Goal: Answer question/provide support: Share knowledge or assist other users

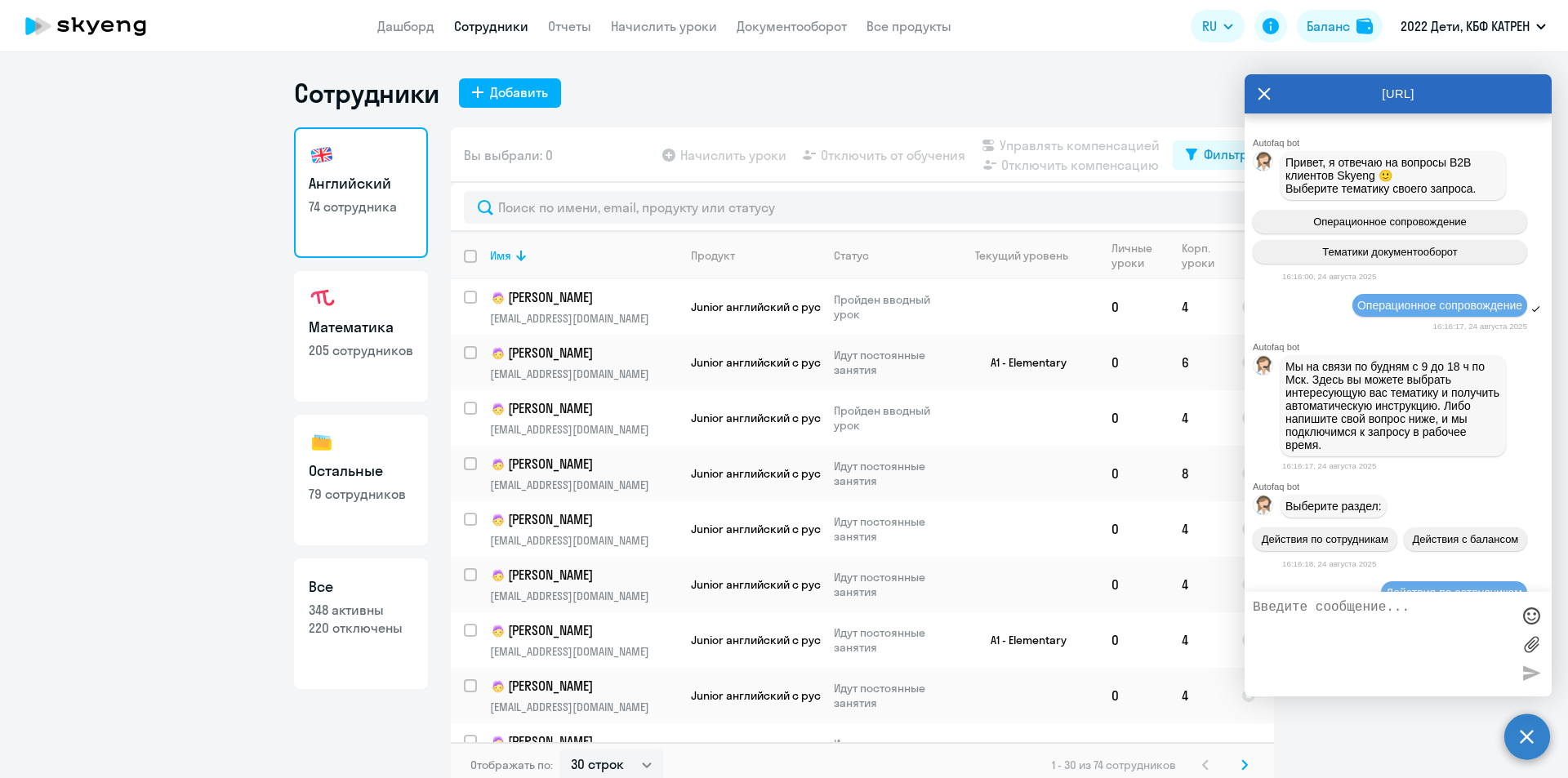
select select "30"
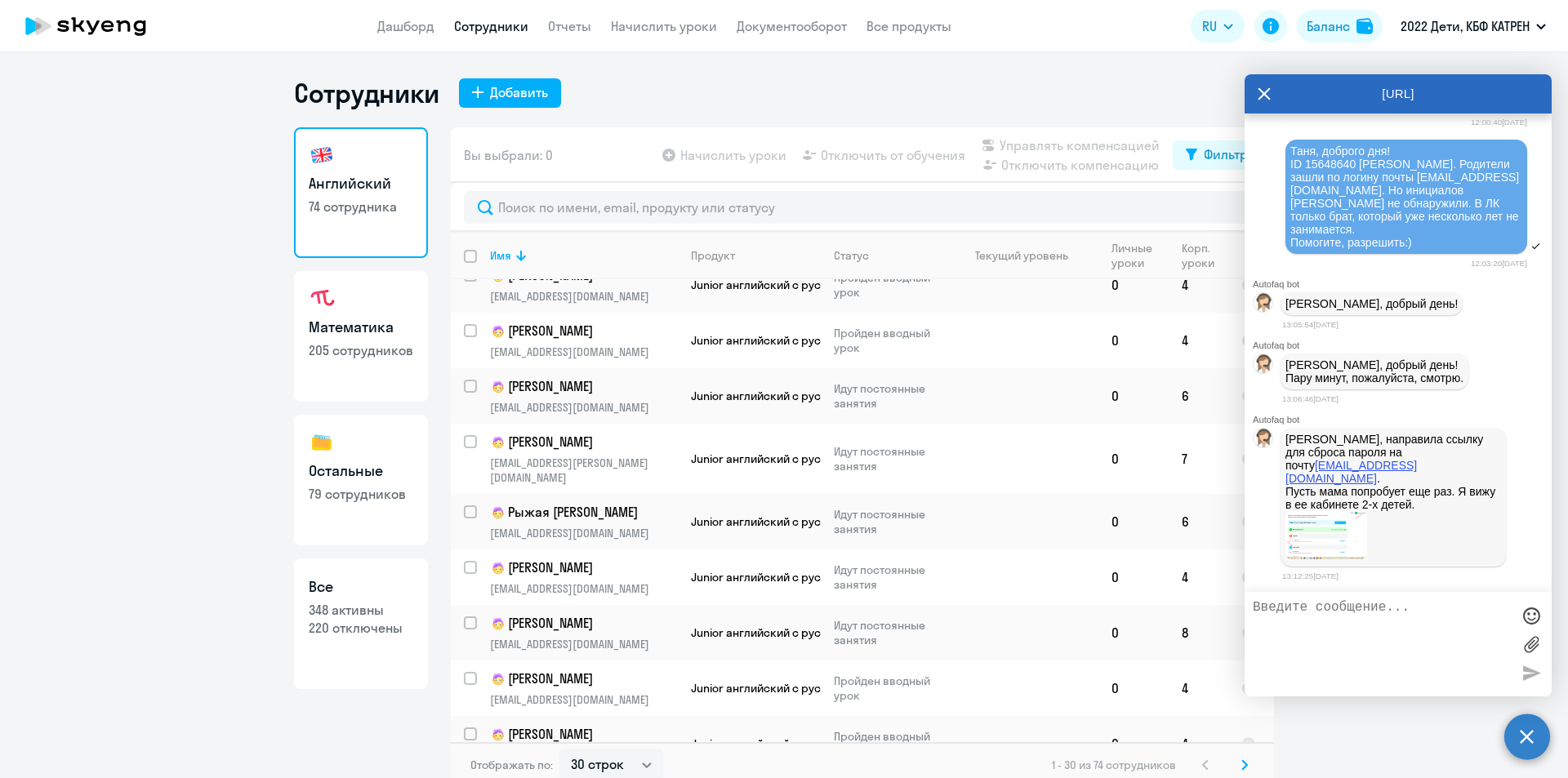
scroll to position [19698, 0]
drag, startPoint x: 1412, startPoint y: 463, endPoint x: 1417, endPoint y: 474, distance: 12.1
click at [1417, 474] on p "[PERSON_NAME], направила ссылку для сброса пароля на почту [EMAIL_ADDRESS][DOMA…" at bounding box center [1393, 472] width 216 height 78
copy p "[EMAIL_ADDRESS][DOMAIN_NAME] ."
drag, startPoint x: 1285, startPoint y: 461, endPoint x: 1361, endPoint y: 464, distance: 76.1
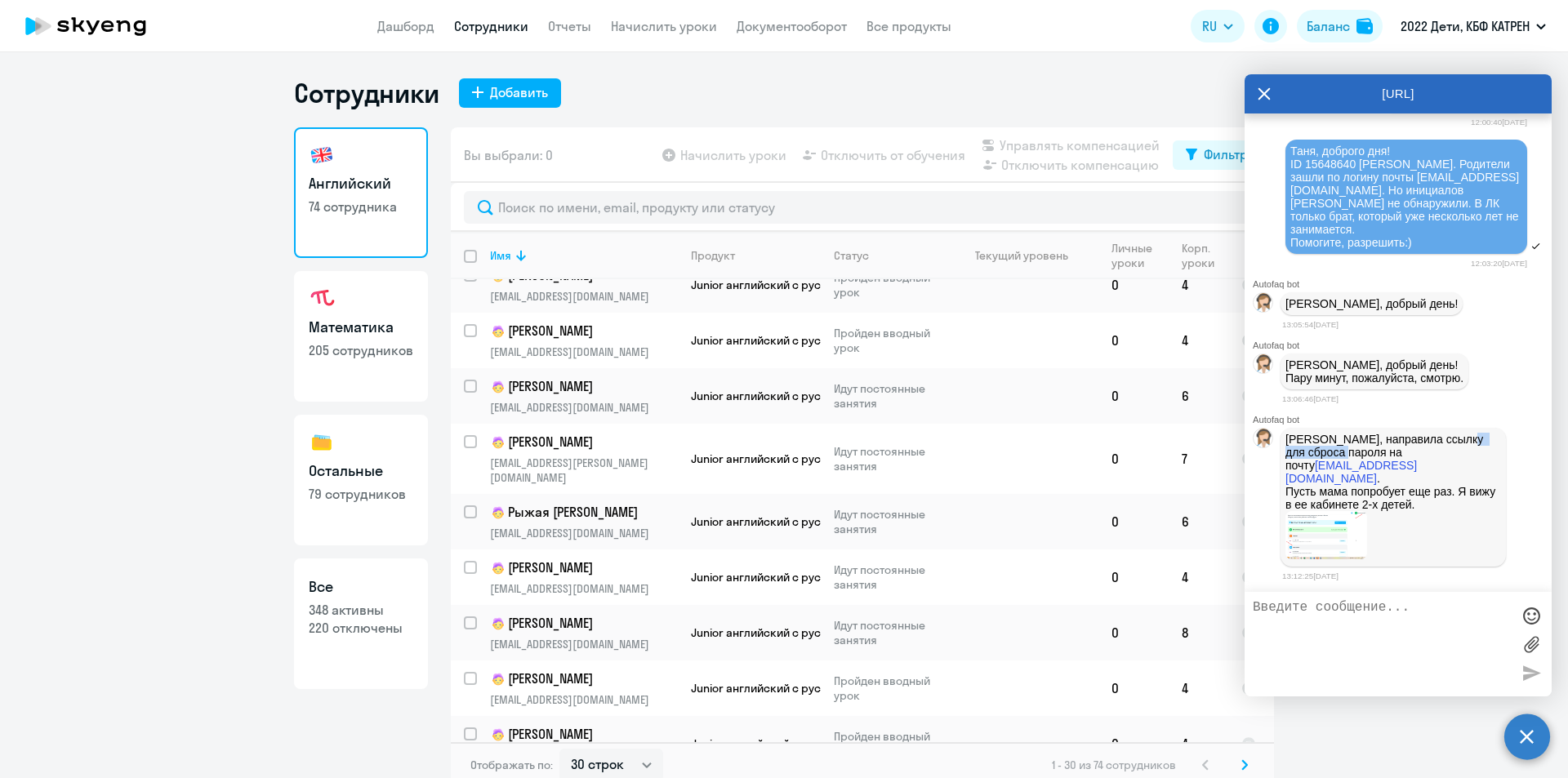
click at [1361, 464] on p "[PERSON_NAME], направила ссылку для сброса пароля на почту [EMAIL_ADDRESS][DOMA…" at bounding box center [1393, 472] width 216 height 78
copy p "сброса пароля"
click at [1322, 534] on img at bounding box center [1326, 535] width 82 height 48
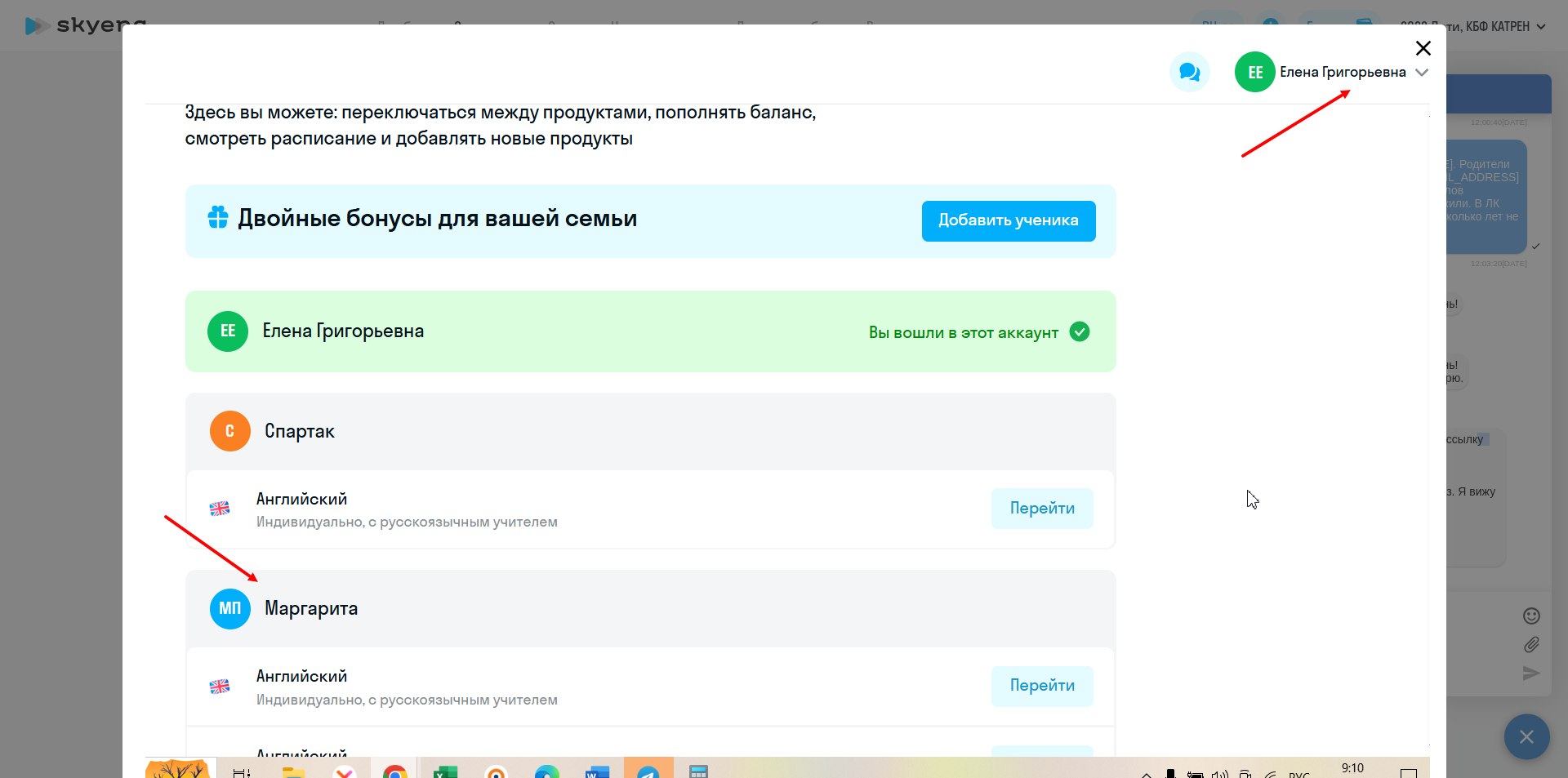
click at [1417, 49] on icon "Close" at bounding box center [1422, 48] width 15 height 15
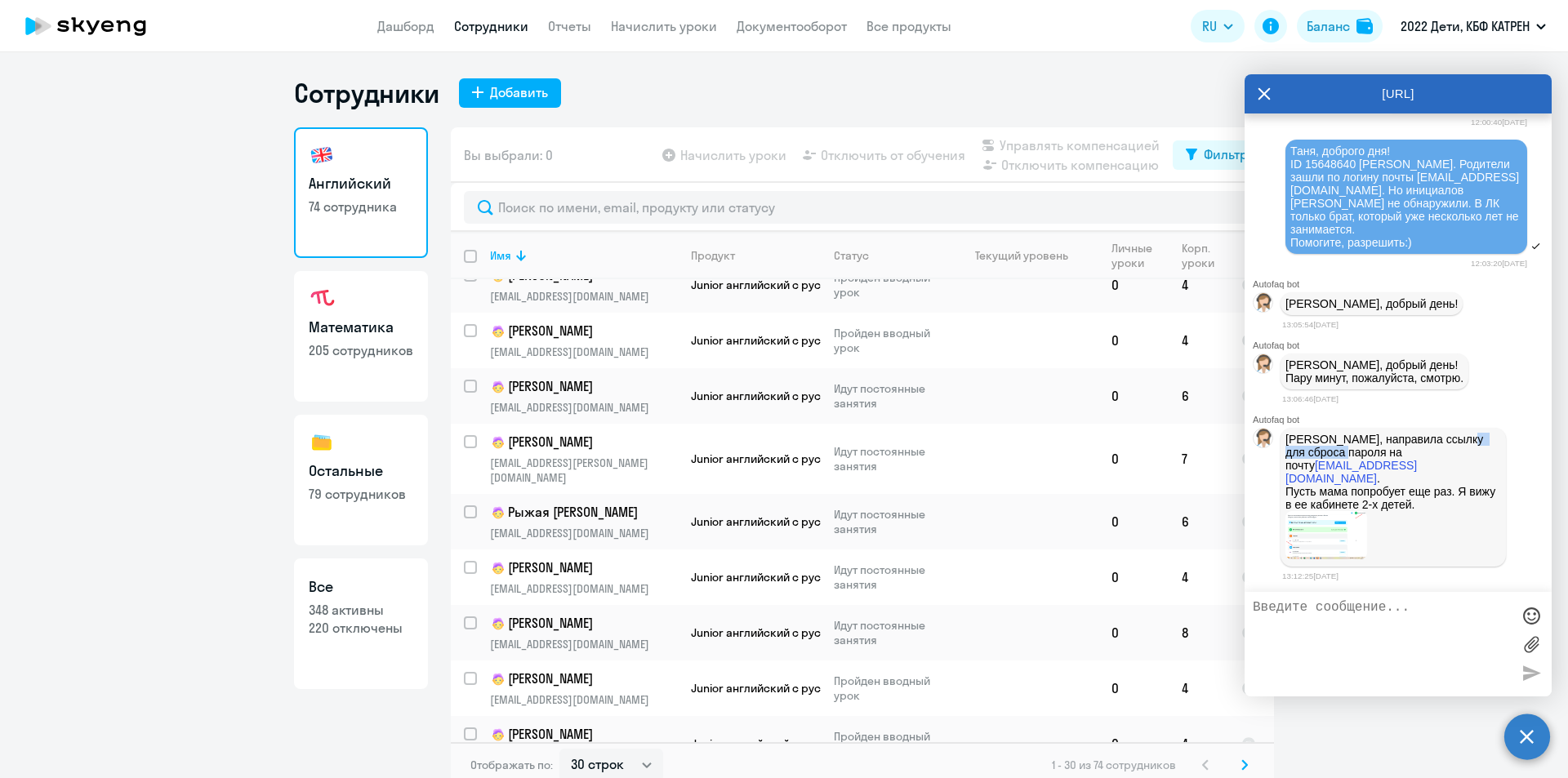
click at [1378, 614] on textarea at bounding box center [1381, 644] width 258 height 88
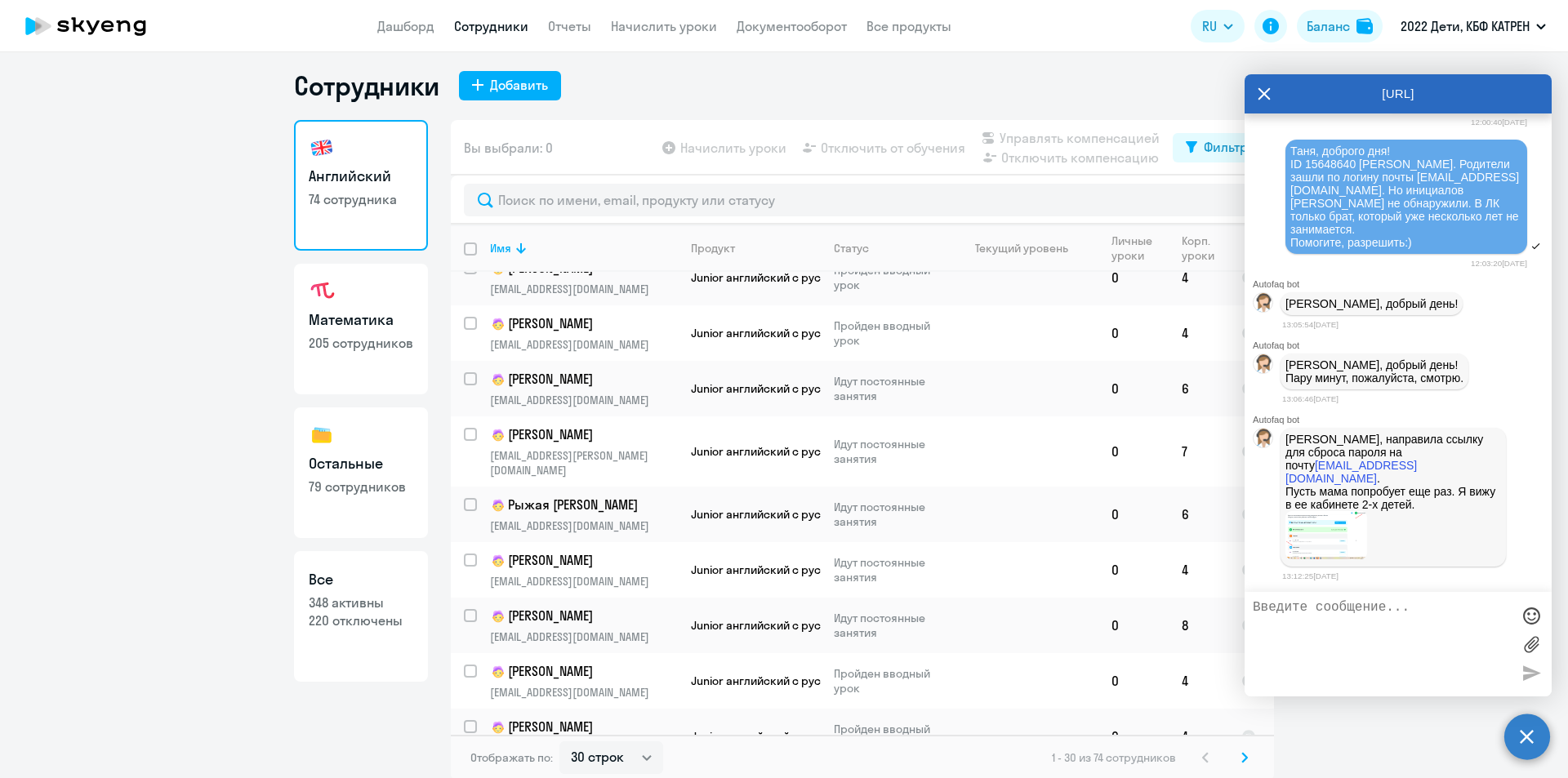
scroll to position [10, 0]
click at [1371, 610] on textarea at bounding box center [1381, 644] width 258 height 88
type textarea "Передала информацию. Спасибо!!!"
click at [1531, 674] on div at bounding box center [1531, 672] width 24 height 24
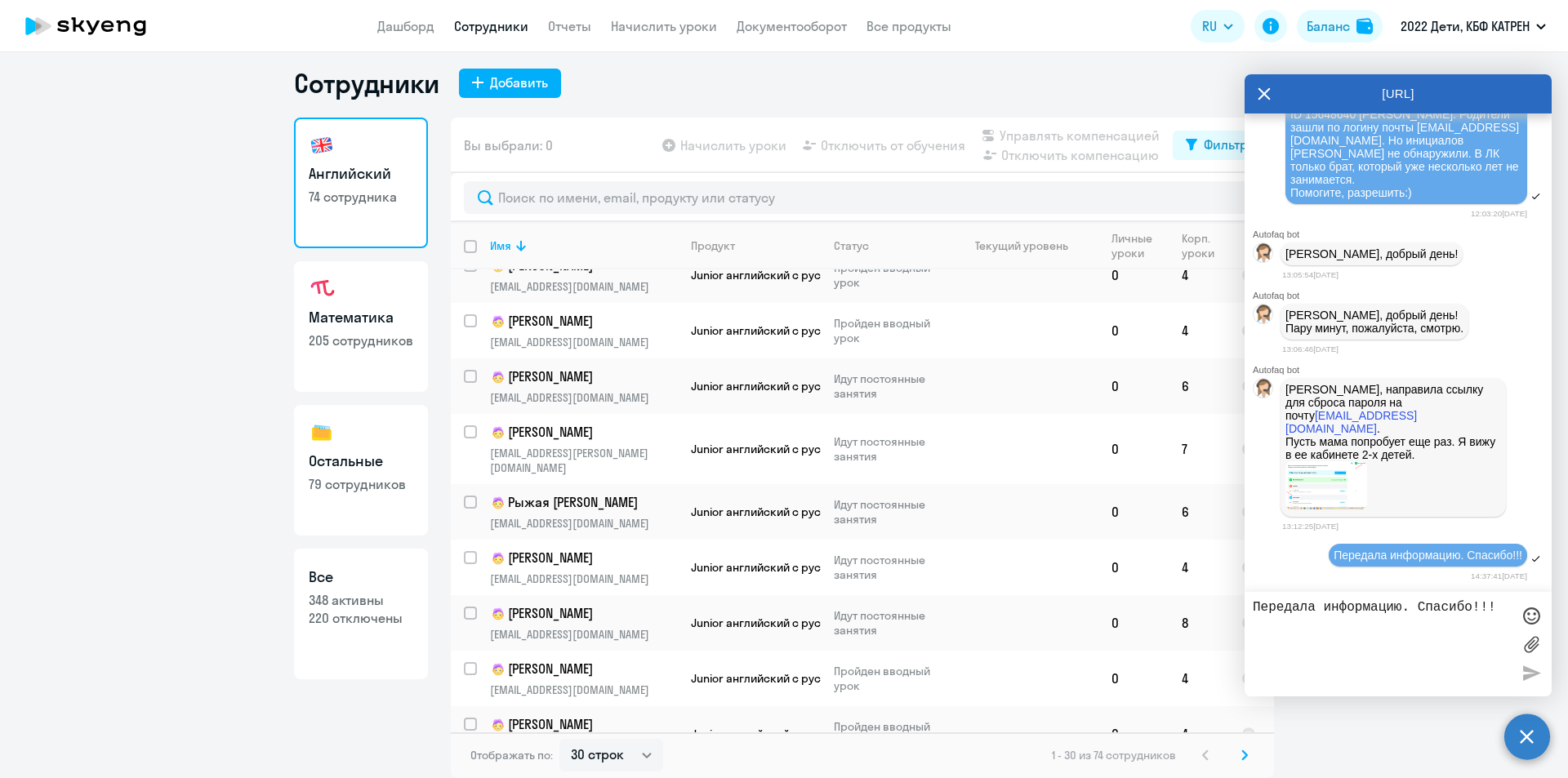
scroll to position [19748, 0]
click at [1366, 606] on textarea "Передала информацию. Спасибо!!!" at bounding box center [1381, 644] width 258 height 88
paste textarea "3680398"
click at [1252, 608] on textarea "3680398" at bounding box center [1381, 644] width 258 height 88
click at [1254, 610] on textarea "3680398" at bounding box center [1381, 644] width 258 height 88
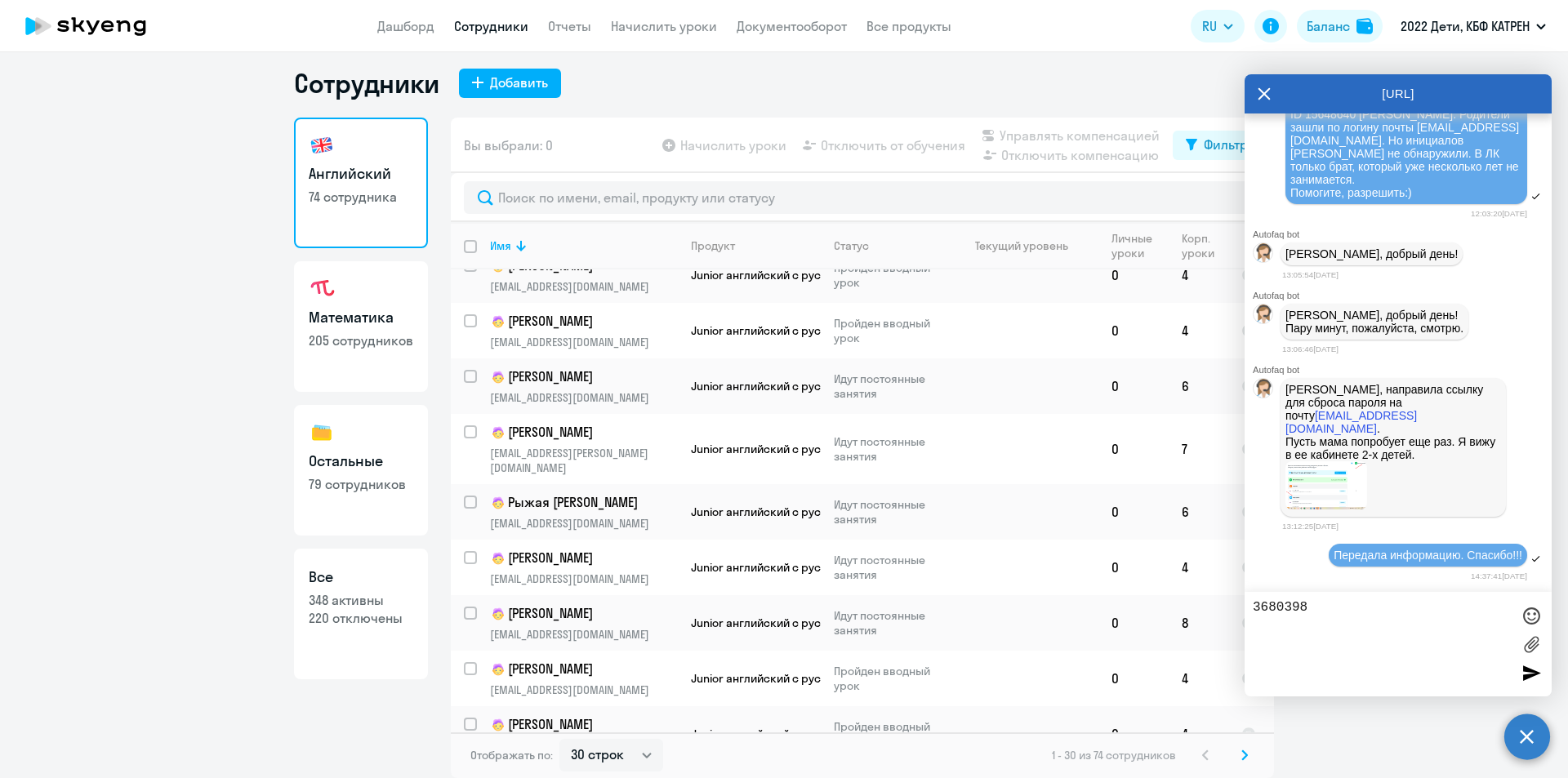
paste textarea "42403599"
click at [1257, 605] on textarea "42403599 3680398" at bounding box center [1381, 644] width 258 height 88
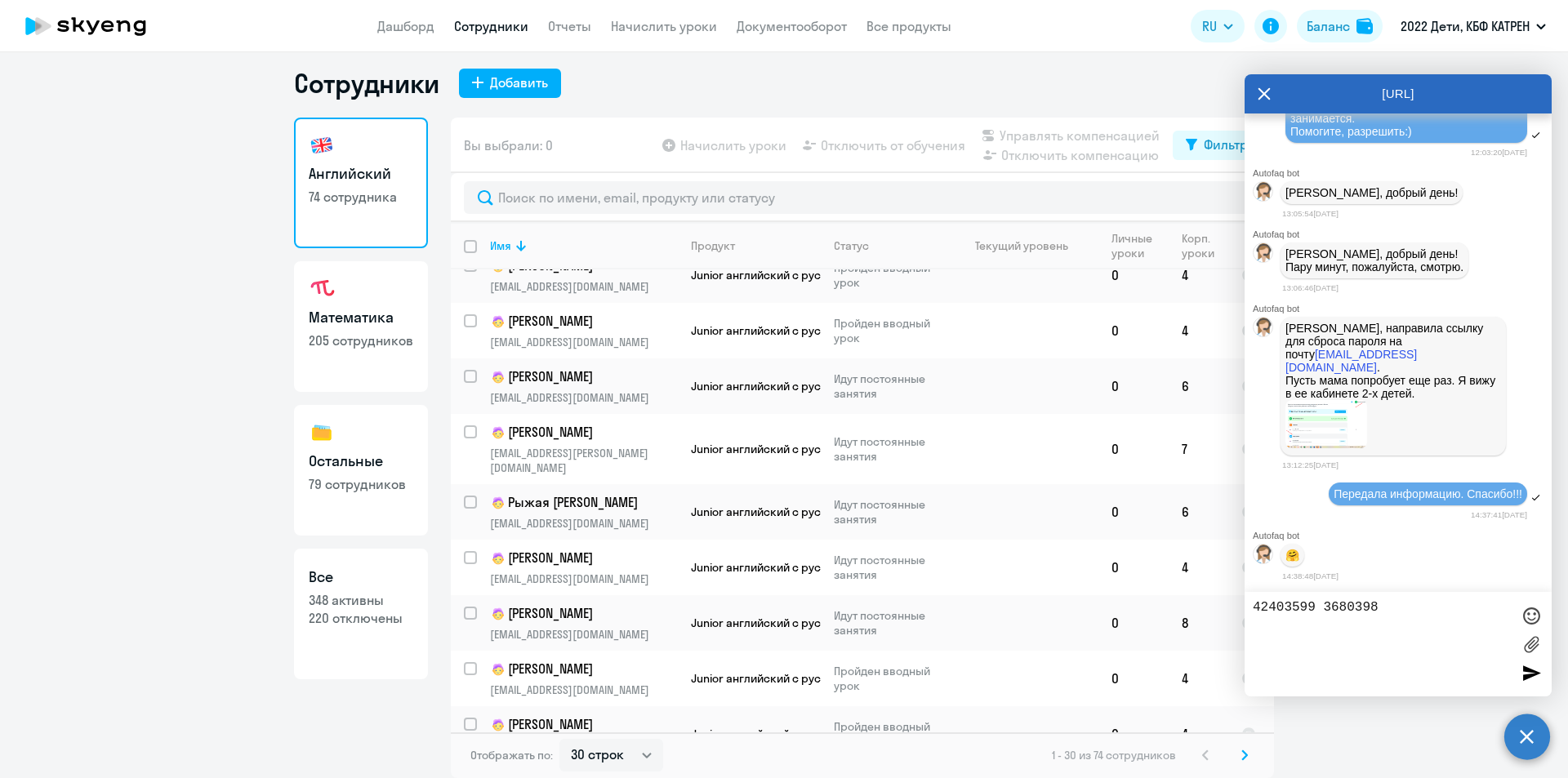
click at [1254, 602] on textarea "42403599 3680398" at bounding box center [1381, 644] width 258 height 88
click at [1257, 603] on textarea "[PERSON_NAME] [PERSON_NAME] 42403599 3680398" at bounding box center [1381, 644] width 258 height 88
click at [1481, 604] on textarea "[PERSON_NAME] 42403599 3680398" at bounding box center [1381, 644] width 258 height 88
click at [1257, 619] on textarea "[PERSON_NAME] 42403599, 3680398" at bounding box center [1381, 644] width 258 height 88
click at [1255, 617] on textarea "[PERSON_NAME] 42403599, 3680398" at bounding box center [1381, 644] width 258 height 88
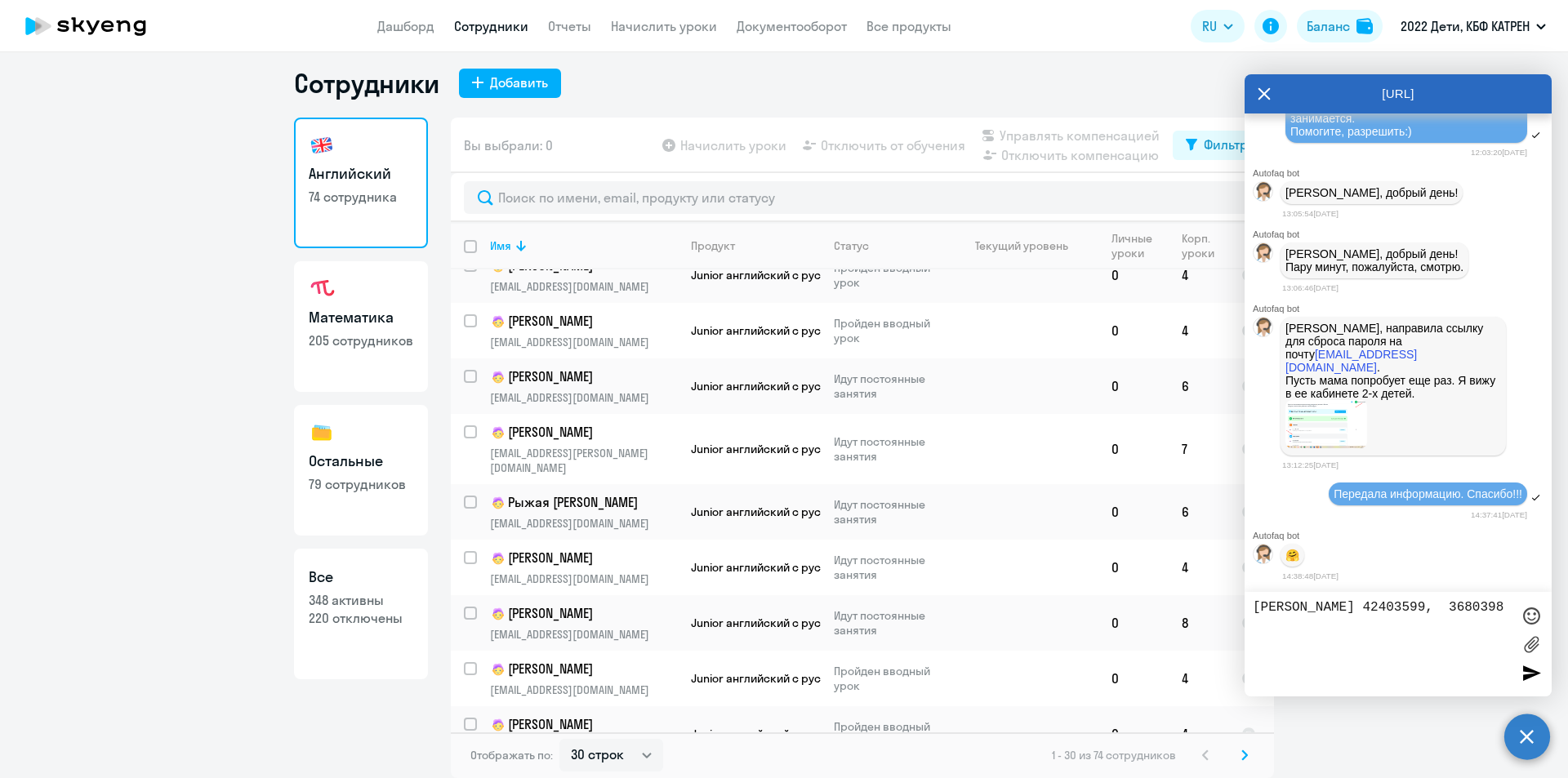
click at [1330, 605] on textarea "[PERSON_NAME] 42403599, 3680398" at bounding box center [1381, 644] width 258 height 88
drag, startPoint x: 1254, startPoint y: 622, endPoint x: 1276, endPoint y: 623, distance: 22.0
click at [1255, 621] on textarea "[PERSON_NAME] 42403599, 3680398" at bounding box center [1381, 644] width 258 height 88
click at [1267, 627] on textarea "[PERSON_NAME] 42403599, [PERSON_NAME] 3680398" at bounding box center [1381, 644] width 258 height 88
click at [1377, 625] on textarea "[PERSON_NAME] 42403599, [PERSON_NAME] 3680398" at bounding box center [1381, 644] width 258 height 88
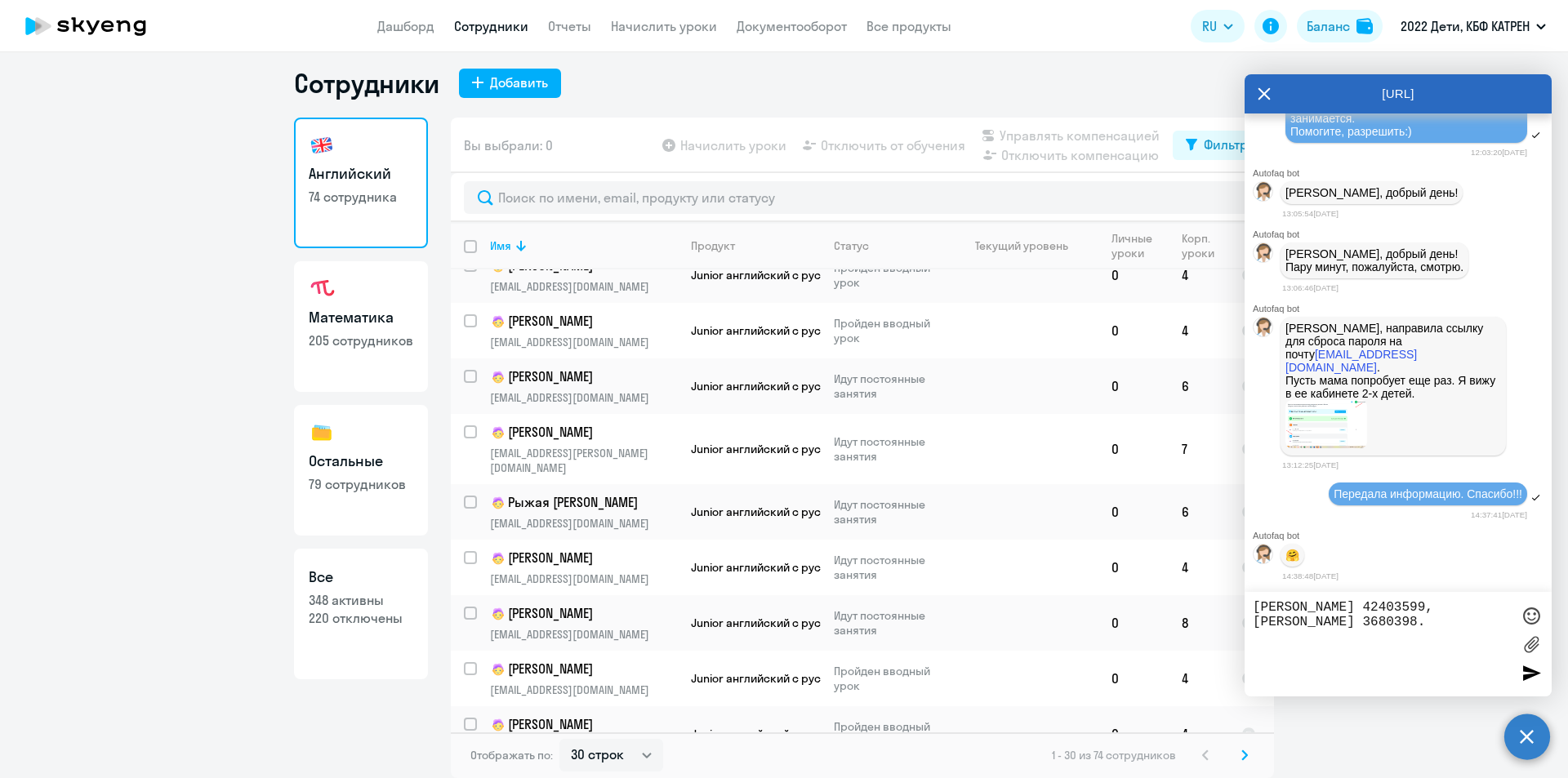
paste textarea "Не приходит письмо со ссылкой на восстановление. Написала в техподдержку, ответ…"
click at [1379, 650] on textarea "[PERSON_NAME] 42403599, [PERSON_NAME] 3680398. Не приходит письмо со ссылкой на…" at bounding box center [1381, 644] width 258 height 88
click at [1387, 649] on textarea "[PERSON_NAME] 42403599, [PERSON_NAME] 3680398. Не приходит письмо со ссылкой на…" at bounding box center [1381, 644] width 258 height 88
click at [1363, 667] on textarea "[PERSON_NAME] 42403599, [PERSON_NAME] 3680398. Не приходит письмо со ссылкой на…" at bounding box center [1381, 644] width 258 height 88
click at [1486, 667] on textarea "[PERSON_NAME] 42403599, [PERSON_NAME] 3680398. Не приходит письмо со ссылкой на…" at bounding box center [1381, 644] width 258 height 88
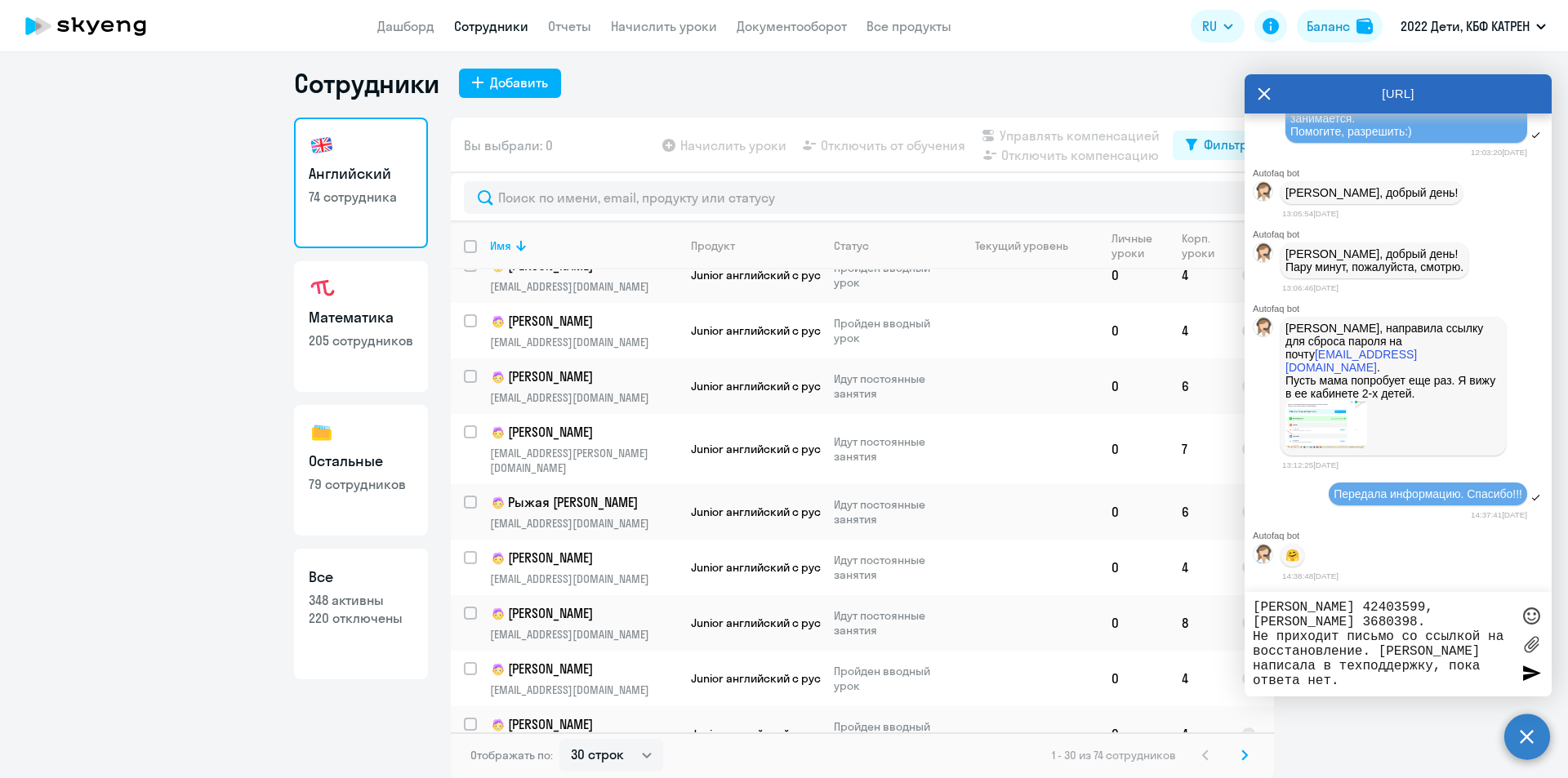
click at [1486, 666] on textarea "[PERSON_NAME] 42403599, [PERSON_NAME] 3680398. Не приходит письмо со ссылкой на…" at bounding box center [1381, 644] width 258 height 88
click at [1379, 650] on textarea "[PERSON_NAME] 42403599, [PERSON_NAME] 3680398. Не приходит письмо со ссылкой на…" at bounding box center [1381, 644] width 258 height 88
click at [1376, 649] on textarea "[PERSON_NAME] 42403599, [PERSON_NAME] 3680398. Не приходит письмо со ссылкой на…" at bounding box center [1381, 644] width 258 height 88
click at [1255, 637] on textarea "[PERSON_NAME] 42403599, [PERSON_NAME] 3680398. Не приходит письмо со ссылкой на…" at bounding box center [1381, 644] width 258 height 88
click at [1362, 652] on textarea "[PERSON_NAME] 42403599, [PERSON_NAME] 3680398. Не приходит письмо со ссылкой на…" at bounding box center [1381, 644] width 258 height 88
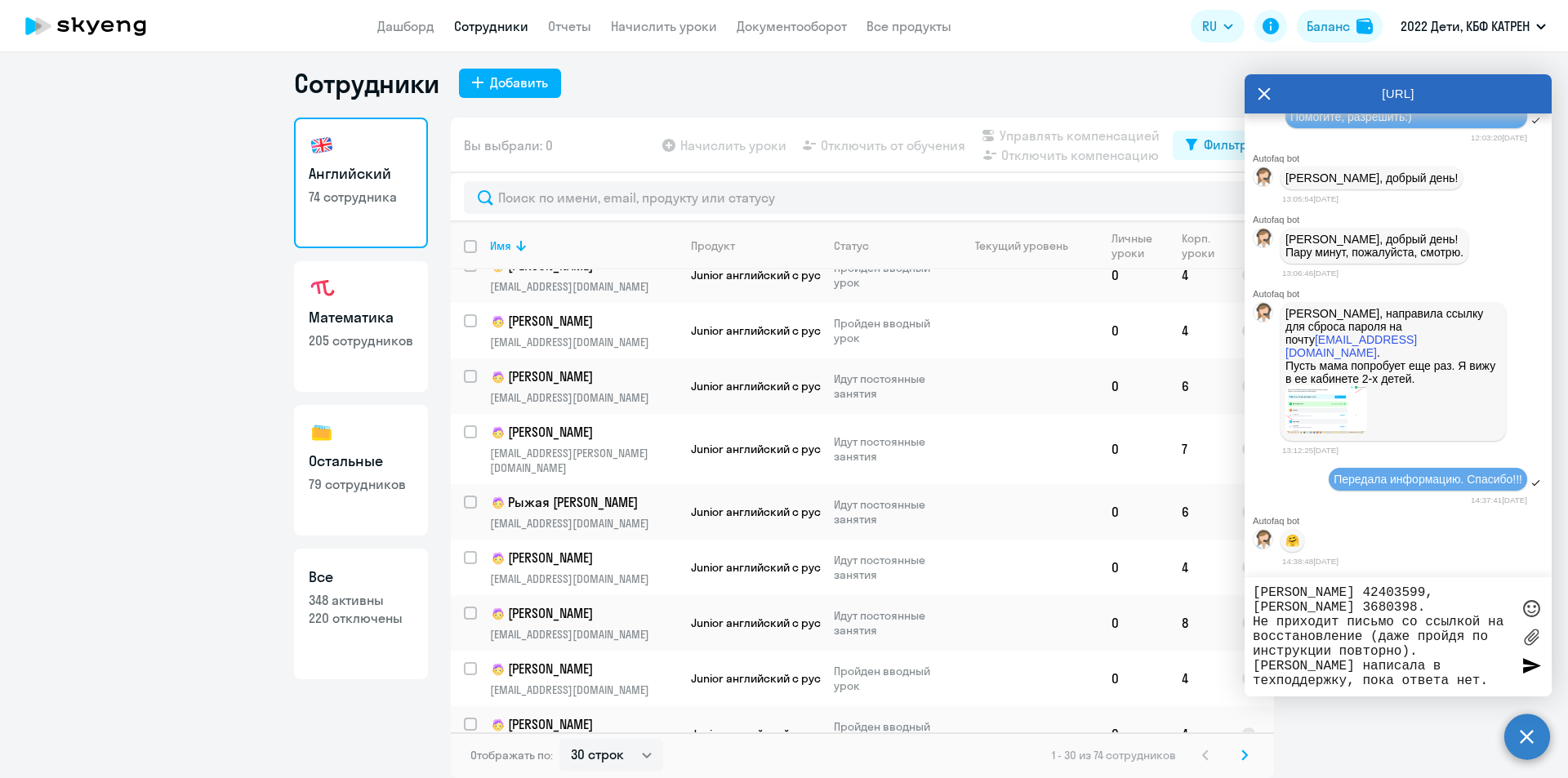
click at [1419, 653] on textarea "[PERSON_NAME] 42403599, [PERSON_NAME] 3680398. Не приходит письмо со ссылкой на…" at bounding box center [1381, 637] width 258 height 102
click at [1413, 653] on textarea "[PERSON_NAME] 42403599, [PERSON_NAME] 3680398. Не приходит письмо со ссылкой на…" at bounding box center [1381, 637] width 258 height 102
click at [1409, 651] on textarea "[PERSON_NAME] 42403599, [PERSON_NAME] 3680398. Не приходит письмо со ссылкой на…" at bounding box center [1381, 637] width 258 height 102
click at [1413, 654] on textarea "[PERSON_NAME] 42403599, [PERSON_NAME] 3680398. Не приходит письмо со ссылкой на…" at bounding box center [1381, 637] width 258 height 102
click at [1404, 649] on textarea "[PERSON_NAME] 42403599, [PERSON_NAME] 3680398. Не приходит письмо со ссылкой на…" at bounding box center [1381, 637] width 258 height 102
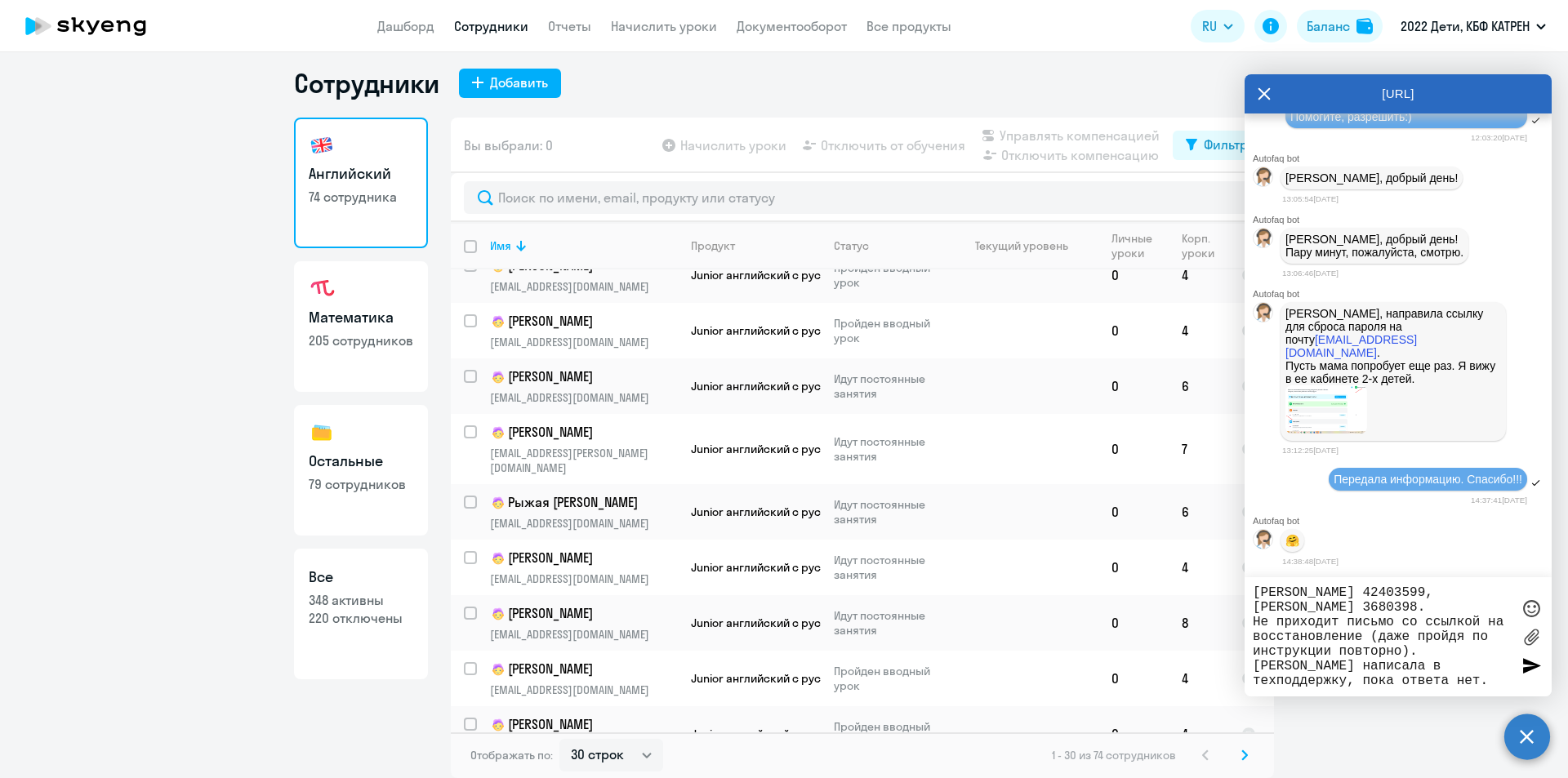
click at [1394, 678] on textarea "[PERSON_NAME] 42403599, [PERSON_NAME] 3680398. Не приходит письмо со ссылкой на…" at bounding box center [1381, 637] width 258 height 102
paste textarea
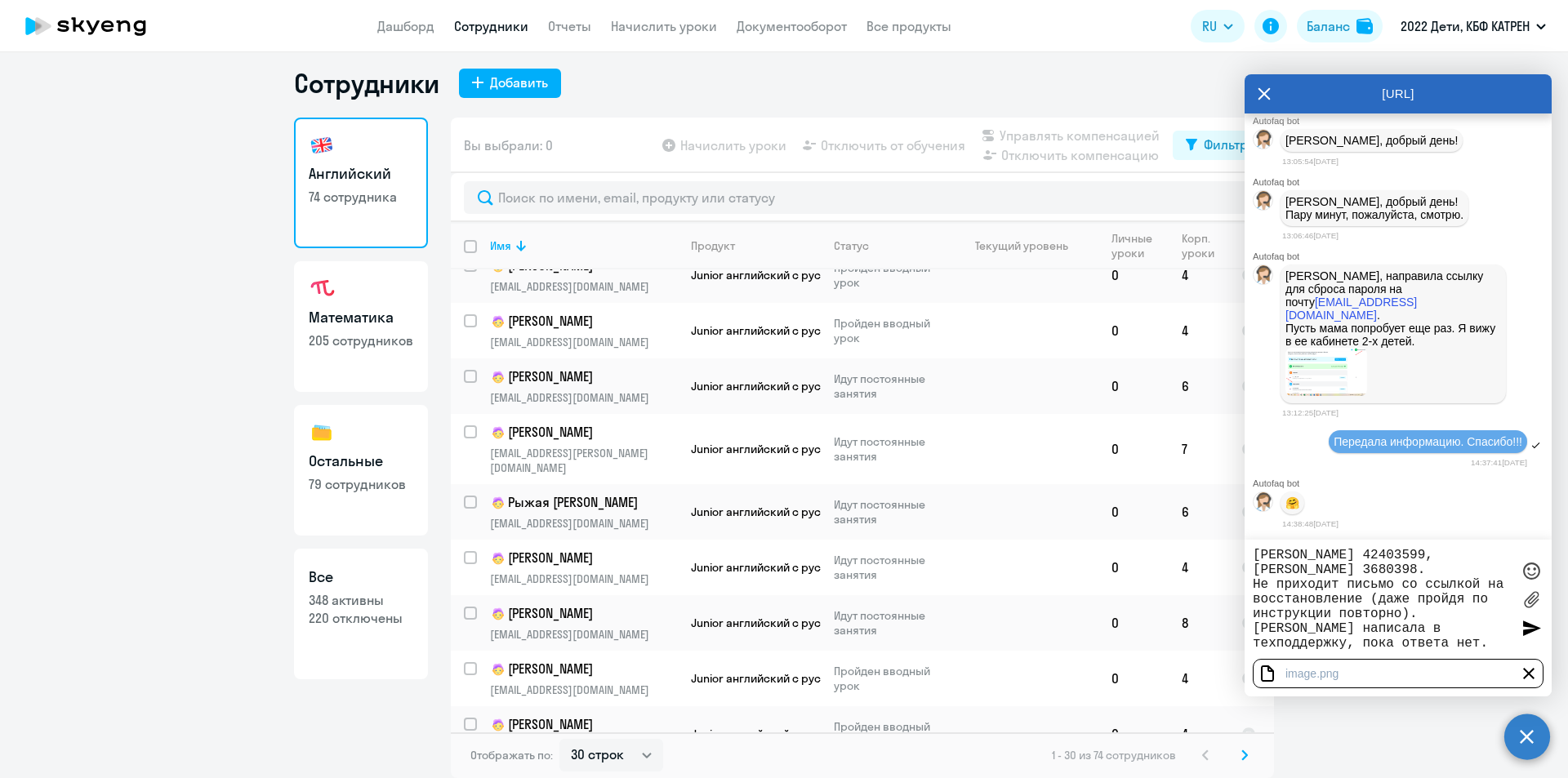
type textarea "[PERSON_NAME] 42403599, [PERSON_NAME] 3680398. Не приходит письмо со ссылкой на…"
click at [1527, 631] on div at bounding box center [1531, 627] width 24 height 24
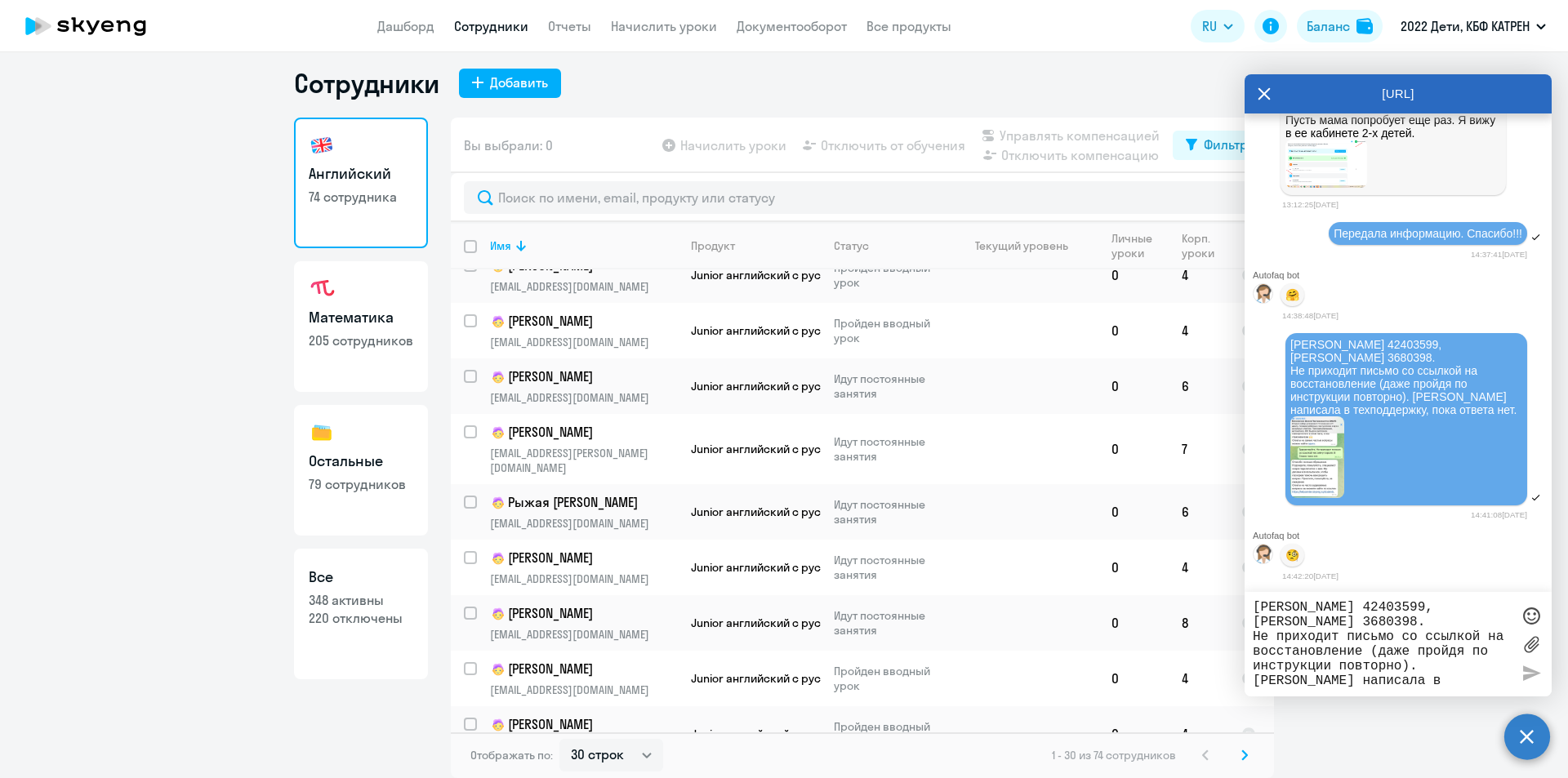
scroll to position [20075, 0]
click at [1320, 442] on img at bounding box center [1316, 457] width 54 height 82
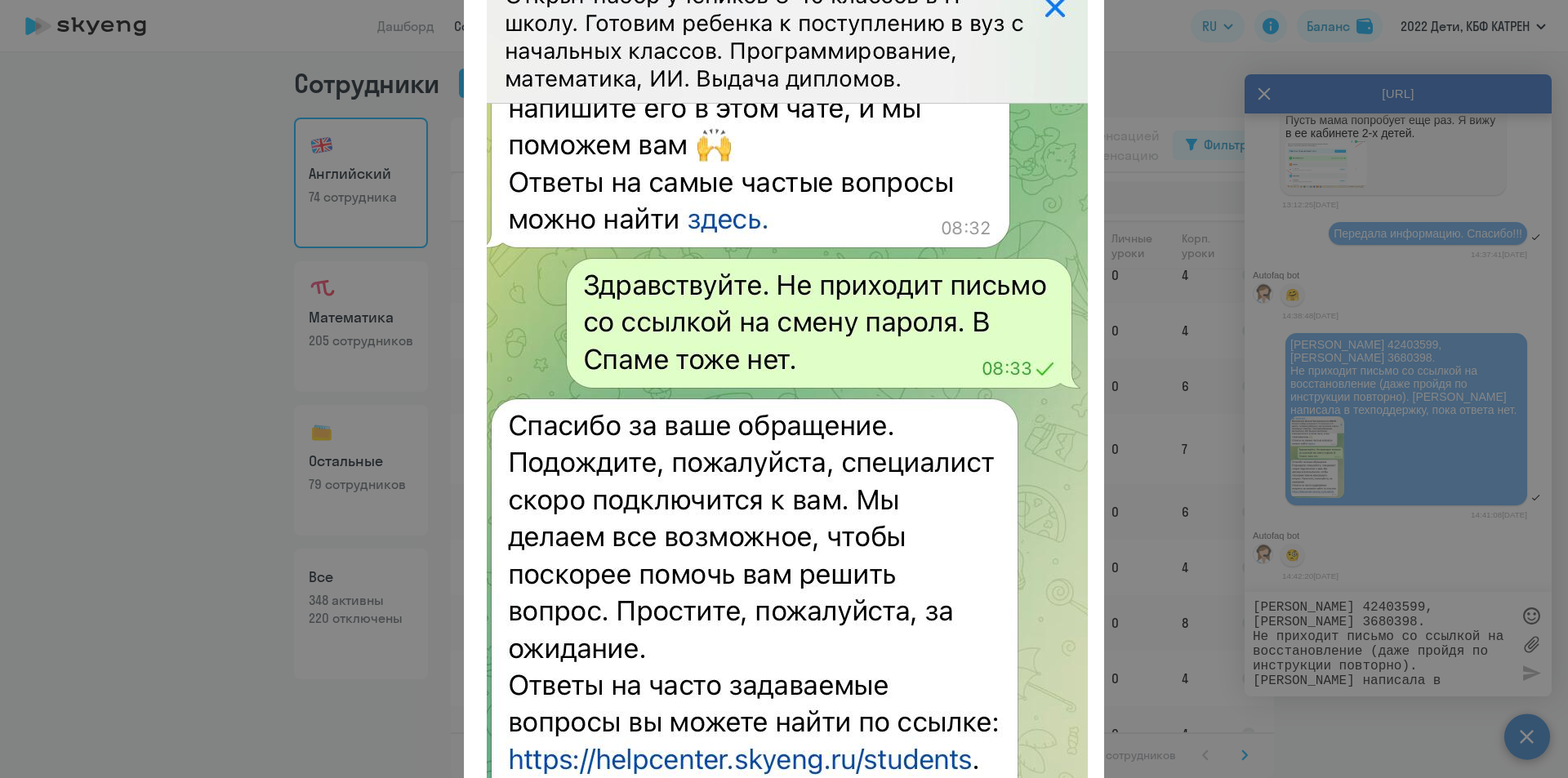
scroll to position [0, 0]
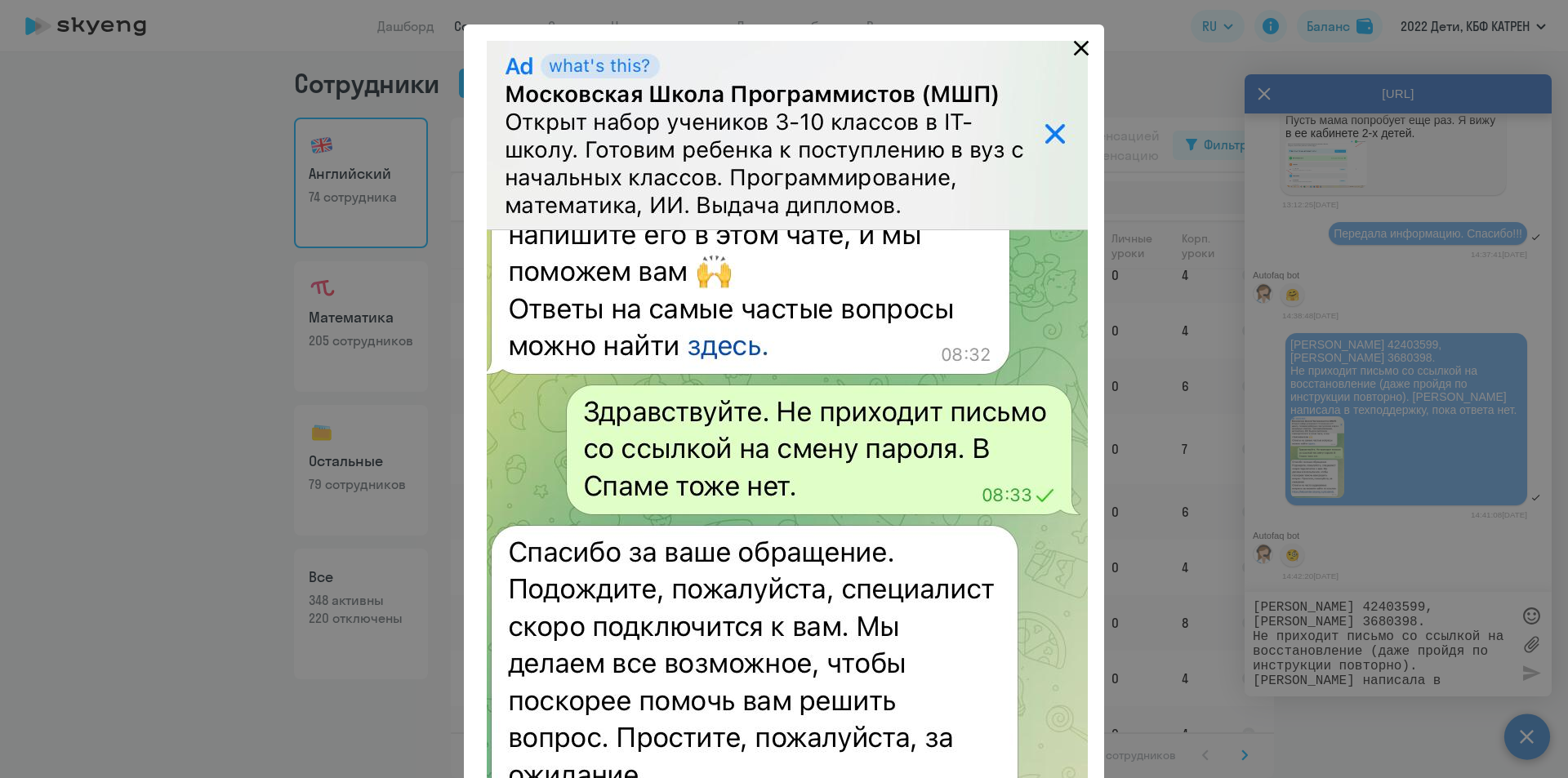
click at [1076, 52] on icon "Close" at bounding box center [1081, 48] width 26 height 26
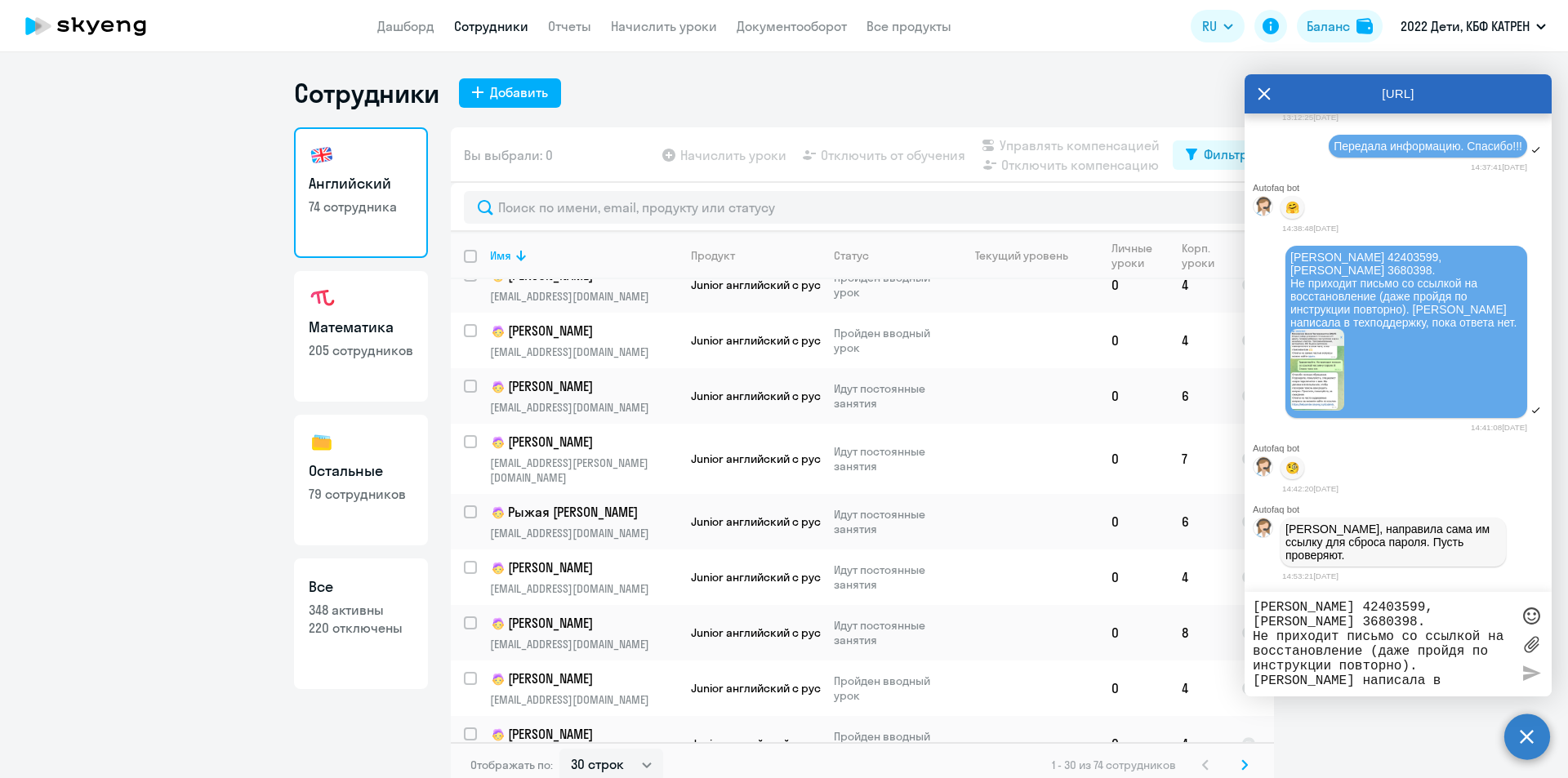
scroll to position [20149, 0]
click at [1368, 618] on textarea "[PERSON_NAME] 42403599, [PERSON_NAME] 3680398. Не приходит письмо со ссылкой на…" at bounding box center [1381, 644] width 258 height 88
drag, startPoint x: 1334, startPoint y: 543, endPoint x: 1488, endPoint y: 556, distance: 154.5
click at [1488, 556] on div "[PERSON_NAME], направила сама им ссылку для сброса пароля. Пусть проверяют." at bounding box center [1393, 542] width 225 height 49
copy p "направила сама им ссылку для сброса пароля. Пусть проверяют."
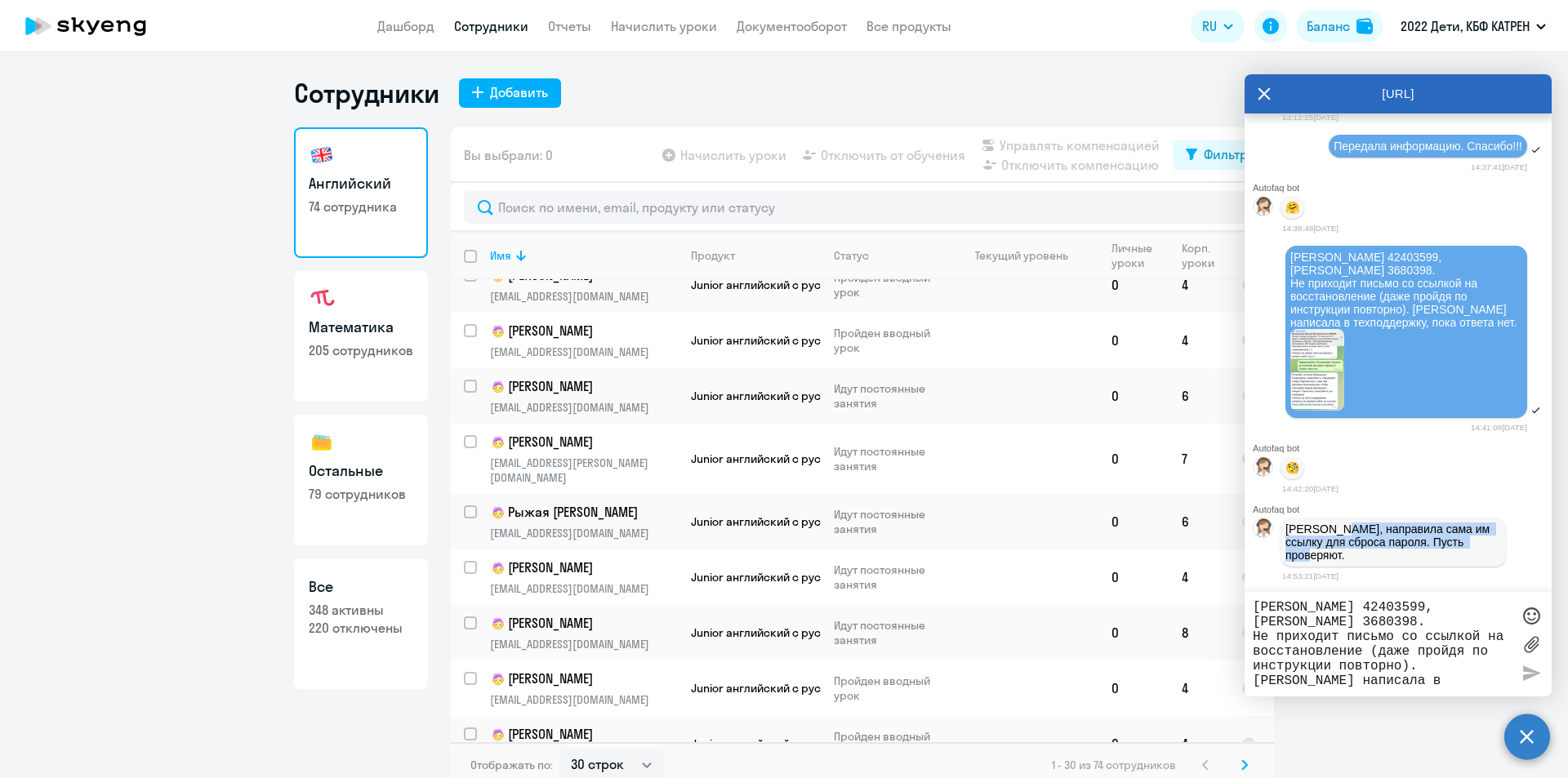
scroll to position [19741, 0]
click at [1362, 610] on textarea "[PERSON_NAME] 42403599, [PERSON_NAME] 3680398. Не приходит письмо со ссылкой на…" at bounding box center [1381, 644] width 258 height 88
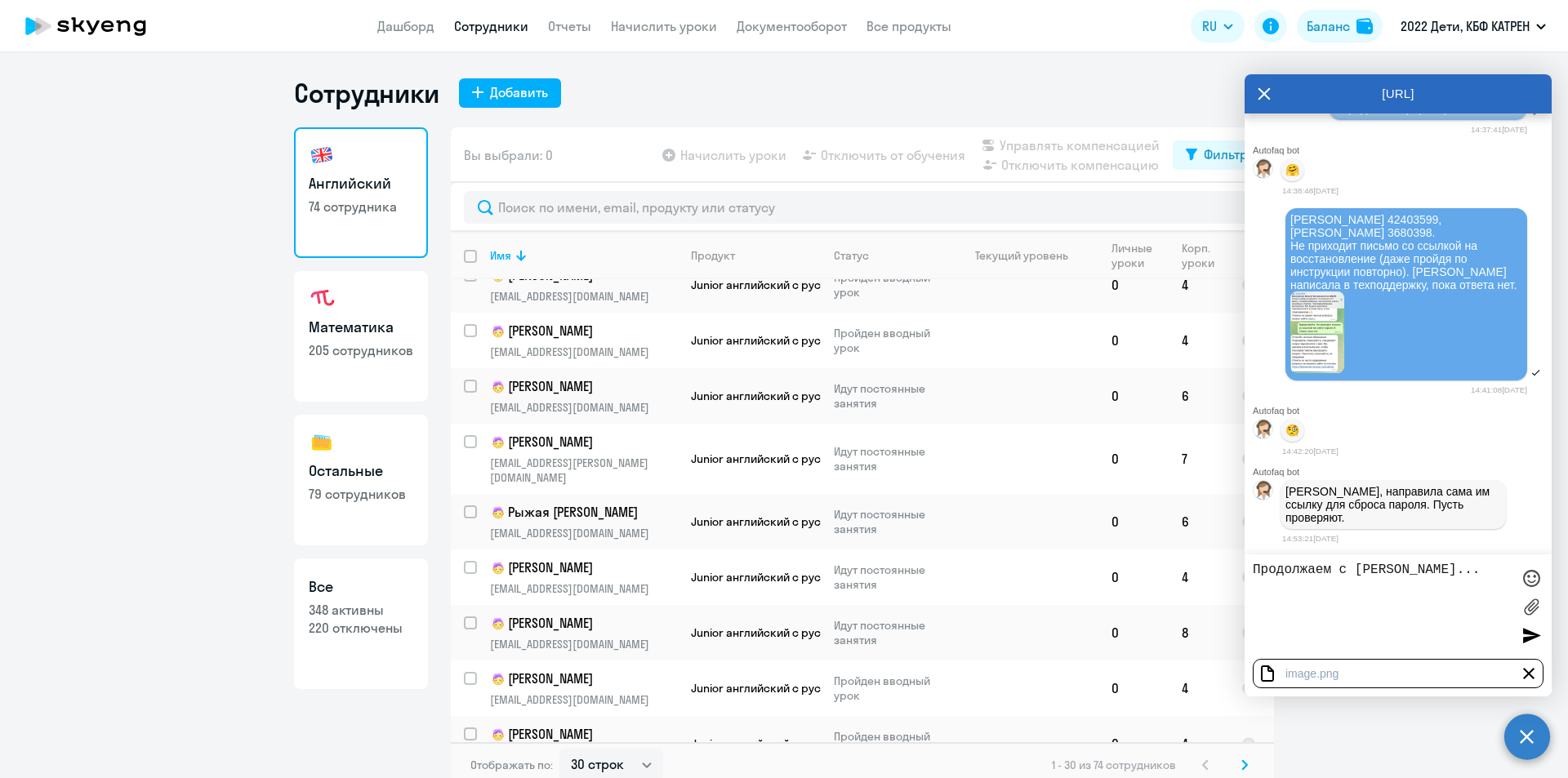
click at [1391, 584] on textarea "Продолжаем с [PERSON_NAME]..." at bounding box center [1381, 606] width 258 height 88
type textarea "Продолжаем с [PERSON_NAME]... Войти - вошли. НО видят платные услуги"
click at [1527, 635] on div at bounding box center [1531, 635] width 24 height 24
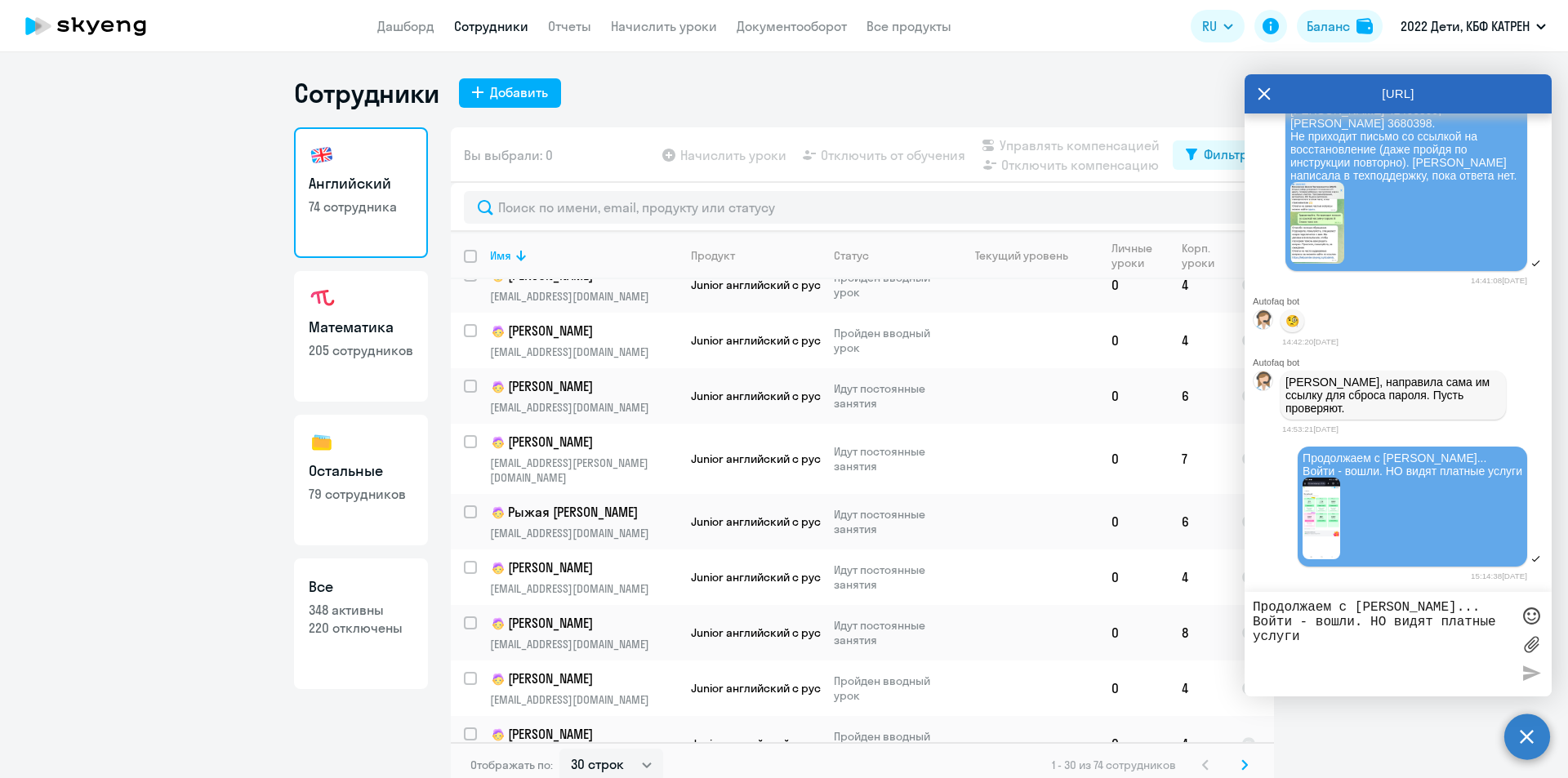
scroll to position [20296, 0]
click at [1339, 610] on textarea "Продолжаем с [PERSON_NAME]... Войти - вошли. НО видят платные услуги" at bounding box center [1381, 644] width 258 height 88
paste textarea "и"
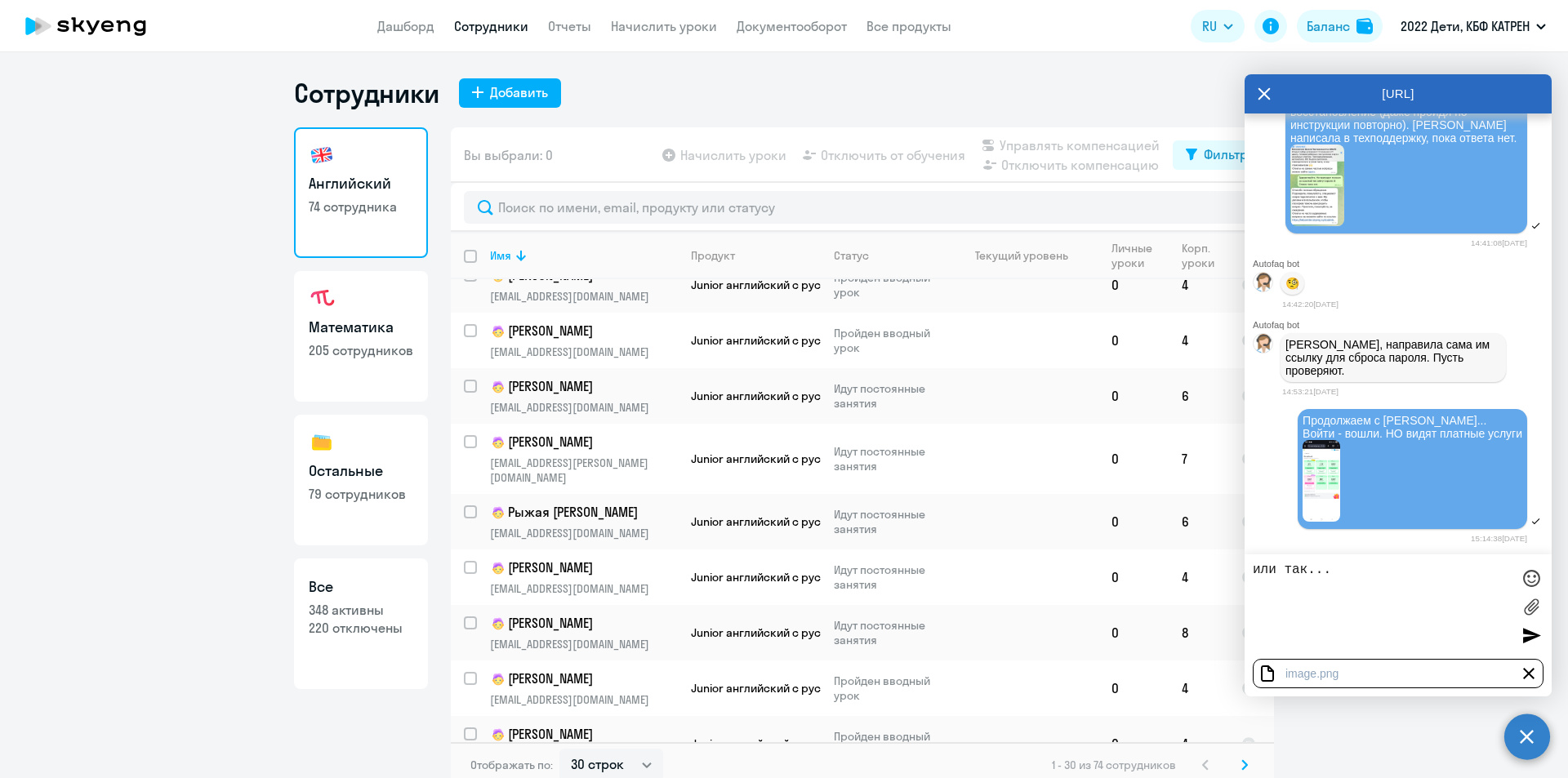
type textarea "или так..."
click at [1526, 640] on div at bounding box center [1531, 635] width 24 height 24
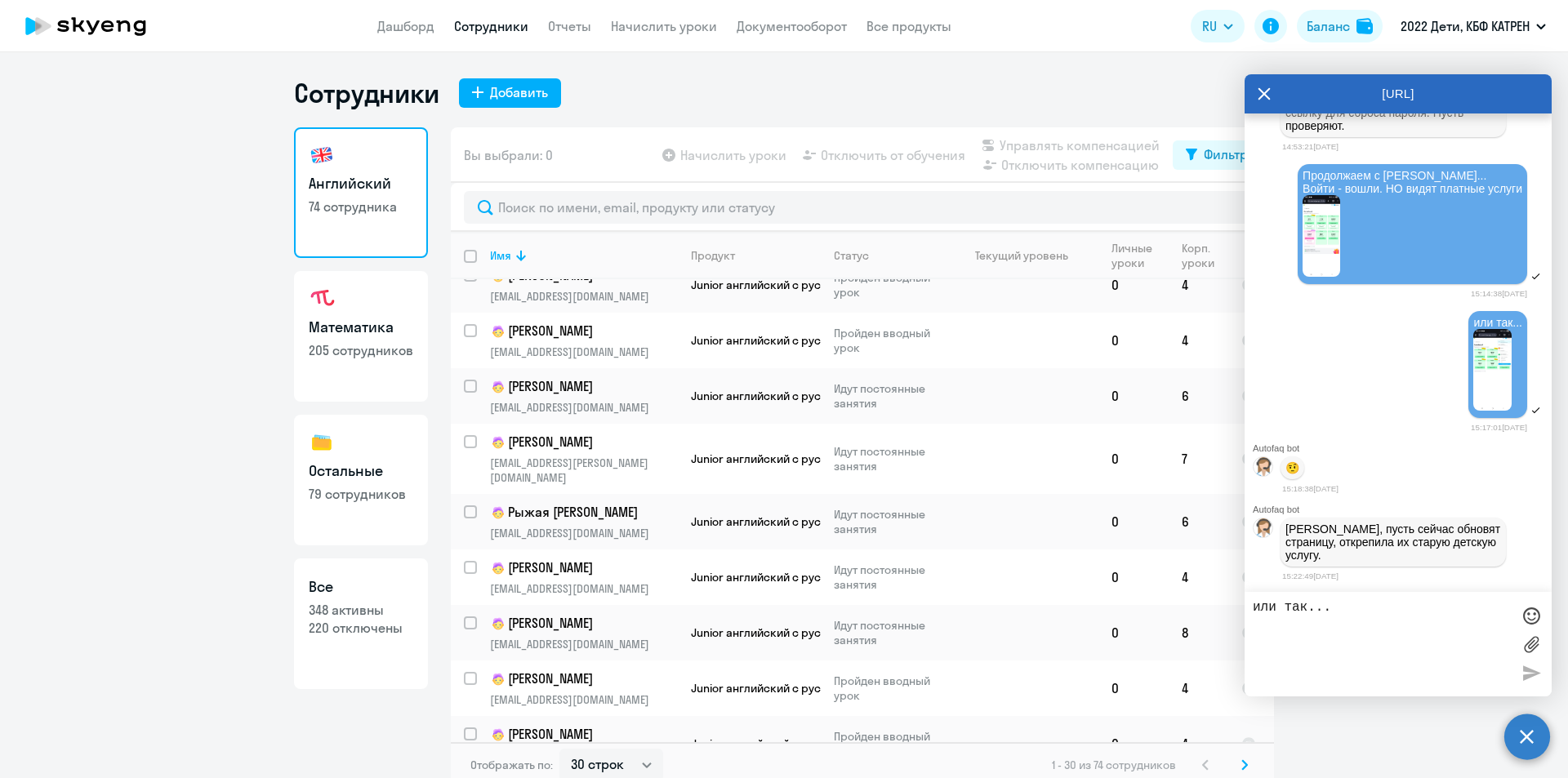
scroll to position [20581, 0]
drag, startPoint x: 1287, startPoint y: 528, endPoint x: 1378, endPoint y: 551, distance: 93.9
click at [1378, 551] on p "[PERSON_NAME], пусть сейчас обновят страницу, открепила их старую детскую услуг…" at bounding box center [1393, 541] width 216 height 39
copy p "[PERSON_NAME], пусть сейчас обновят страницу, открепила их старую детскую услуг…"
click at [1372, 618] on textarea "или так..." at bounding box center [1381, 644] width 258 height 88
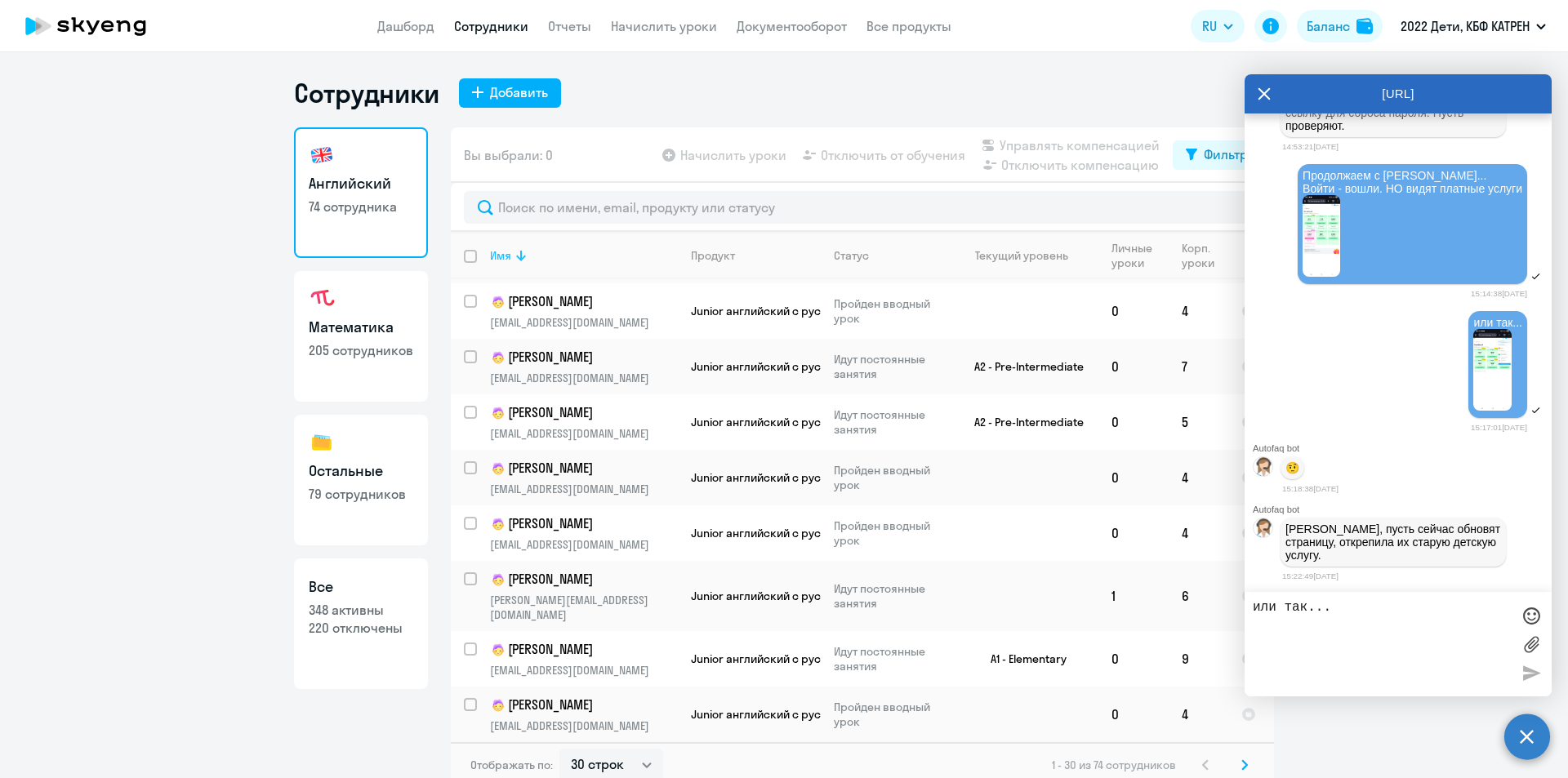
scroll to position [549, 0]
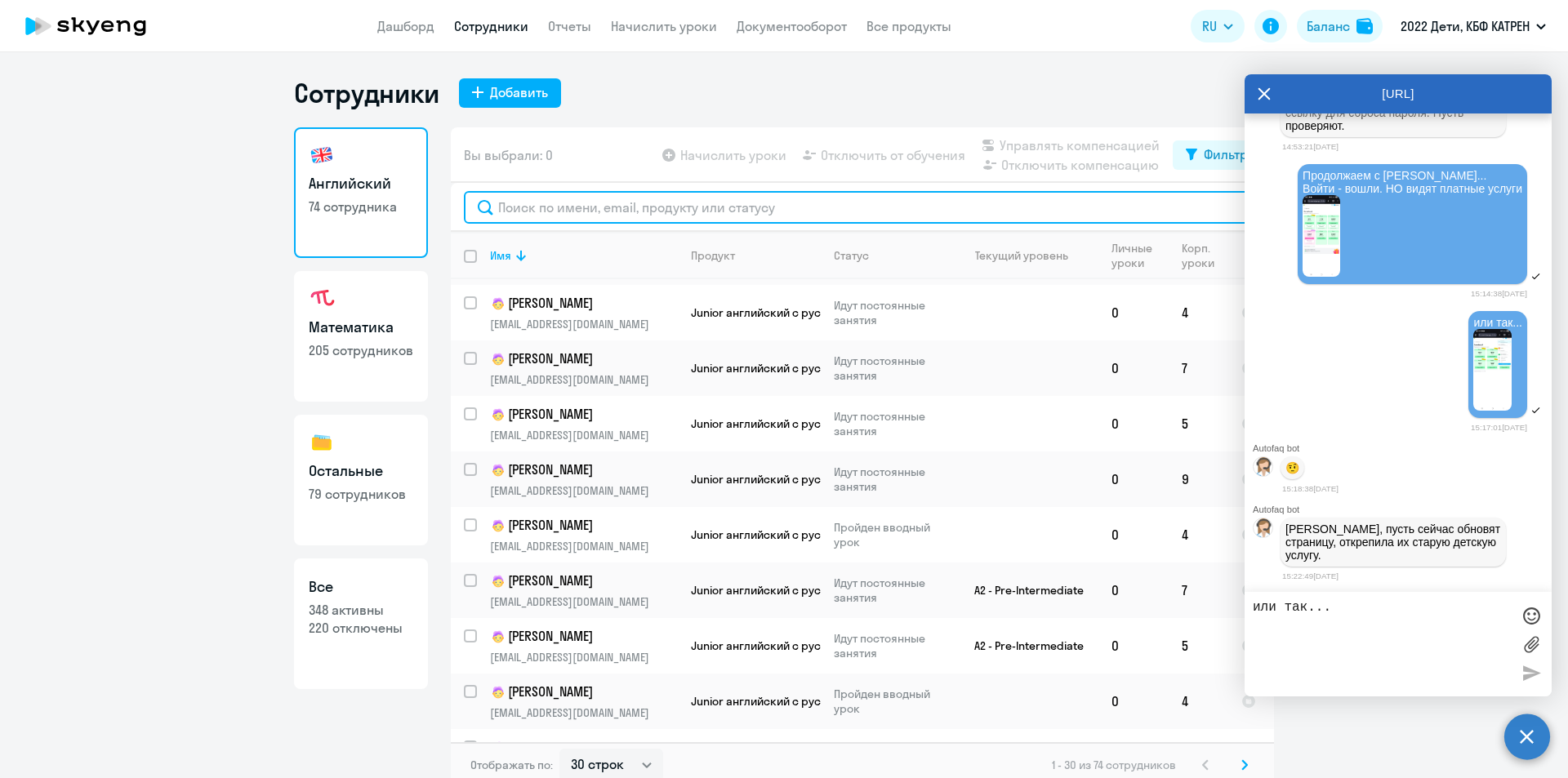
click at [560, 209] on input "text" at bounding box center [862, 208] width 797 height 33
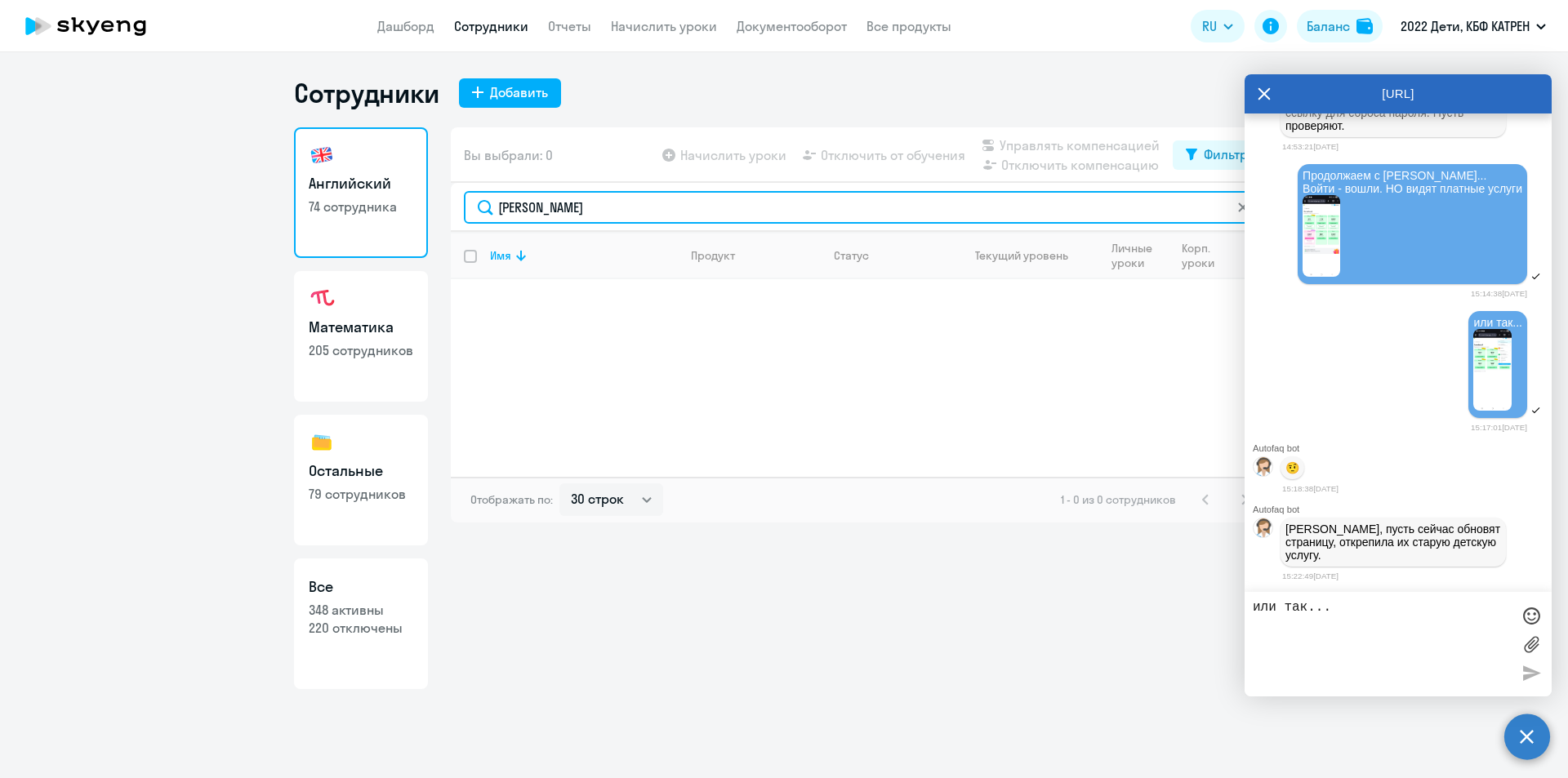
drag, startPoint x: 570, startPoint y: 193, endPoint x: 491, endPoint y: 204, distance: 79.8
click at [491, 204] on input "[PERSON_NAME]" at bounding box center [862, 208] width 797 height 33
type input "[PERSON_NAME]"
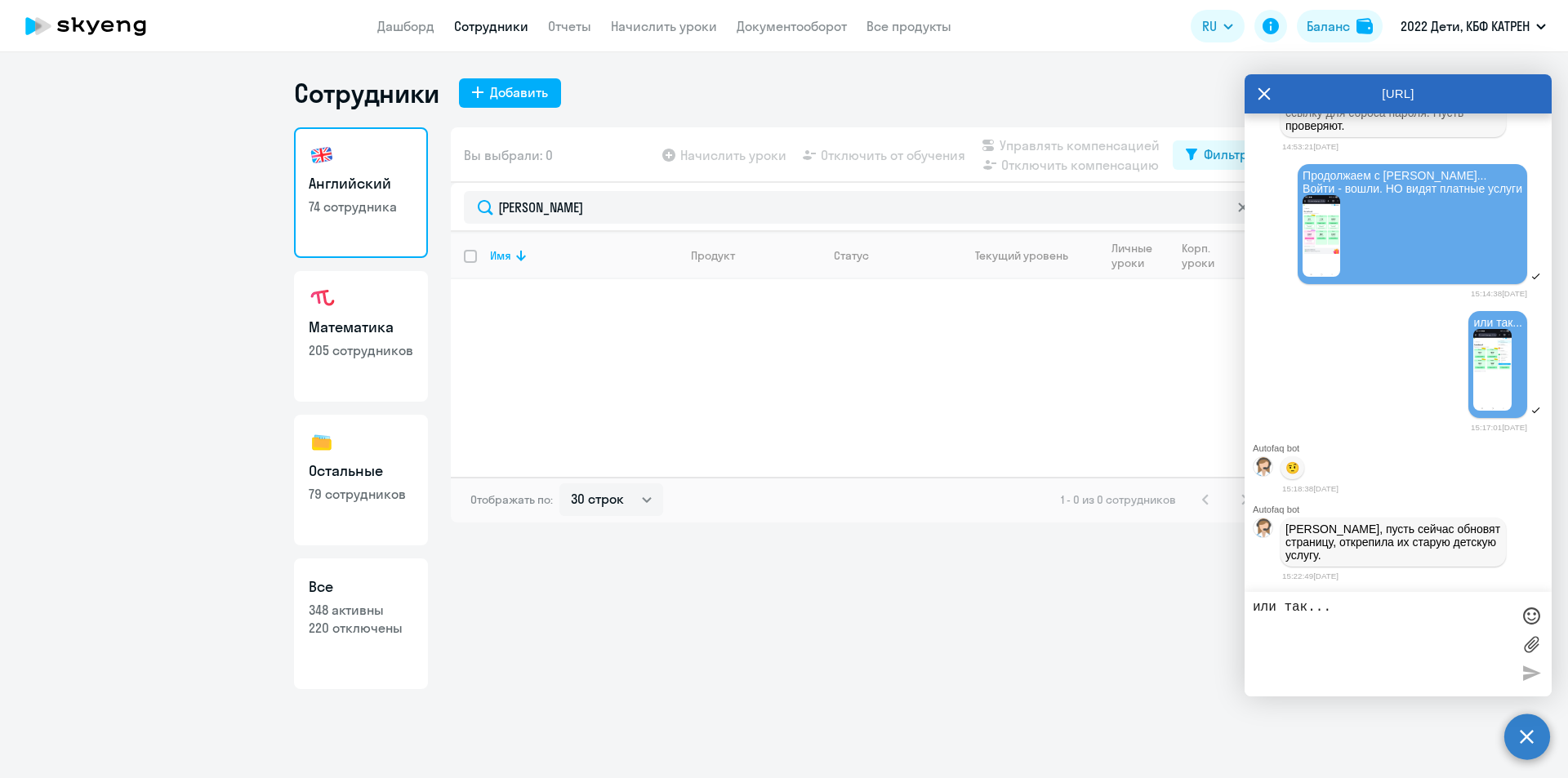
drag, startPoint x: 320, startPoint y: 583, endPoint x: 351, endPoint y: 551, distance: 44.6
click at [321, 580] on h3 "Все" at bounding box center [360, 587] width 104 height 21
select select "30"
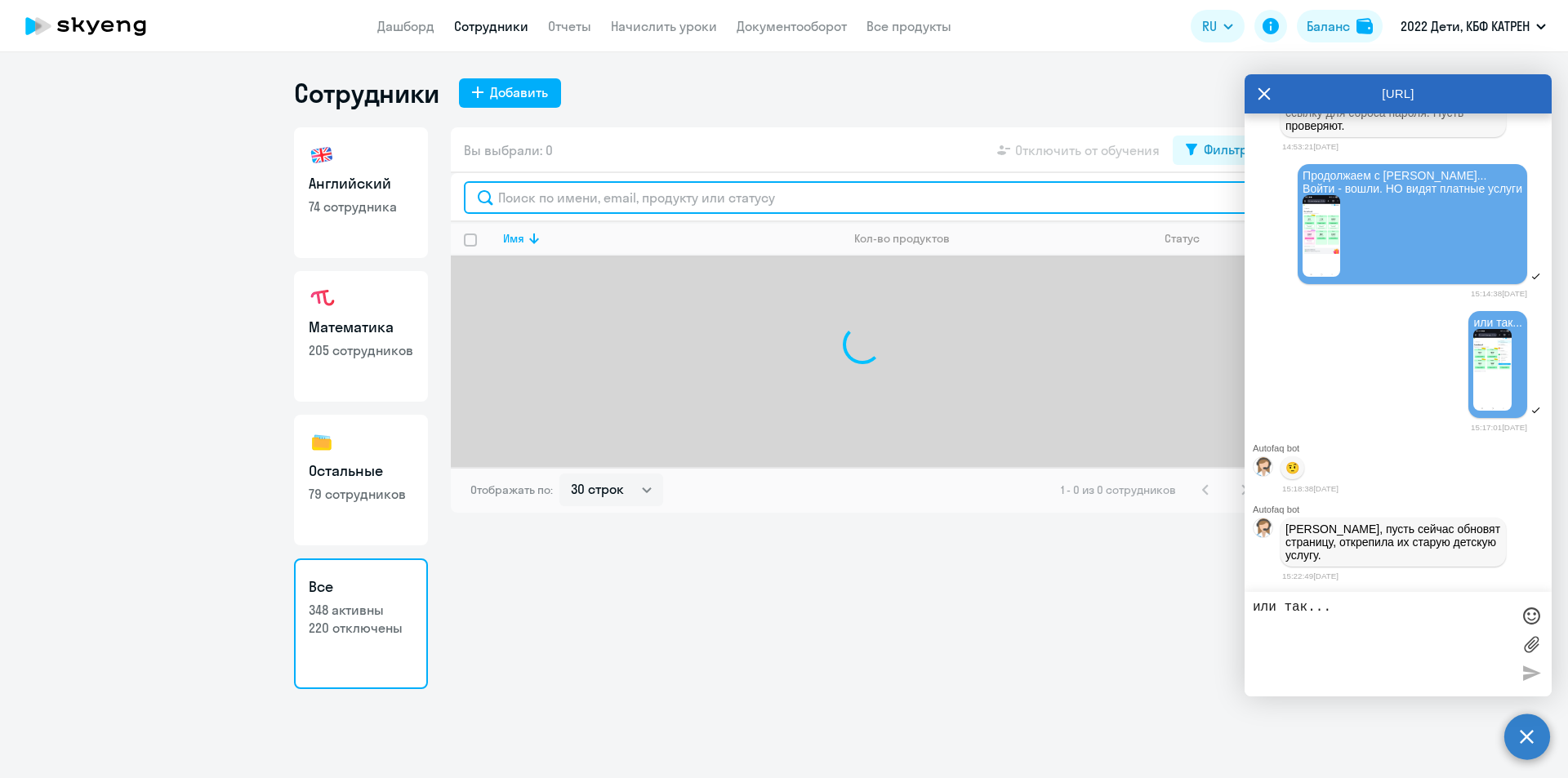
drag, startPoint x: 582, startPoint y: 195, endPoint x: 570, endPoint y: 192, distance: 12.4
click at [578, 192] on input "text" at bounding box center [862, 198] width 797 height 33
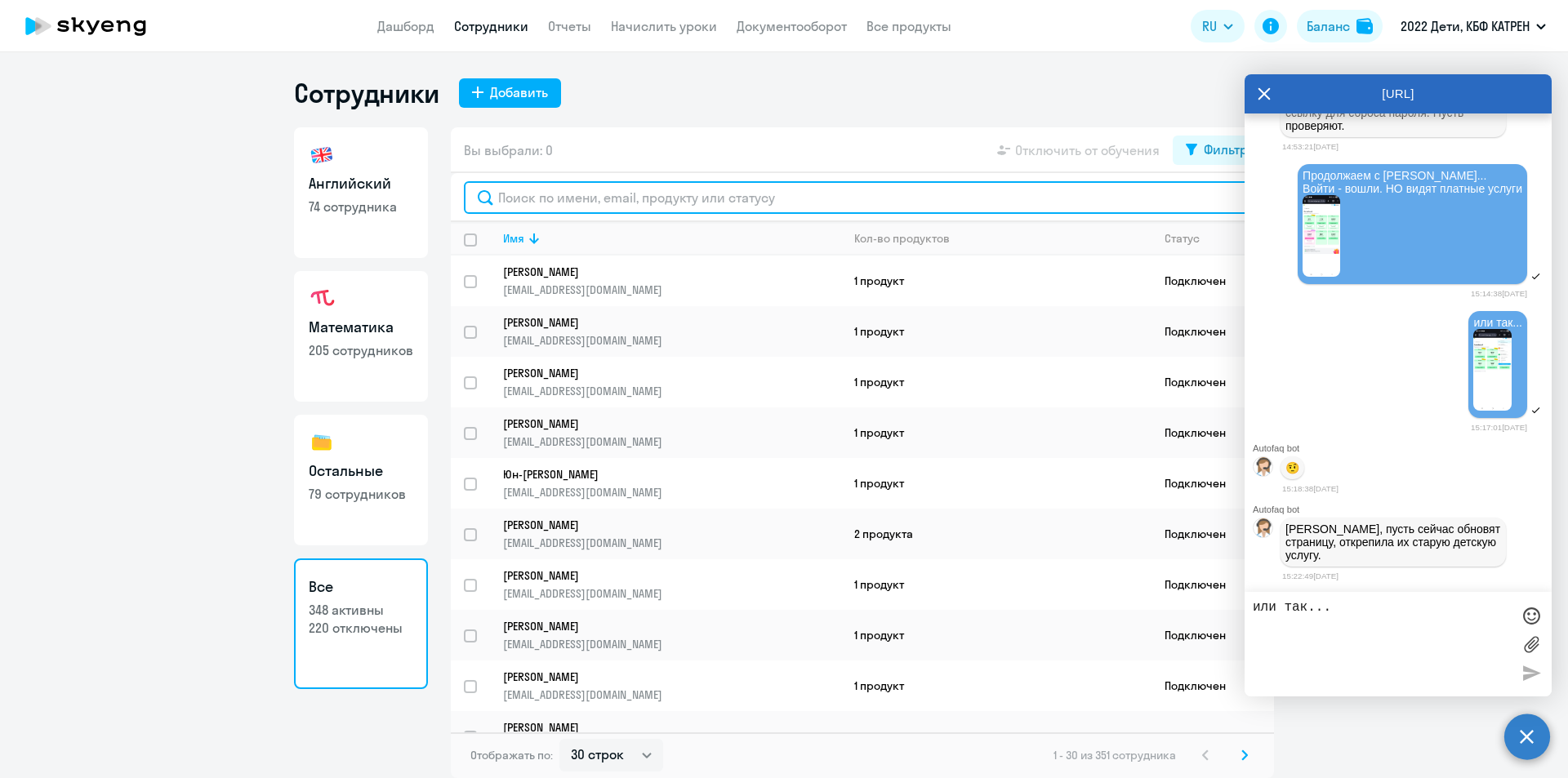
paste input "[PERSON_NAME]"
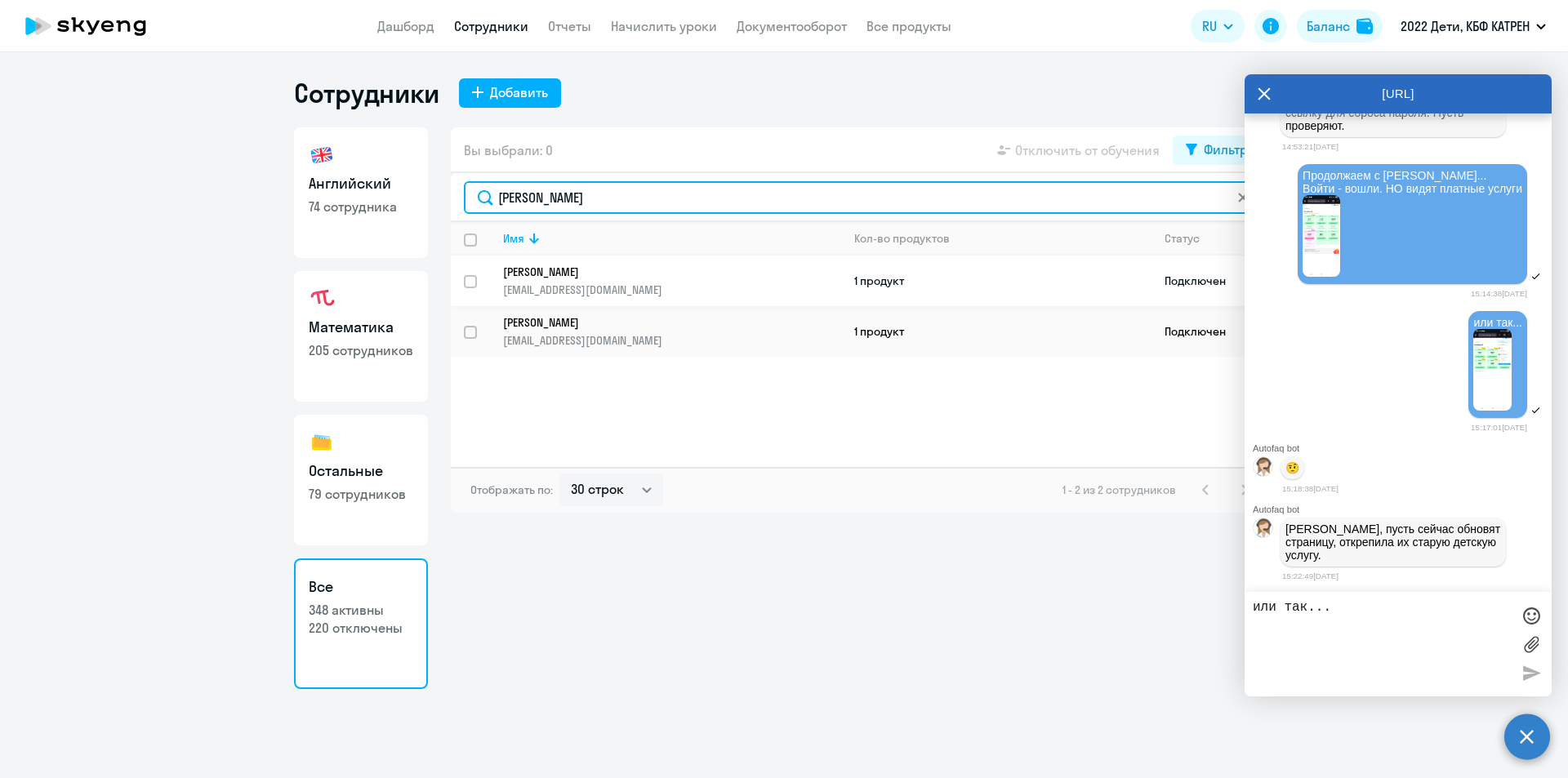
type input "[PERSON_NAME]"
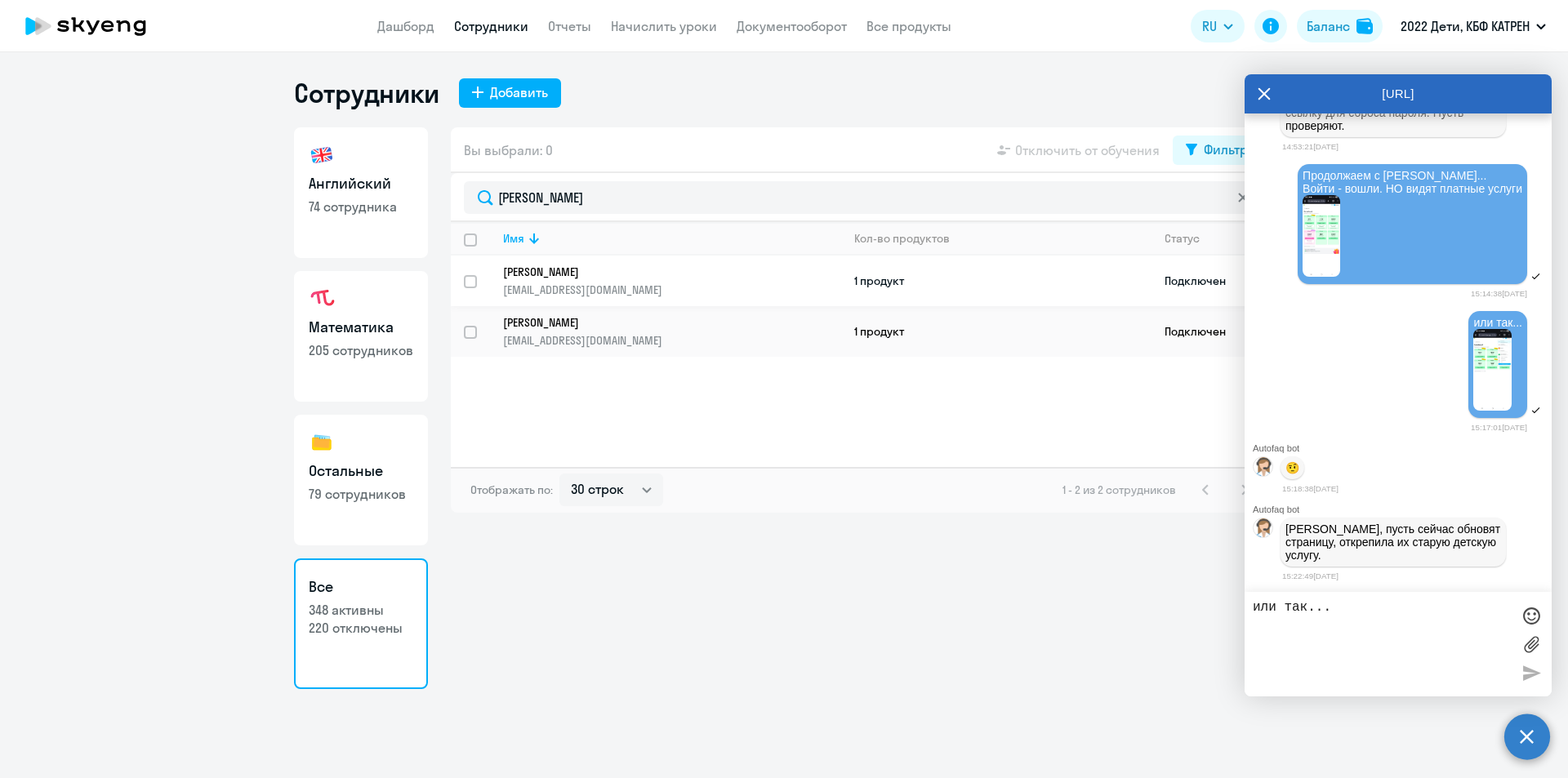
click at [595, 267] on p "[PERSON_NAME]" at bounding box center [661, 272] width 316 height 15
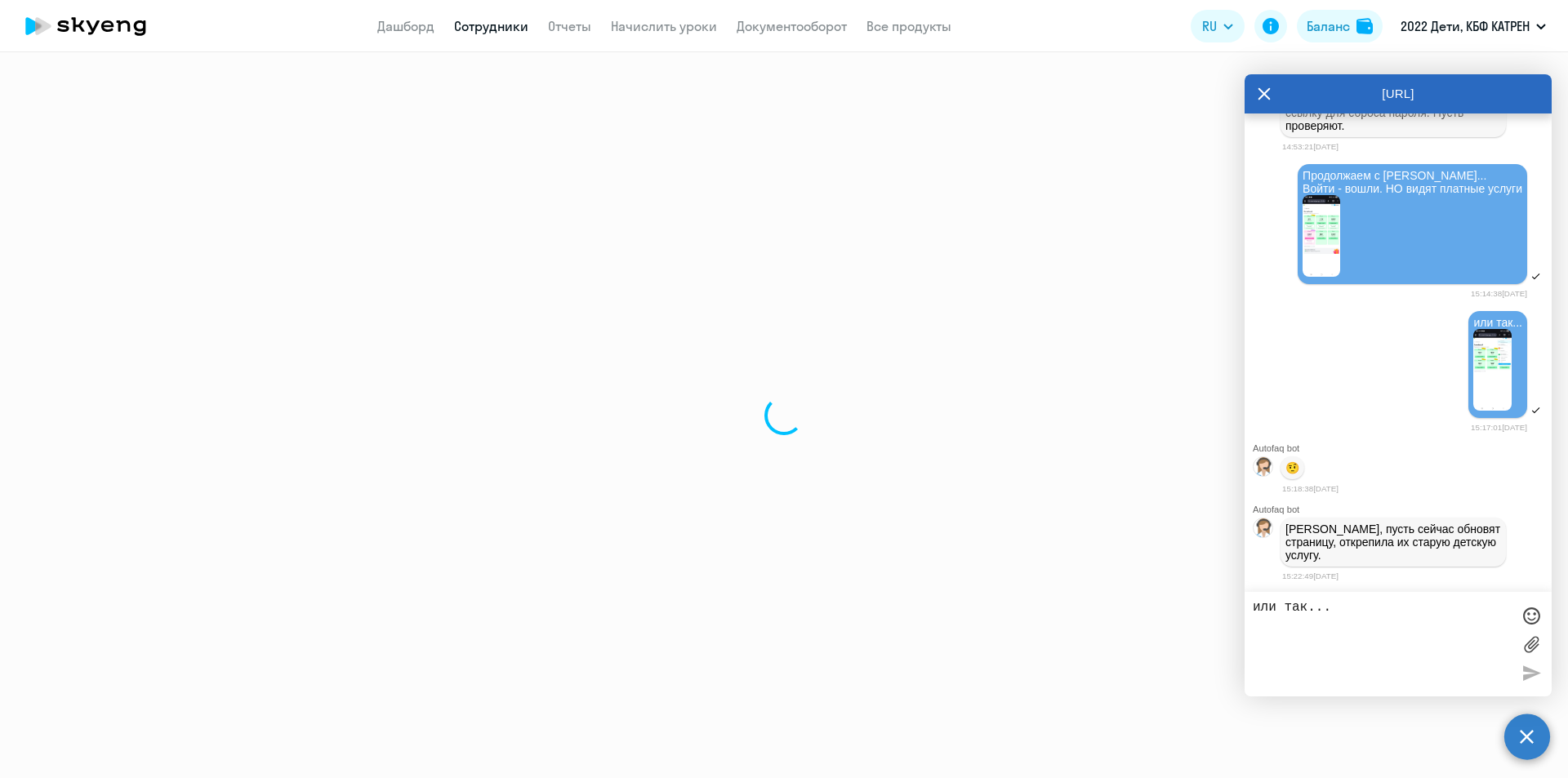
select select "math"
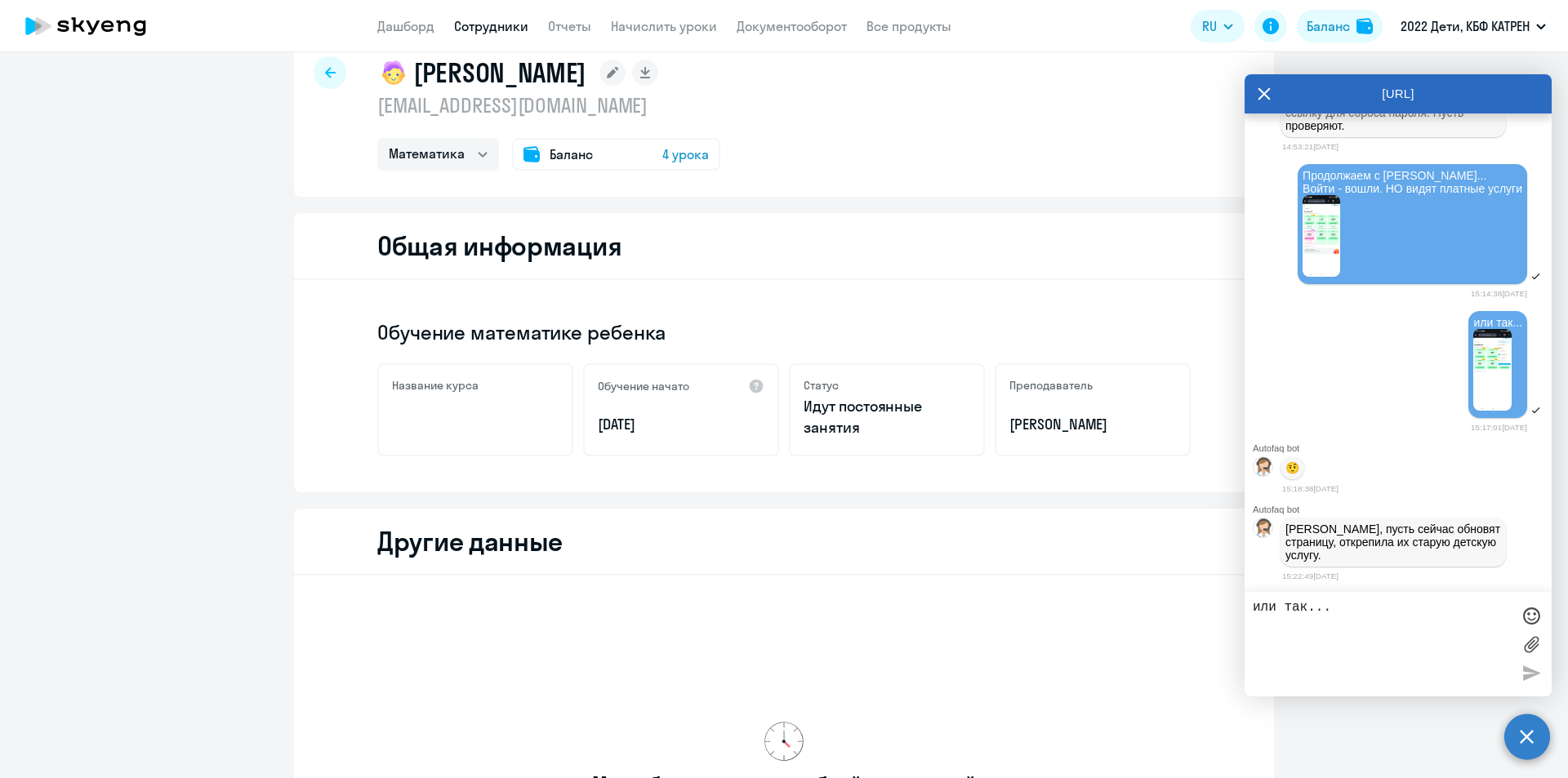
scroll to position [37, 0]
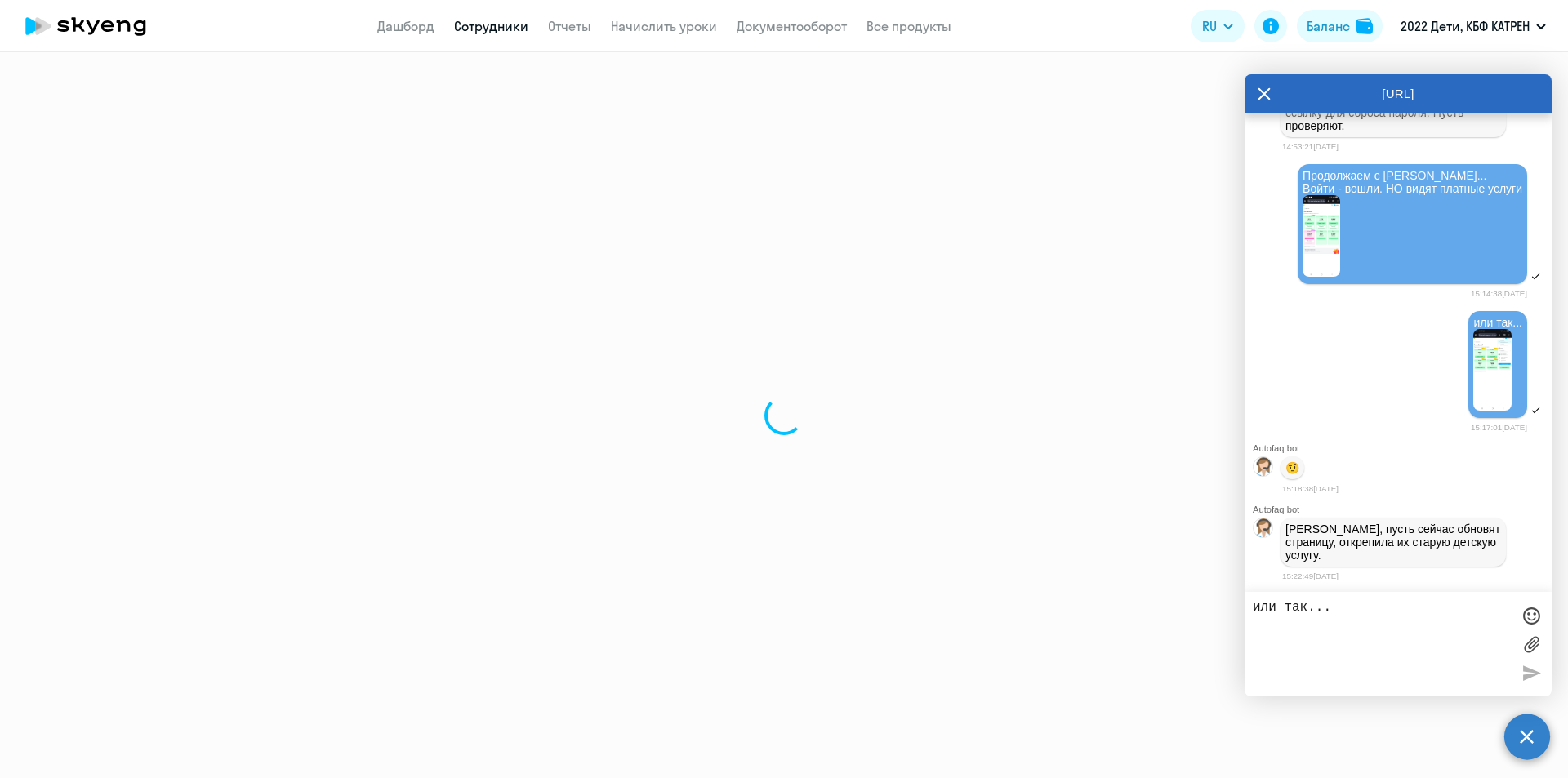
select select "30"
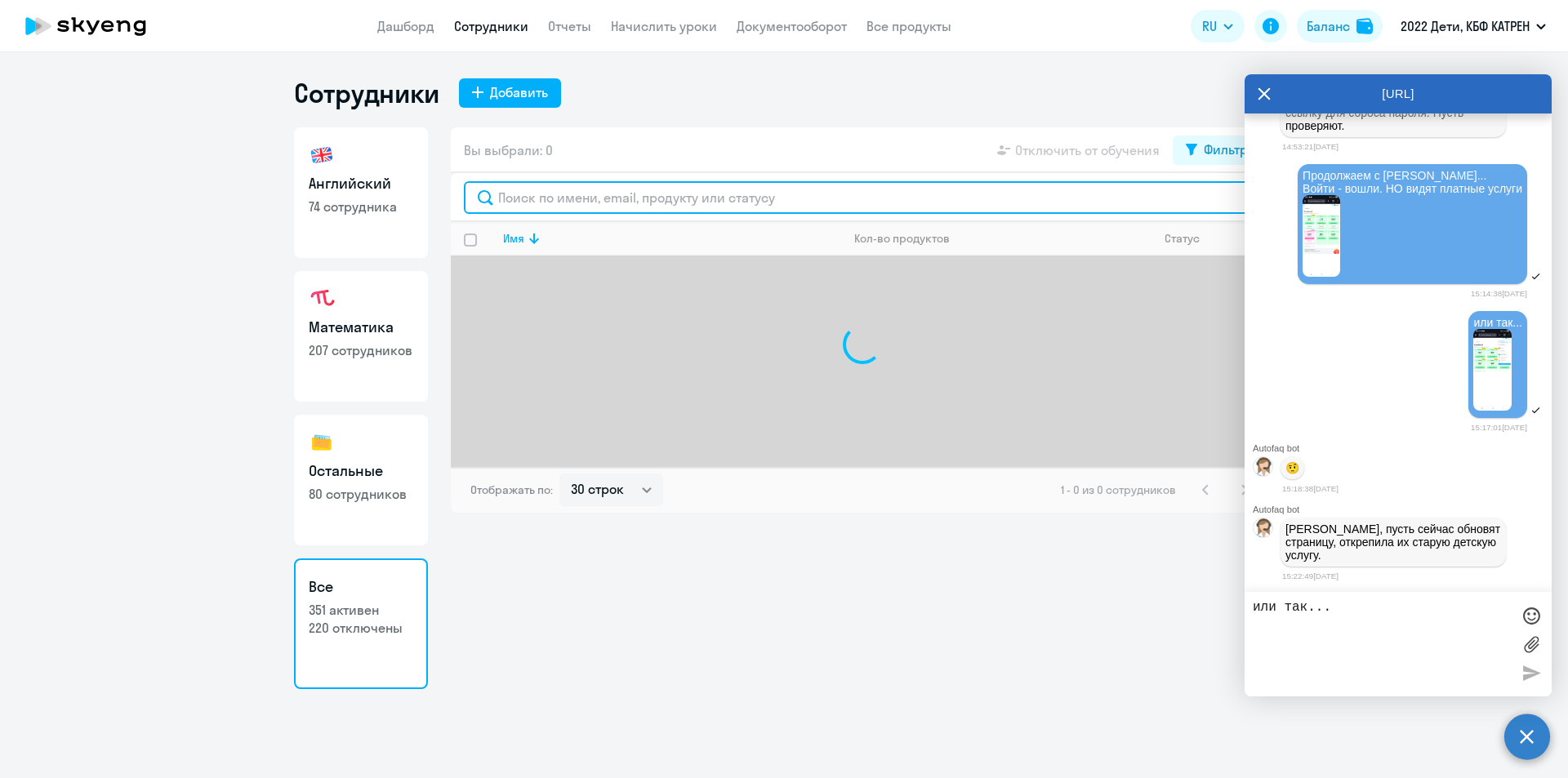
click at [563, 197] on input "text" at bounding box center [862, 198] width 797 height 33
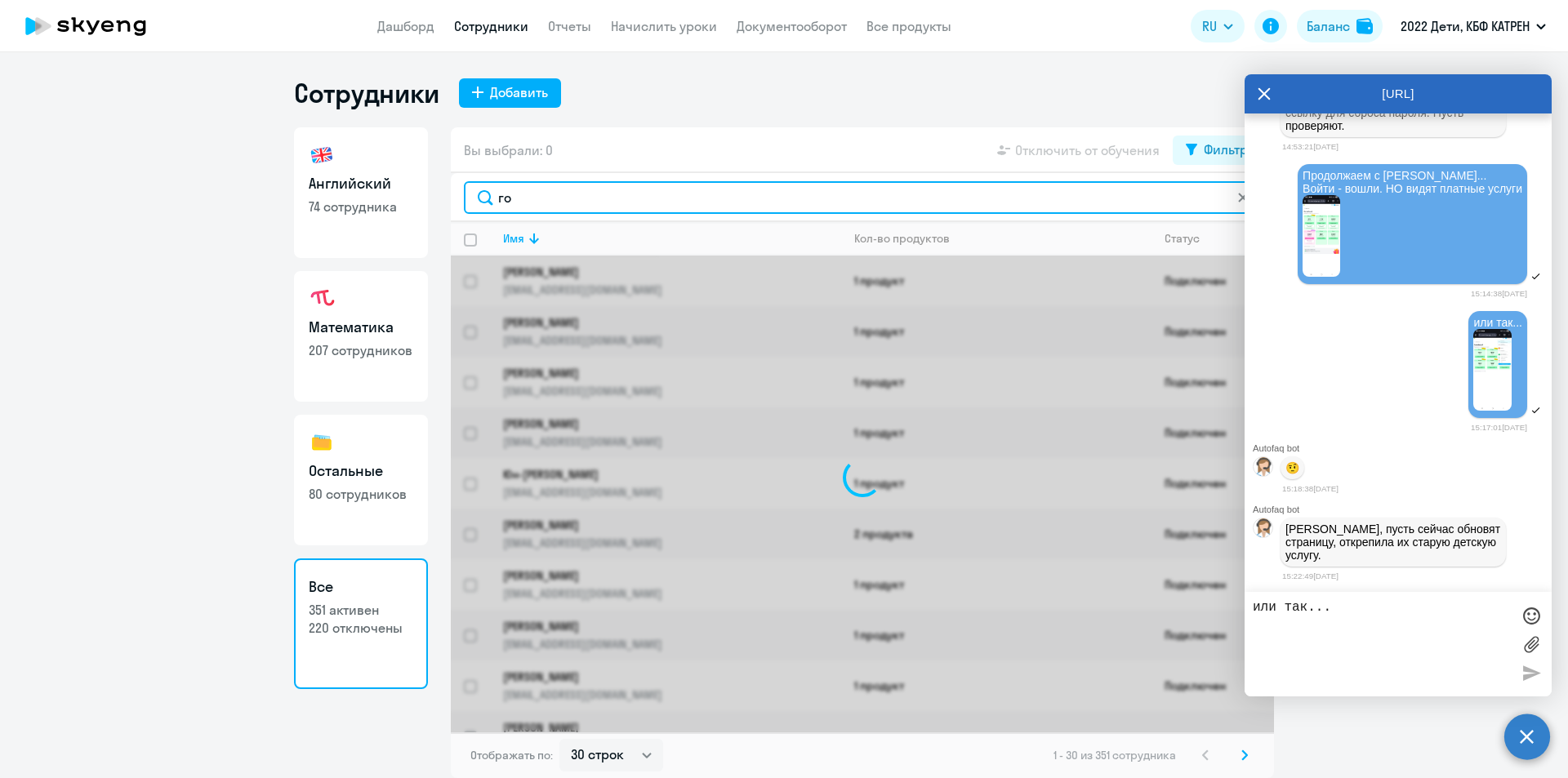
type input "г"
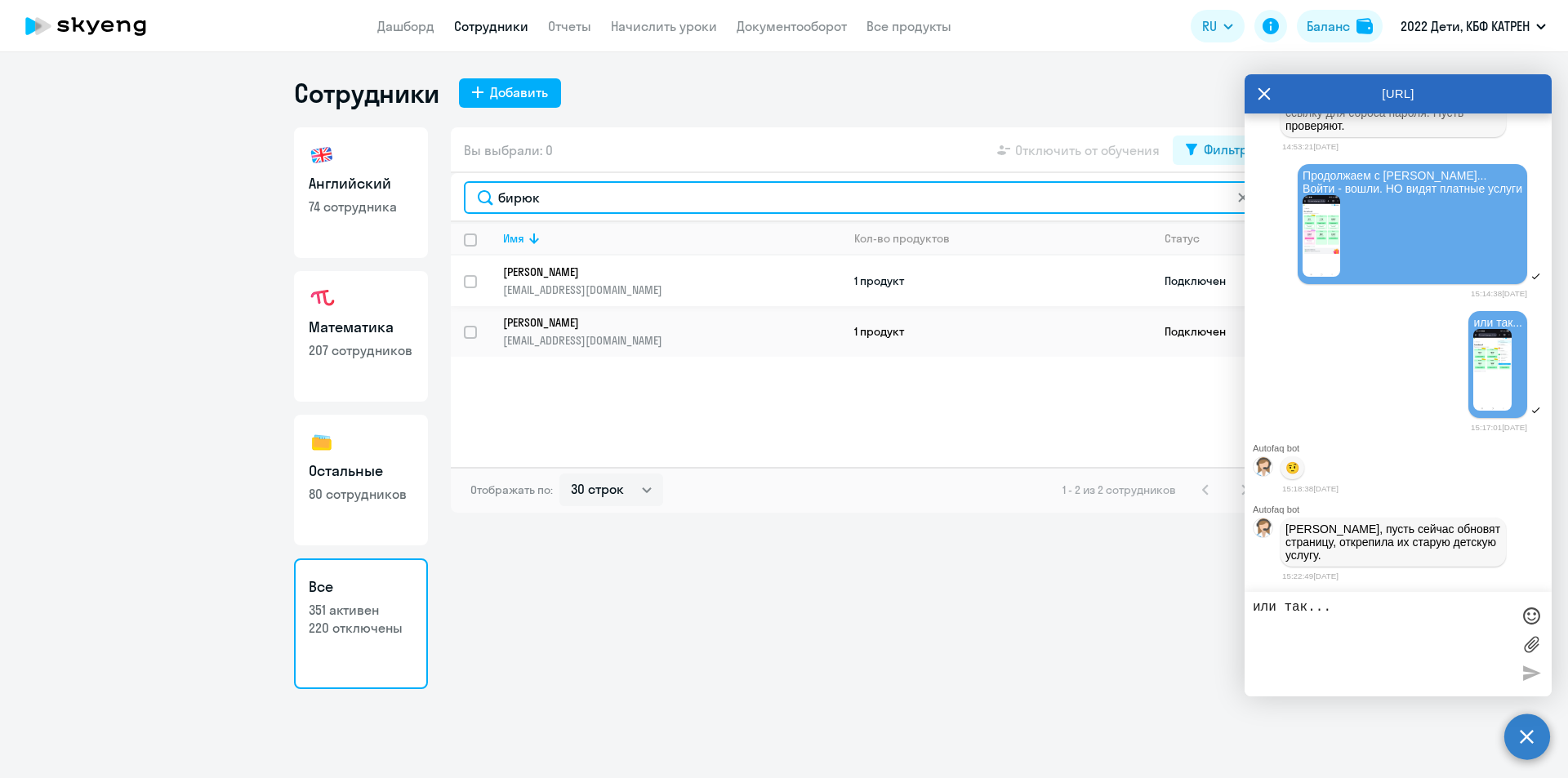
type input "бирюк"
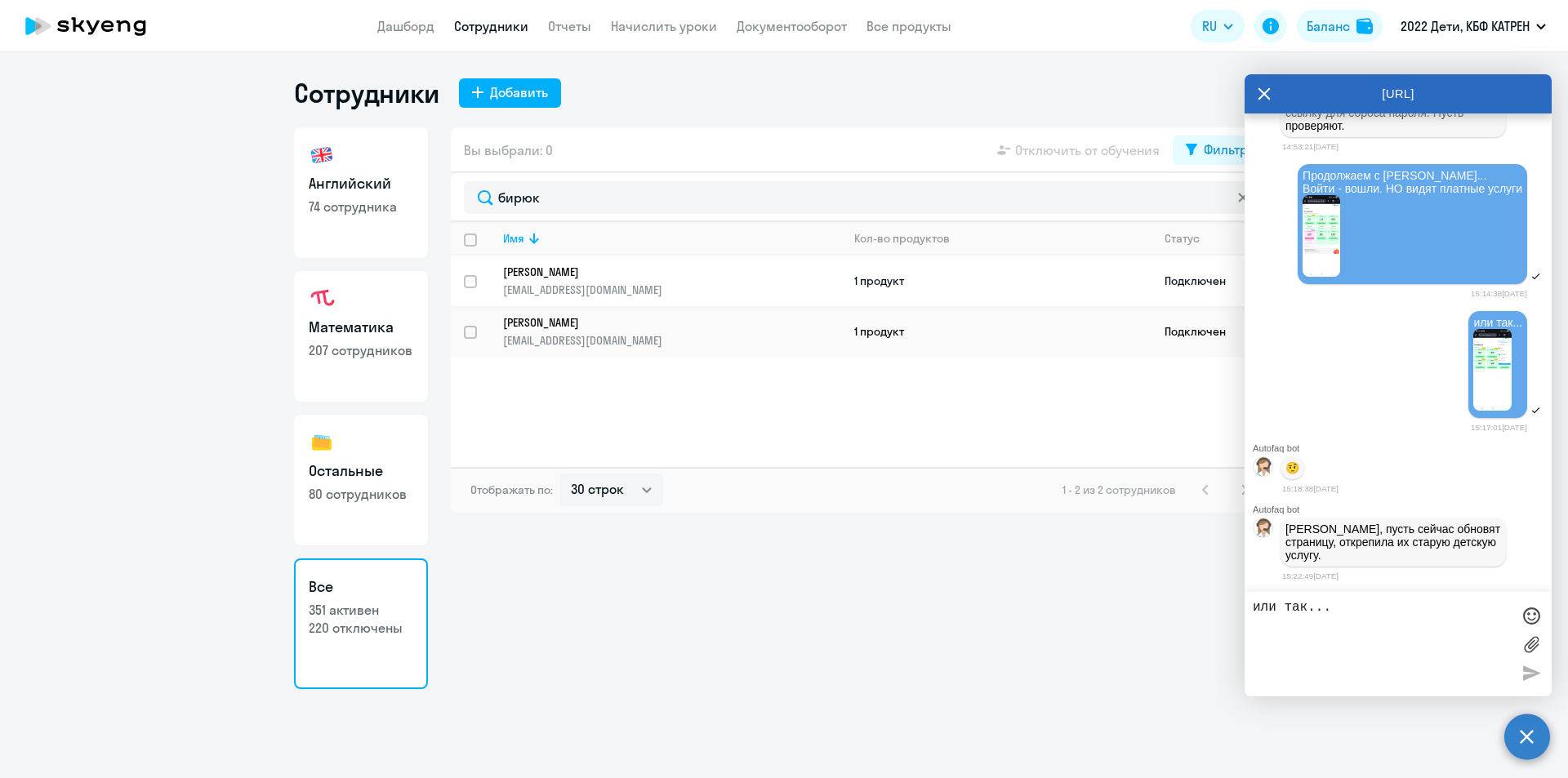
click at [619, 267] on p "[PERSON_NAME]" at bounding box center [661, 272] width 316 height 15
select select "math"
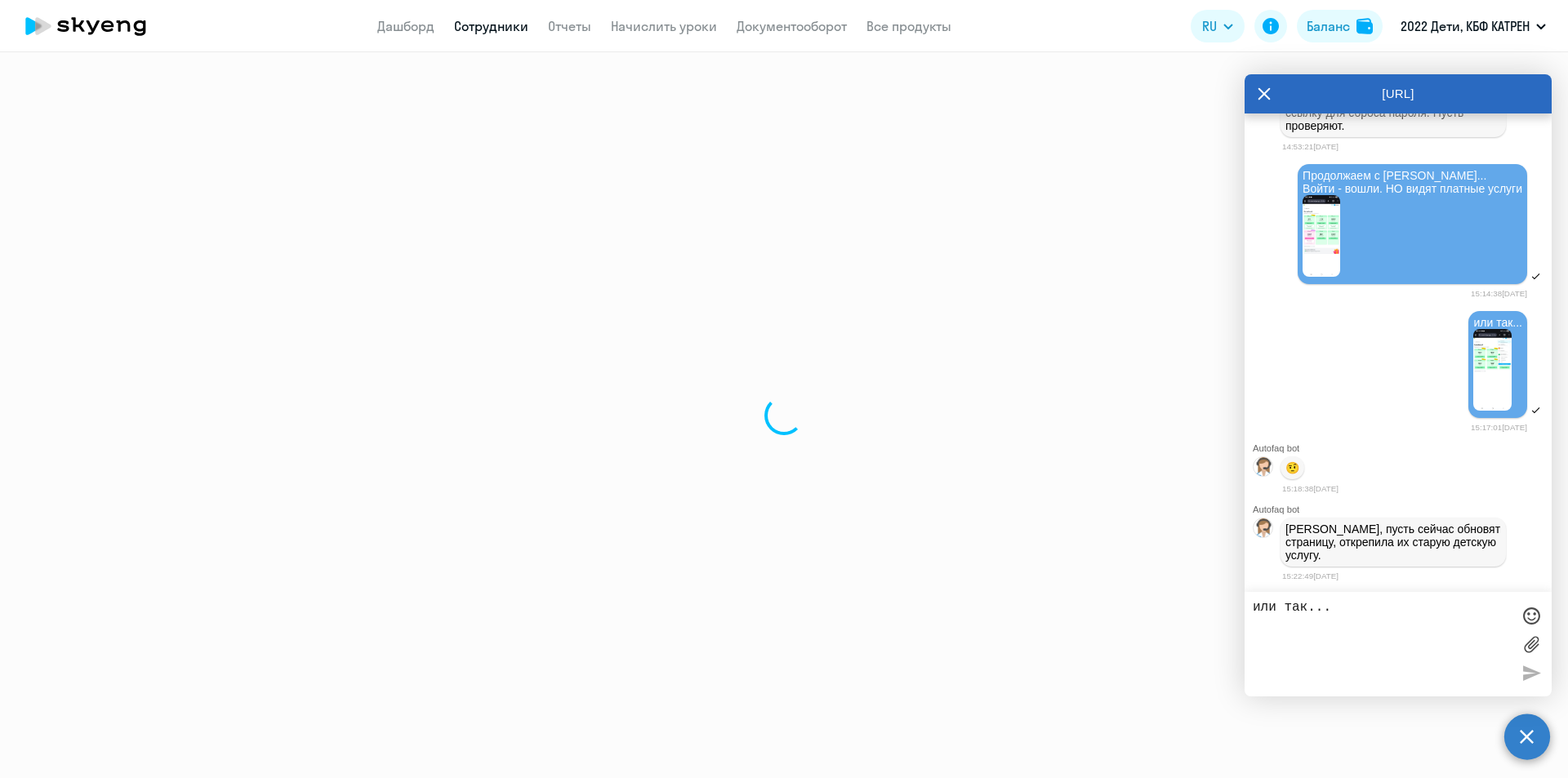
select select "30"
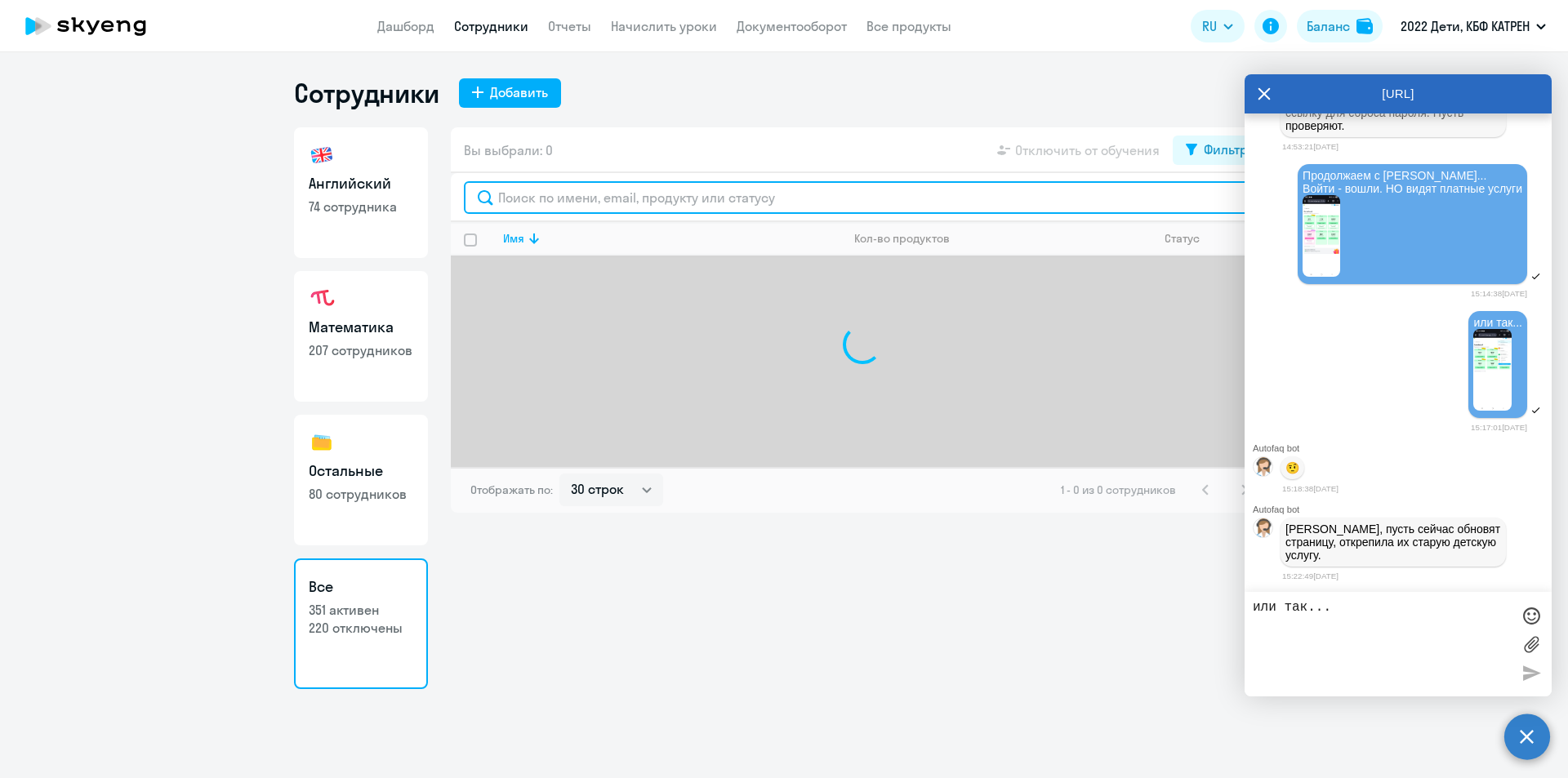
click at [569, 202] on input "text" at bounding box center [862, 198] width 797 height 33
type input "г"
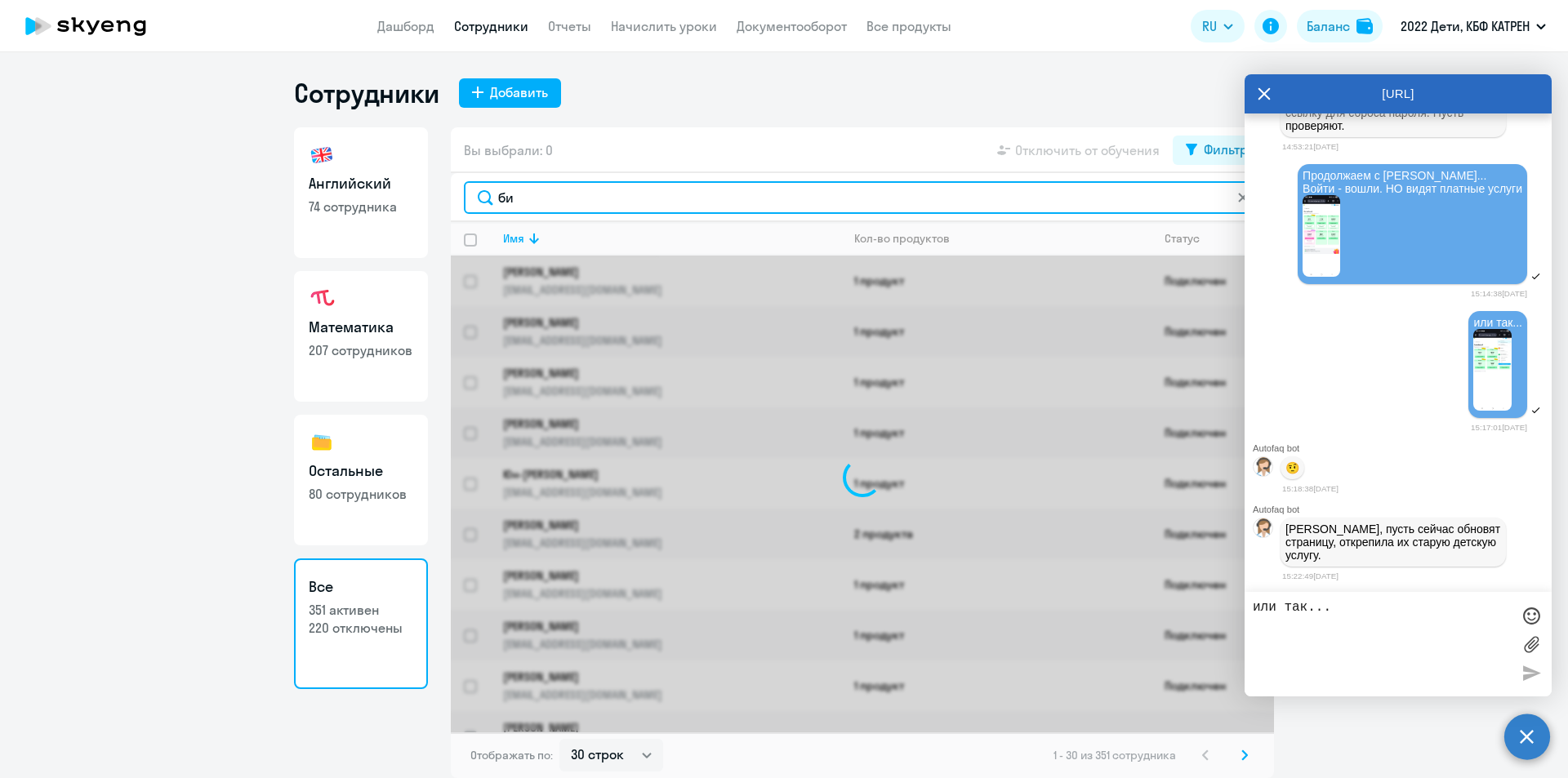
type input "б"
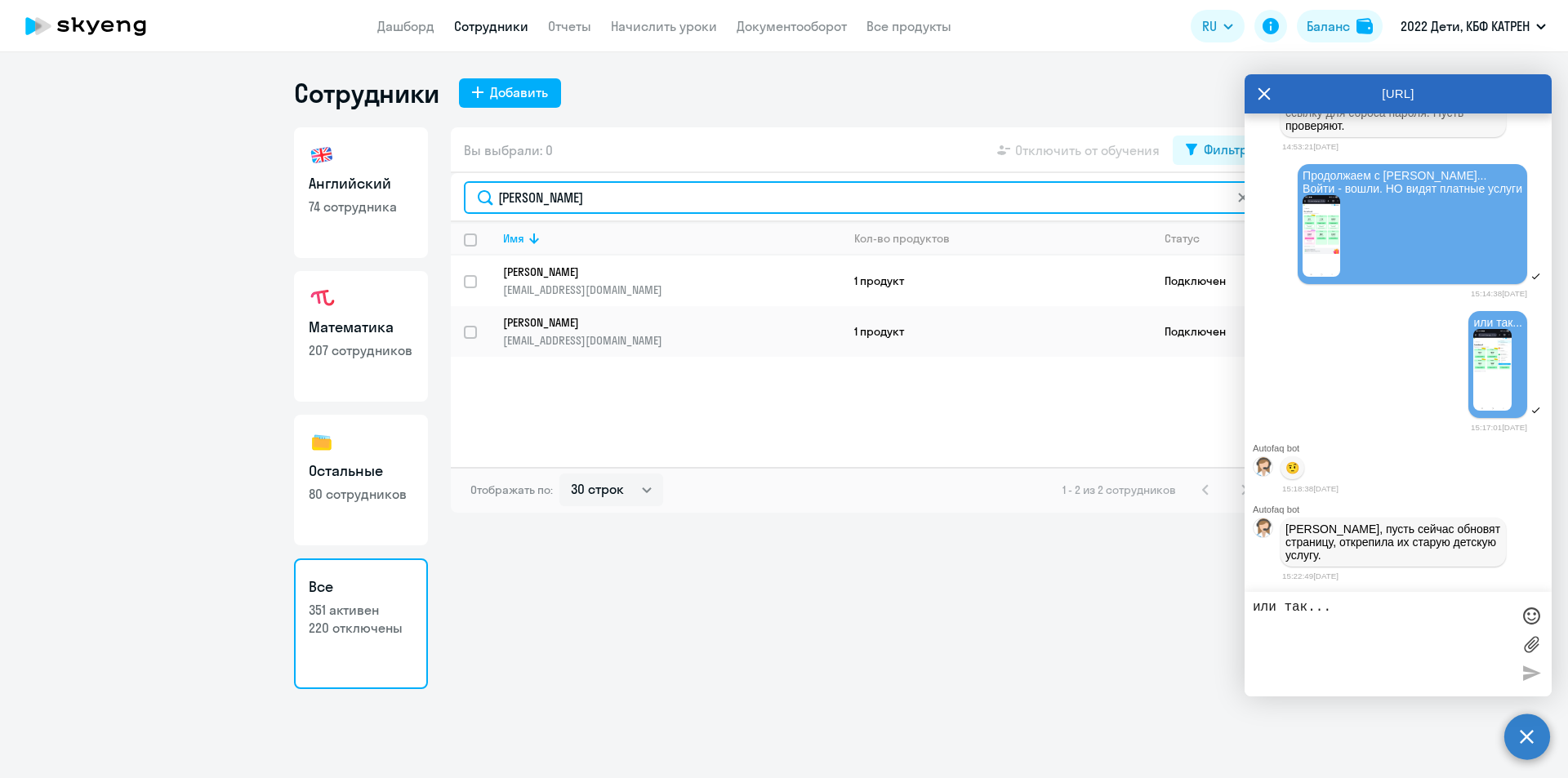
type input "[PERSON_NAME]"
drag, startPoint x: 566, startPoint y: 201, endPoint x: 447, endPoint y: 200, distance: 119.0
click at [447, 200] on div "Английский 74 сотрудника Математика 207 сотрудников Остальные 80 сотрудников Вс…" at bounding box center [784, 407] width 979 height 561
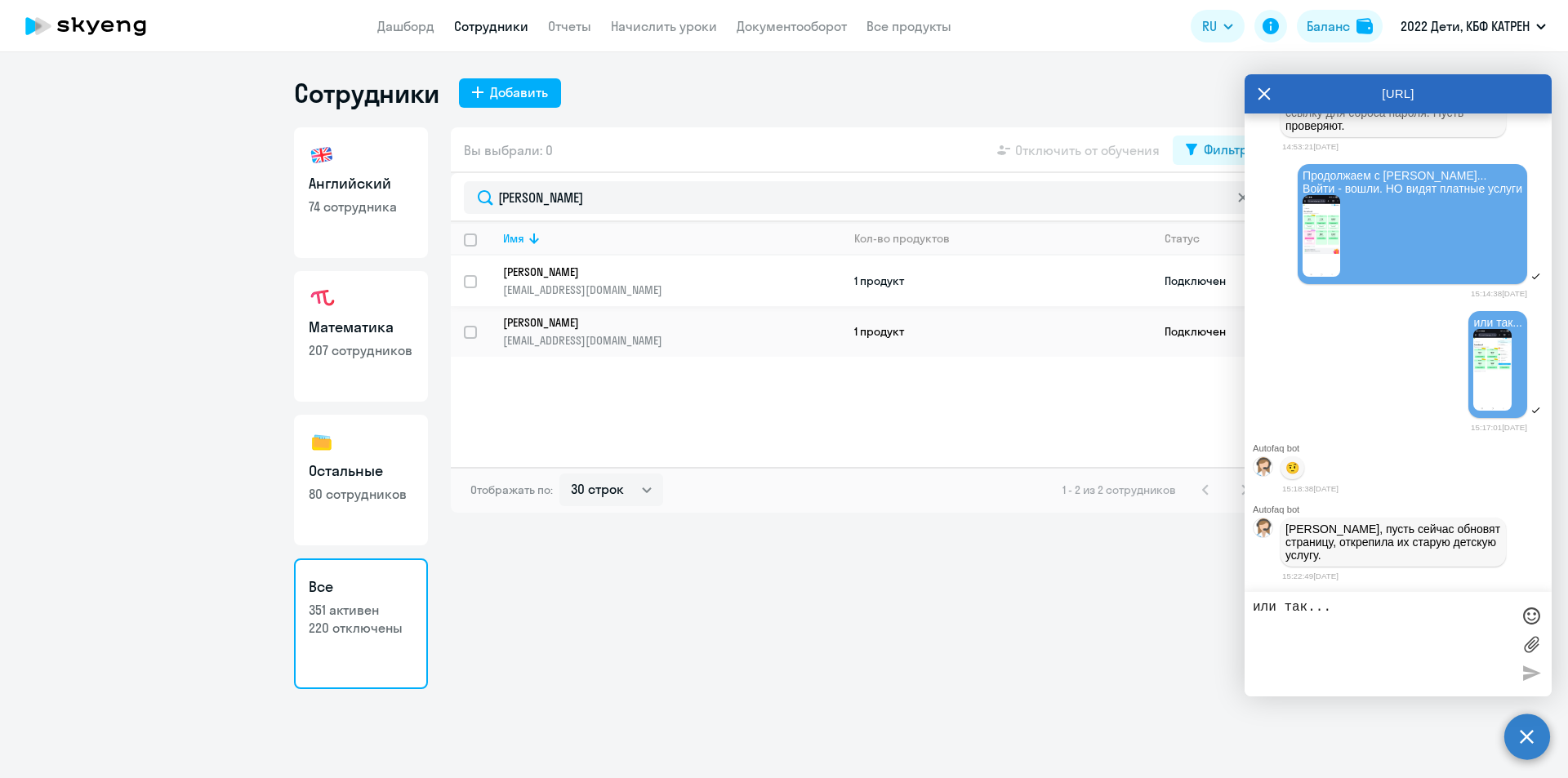
click at [560, 274] on p "[PERSON_NAME]" at bounding box center [661, 272] width 316 height 15
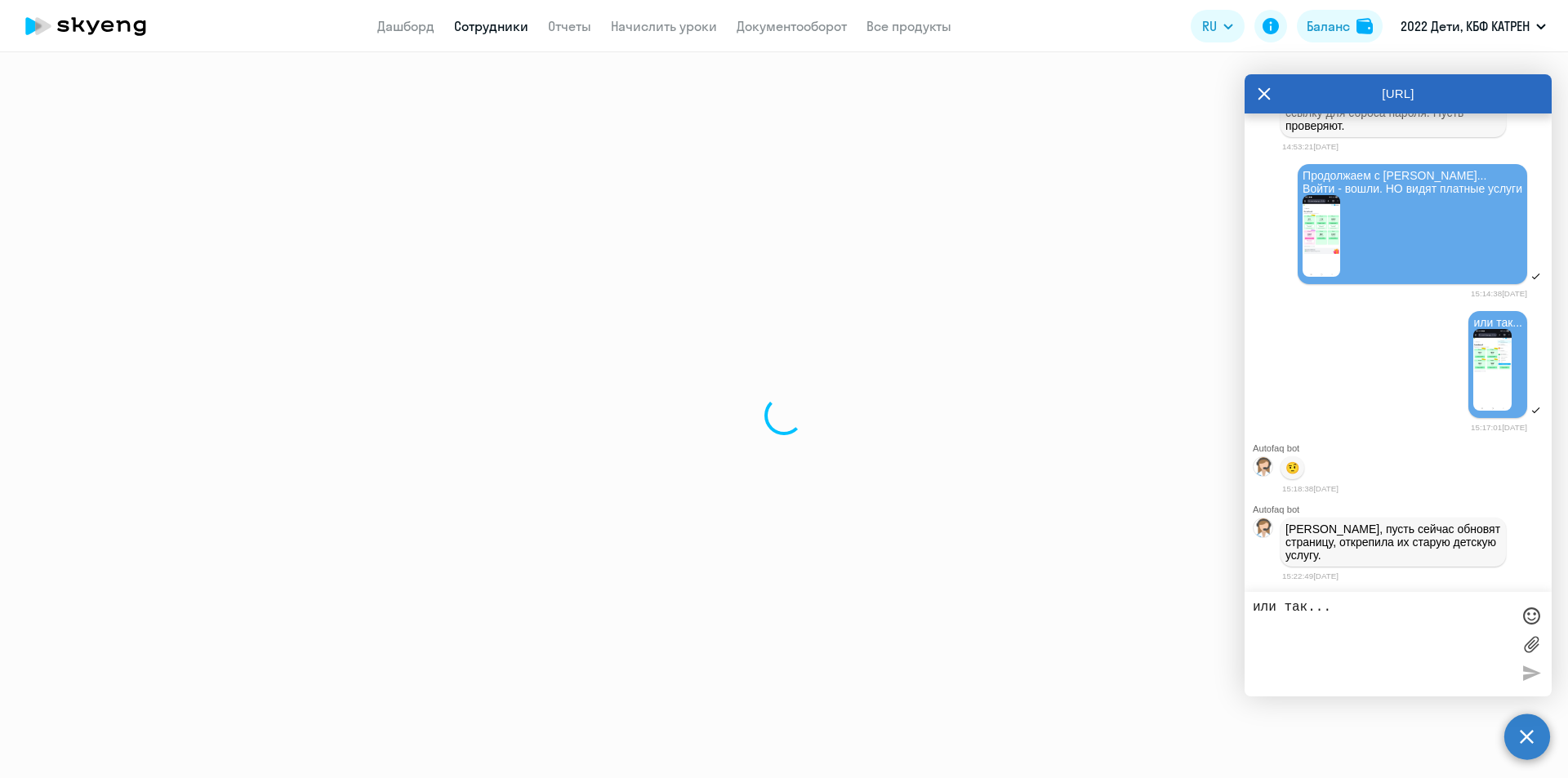
select select "math"
select select "30"
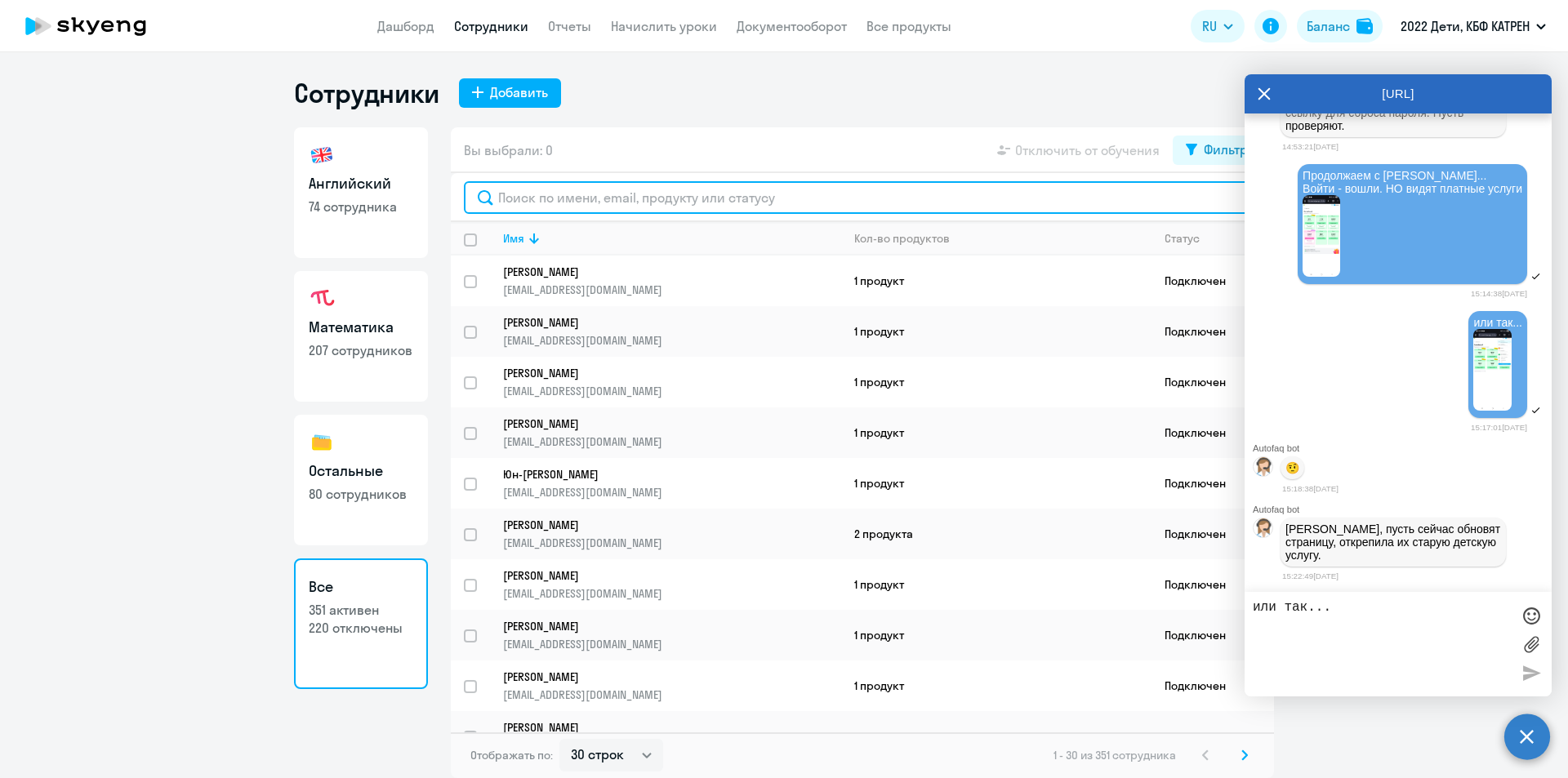
click at [570, 196] on input "text" at bounding box center [862, 198] width 797 height 33
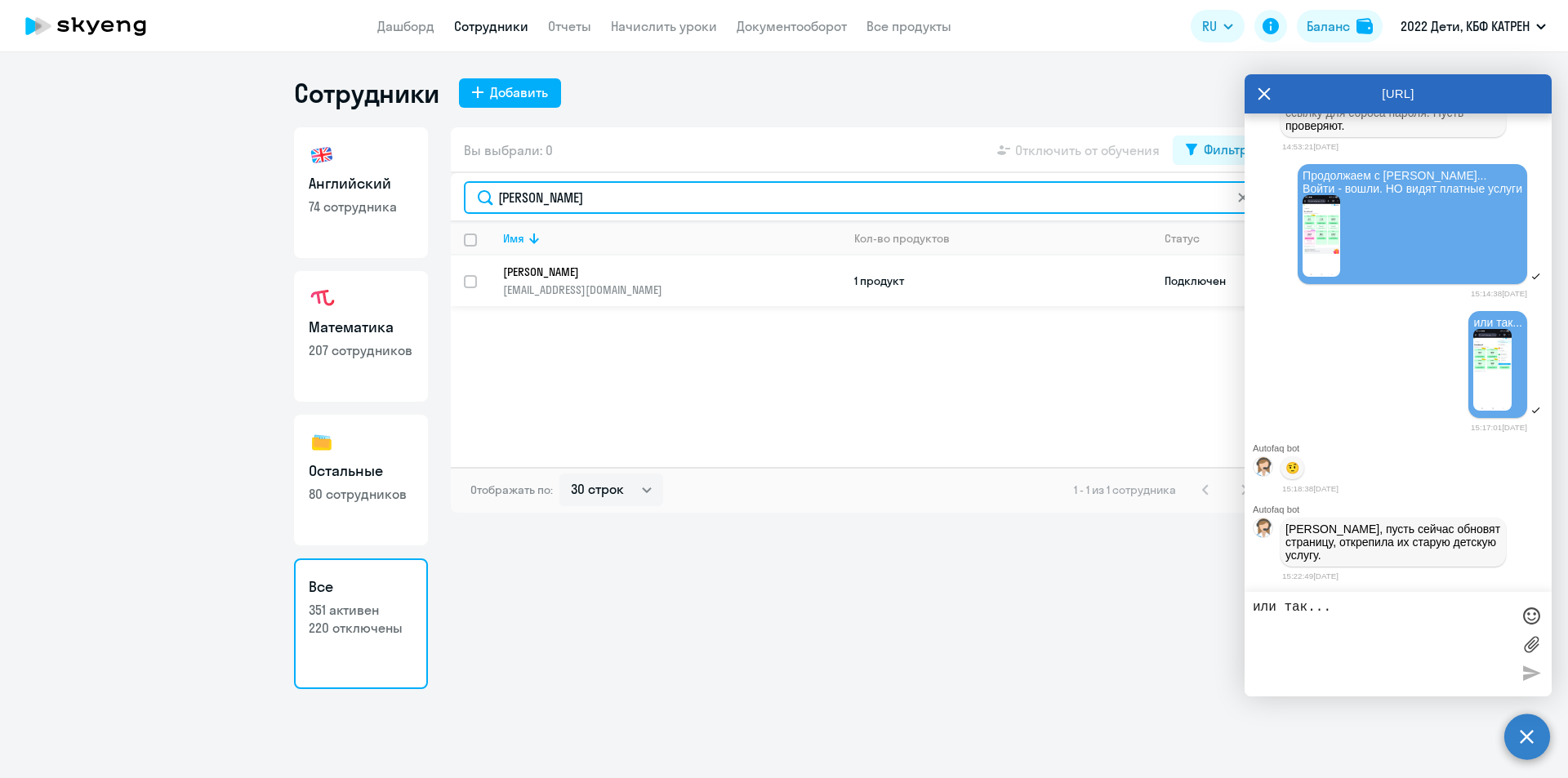
type input "[PERSON_NAME]"
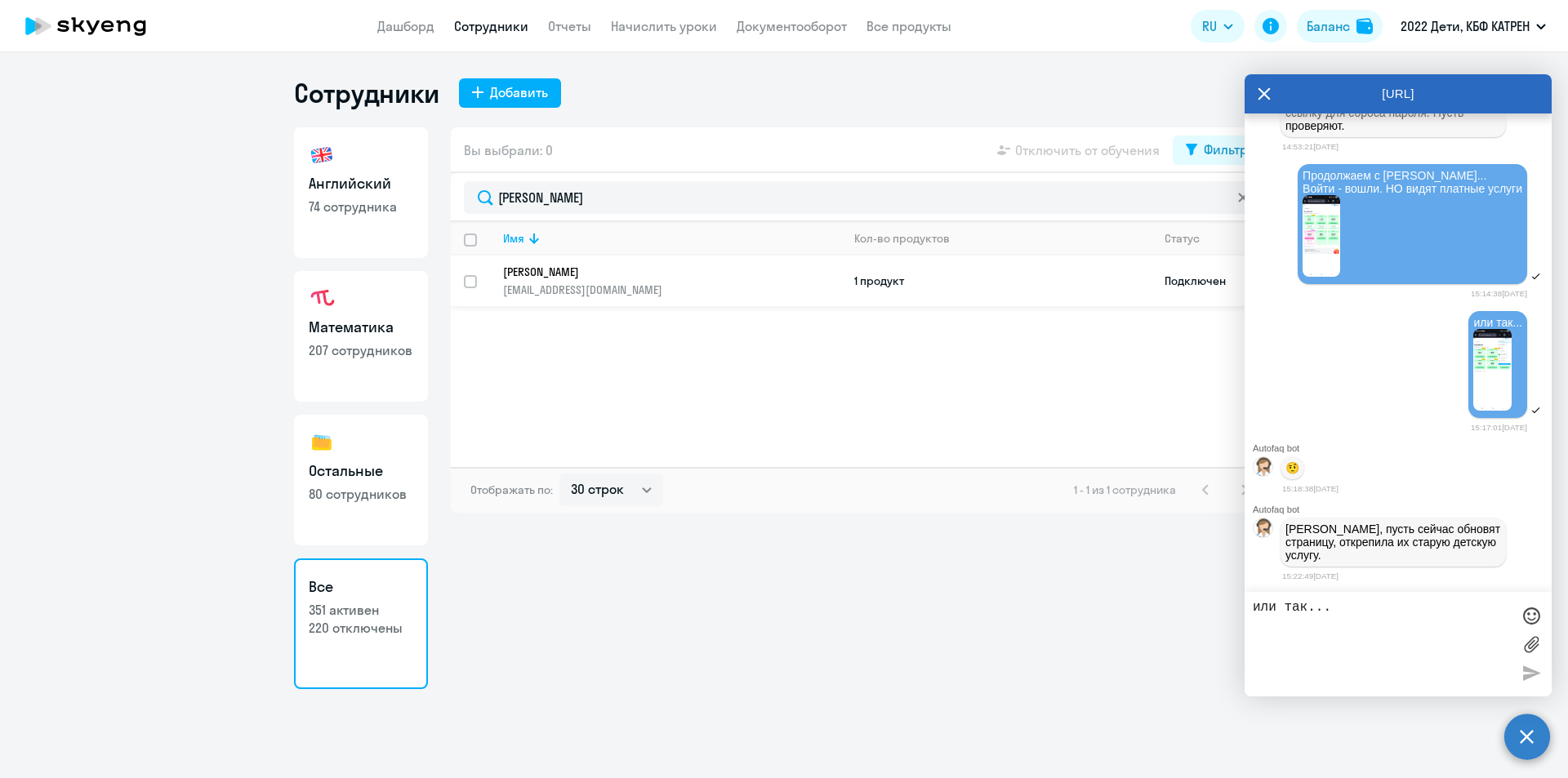
click at [576, 273] on p "[PERSON_NAME]" at bounding box center [661, 272] width 316 height 15
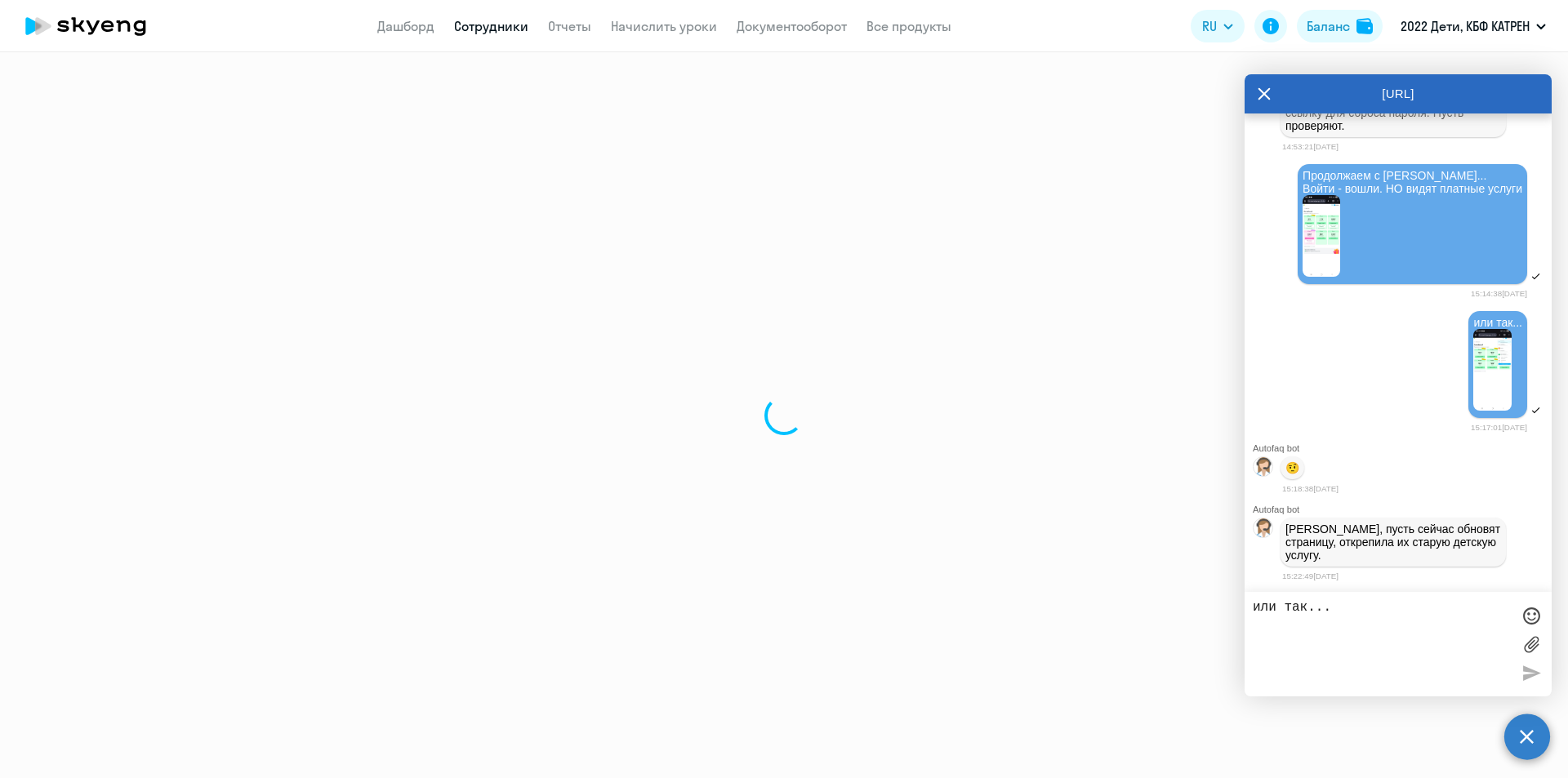
select select "math"
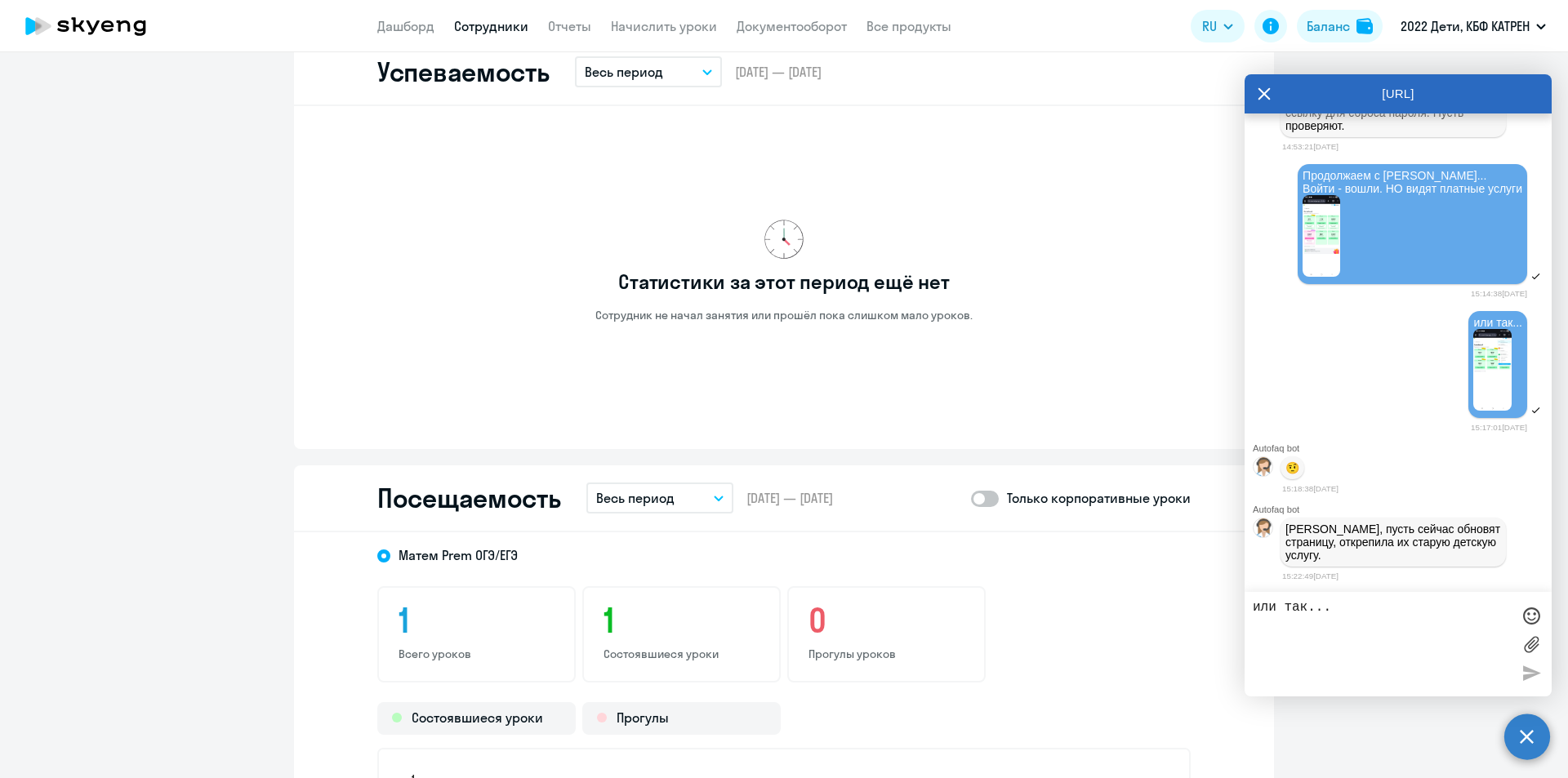
scroll to position [980, 0]
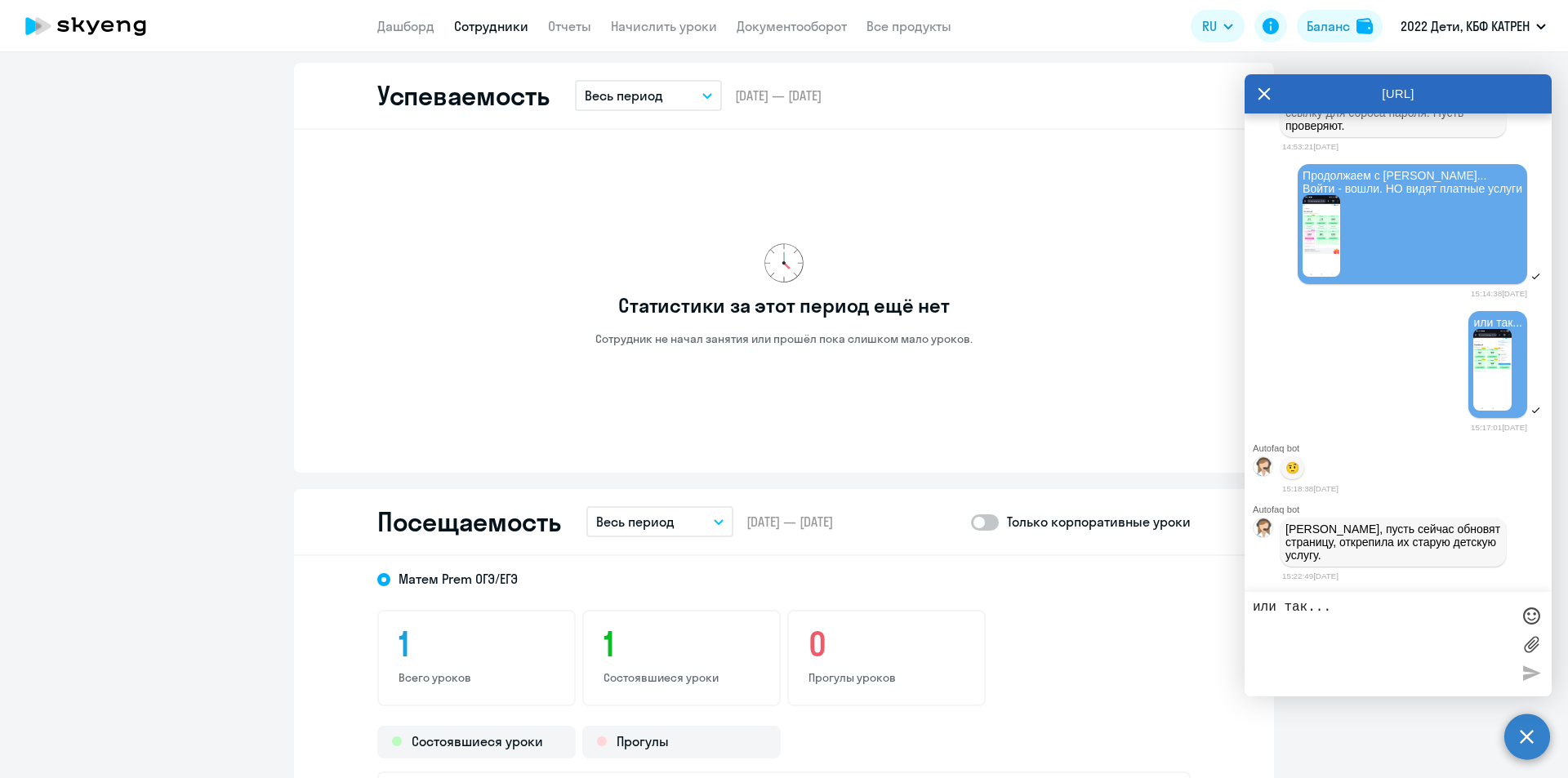
click at [1305, 610] on textarea "или так..." at bounding box center [1381, 644] width 258 height 88
paste textarea "Удалось войти в лк. У [PERSON_NAME] ещё и английский (ошибка). Просят выбрать т…"
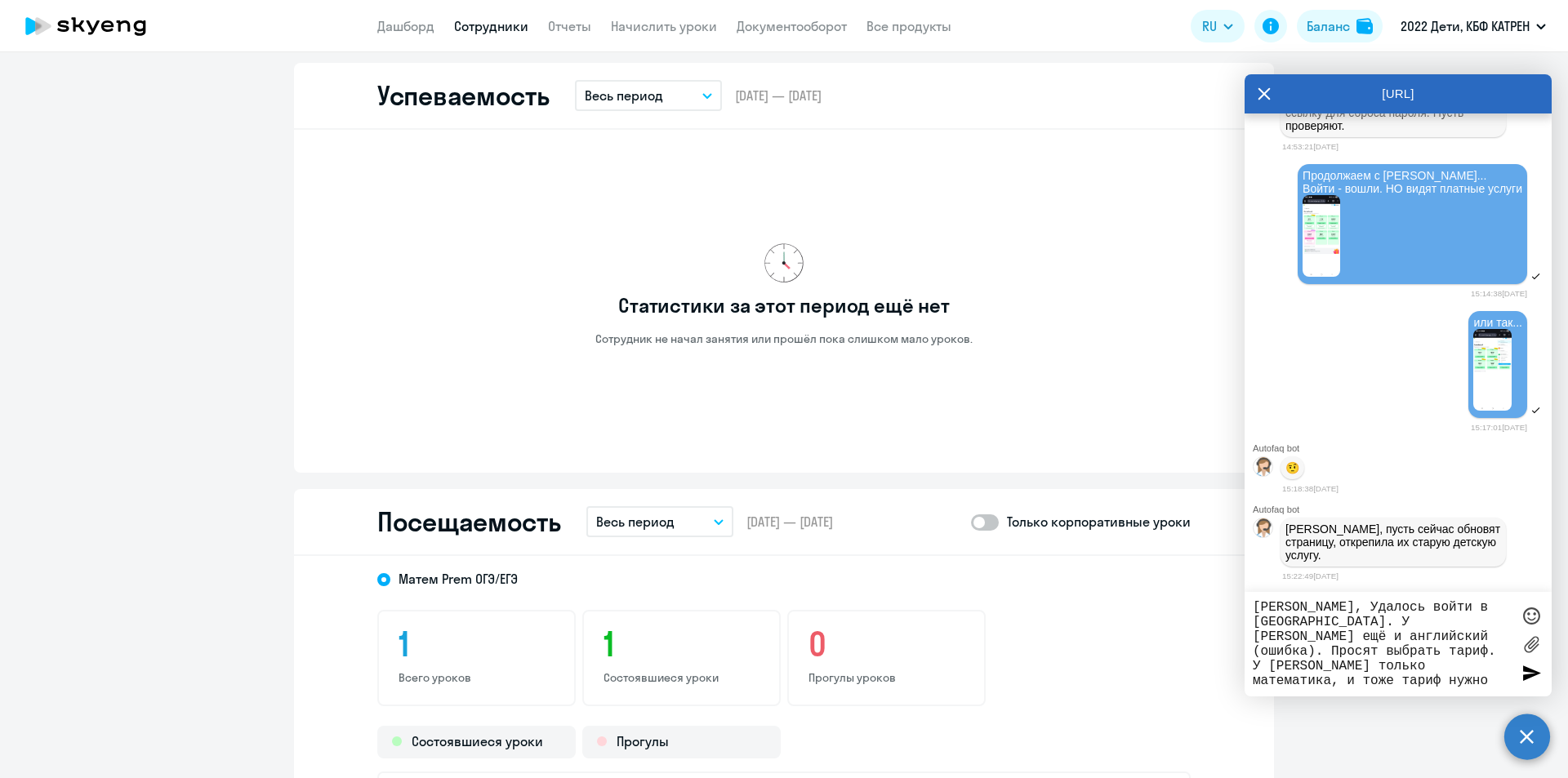
scroll to position [20581, 0]
click at [1352, 607] on textarea "[PERSON_NAME], Удалось войти в [GEOGRAPHIC_DATA]. У [PERSON_NAME] ещё и английс…" at bounding box center [1381, 644] width 258 height 88
paste textarea "3680398"
click at [1356, 605] on textarea "[PERSON_NAME], 3680398Удалось войти в [GEOGRAPHIC_DATA]. У [PERSON_NAME] ещё и …" at bounding box center [1381, 644] width 258 height 88
paste textarea "42403599"
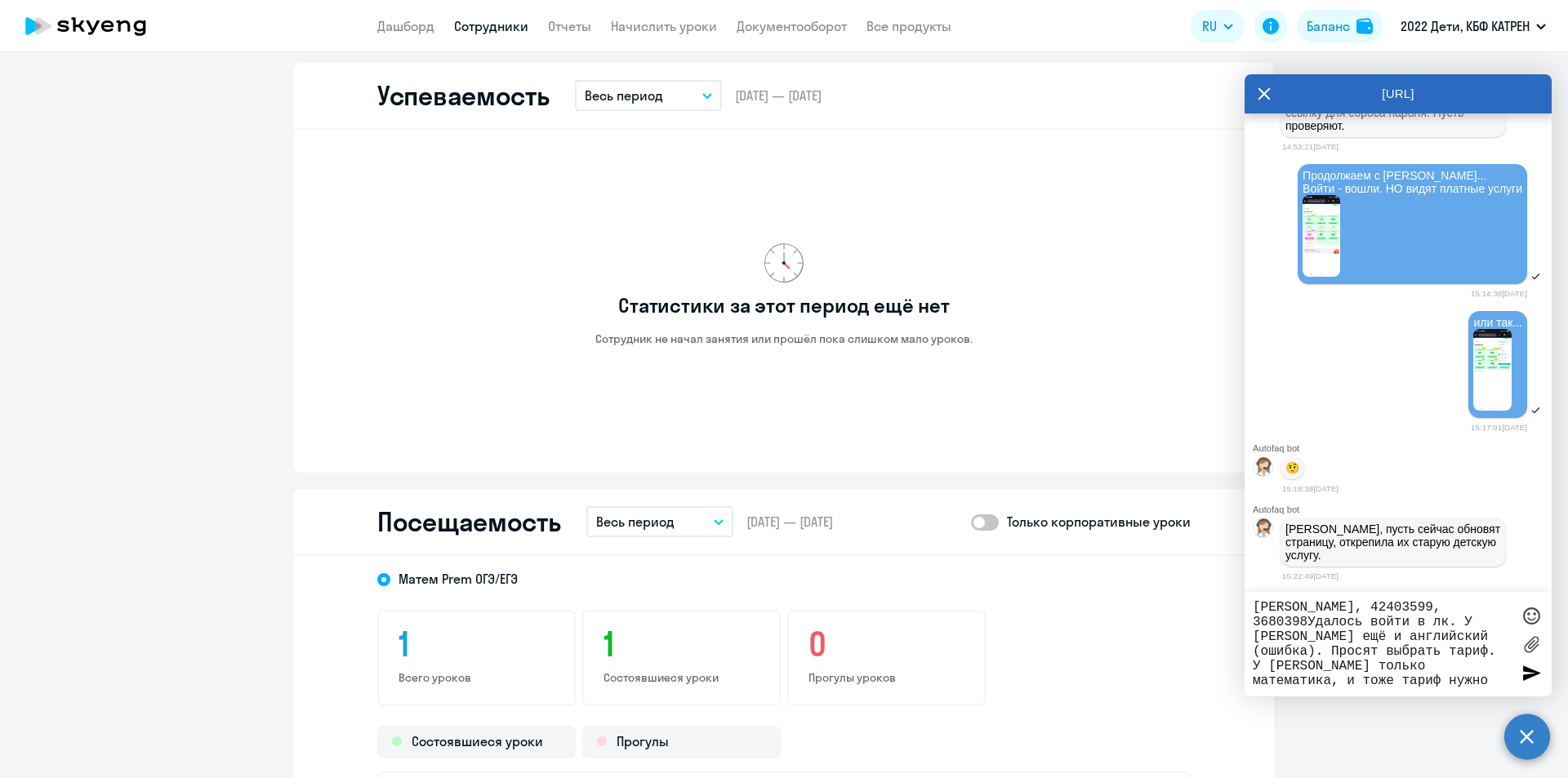
click at [1310, 622] on textarea "[PERSON_NAME], 42403599, 3680398Удалось войти в лк. У [PERSON_NAME] ещё и англи…" at bounding box center [1381, 644] width 258 height 88
click at [1343, 611] on textarea "[PERSON_NAME], 42403599, 3680398Удалось войти в лк. У [PERSON_NAME] ещё и англи…" at bounding box center [1381, 644] width 258 height 88
click at [1309, 621] on textarea "[PERSON_NAME] 42403599, 3680398Удалось войти в лк. У [PERSON_NAME] ещё и англий…" at bounding box center [1381, 644] width 258 height 88
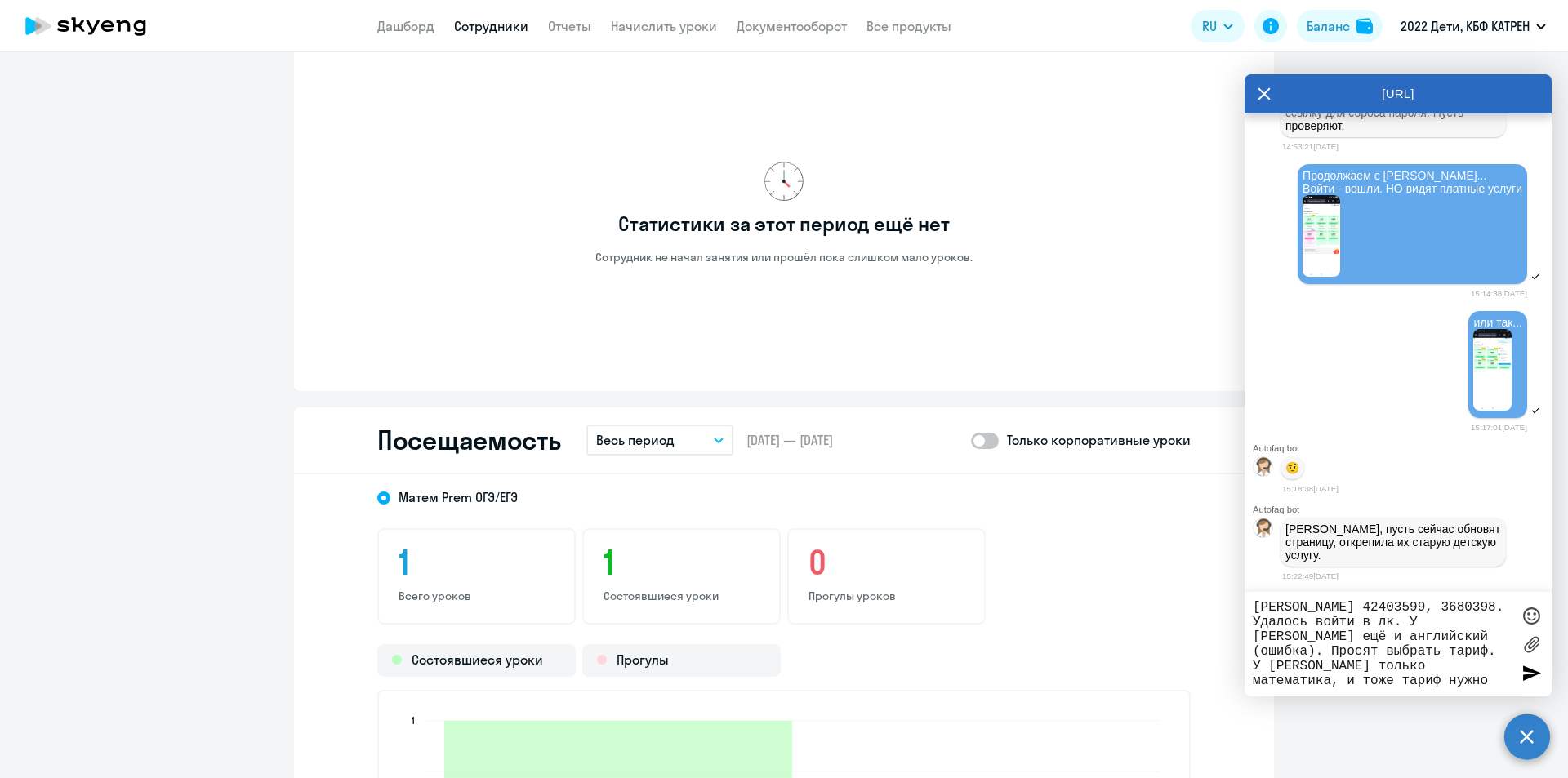
drag, startPoint x: 1391, startPoint y: 623, endPoint x: 1379, endPoint y: 618, distance: 13.0
click at [1379, 618] on textarea "[PERSON_NAME] 42403599, 3680398. Удалось войти в лк. У [PERSON_NAME] ещё и англ…" at bounding box center [1381, 644] width 258 height 88
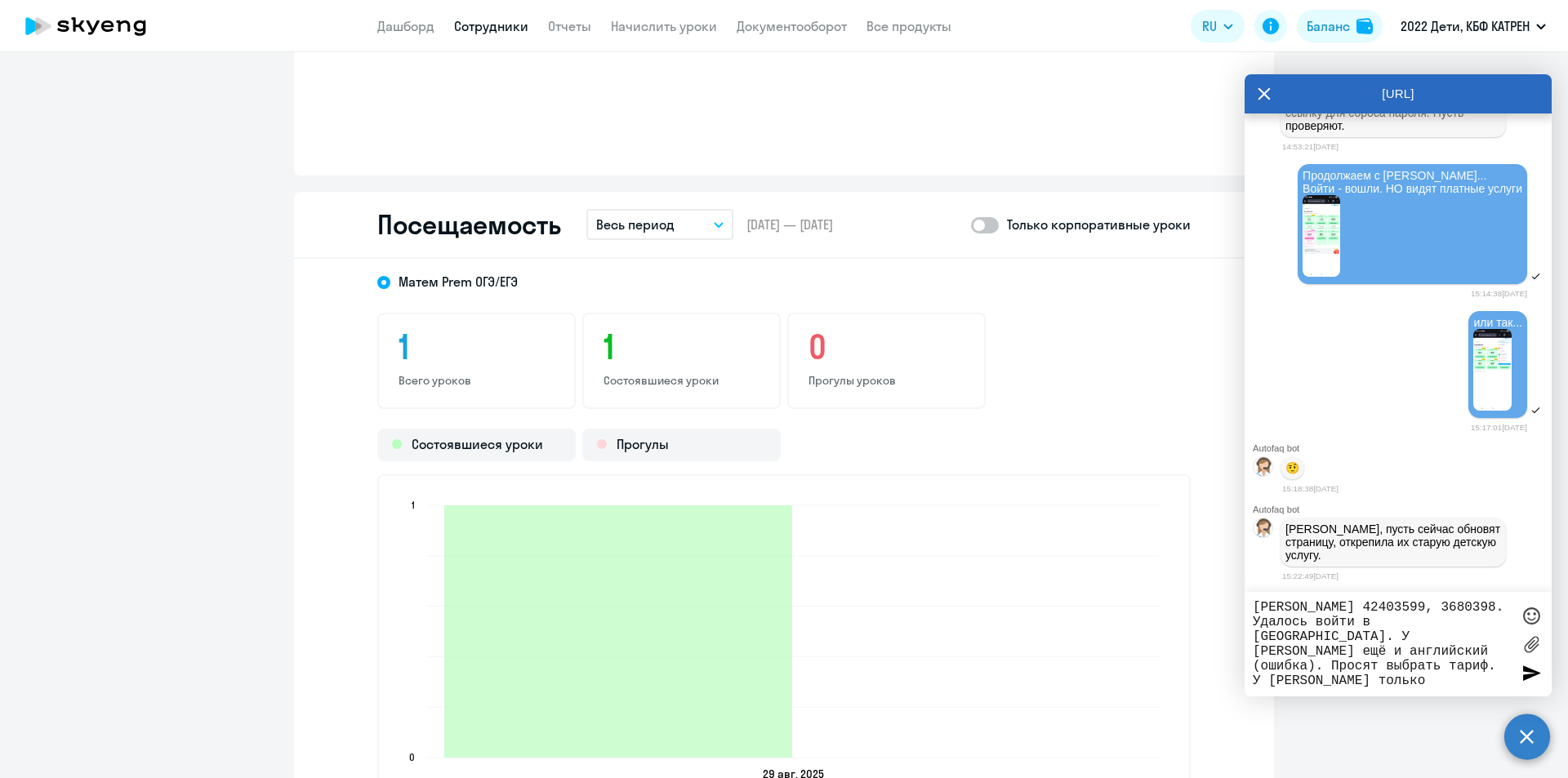
scroll to position [1307, 0]
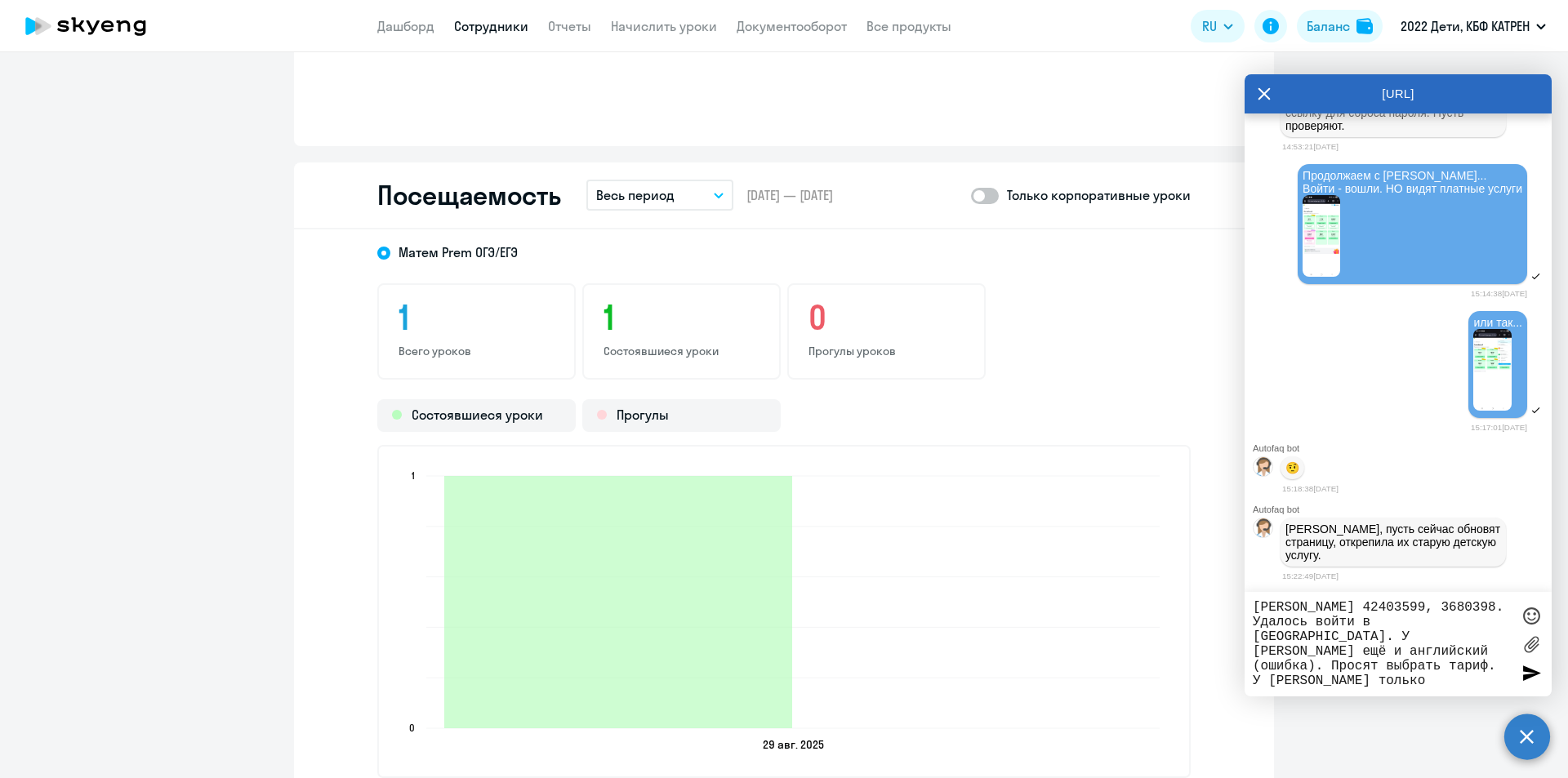
click at [1256, 608] on textarea "[PERSON_NAME] 42403599, 3680398. Удалось войти в [GEOGRAPHIC_DATA]. У [PERSON_N…" at bounding box center [1381, 644] width 258 height 88
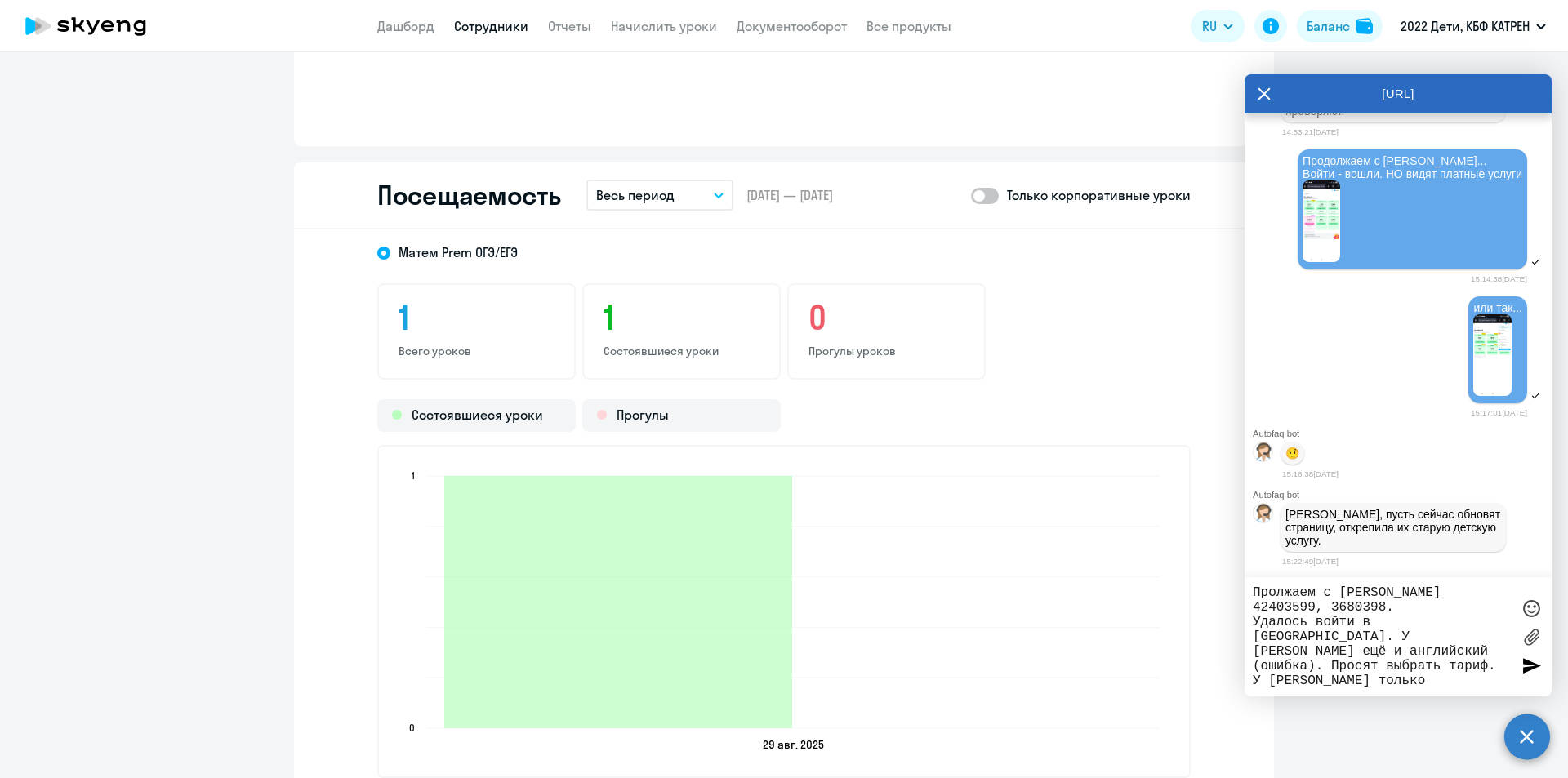
click at [1273, 592] on textarea "Пролжаем с [PERSON_NAME] 42403599, 3680398. Удалось войти в [GEOGRAPHIC_DATA]. …" at bounding box center [1381, 637] width 258 height 102
click at [1434, 588] on textarea "Продолжаем с [PERSON_NAME] 42403599, 3680398. Удалось войти в [GEOGRAPHIC_DATA]…" at bounding box center [1381, 637] width 258 height 102
click at [1437, 590] on textarea "Продолжаем с [PERSON_NAME] 42403599, 3680398. Удалось войти в [GEOGRAPHIC_DATA]…" at bounding box center [1381, 637] width 258 height 102
click at [1398, 603] on textarea "Продолжаем с [PERSON_NAME] 42403599, 3680398. Удалось войти в [GEOGRAPHIC_DATA]…" at bounding box center [1381, 637] width 258 height 102
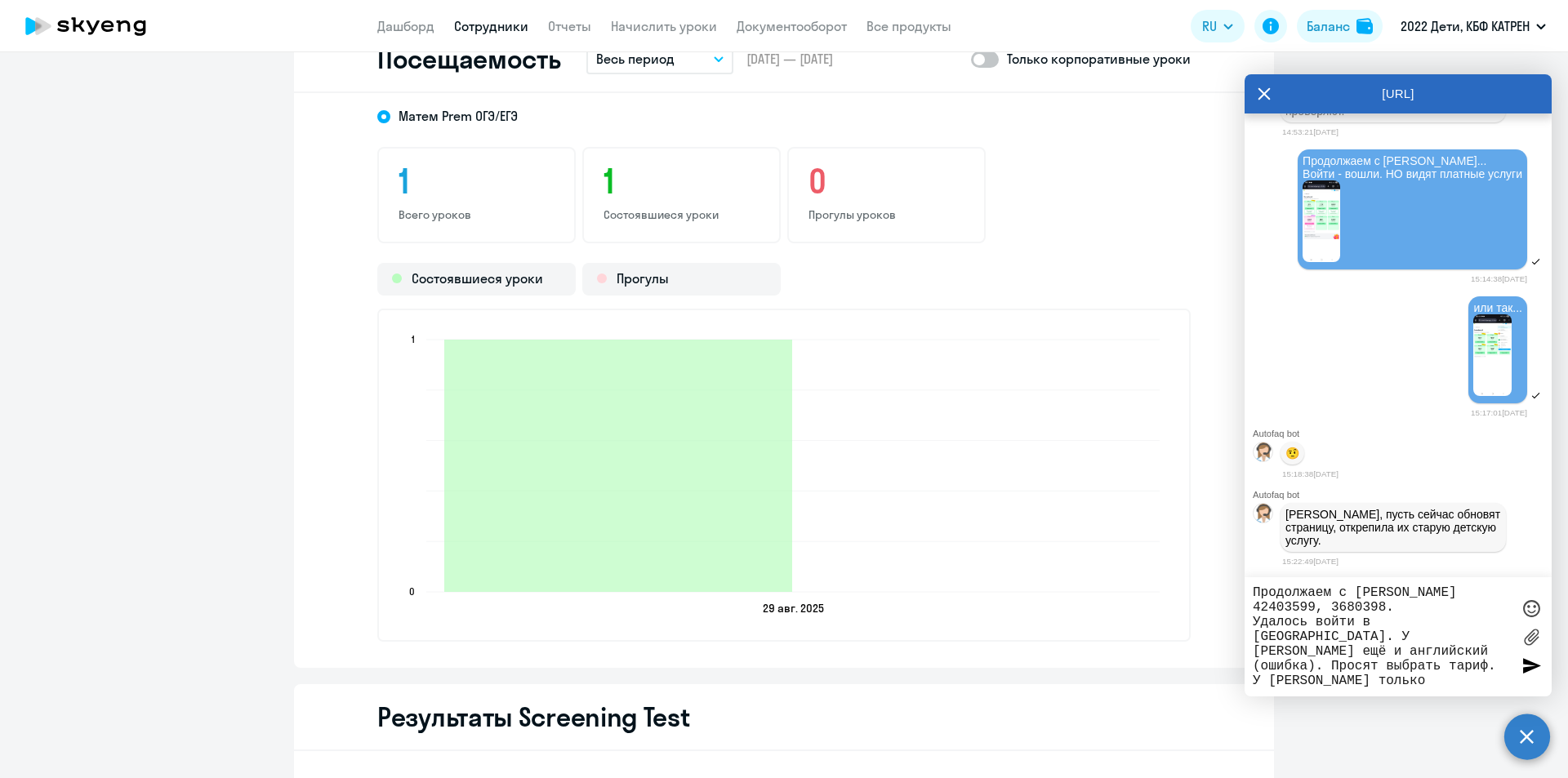
scroll to position [1470, 0]
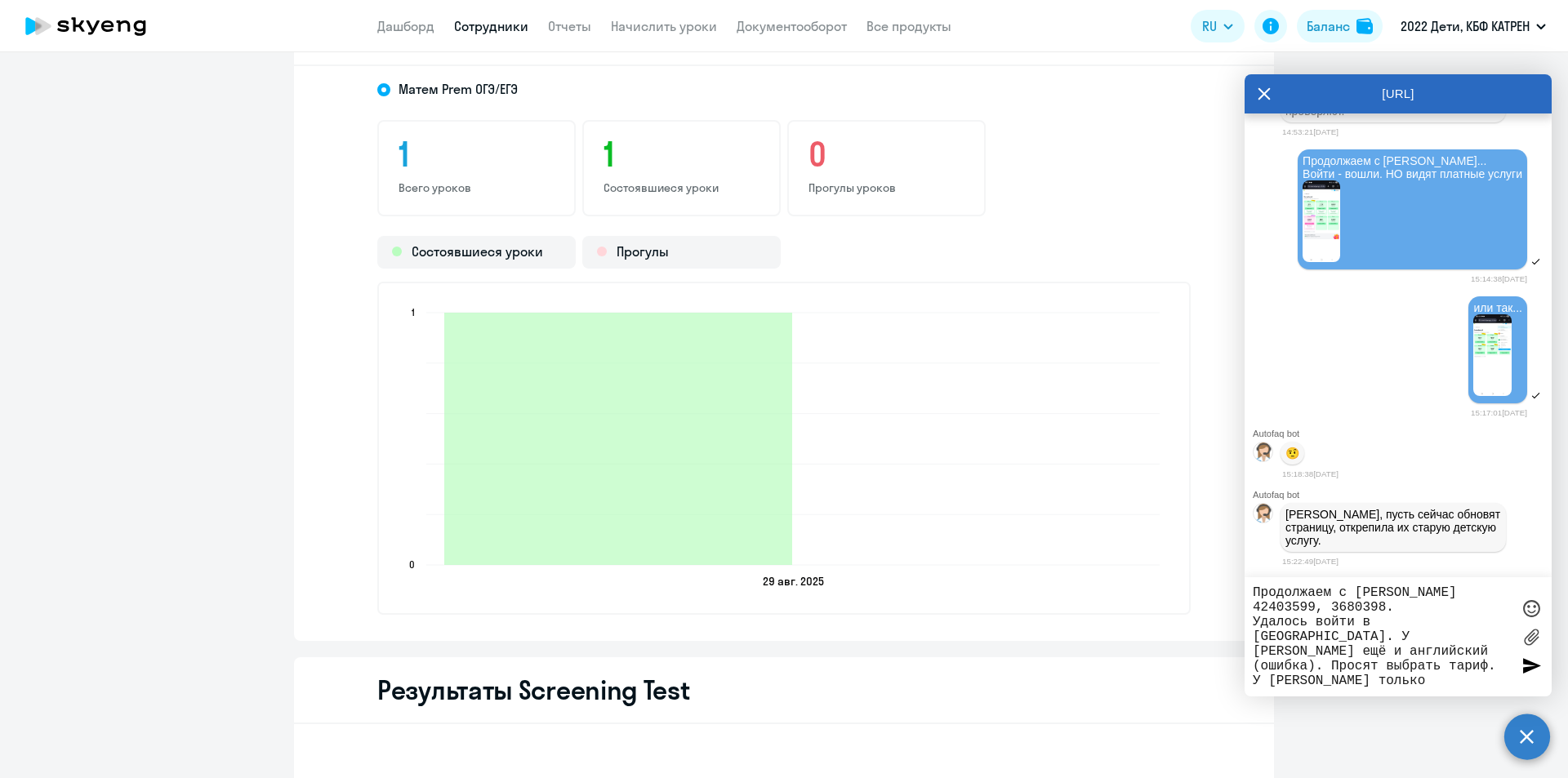
click at [1381, 681] on textarea "Продолжаем с [PERSON_NAME] 42403599, 3680398. Удалось войти в [GEOGRAPHIC_DATA]…" at bounding box center [1381, 637] width 258 height 102
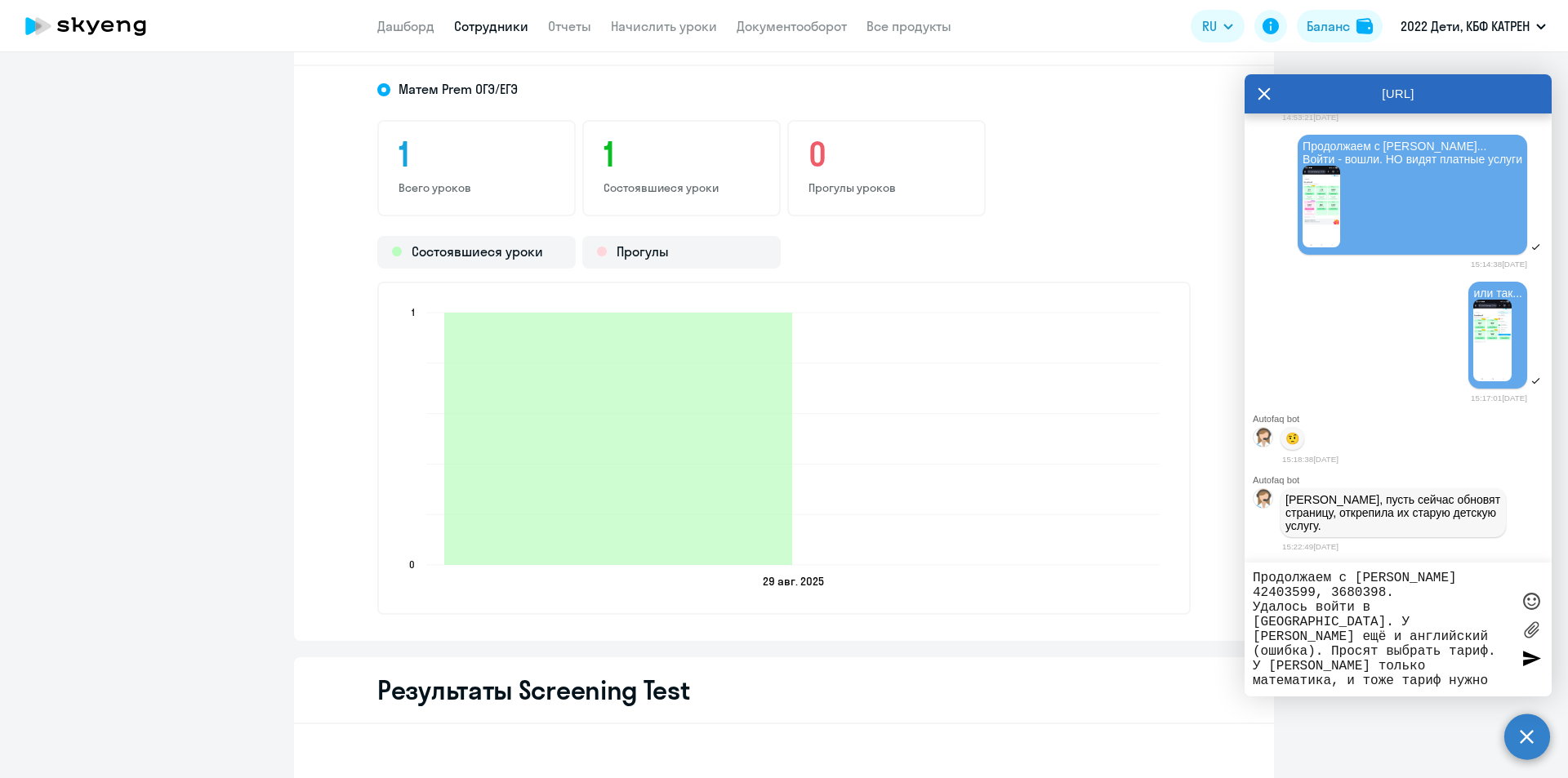
type textarea "Продолжаем с [PERSON_NAME] 42403599, 3680398. Удалось войти в [GEOGRAPHIC_DATA]…"
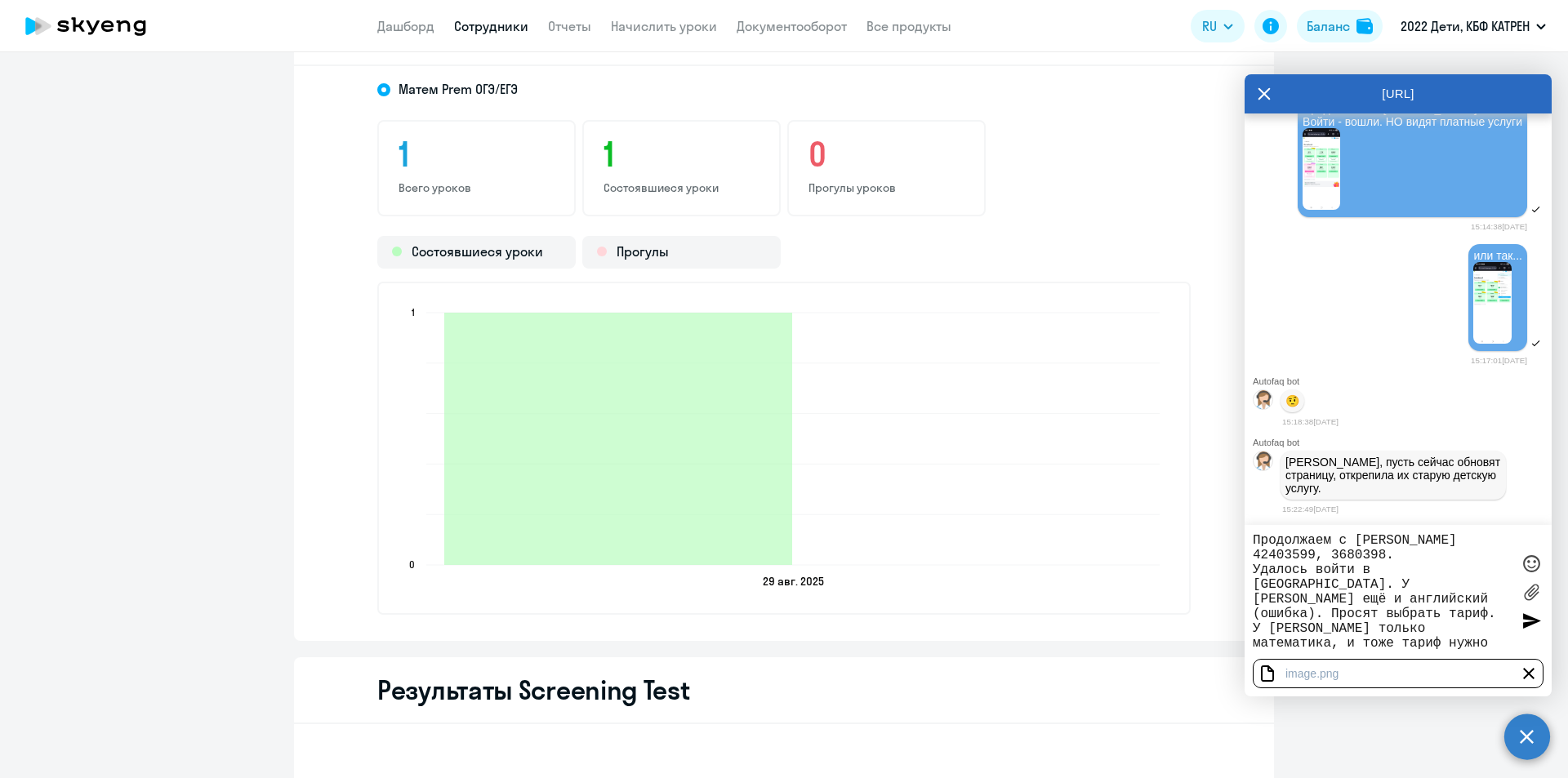
click at [1527, 566] on div at bounding box center [1531, 563] width 24 height 24
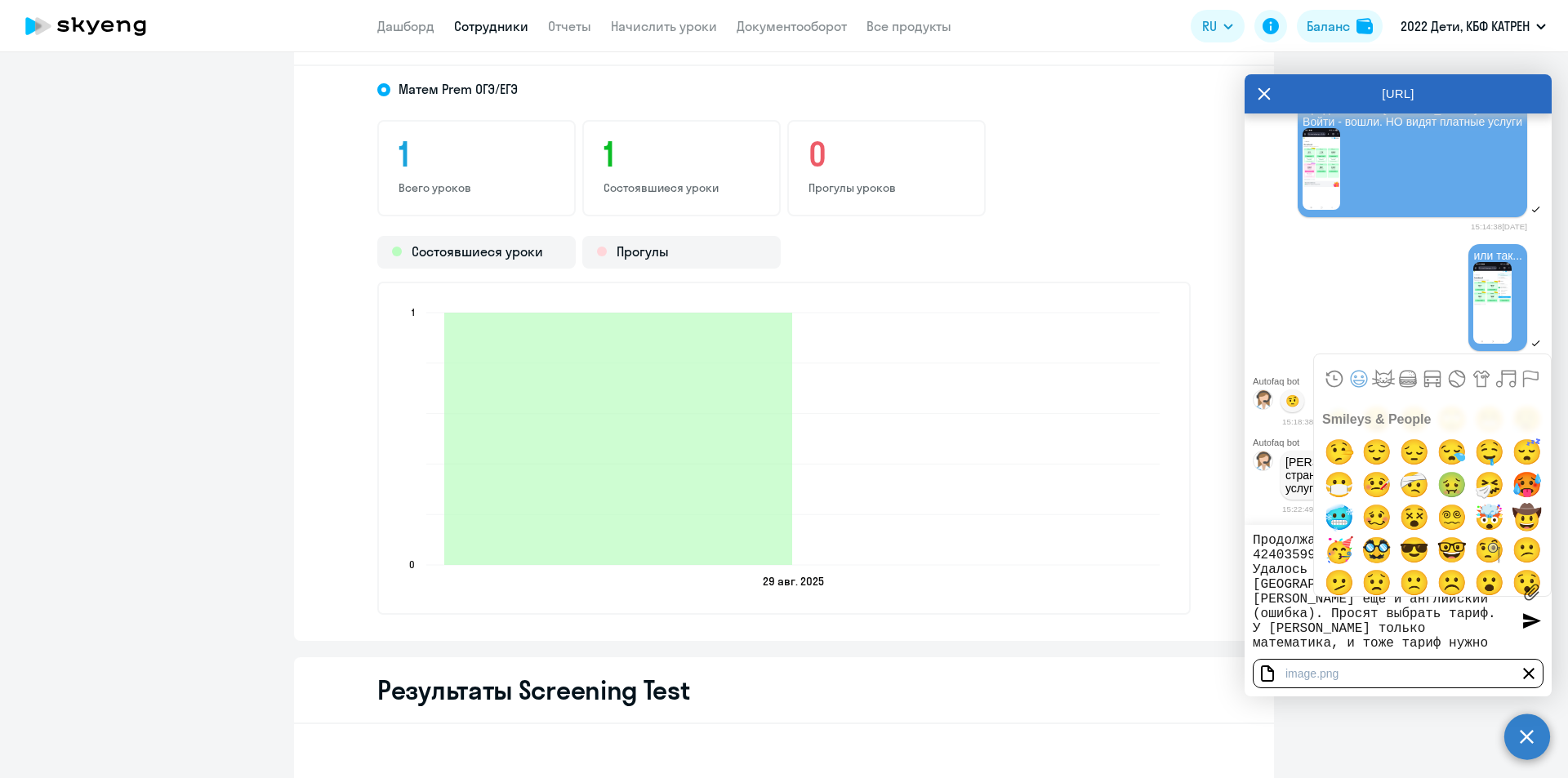
scroll to position [408, 0]
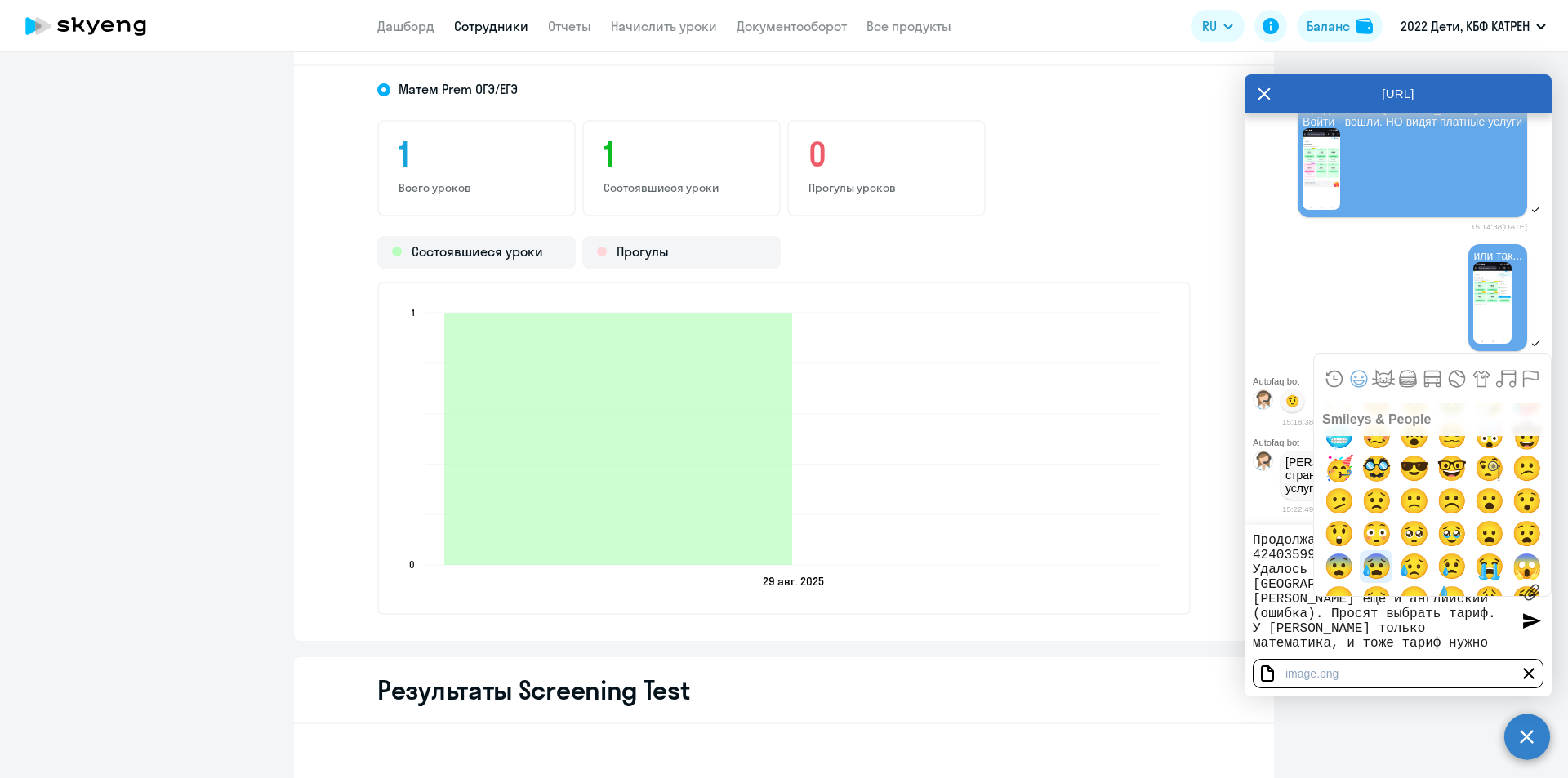
click at [1379, 569] on span "😰" at bounding box center [1376, 567] width 38 height 33
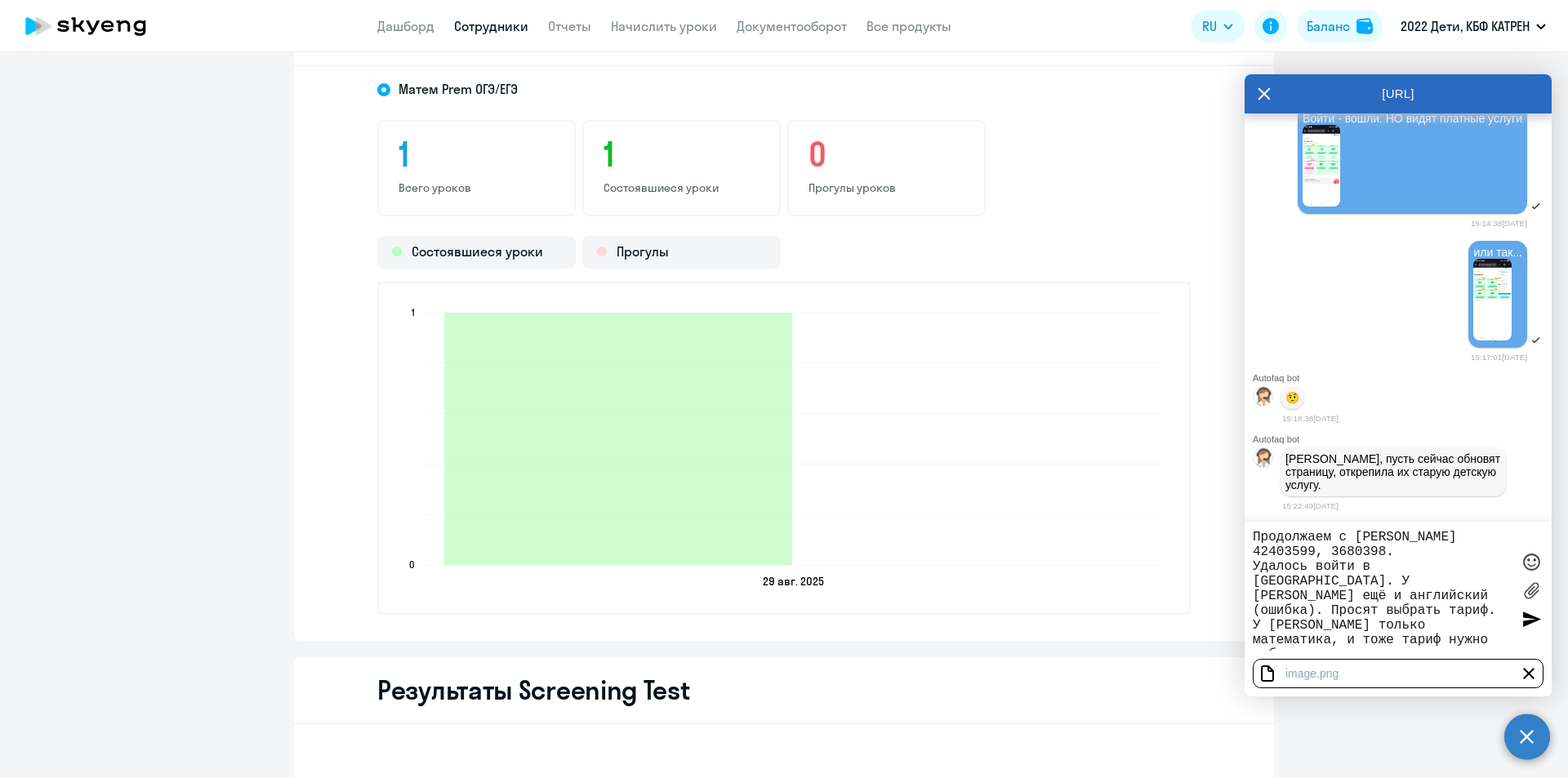
click at [1528, 619] on div at bounding box center [1531, 618] width 24 height 24
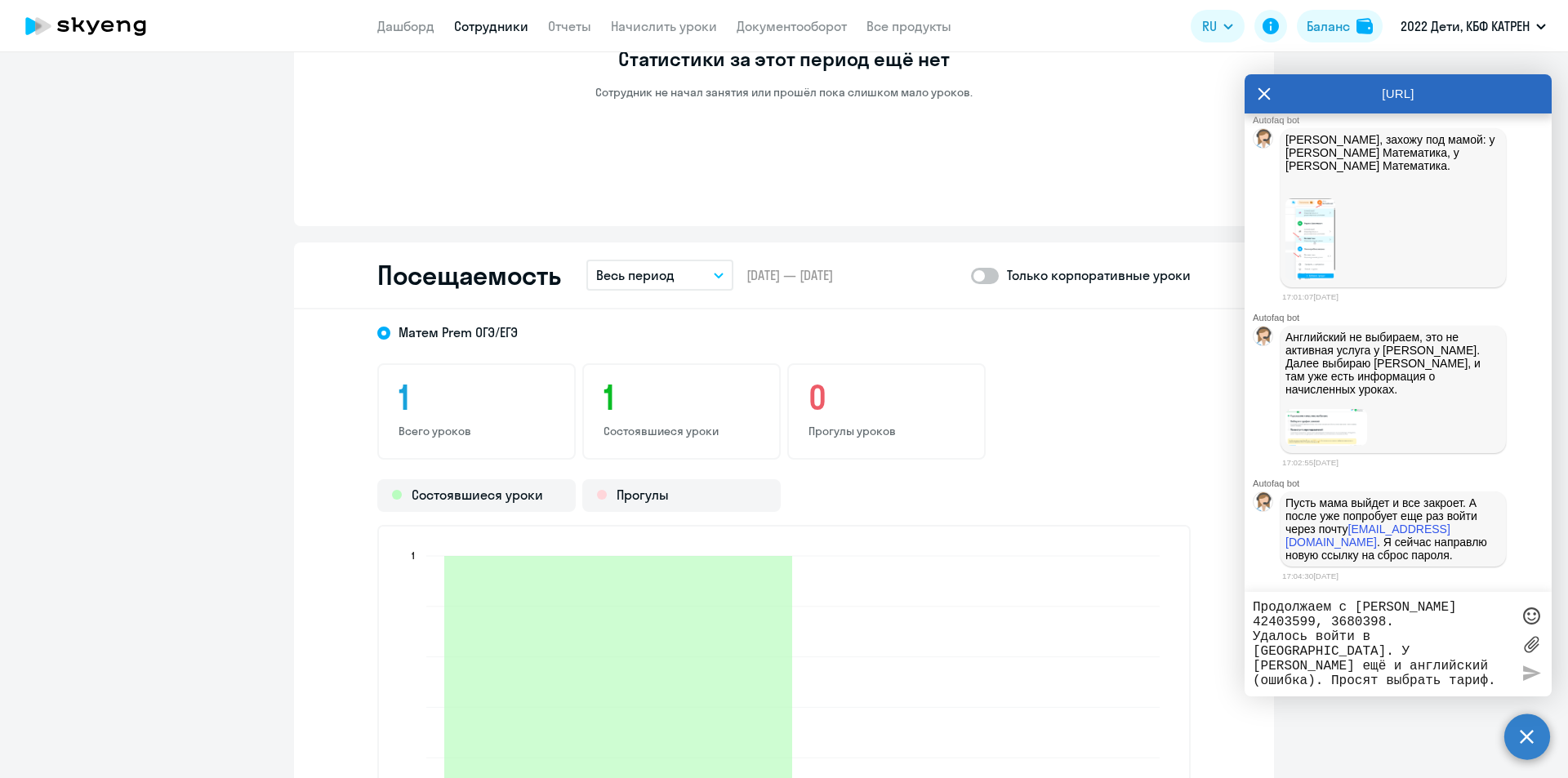
scroll to position [1225, 0]
click at [478, 24] on link "Сотрудники" at bounding box center [492, 26] width 74 height 16
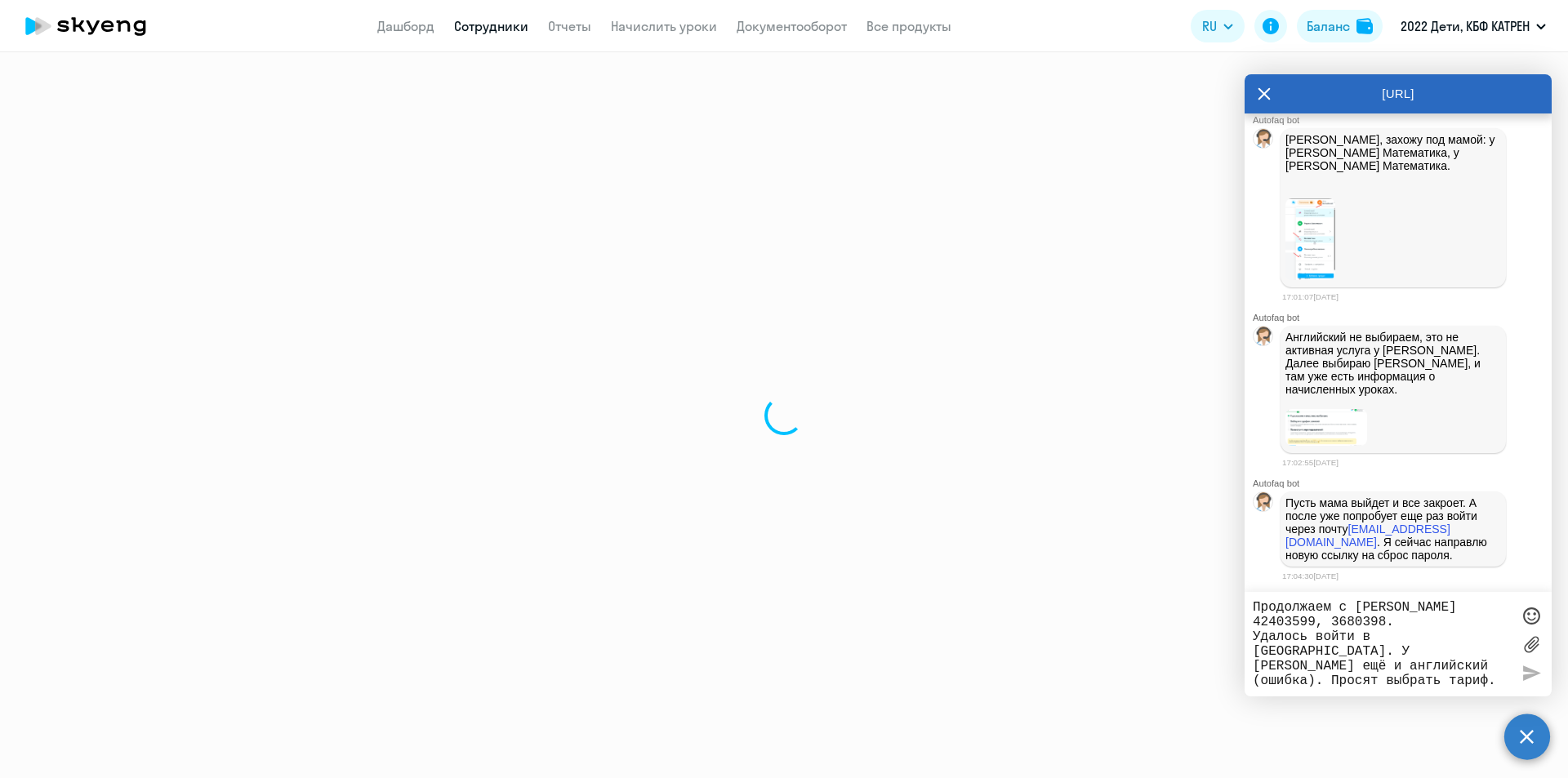
select select "30"
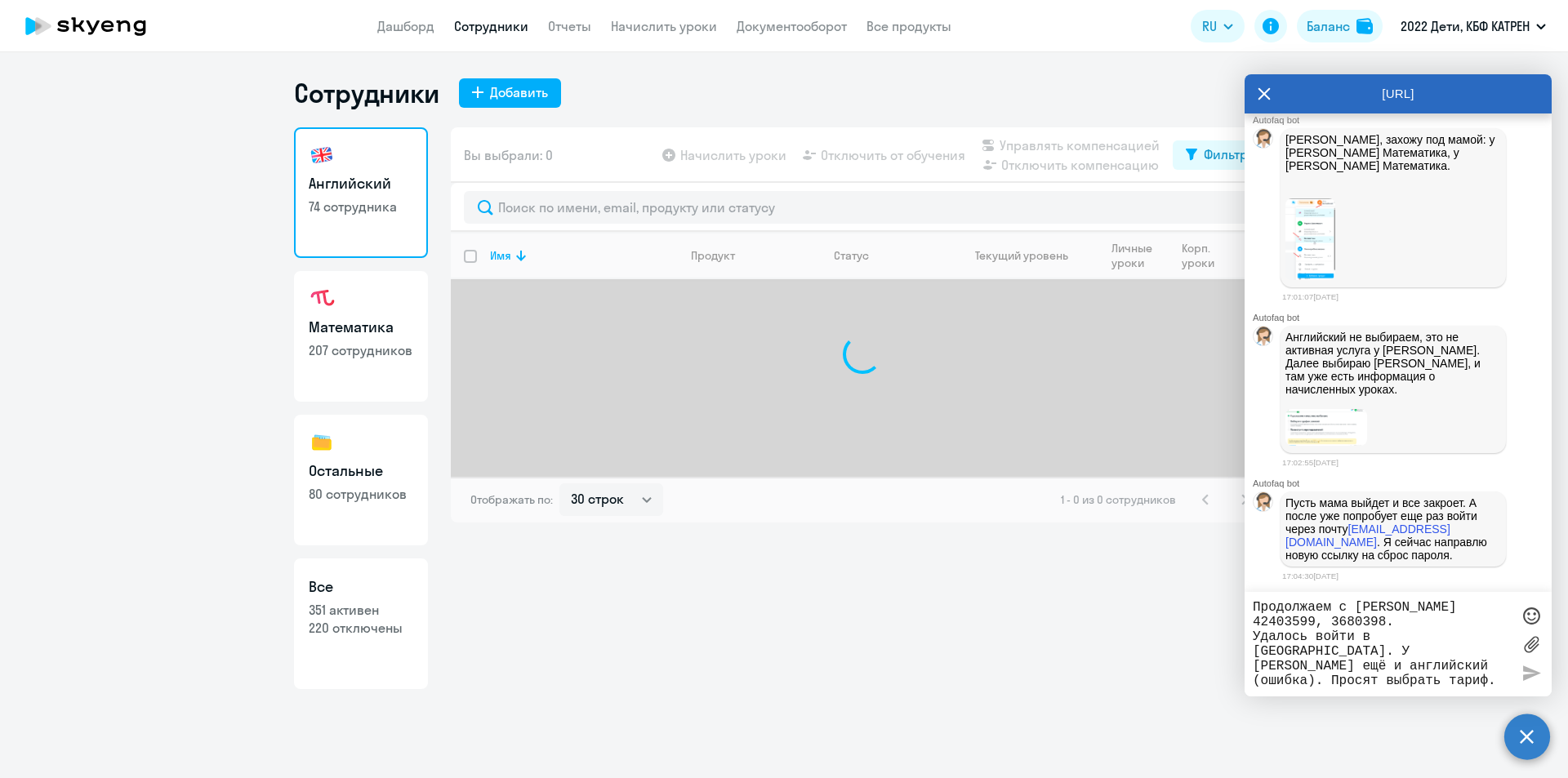
click at [361, 617] on p "351 активен" at bounding box center [360, 610] width 104 height 18
select select "30"
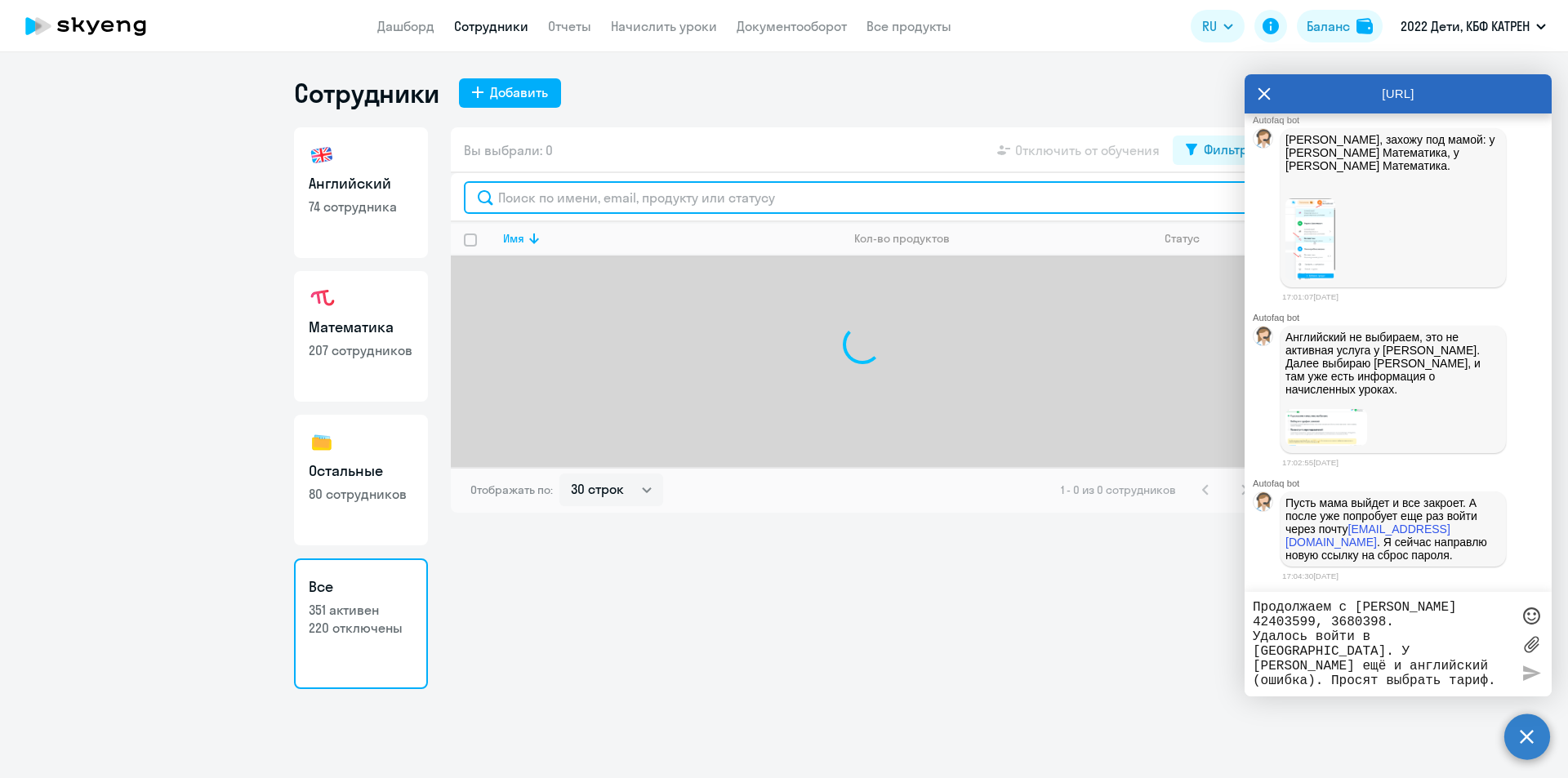
click at [639, 196] on input "text" at bounding box center [862, 198] width 797 height 33
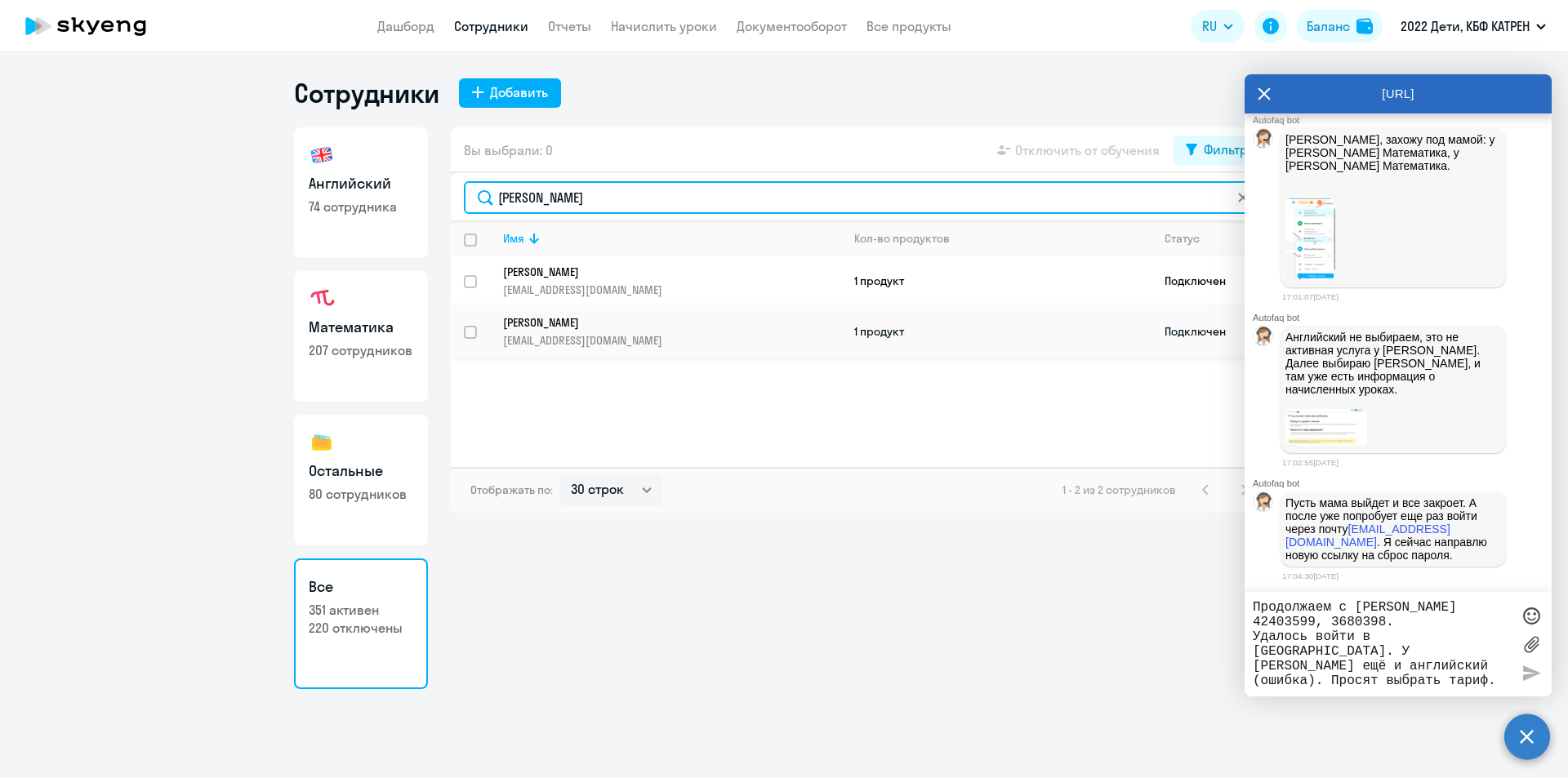
type input "[PERSON_NAME]"
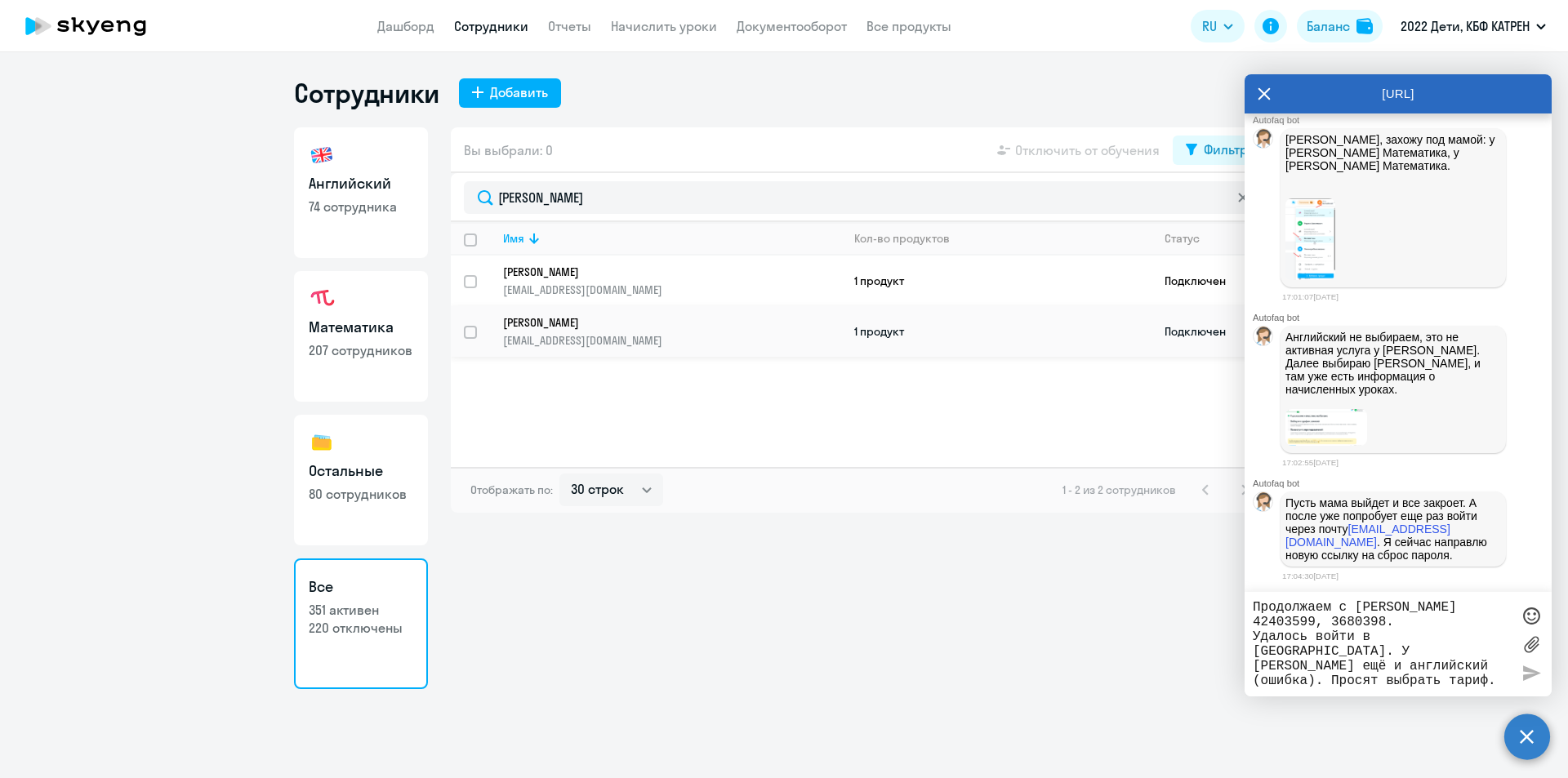
click at [663, 321] on p "[PERSON_NAME]" at bounding box center [661, 323] width 316 height 15
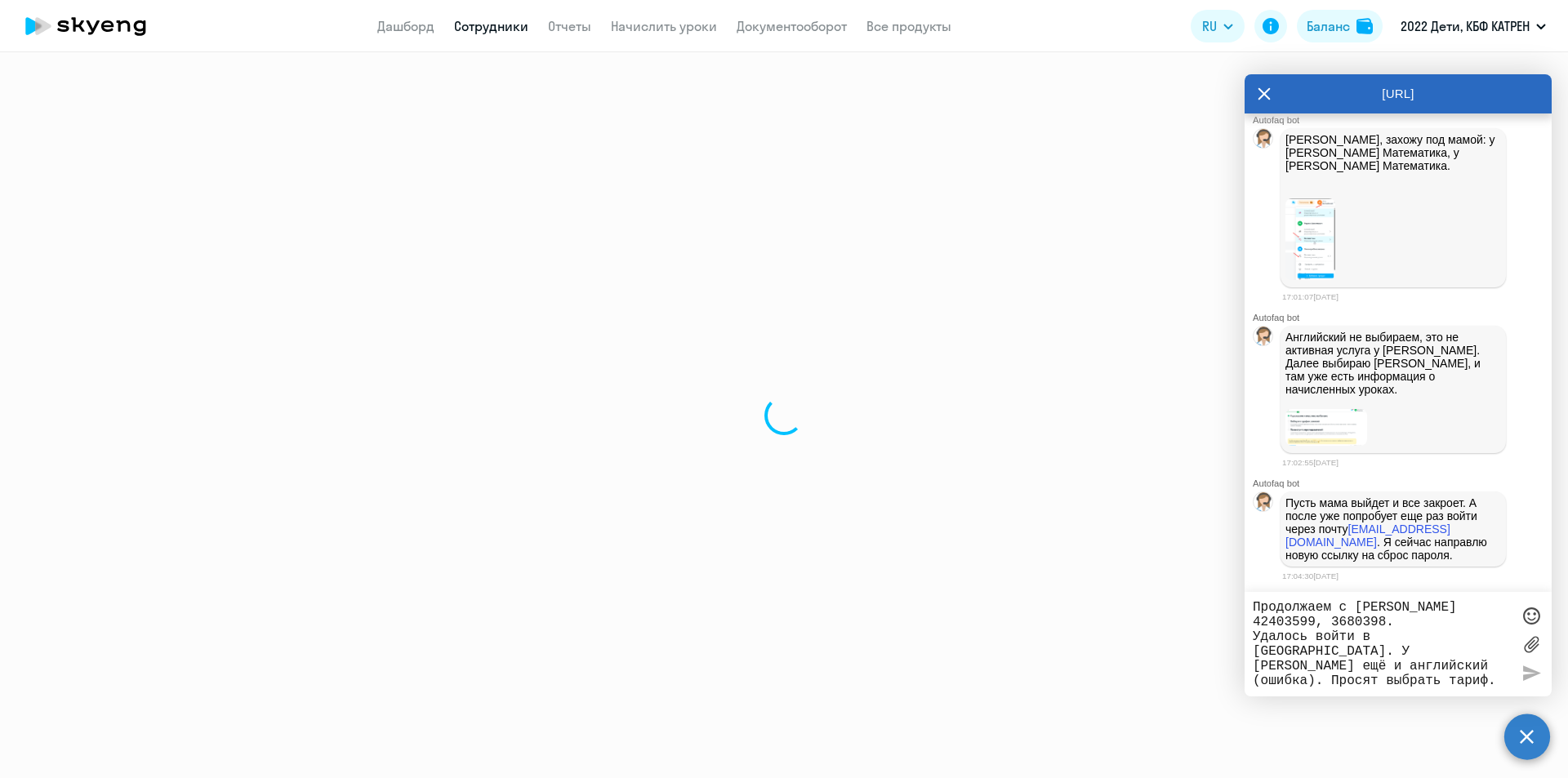
select select "math"
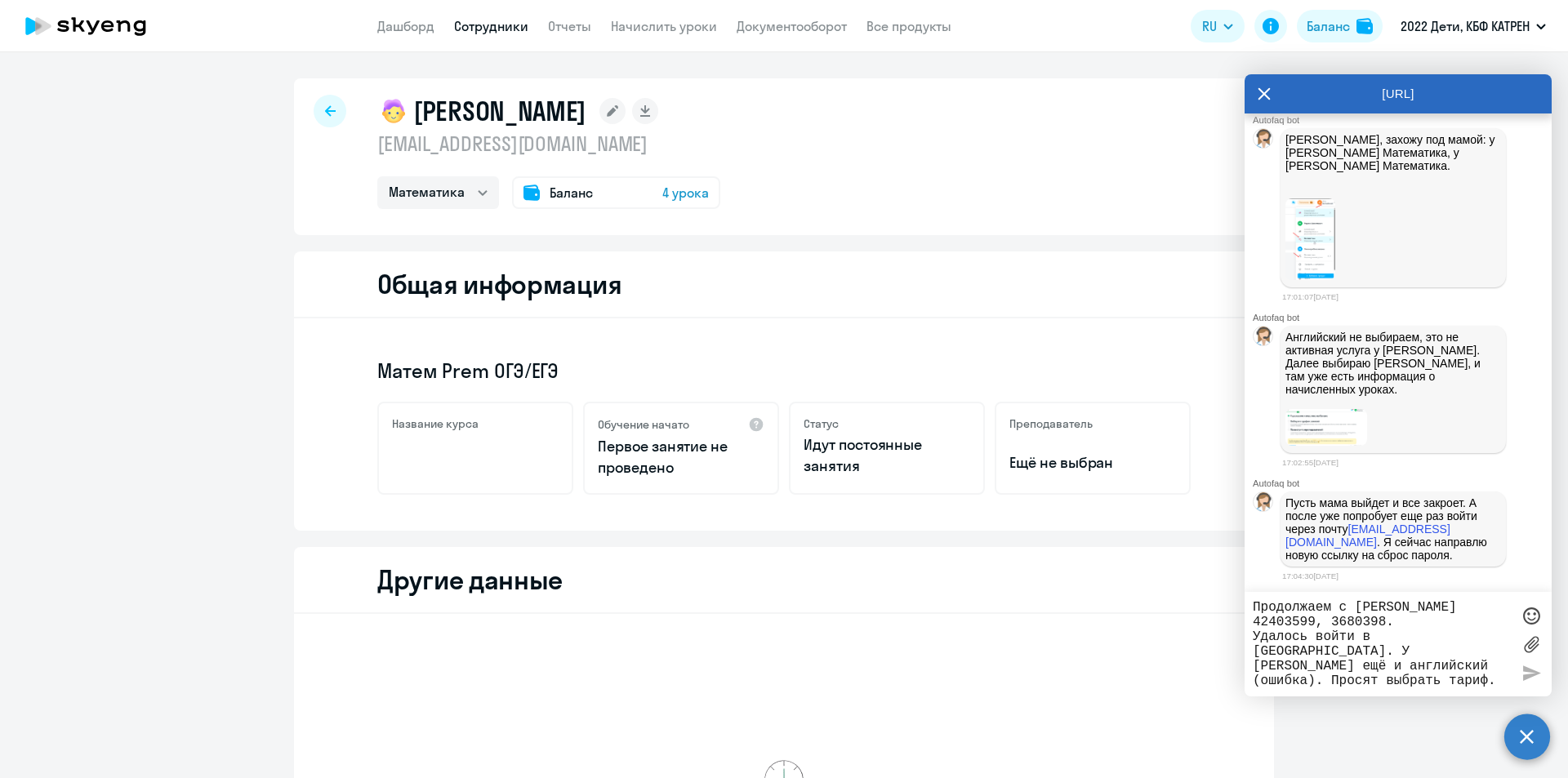
click at [1330, 610] on textarea "Продолжаем с [PERSON_NAME] 42403599, 3680398. Удалось войти в [GEOGRAPHIC_DATA]…" at bounding box center [1381, 644] width 258 height 88
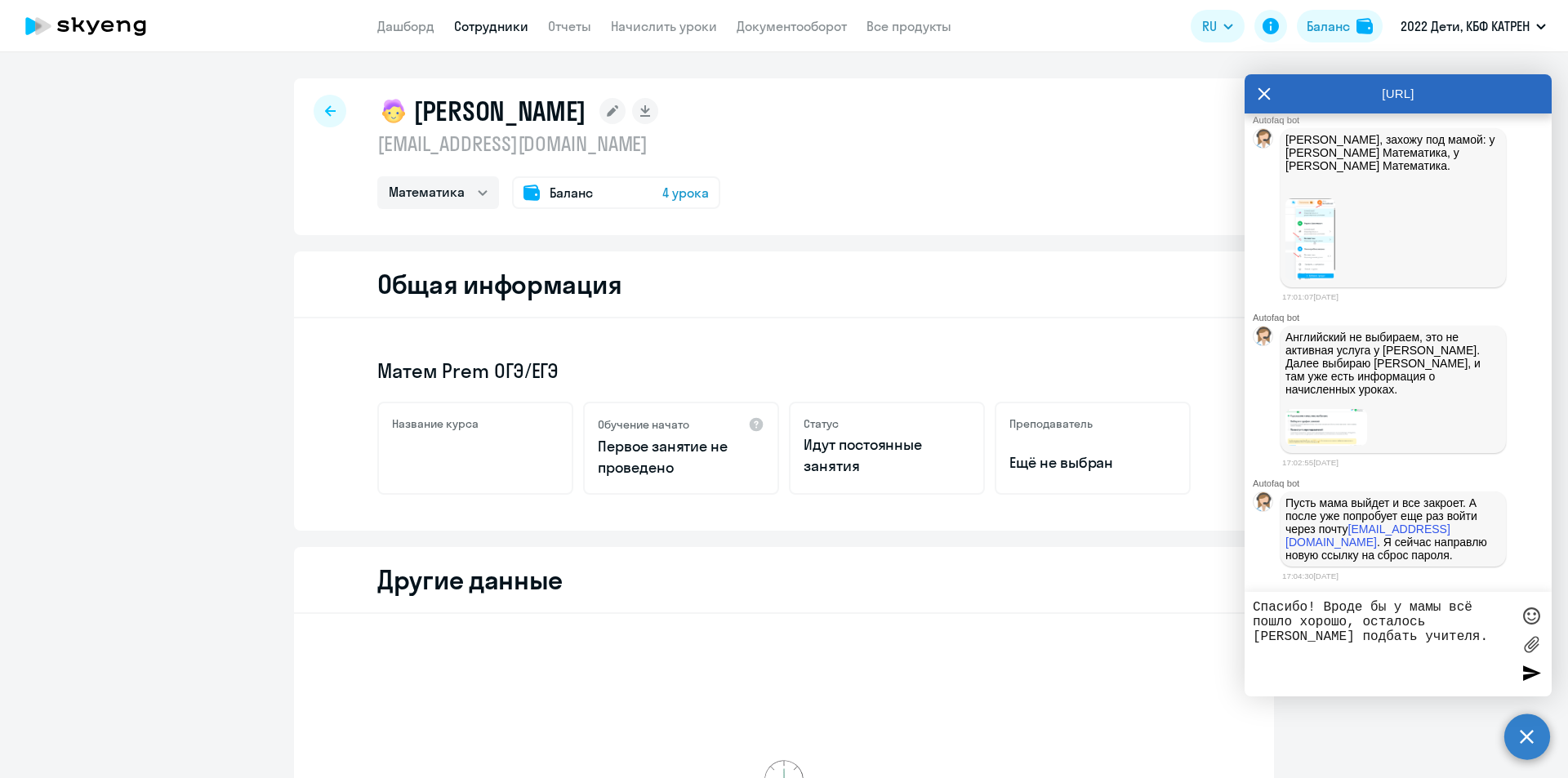
click at [1273, 637] on textarea "Спасибо! Вроде бы у мамы всё пошло хорошо, осталось [PERSON_NAME] подбать учите…" at bounding box center [1381, 644] width 258 height 88
click at [1291, 635] on textarea "Спасибо! Вроде бы у мамы всё пошло хорошо, осталось [PERSON_NAME] подобать учит…" at bounding box center [1381, 644] width 258 height 88
click at [1427, 635] on textarea "Спасибо! Вроде бы у мамы всё пошло хорошо, осталось [PERSON_NAME] подобрать учи…" at bounding box center [1381, 644] width 258 height 88
type textarea "Спасибо! Вроде бы у мамы всё пошло хорошо, осталось [PERSON_NAME] подобрать учи…"
click at [1524, 618] on div at bounding box center [1531, 615] width 24 height 24
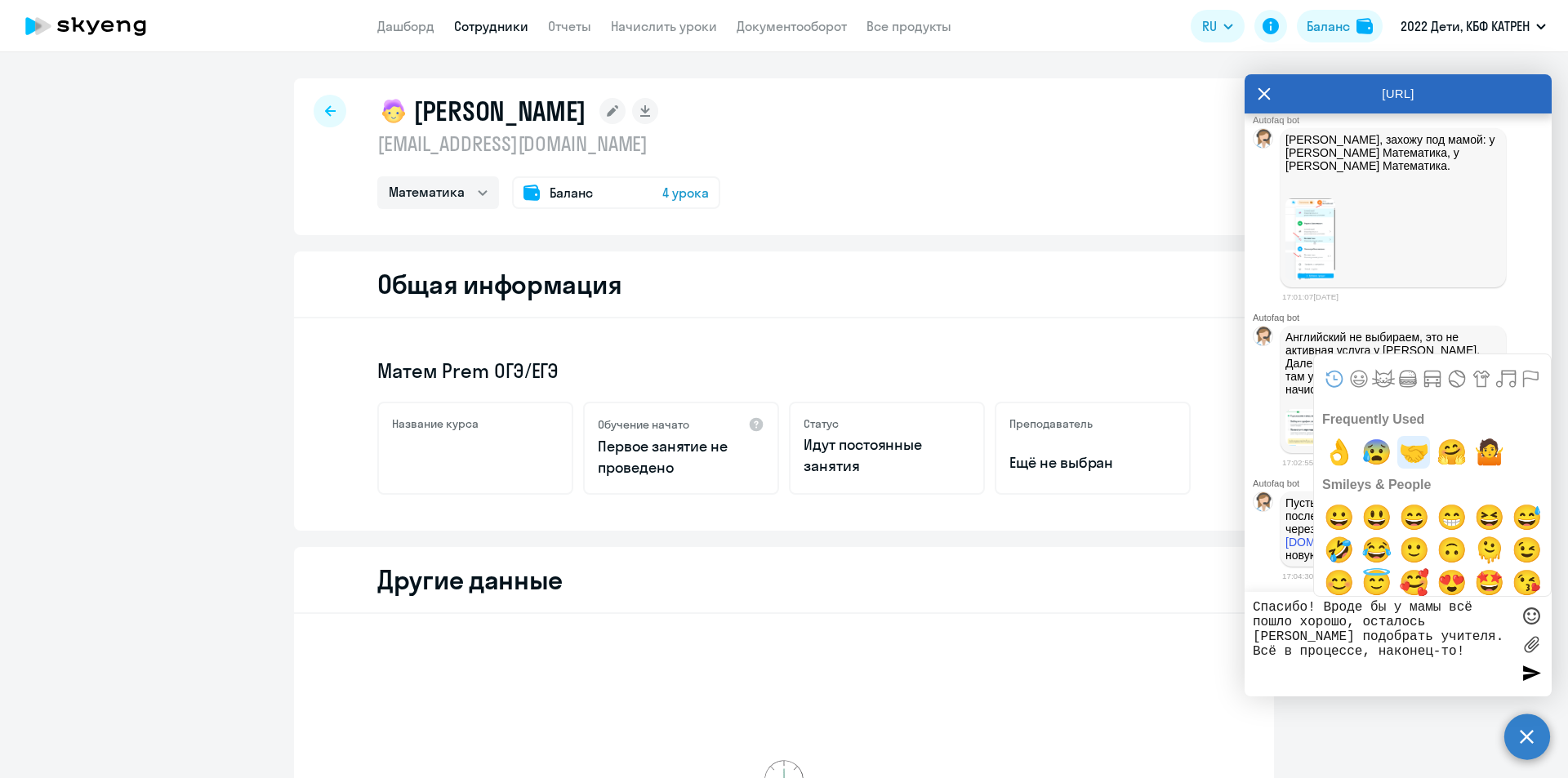
click at [1409, 452] on span "🤝" at bounding box center [1414, 452] width 38 height 33
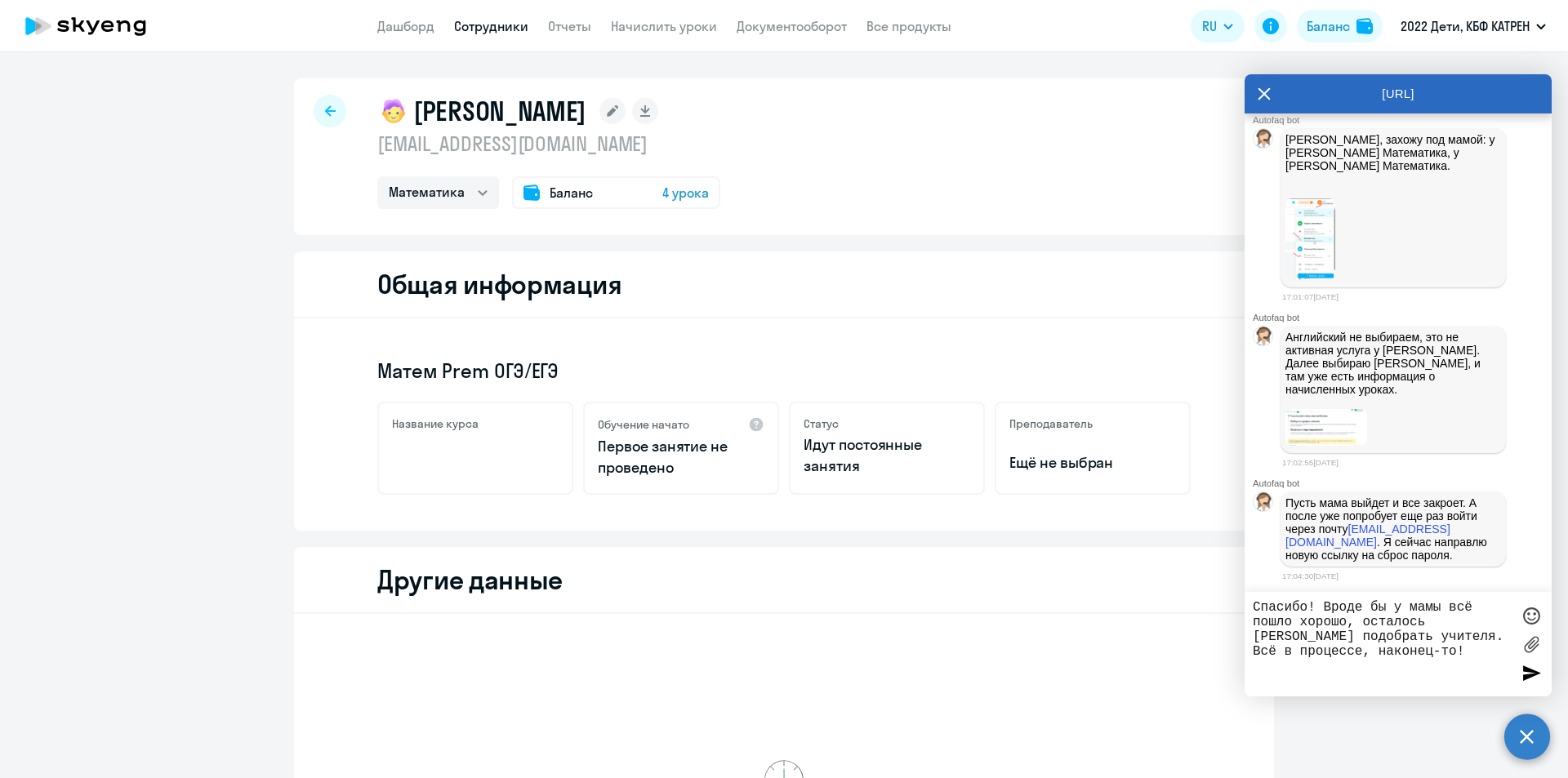
click at [1534, 675] on div at bounding box center [1531, 672] width 24 height 24
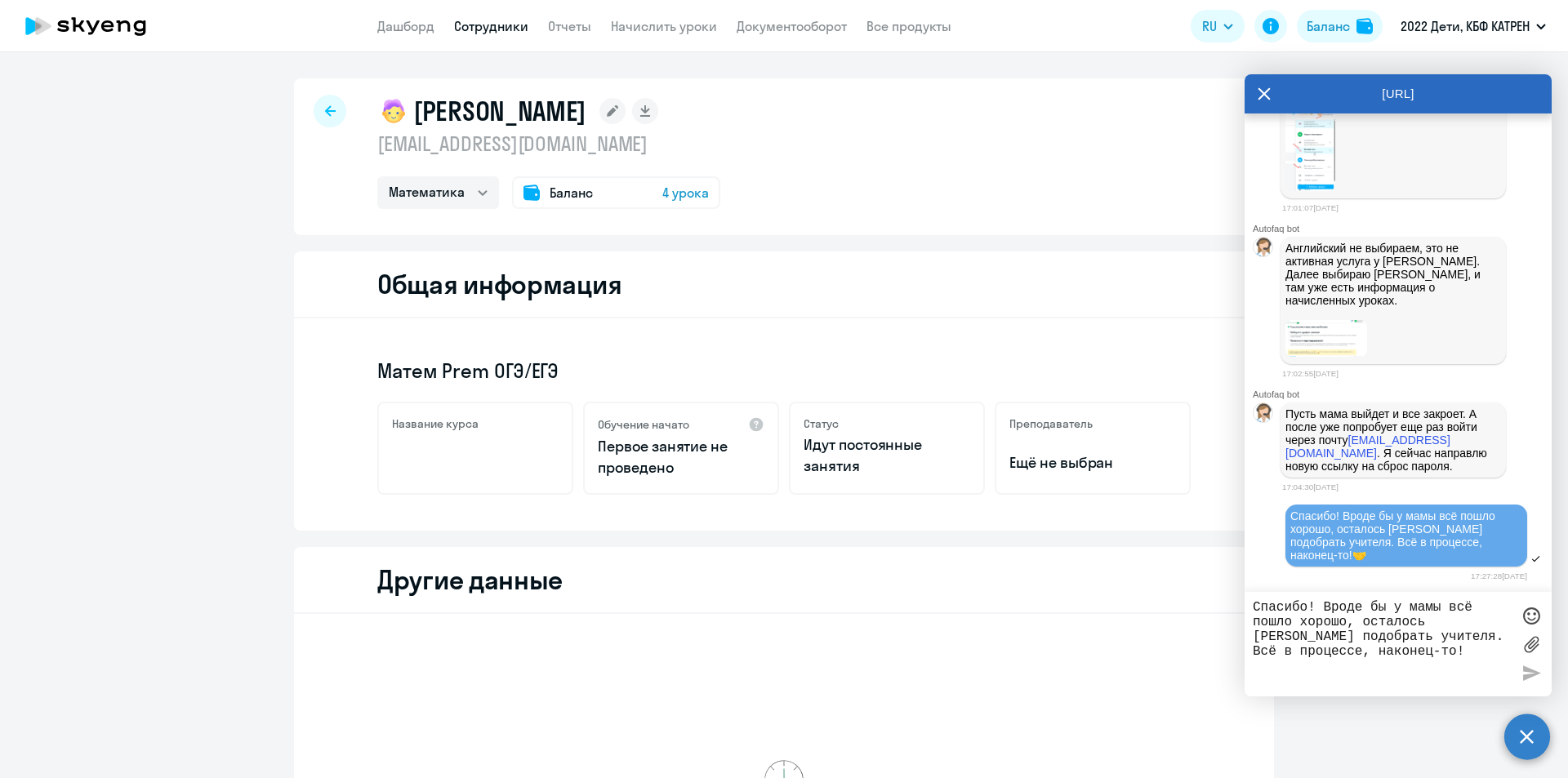
click at [1415, 651] on textarea "Спасибо! Вроде бы у мамы всё пошло хорошо, осталось [PERSON_NAME] подобрать учи…" at bounding box center [1381, 644] width 258 height 88
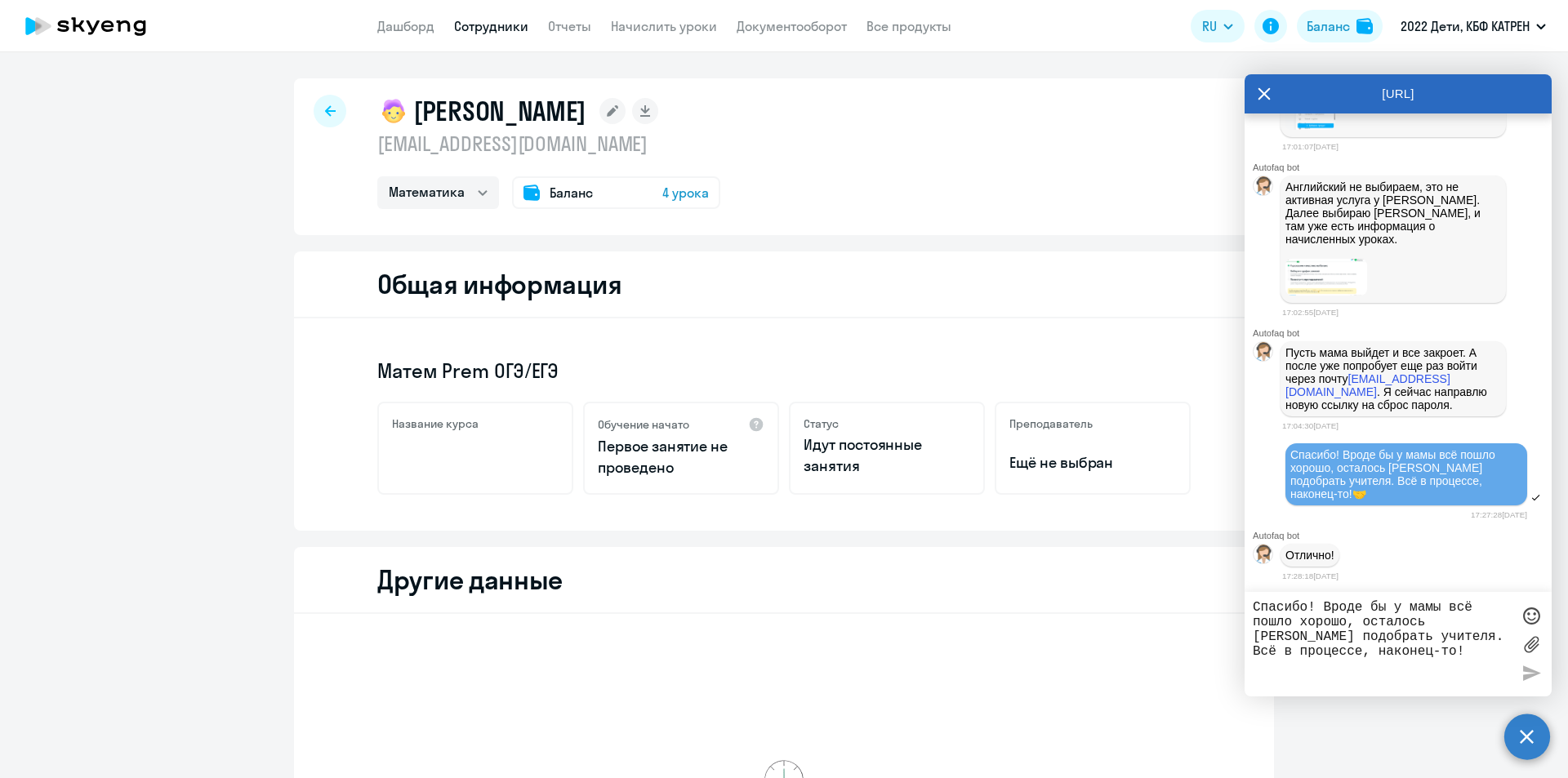
scroll to position [21476, 0]
click at [472, 27] on link "Сотрудники" at bounding box center [492, 26] width 74 height 16
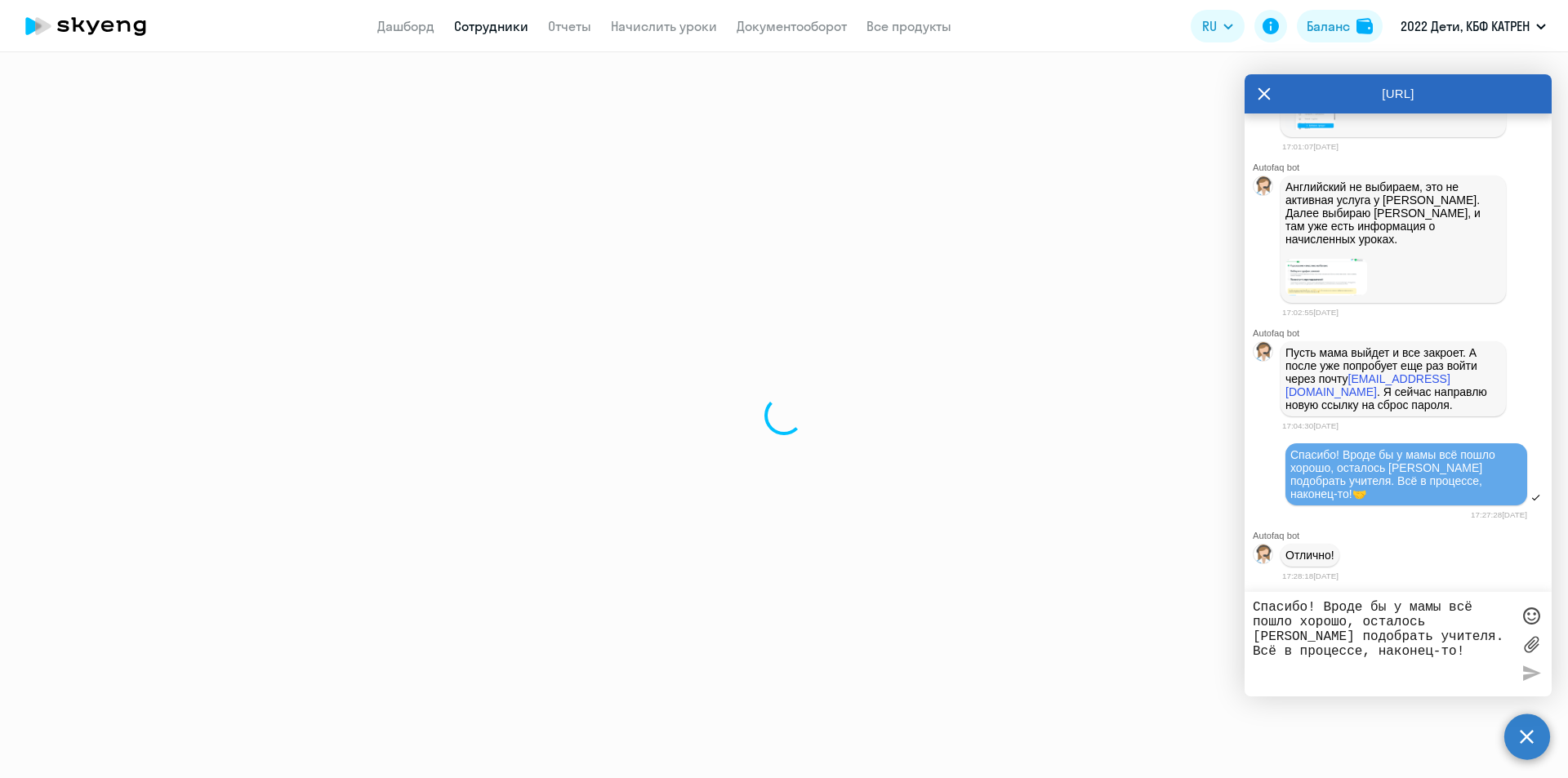
select select "30"
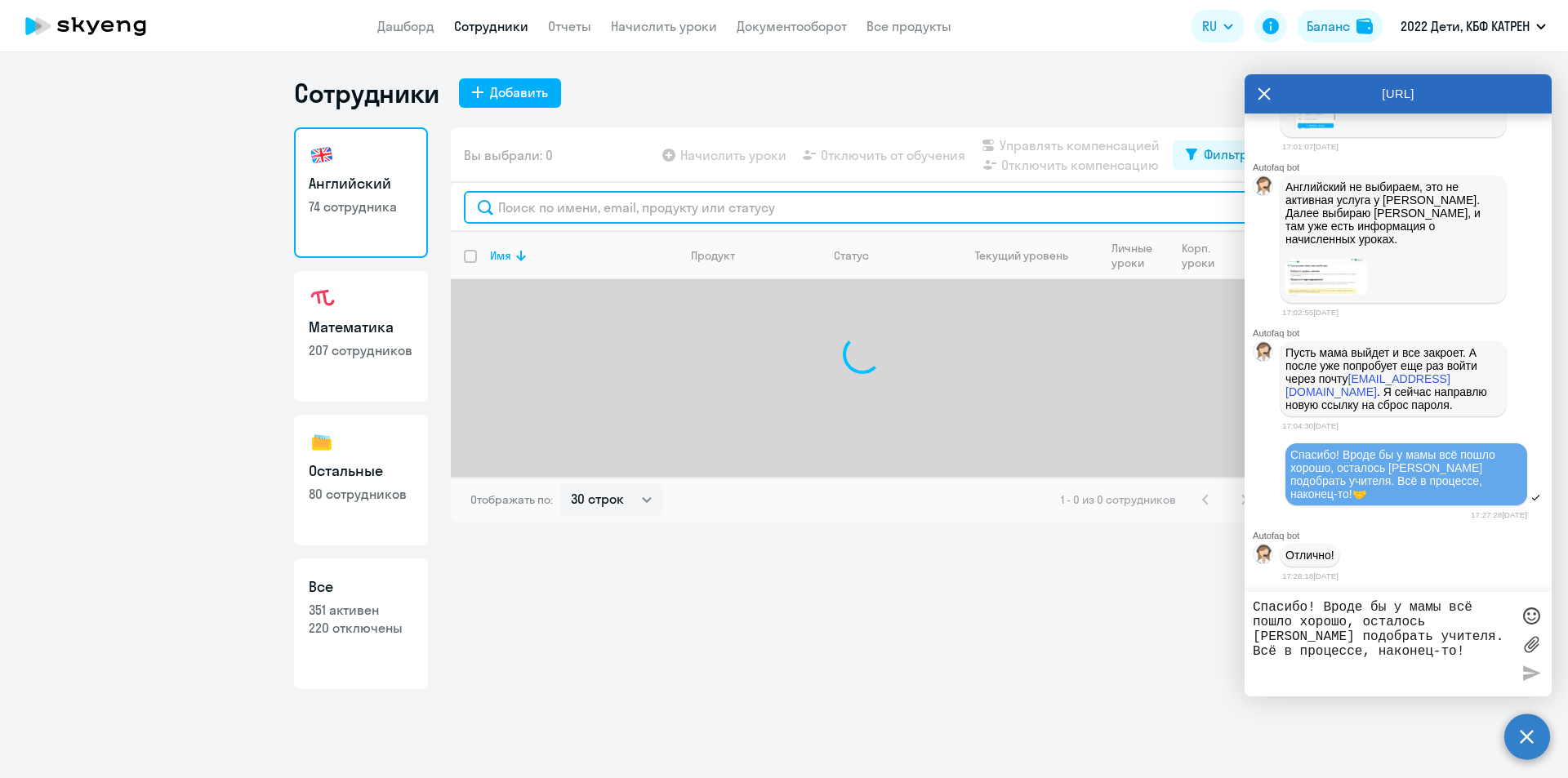
click at [609, 206] on input "text" at bounding box center [862, 208] width 797 height 33
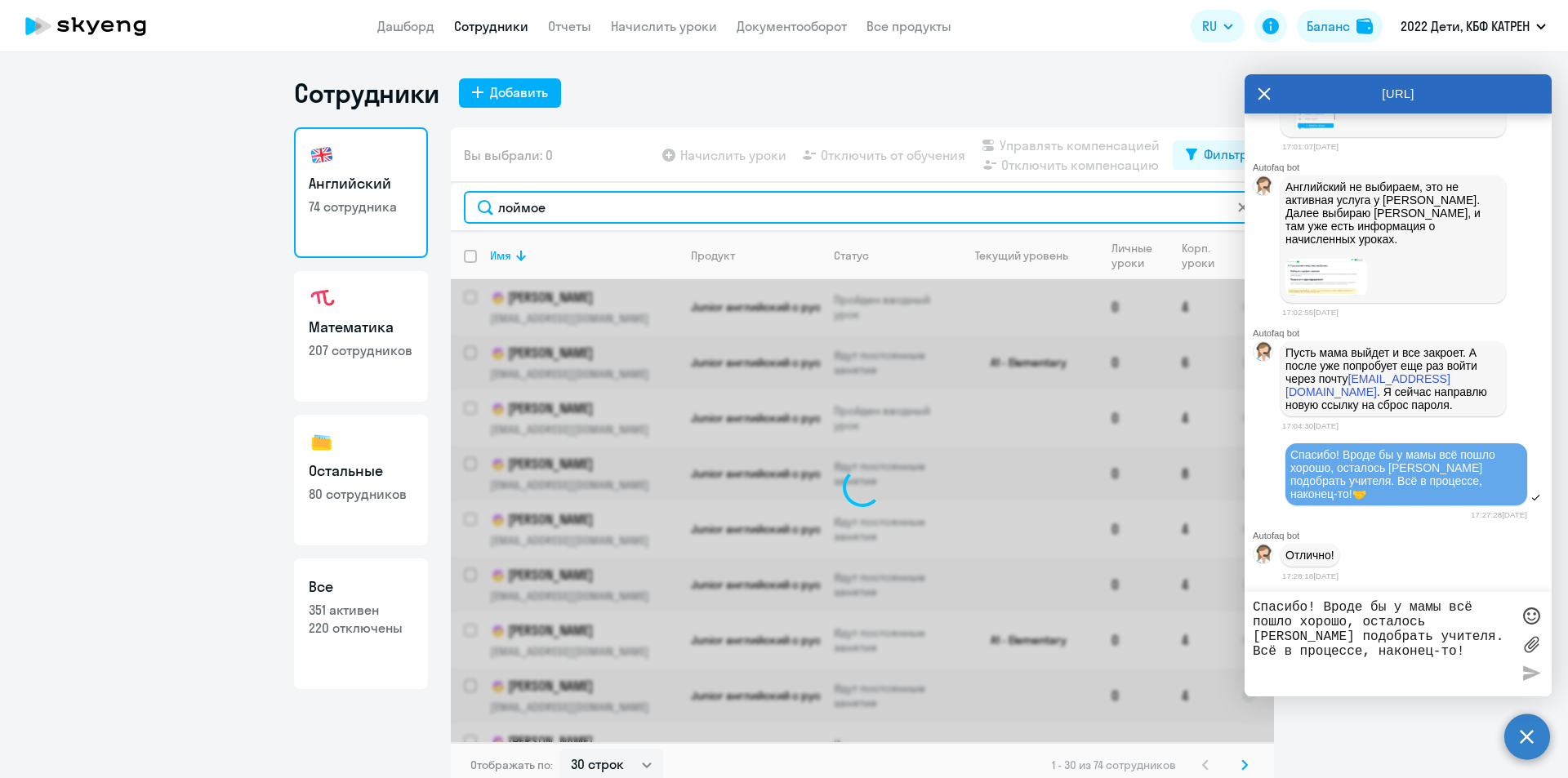
type input "лоймоев"
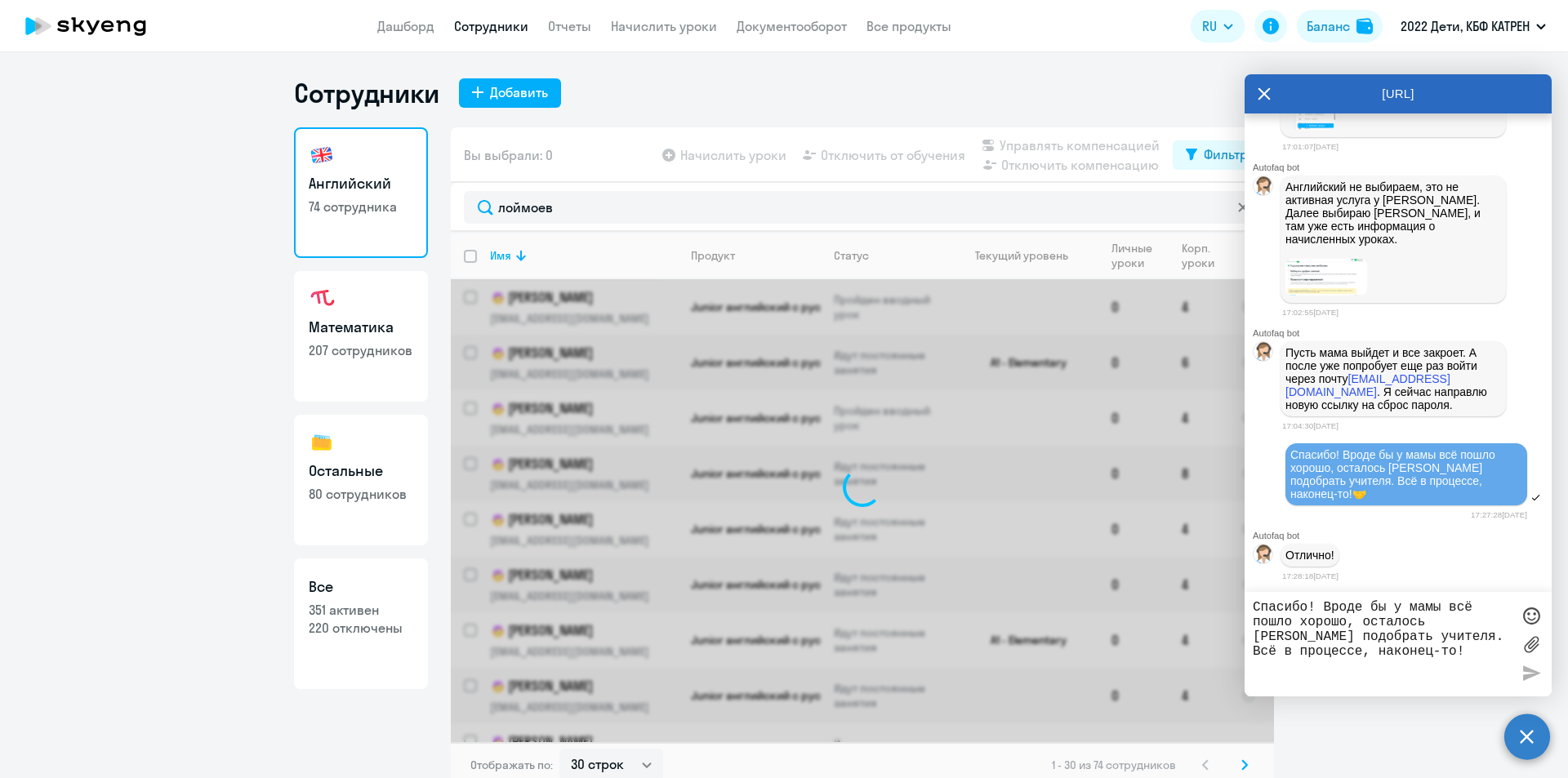
click at [351, 602] on p "351 активен" at bounding box center [360, 610] width 104 height 18
select select "30"
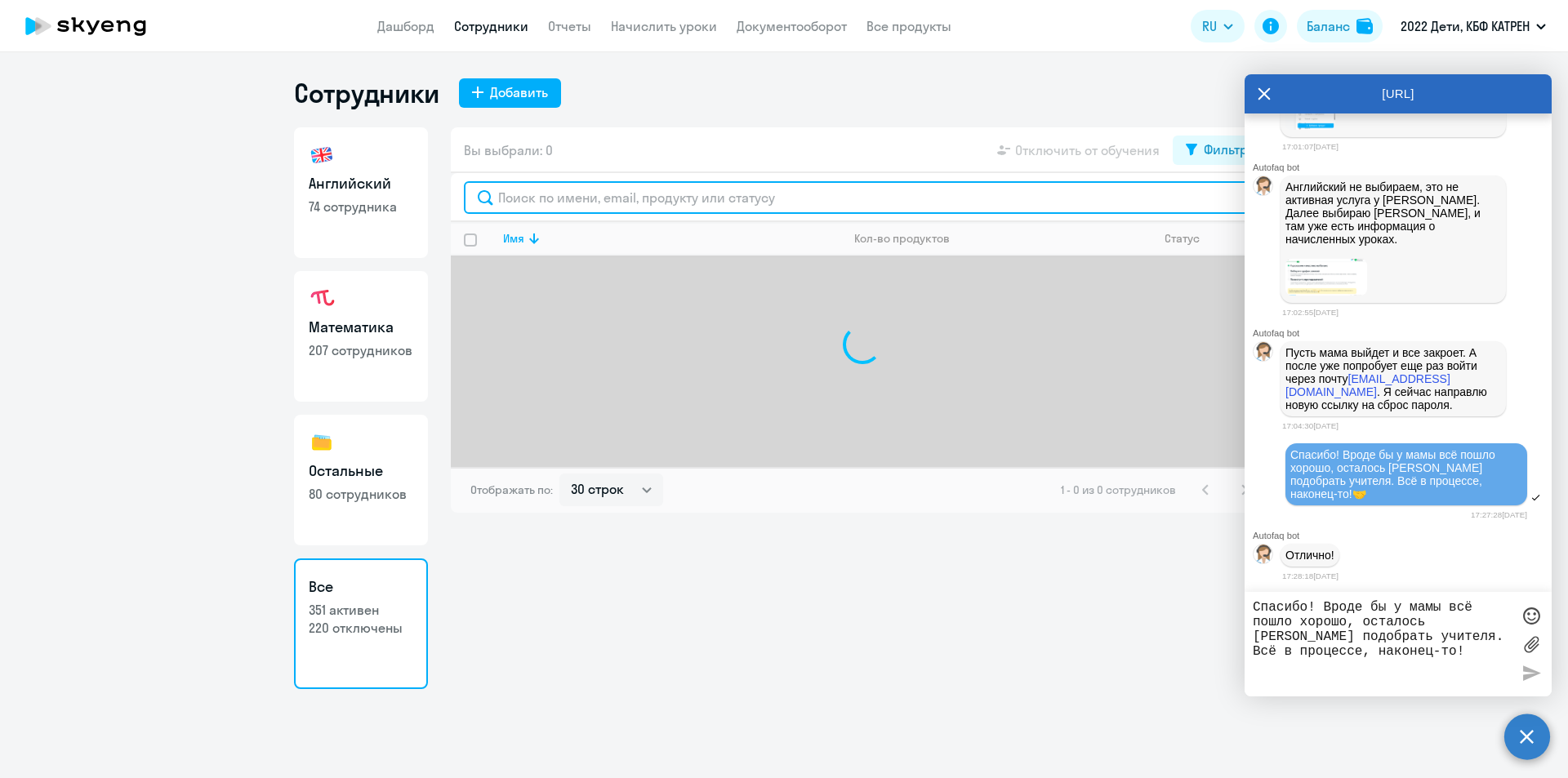
click at [533, 201] on input "text" at bounding box center [862, 198] width 797 height 33
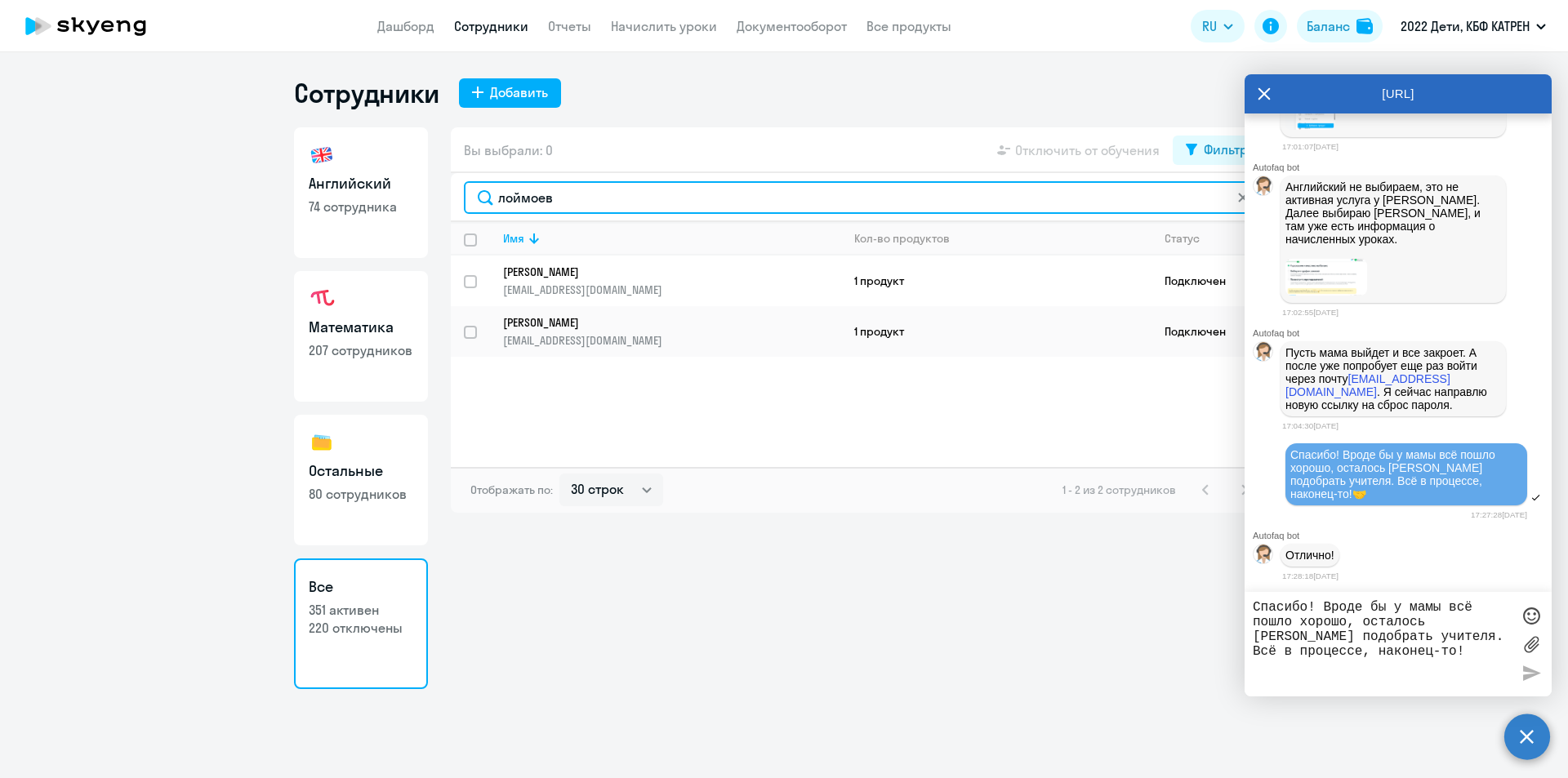
type input "лоймоев"
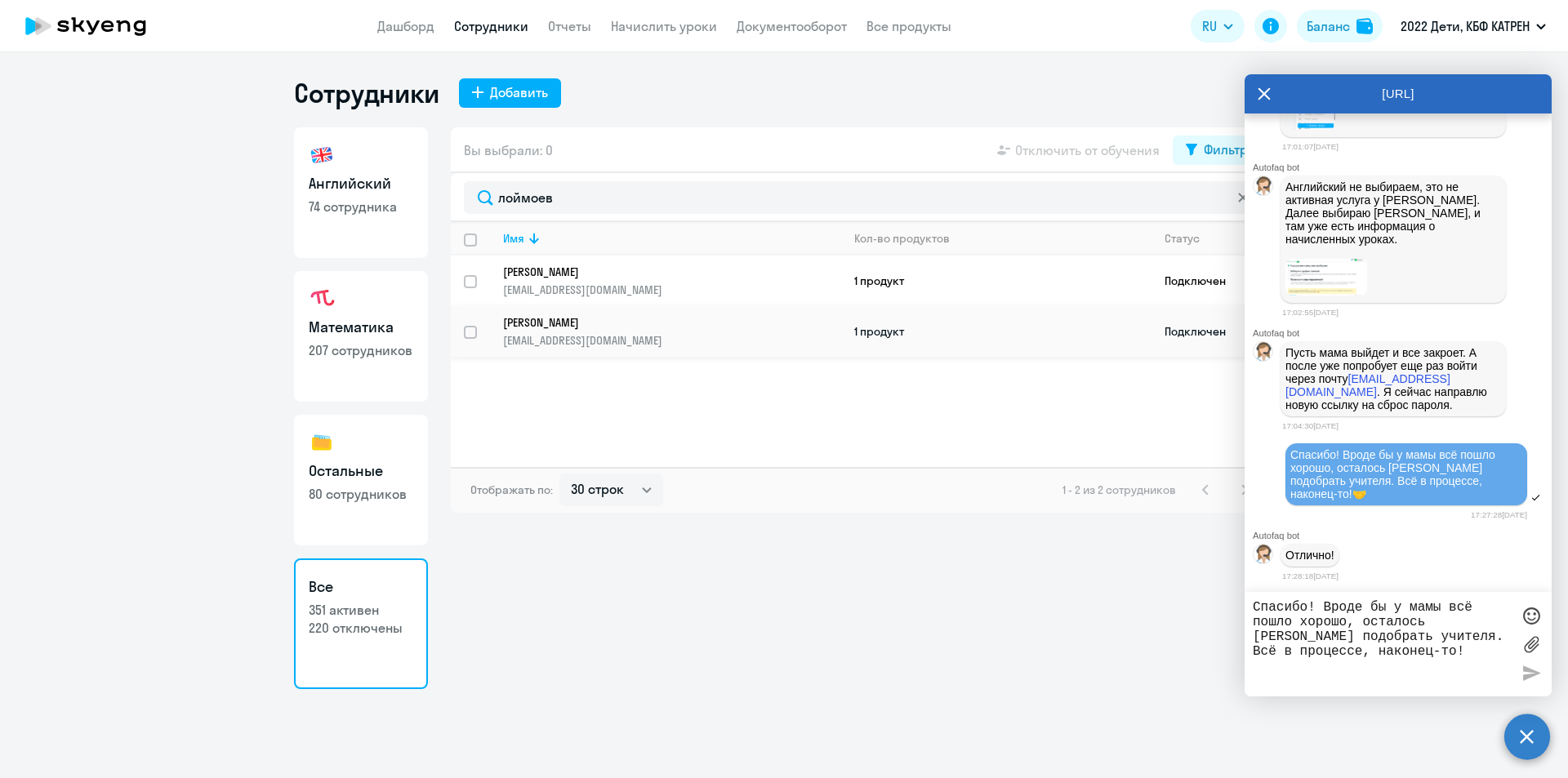
click at [662, 324] on p "[PERSON_NAME]" at bounding box center [661, 323] width 316 height 15
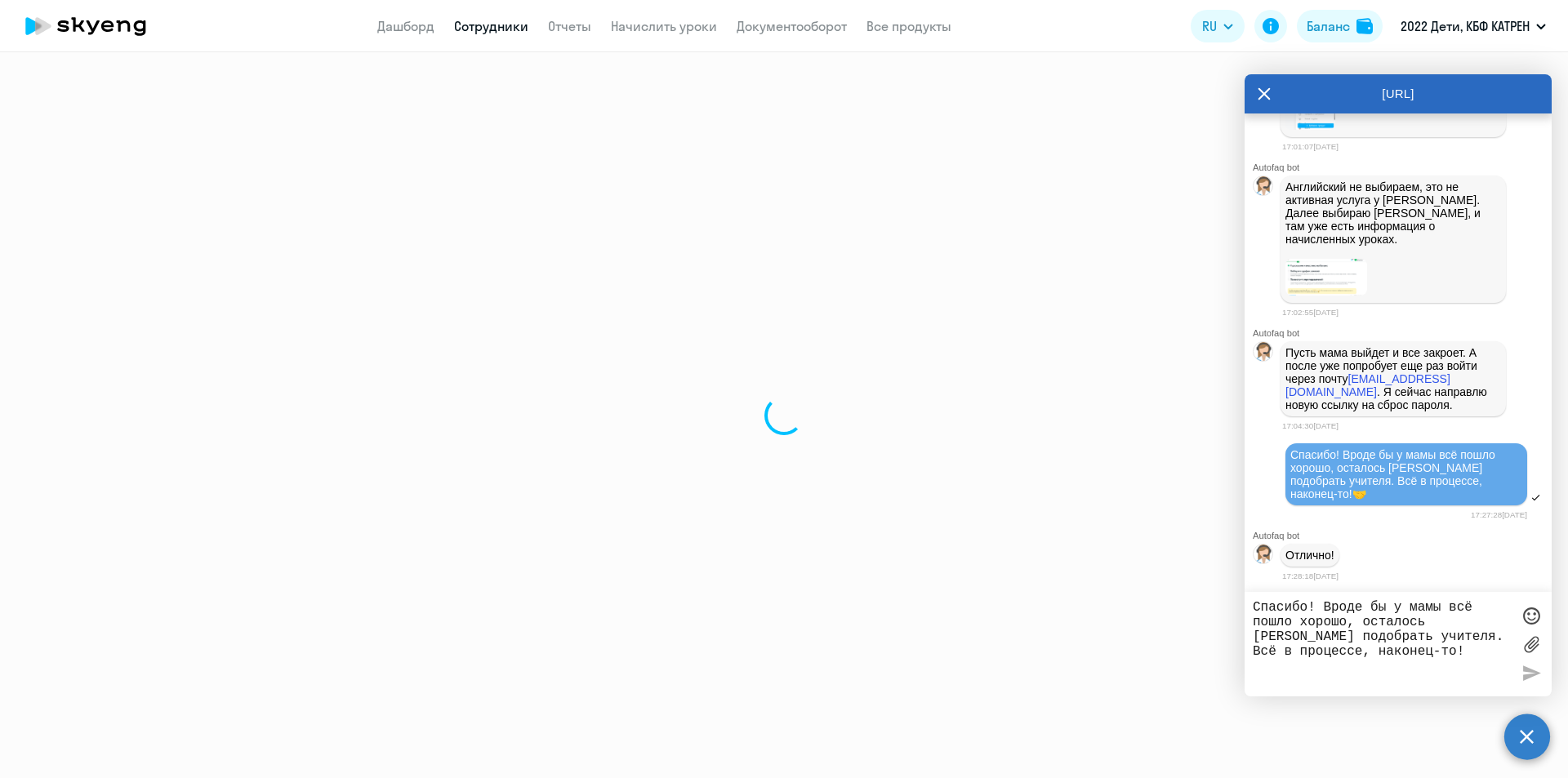
select select "math"
select select "30"
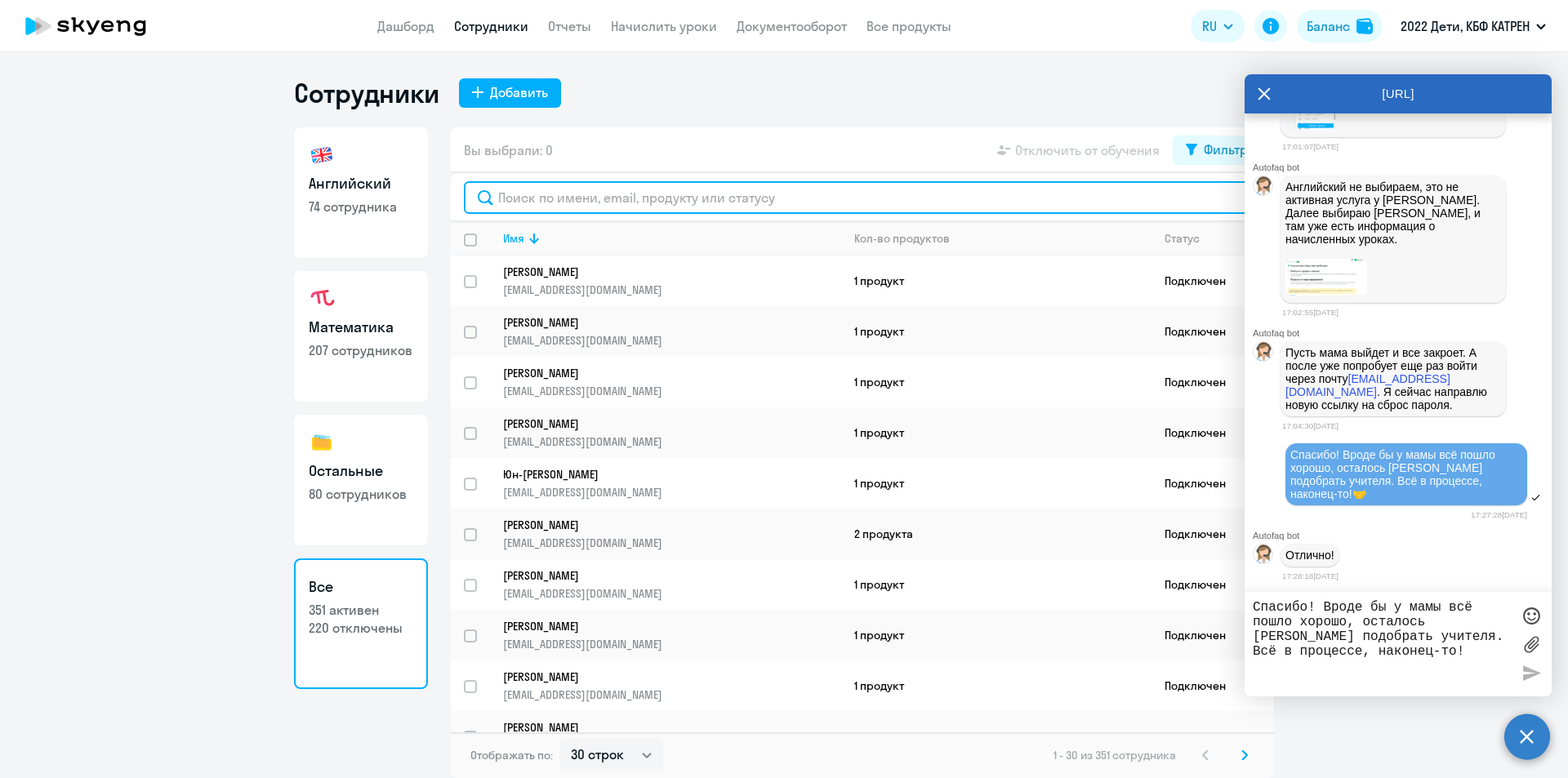
click at [599, 198] on input "text" at bounding box center [862, 198] width 797 height 33
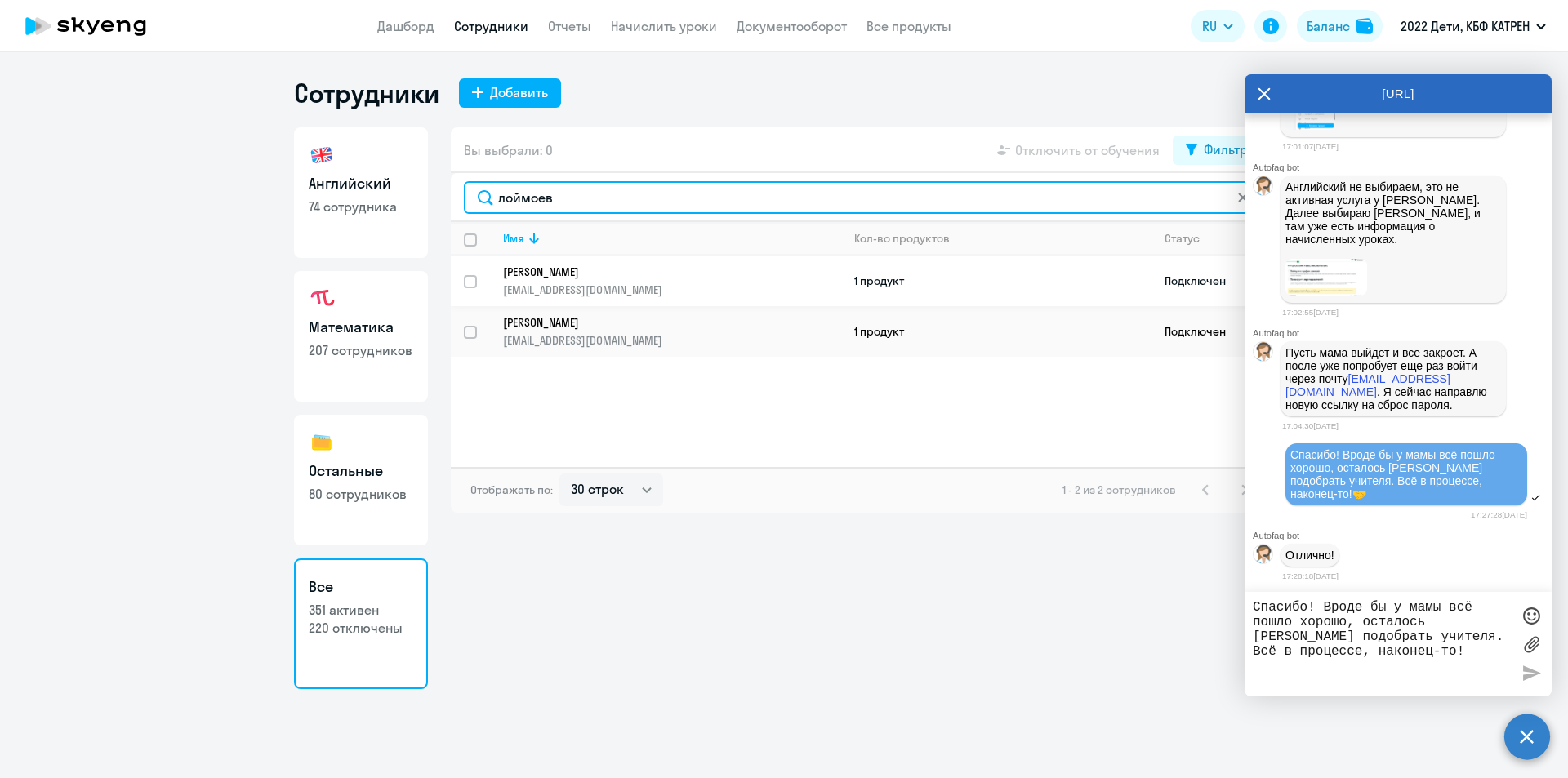
type input "лоймоев"
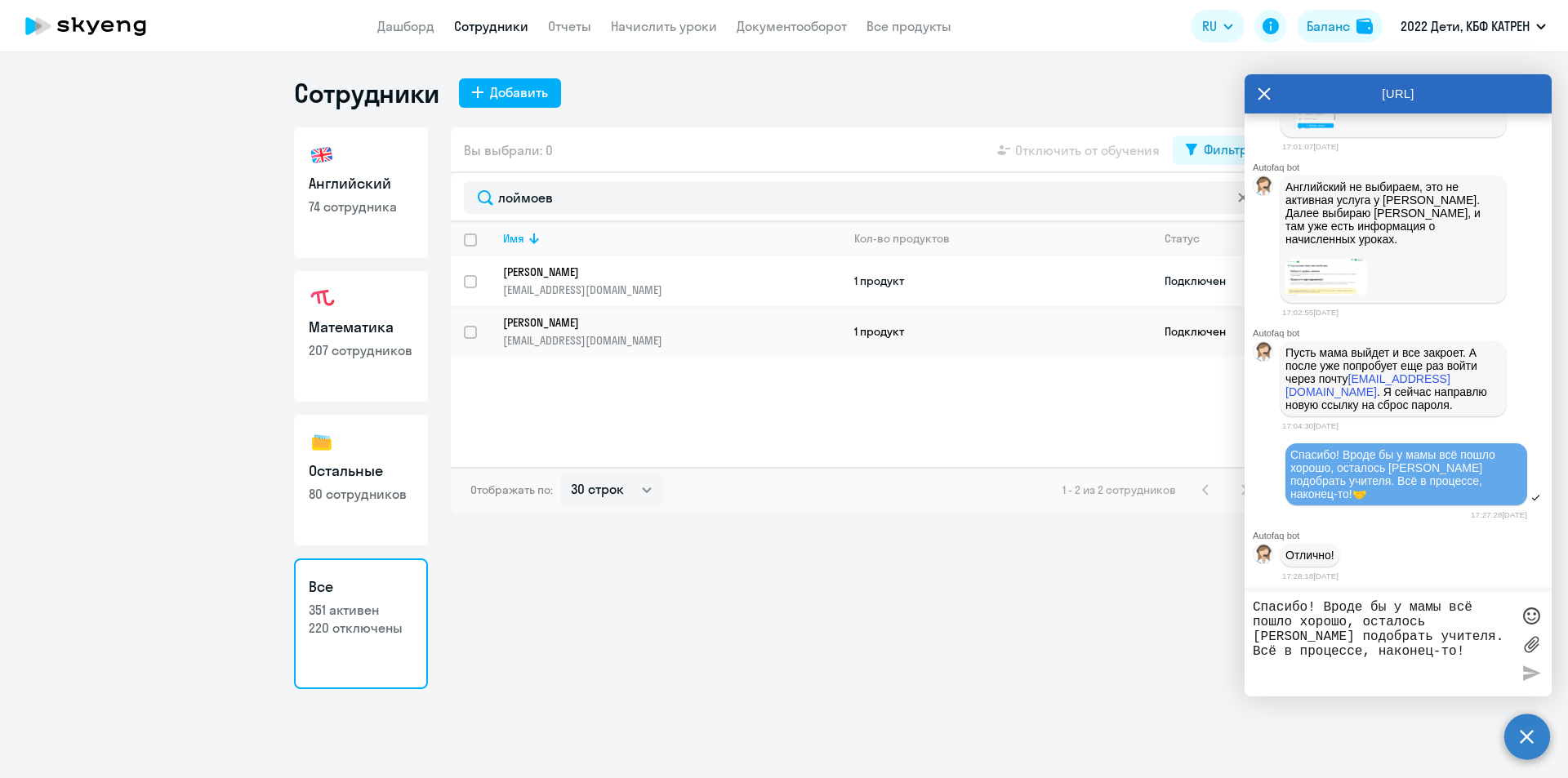
click at [618, 276] on p "[PERSON_NAME]" at bounding box center [661, 272] width 316 height 15
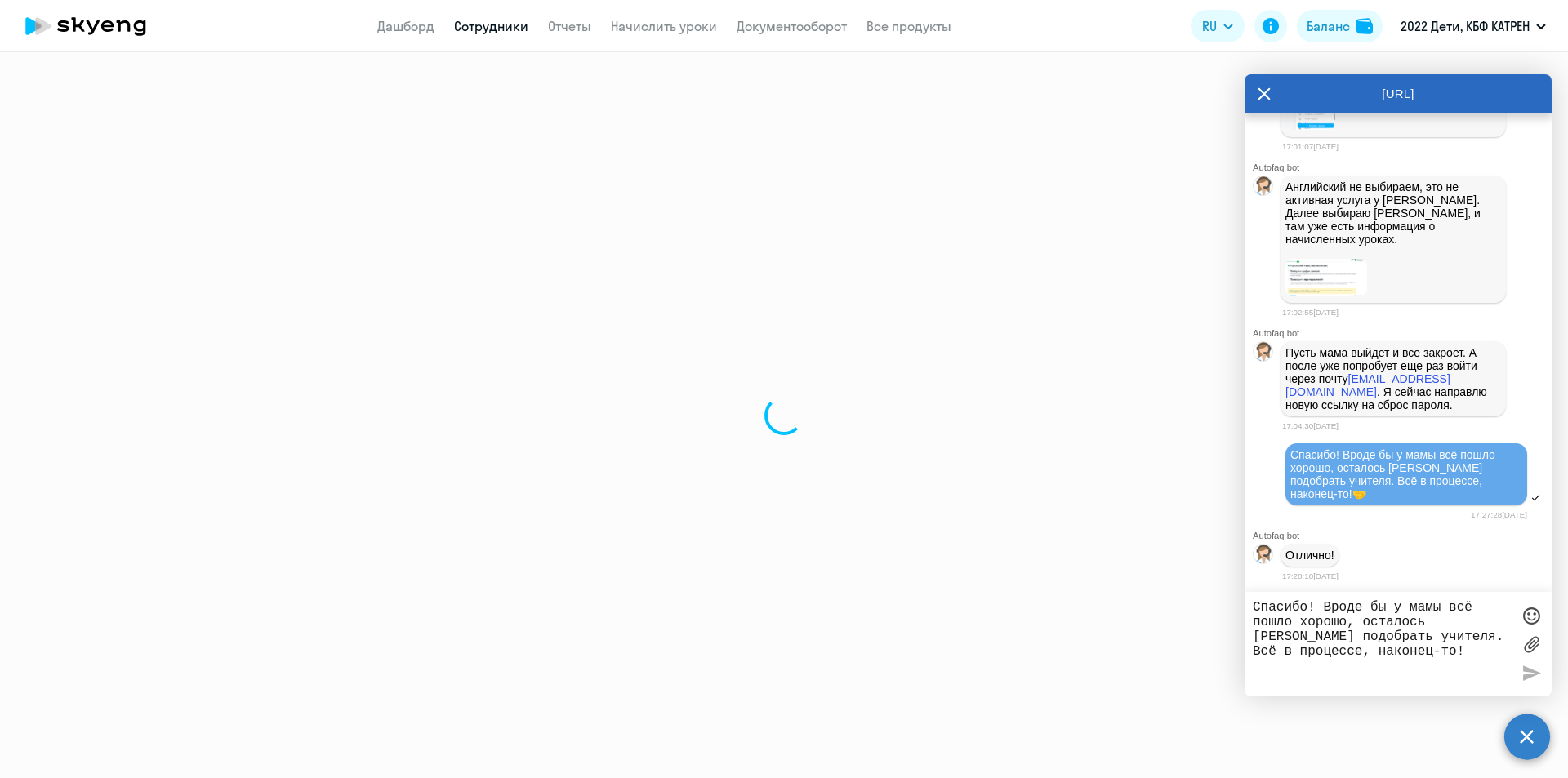
select select "others"
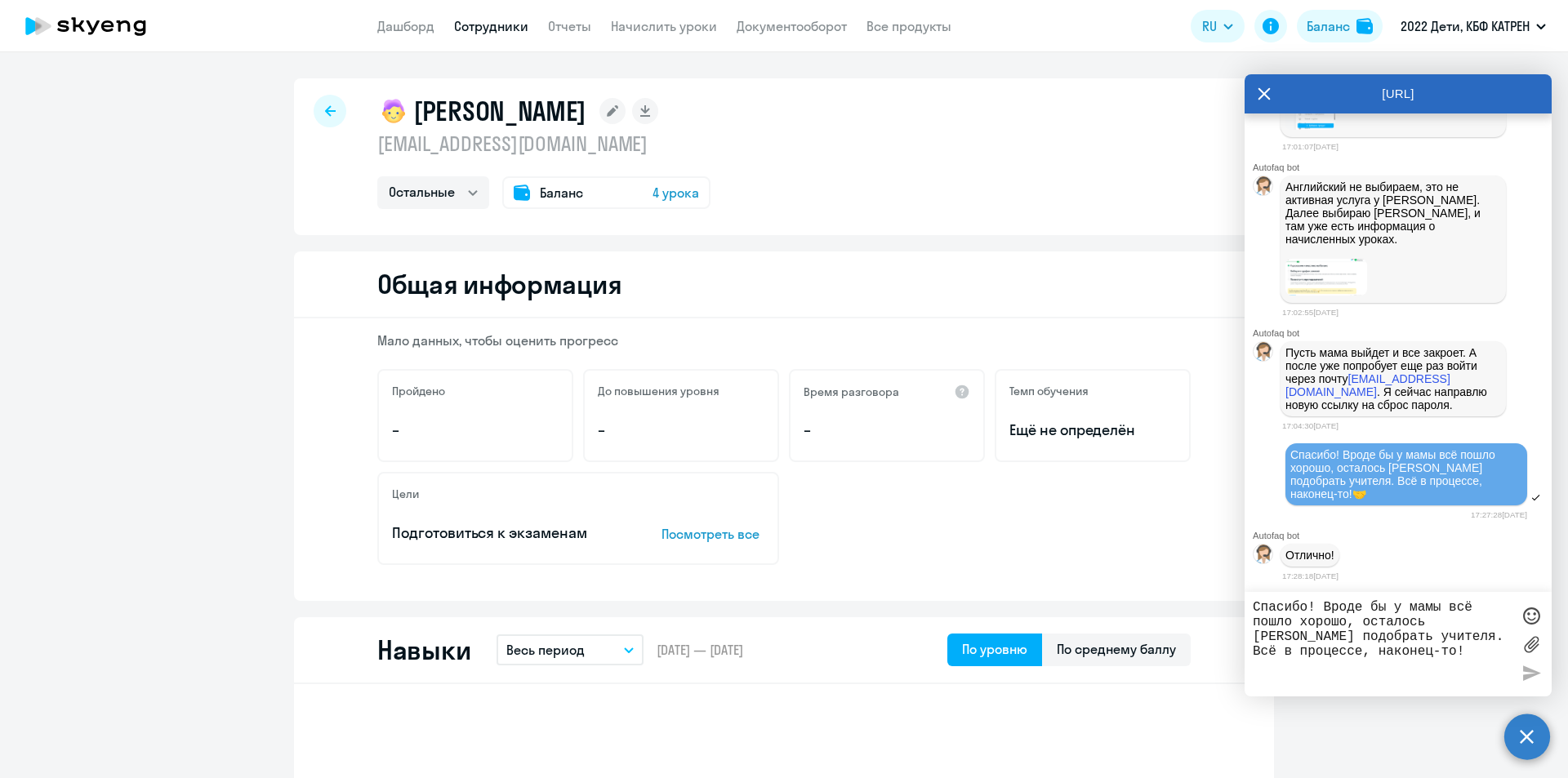
select select "30"
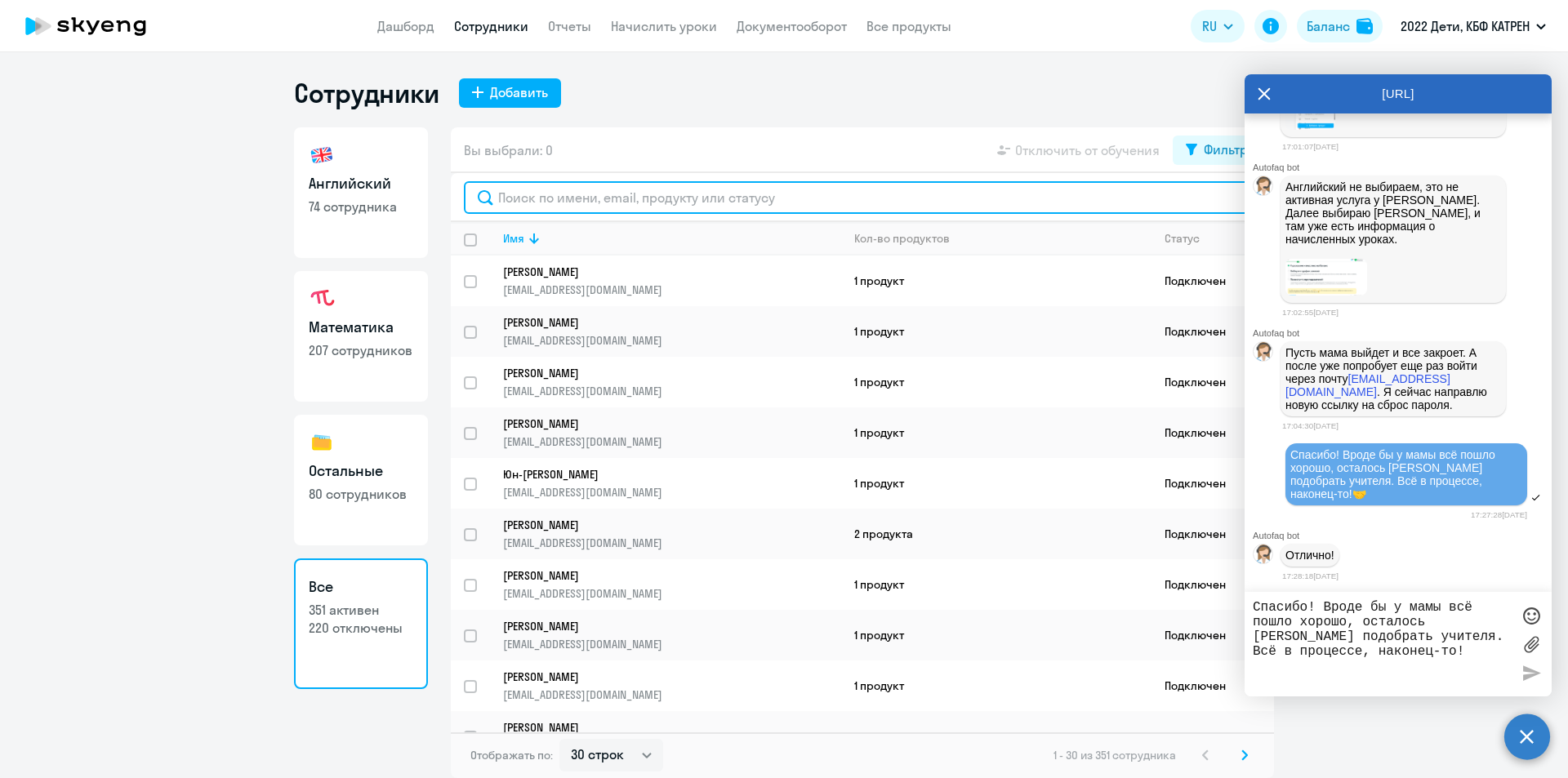
click at [539, 197] on input "text" at bounding box center [862, 198] width 797 height 33
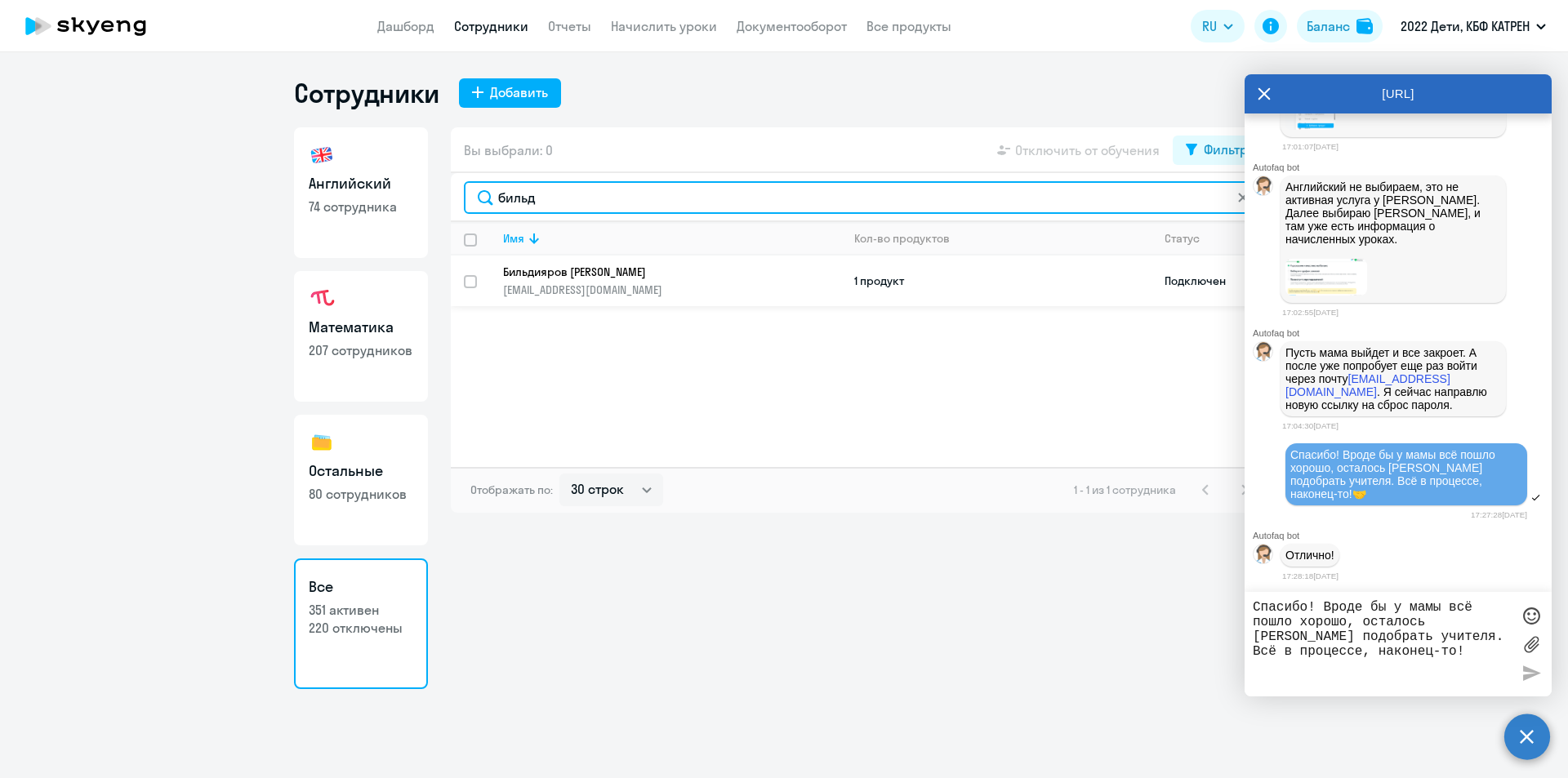
type input "бильд"
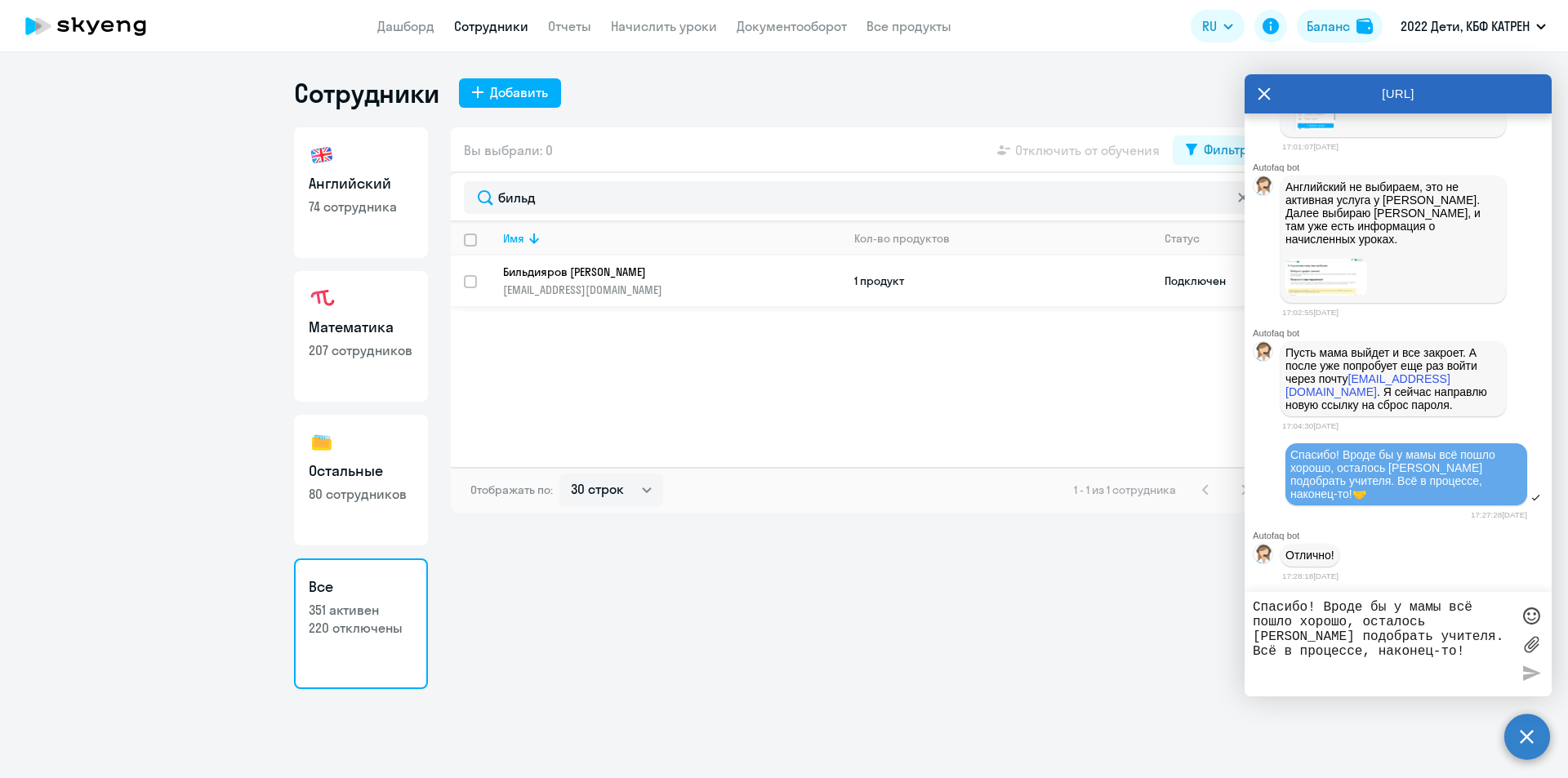
click at [575, 274] on p "Бильдияров [PERSON_NAME]" at bounding box center [661, 272] width 316 height 15
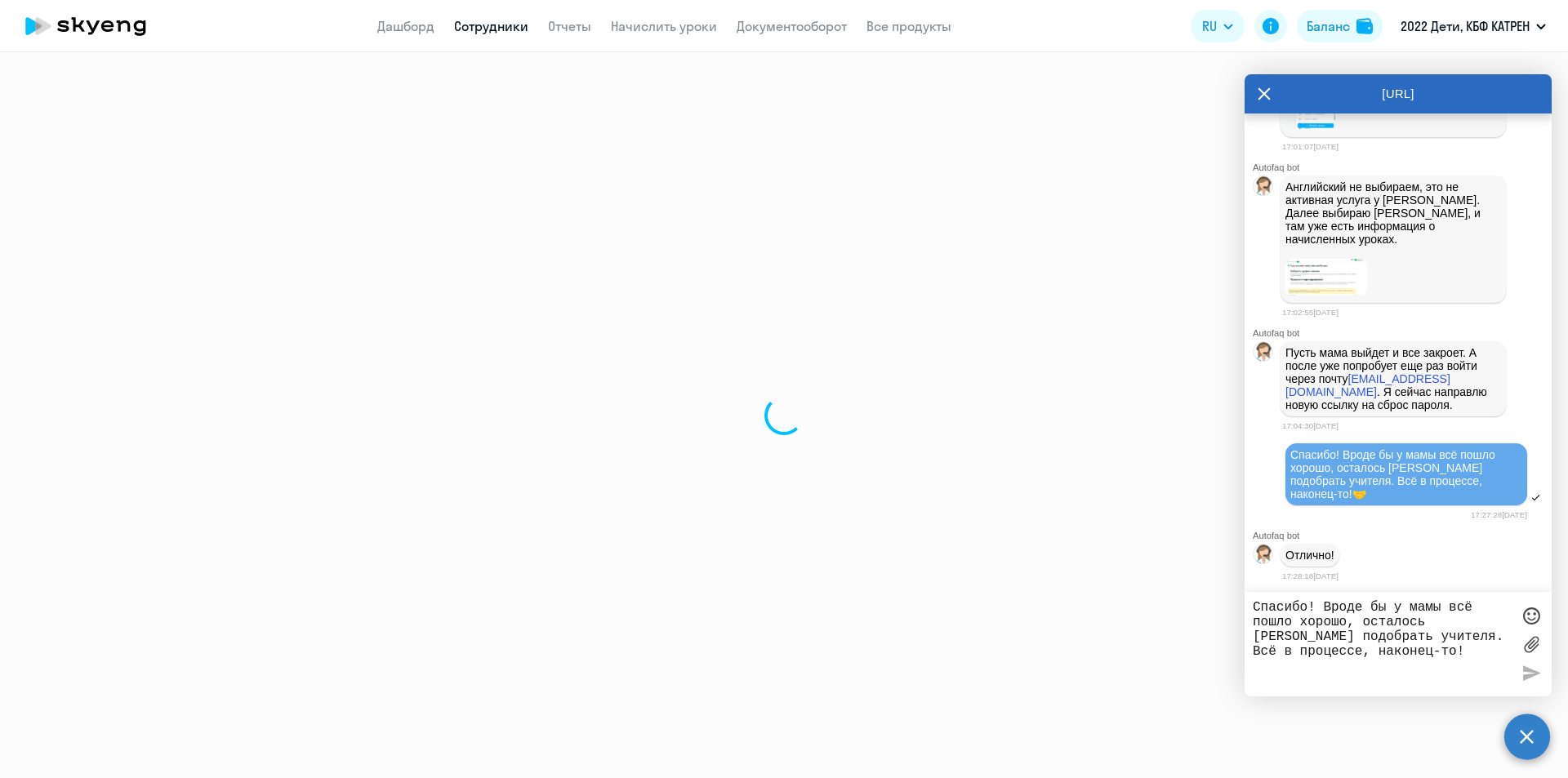
select select "math"
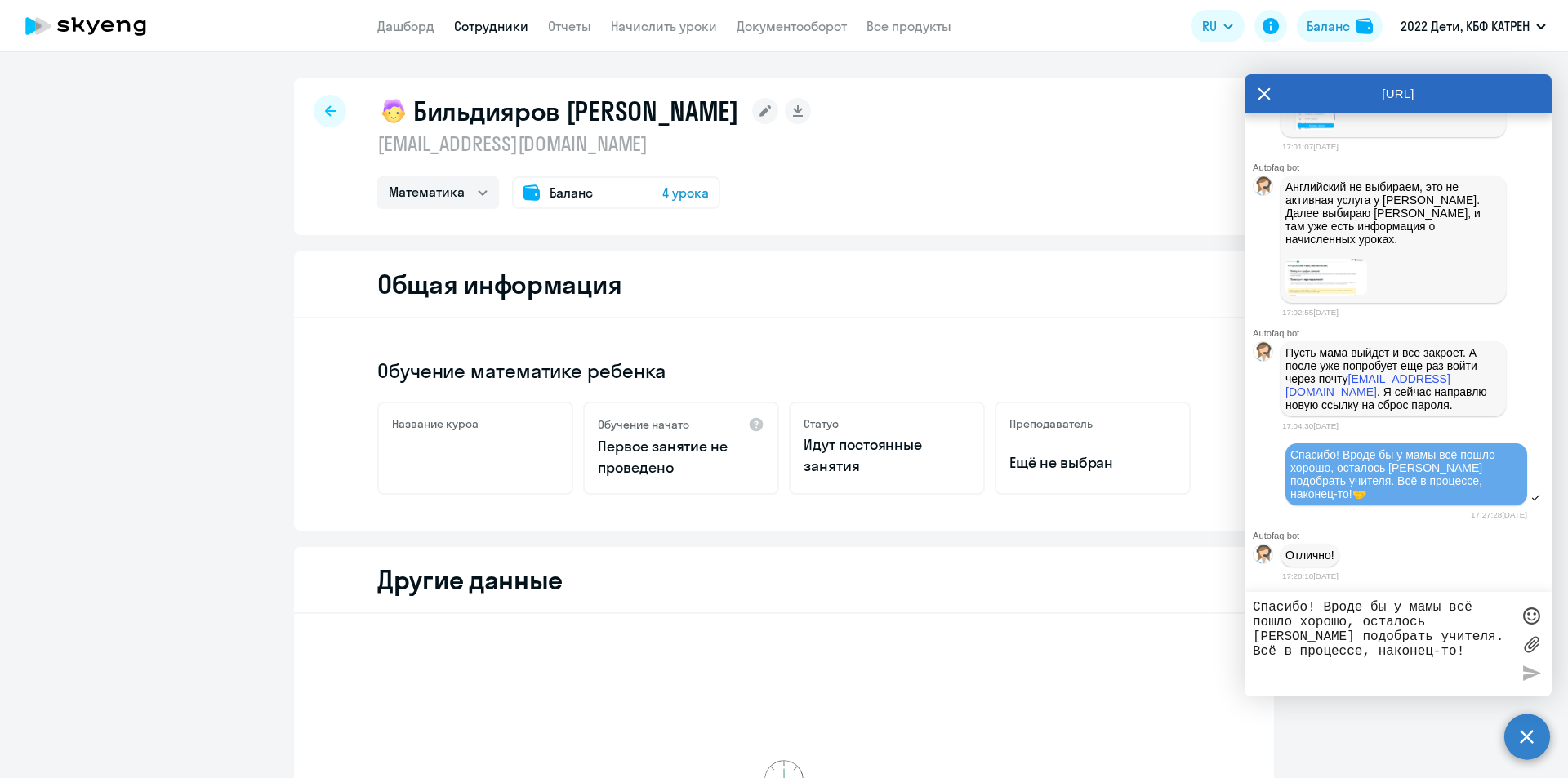
click at [492, 26] on link "Сотрудники" at bounding box center [492, 26] width 74 height 16
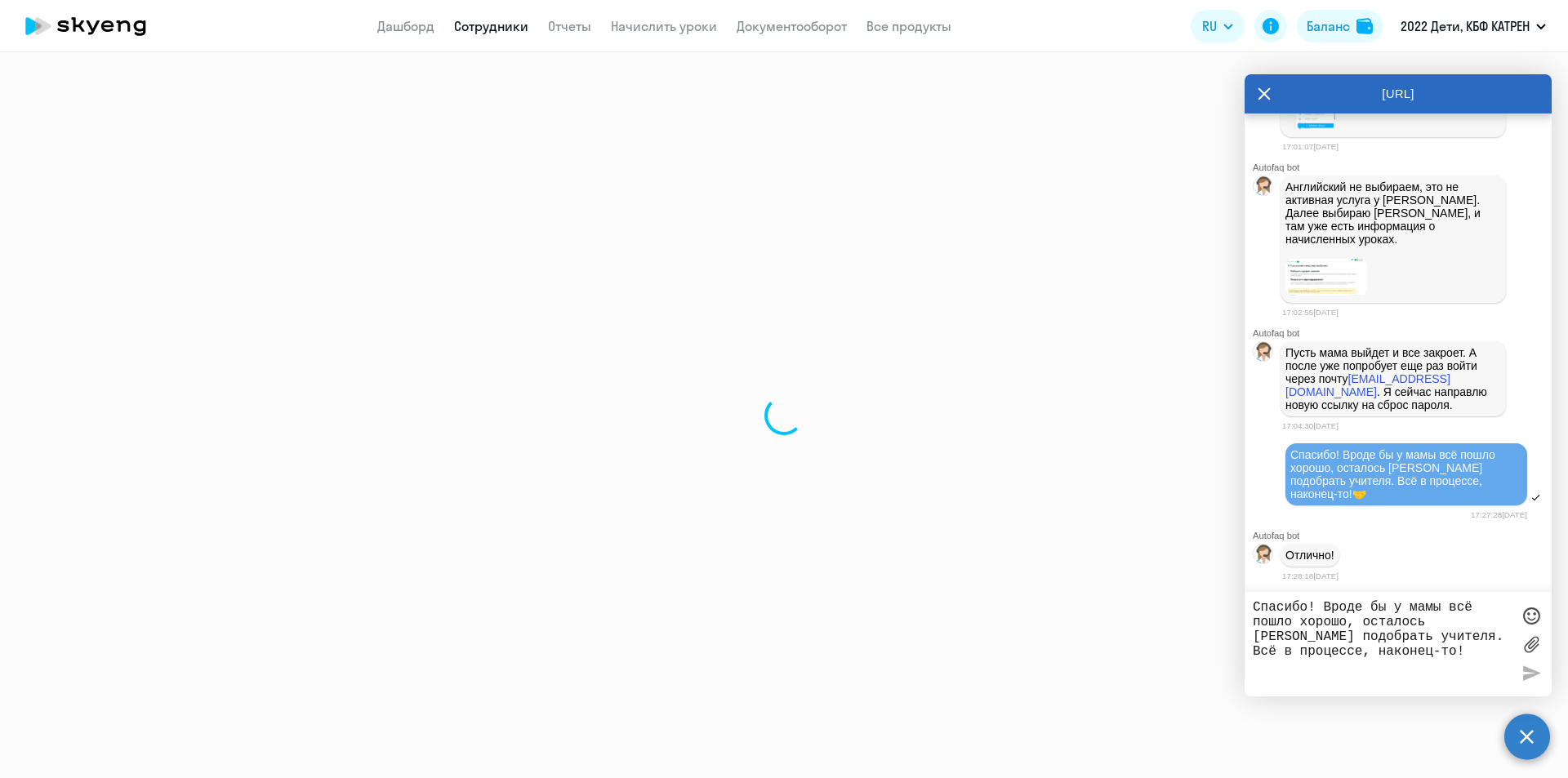
select select "30"
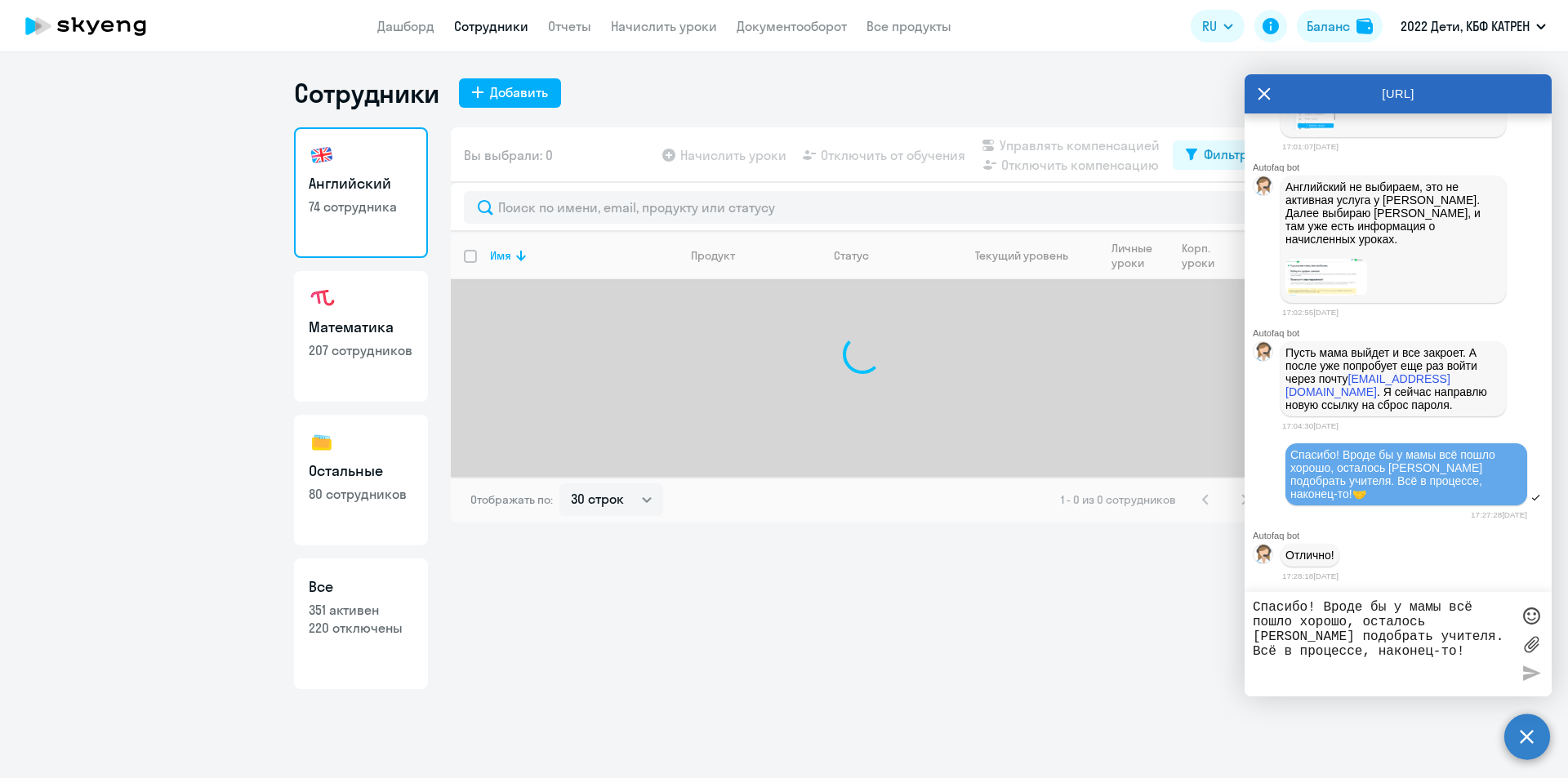
click at [381, 593] on h3 "Все" at bounding box center [360, 587] width 104 height 21
select select "30"
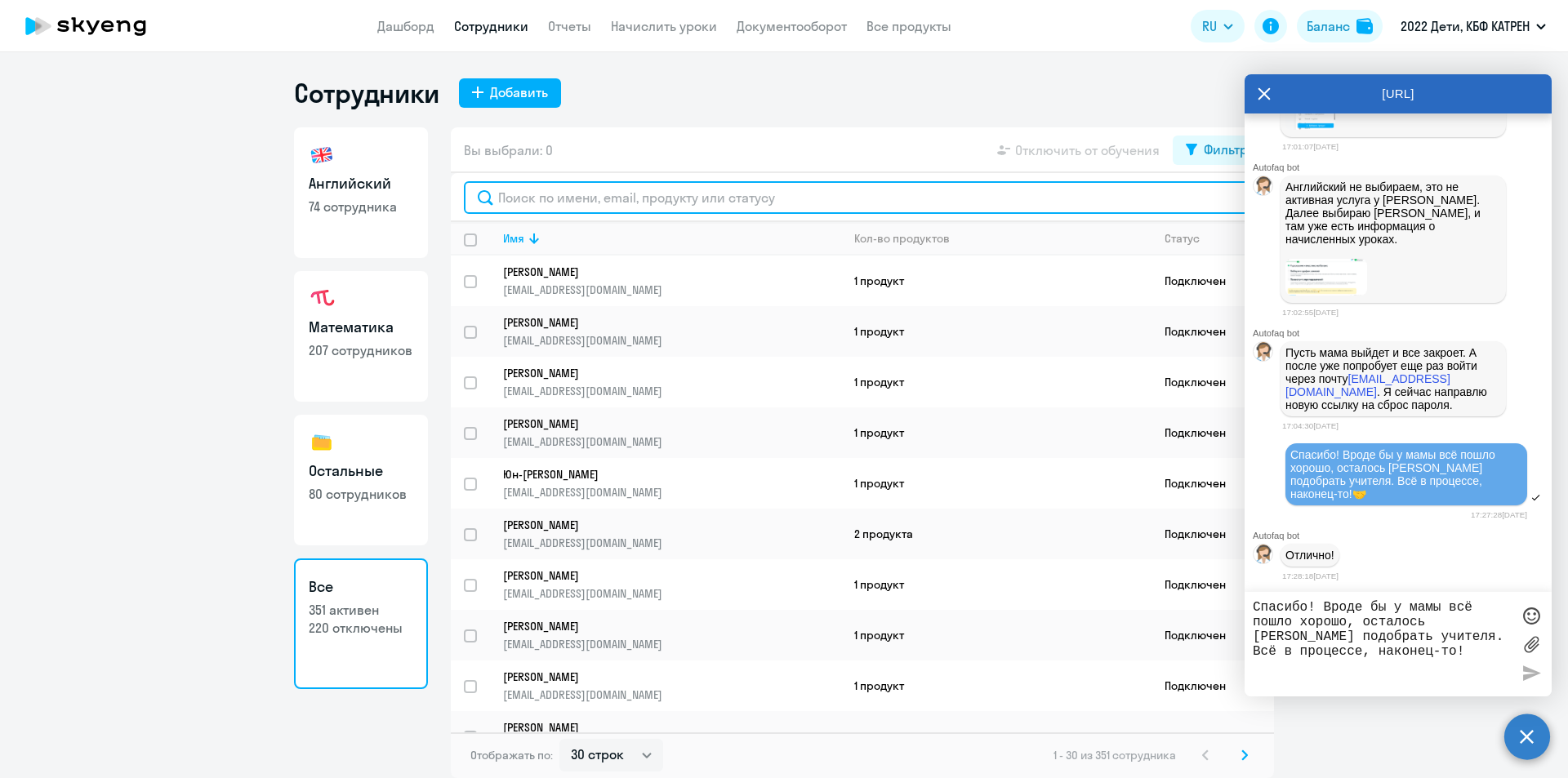
click at [631, 199] on input "text" at bounding box center [862, 198] width 797 height 33
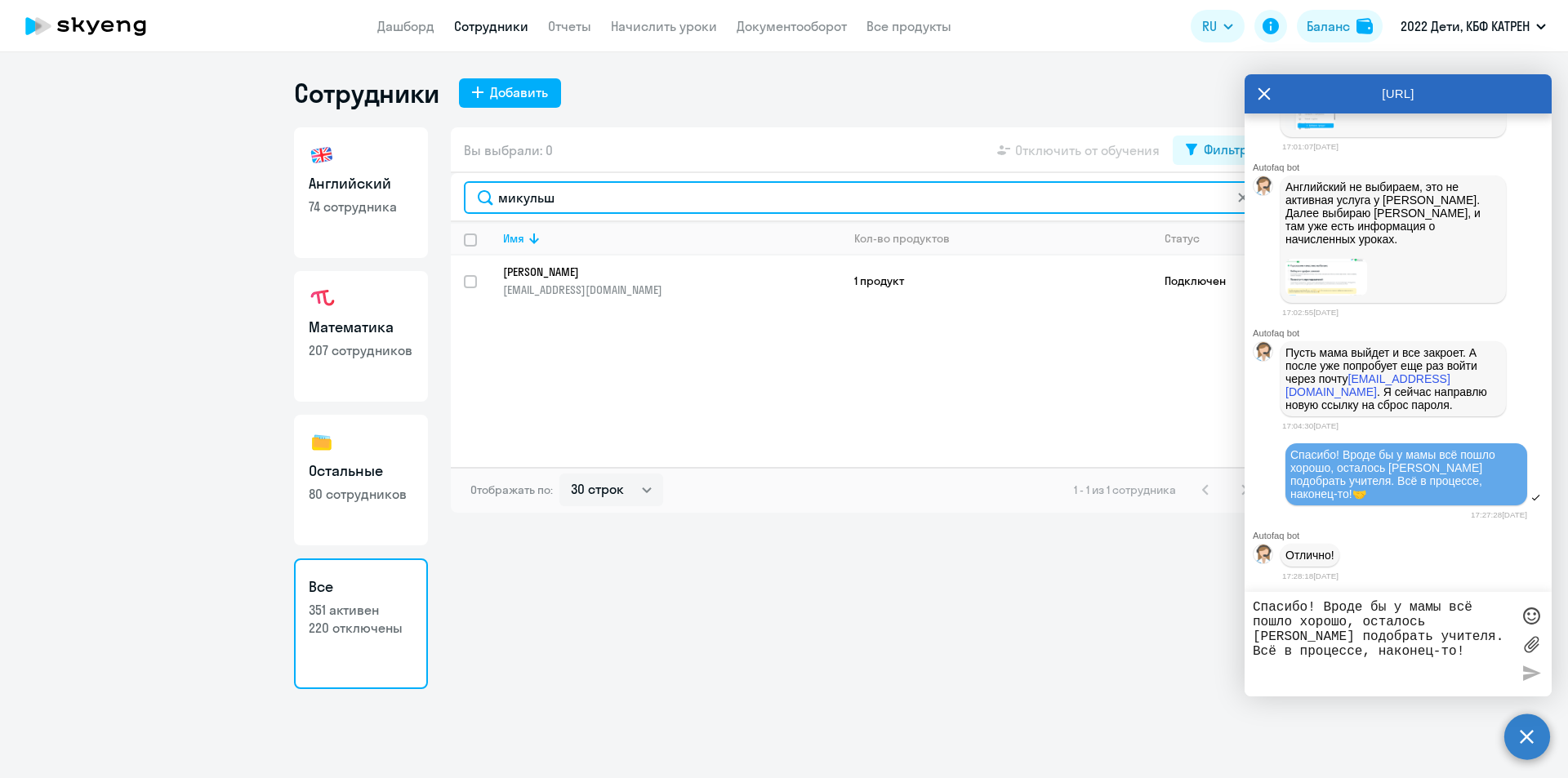
type input "микульш"
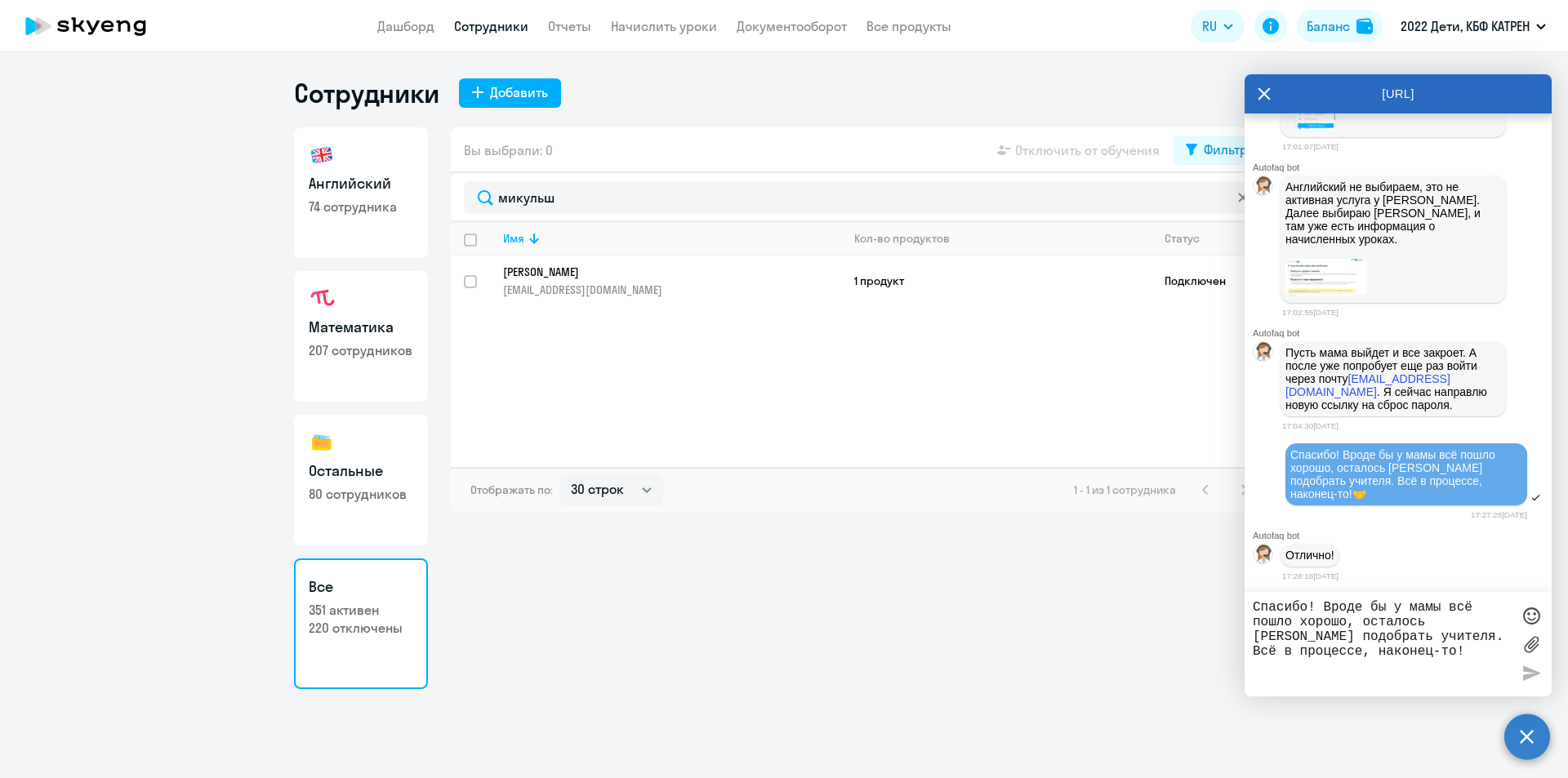
click at [617, 275] on p "[PERSON_NAME]" at bounding box center [661, 272] width 316 height 15
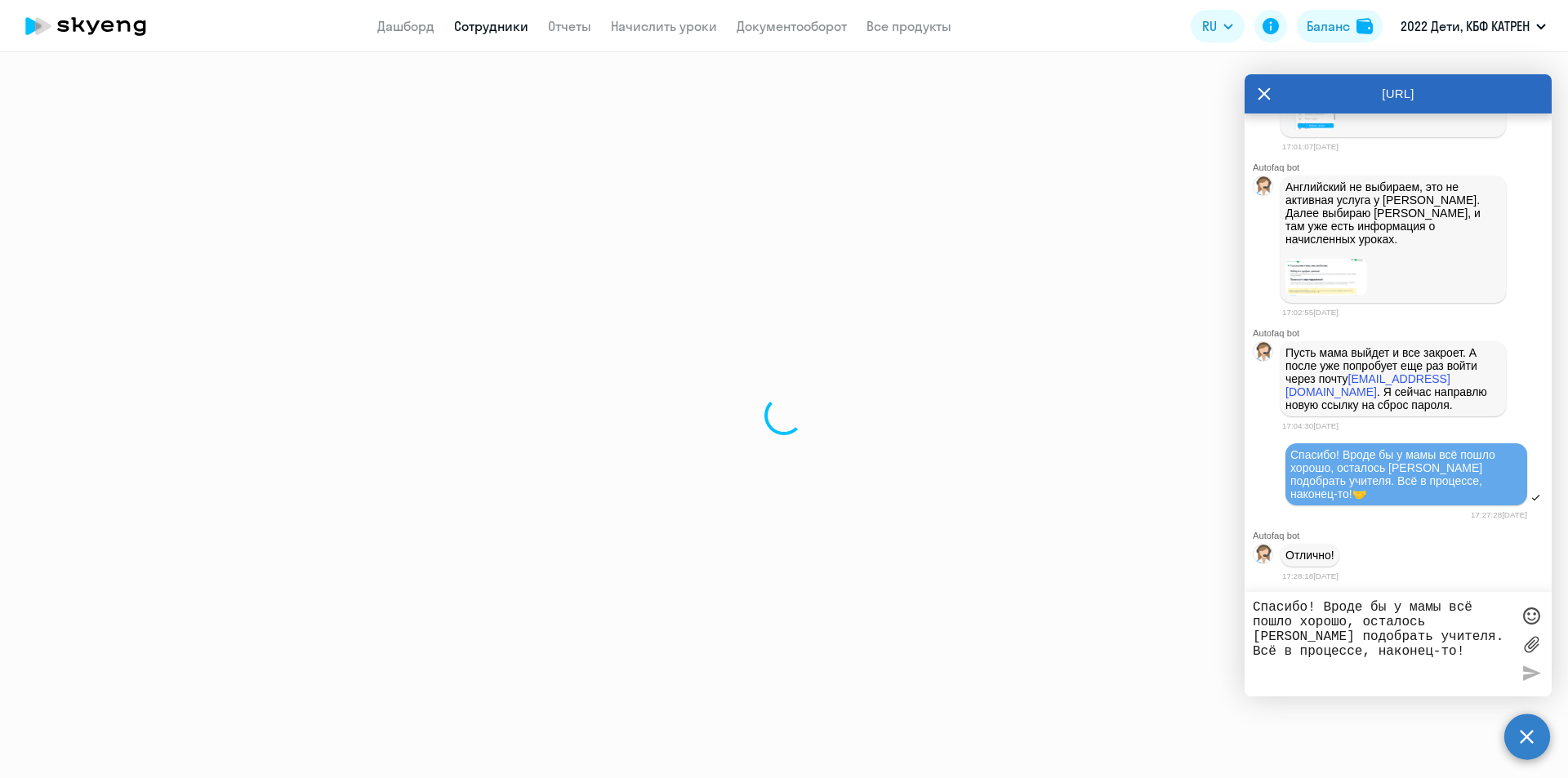
select select "math"
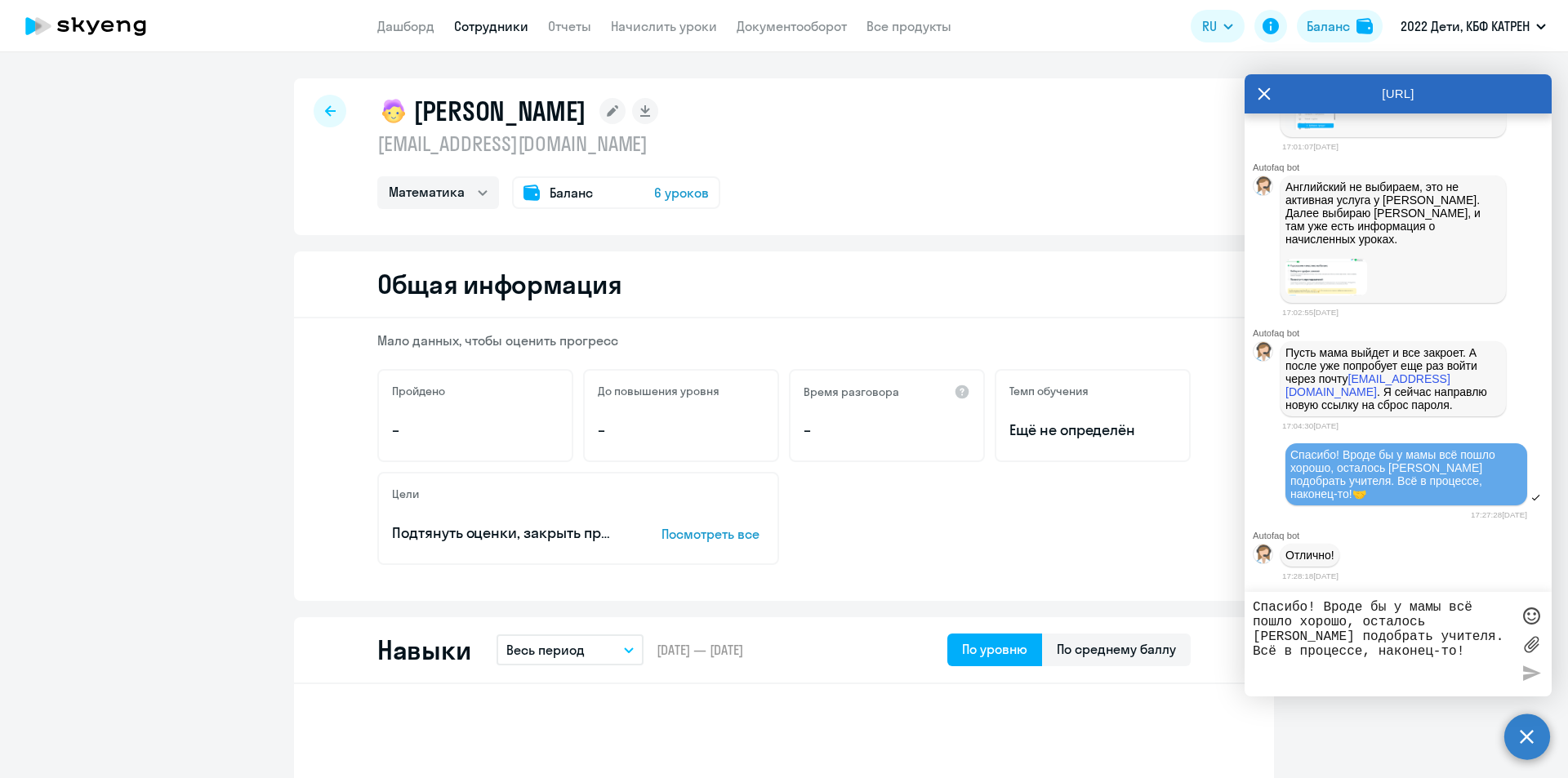
click at [479, 34] on link "Сотрудники" at bounding box center [492, 26] width 74 height 16
select select "30"
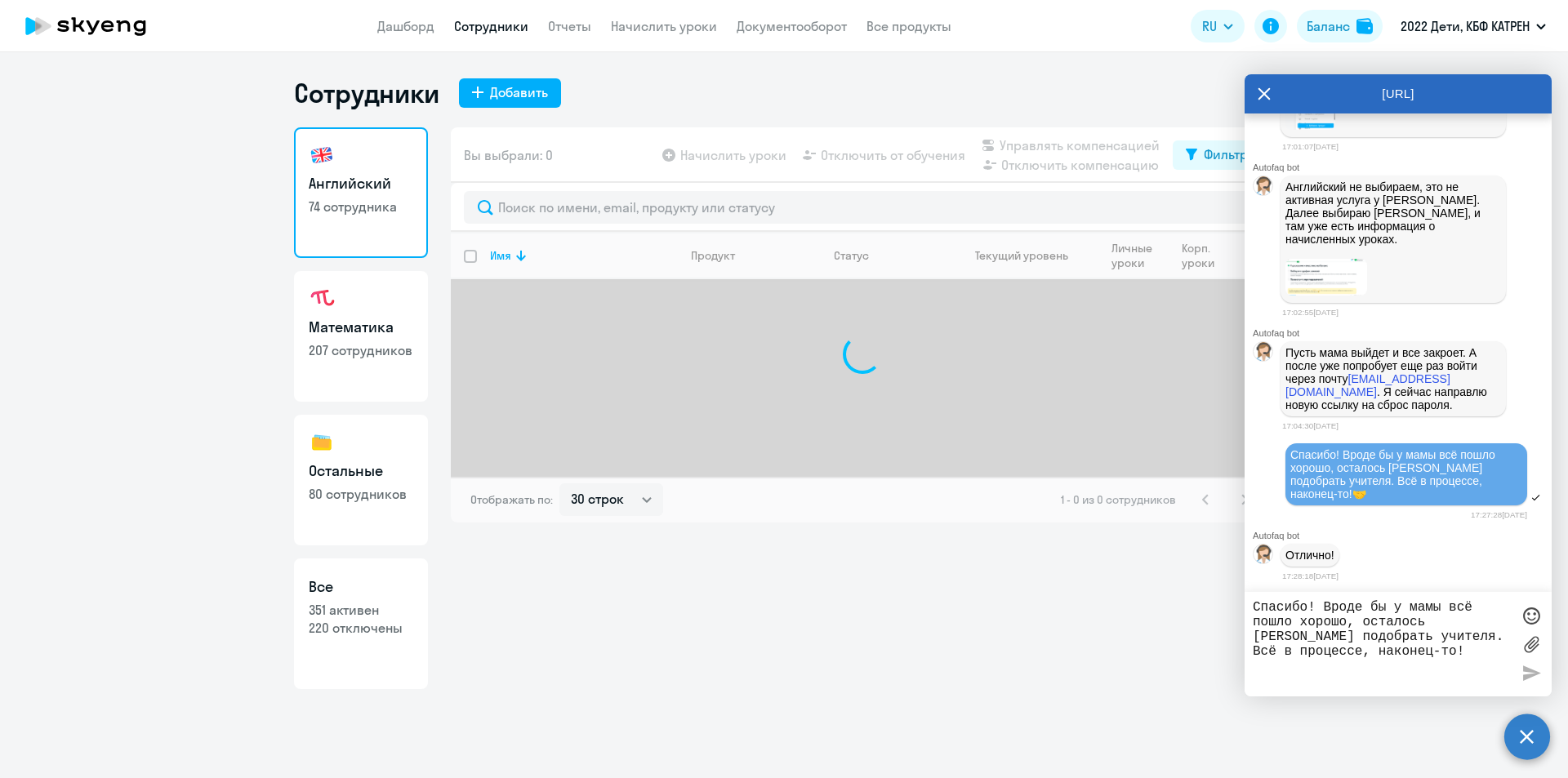
click at [355, 603] on p "351 активен" at bounding box center [360, 610] width 104 height 18
select select "30"
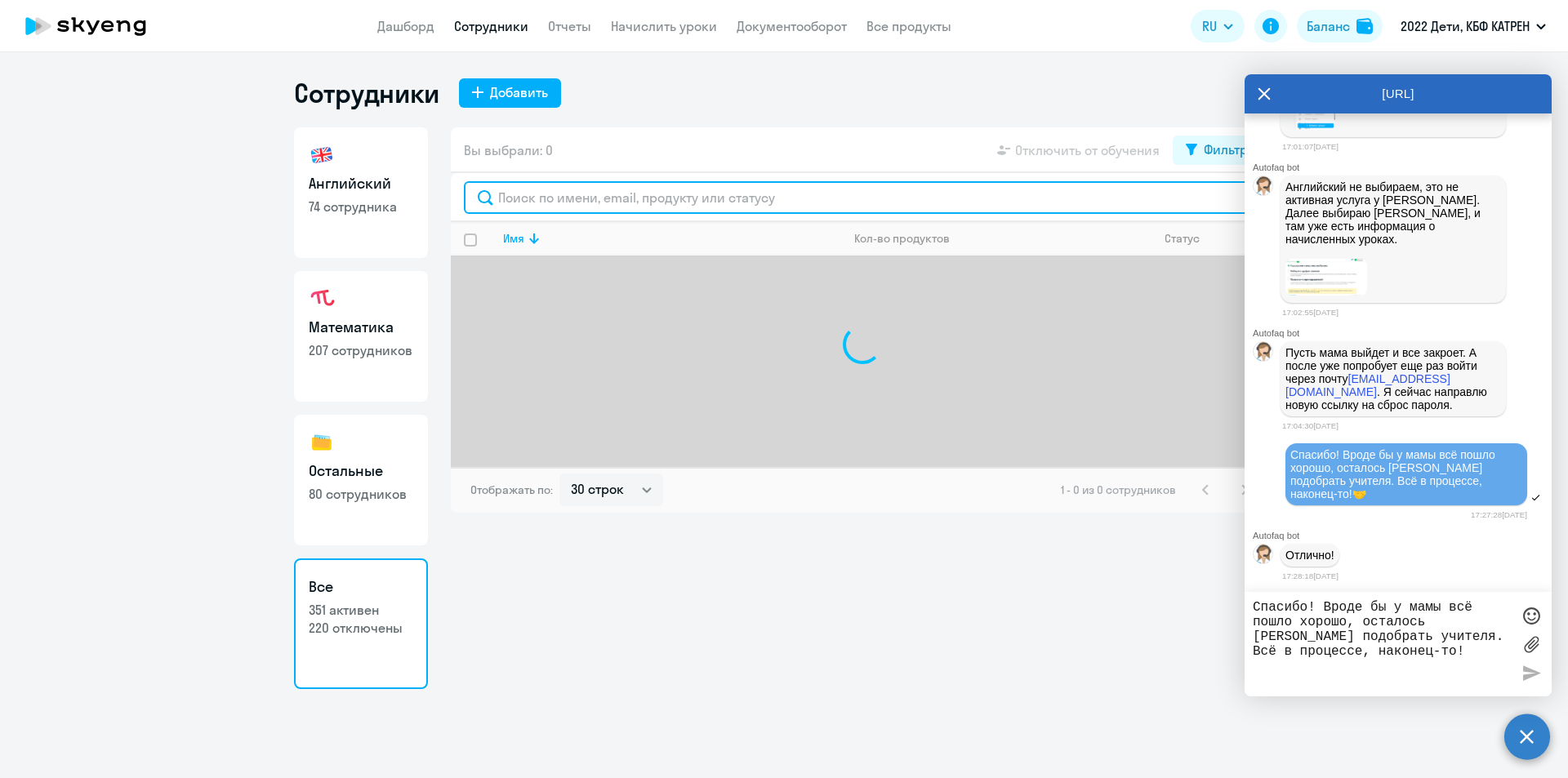
click at [624, 199] on input "text" at bounding box center [862, 198] width 797 height 33
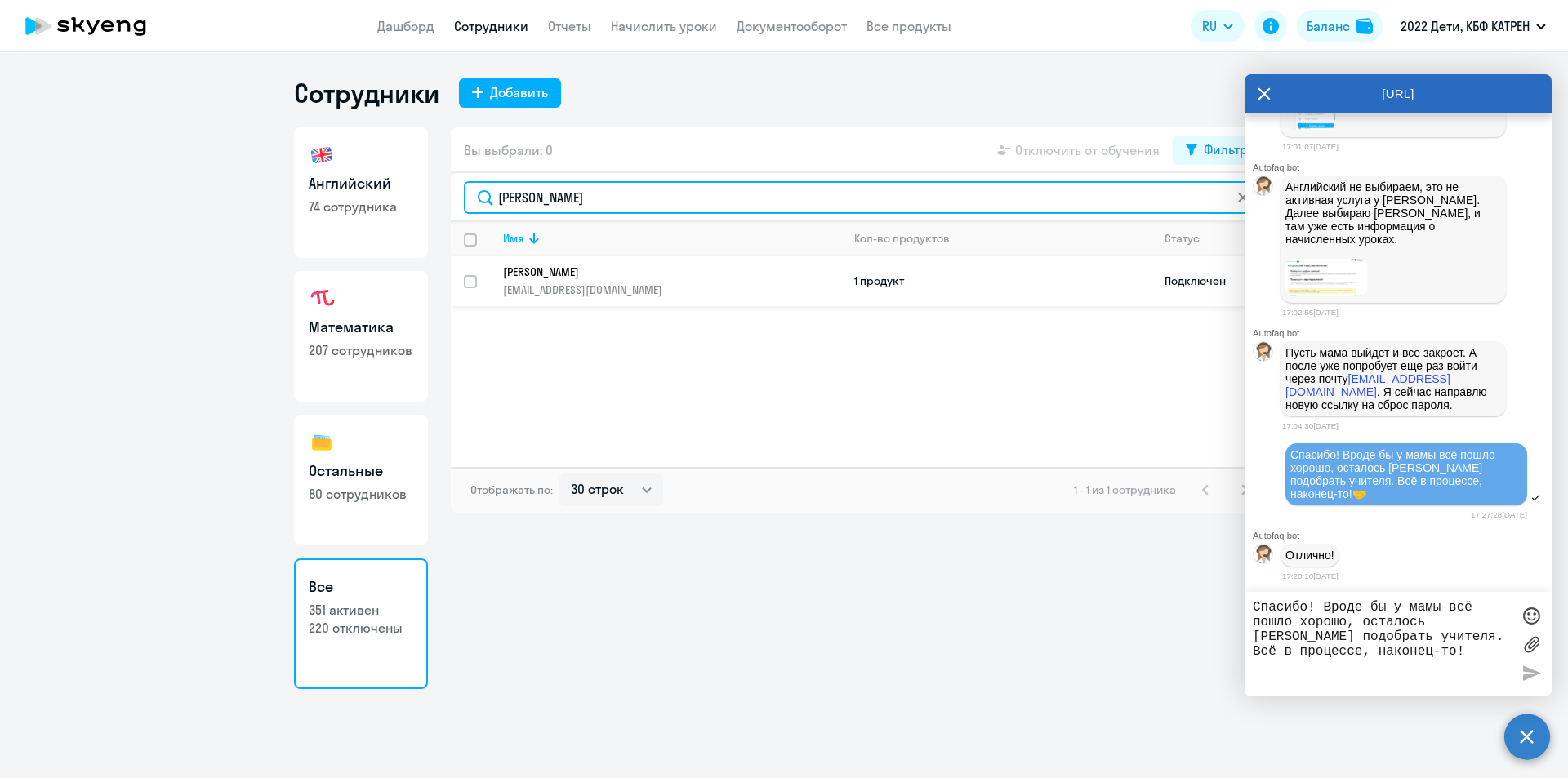
type input "[PERSON_NAME]"
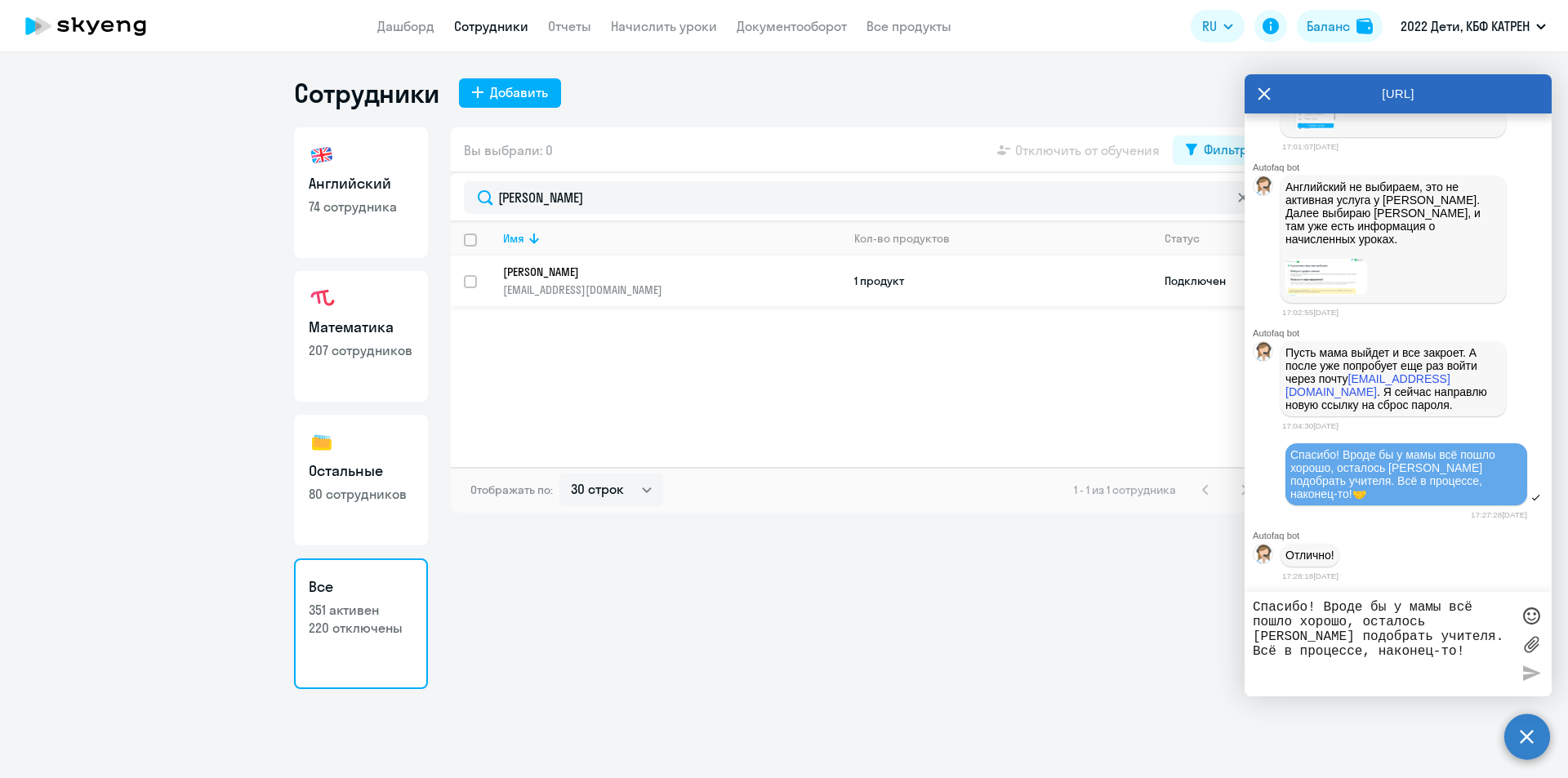
click at [628, 277] on p "[PERSON_NAME]" at bounding box center [661, 272] width 316 height 15
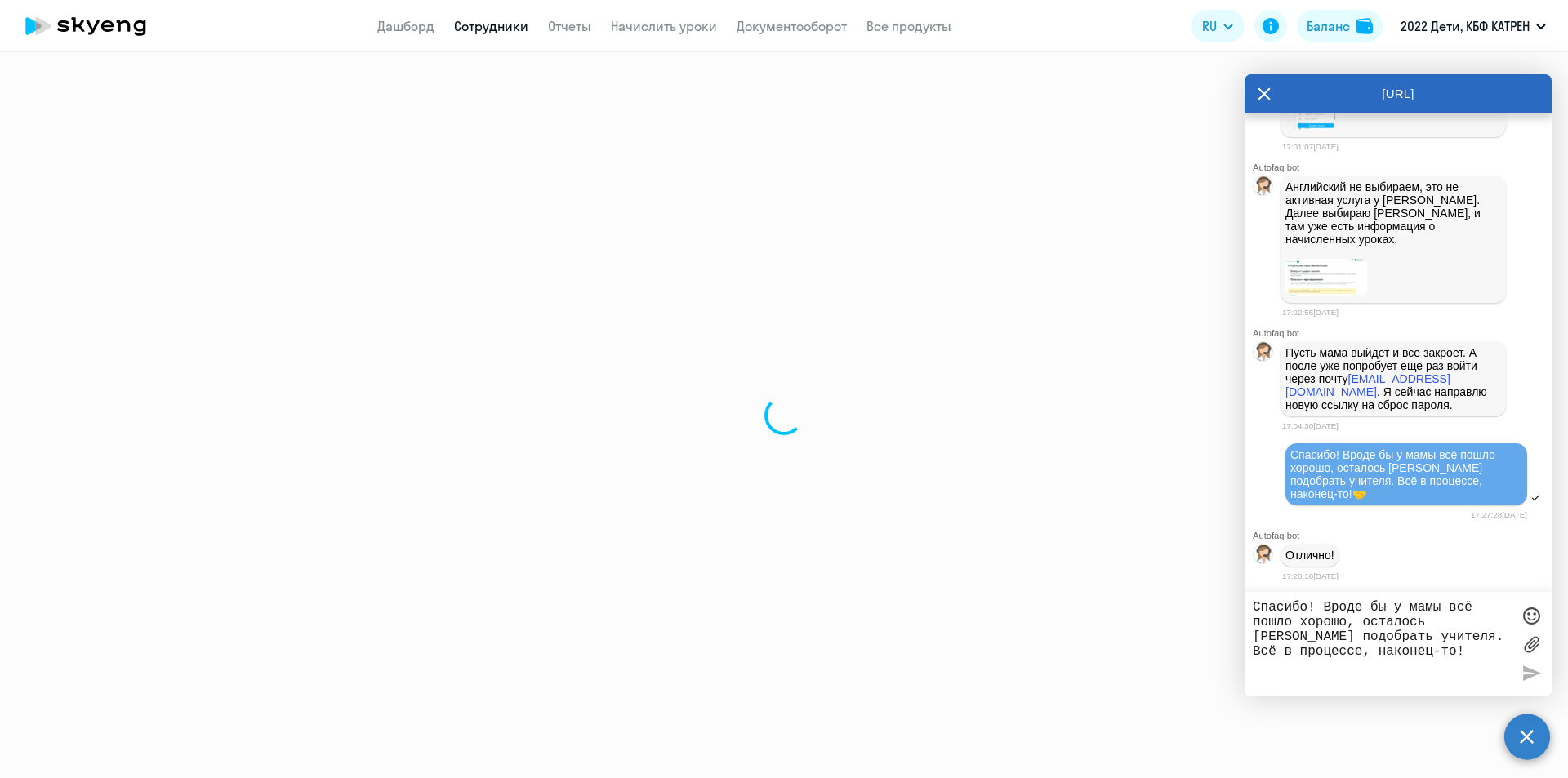
select select "math"
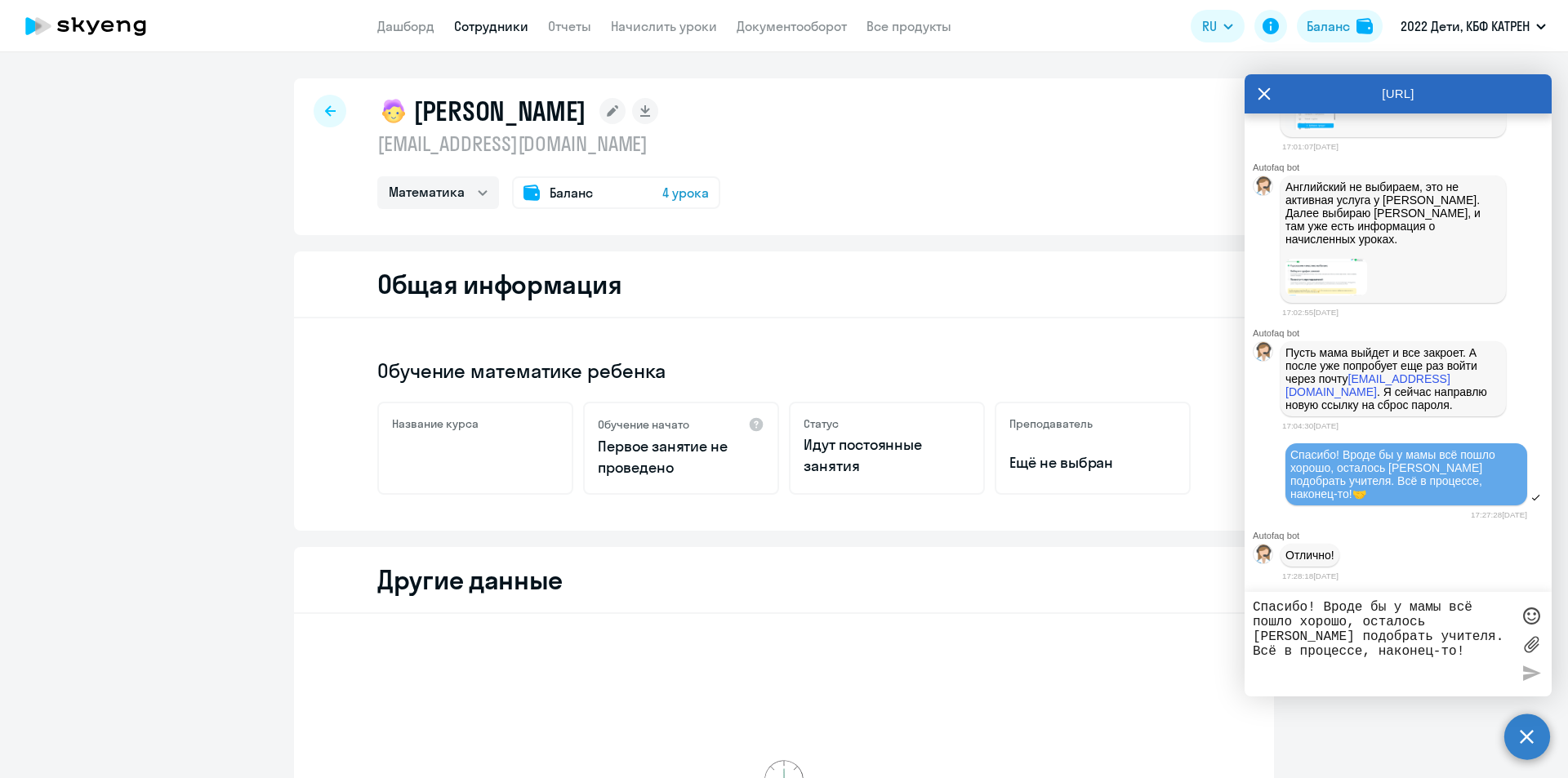
click at [487, 28] on link "Сотрудники" at bounding box center [492, 26] width 74 height 16
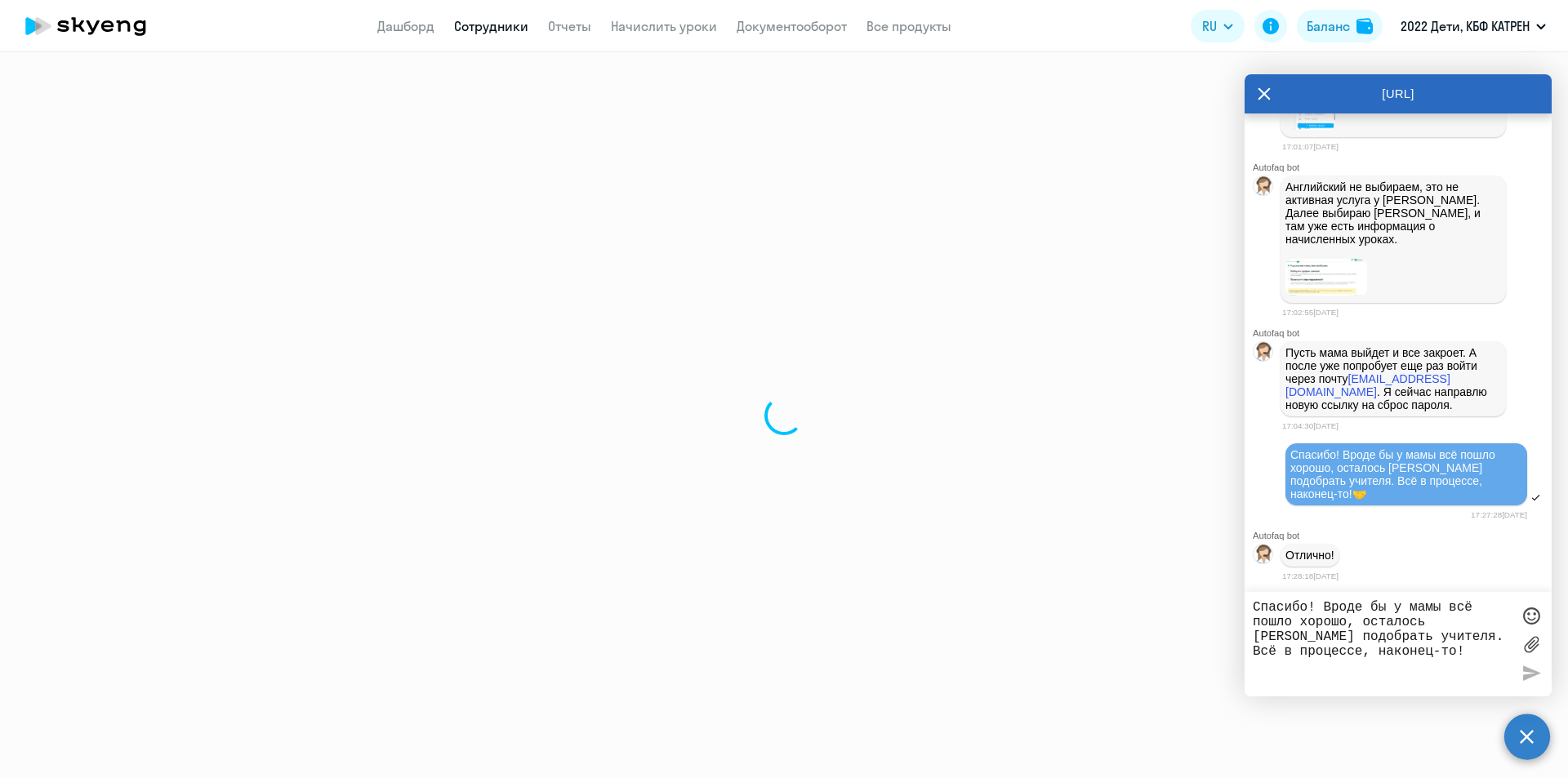
select select "30"
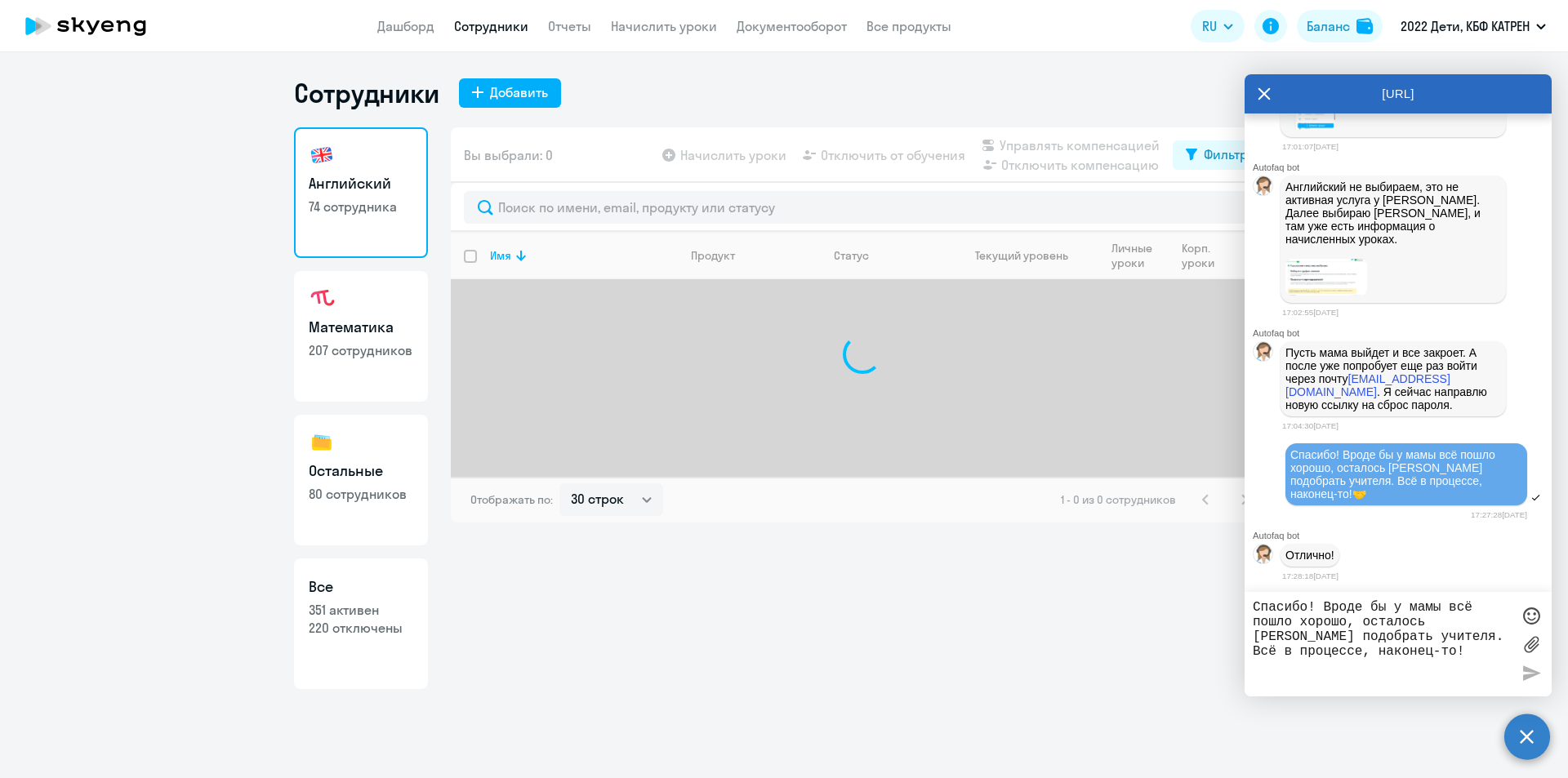
click at [346, 610] on p "351 активен" at bounding box center [360, 610] width 104 height 18
select select "30"
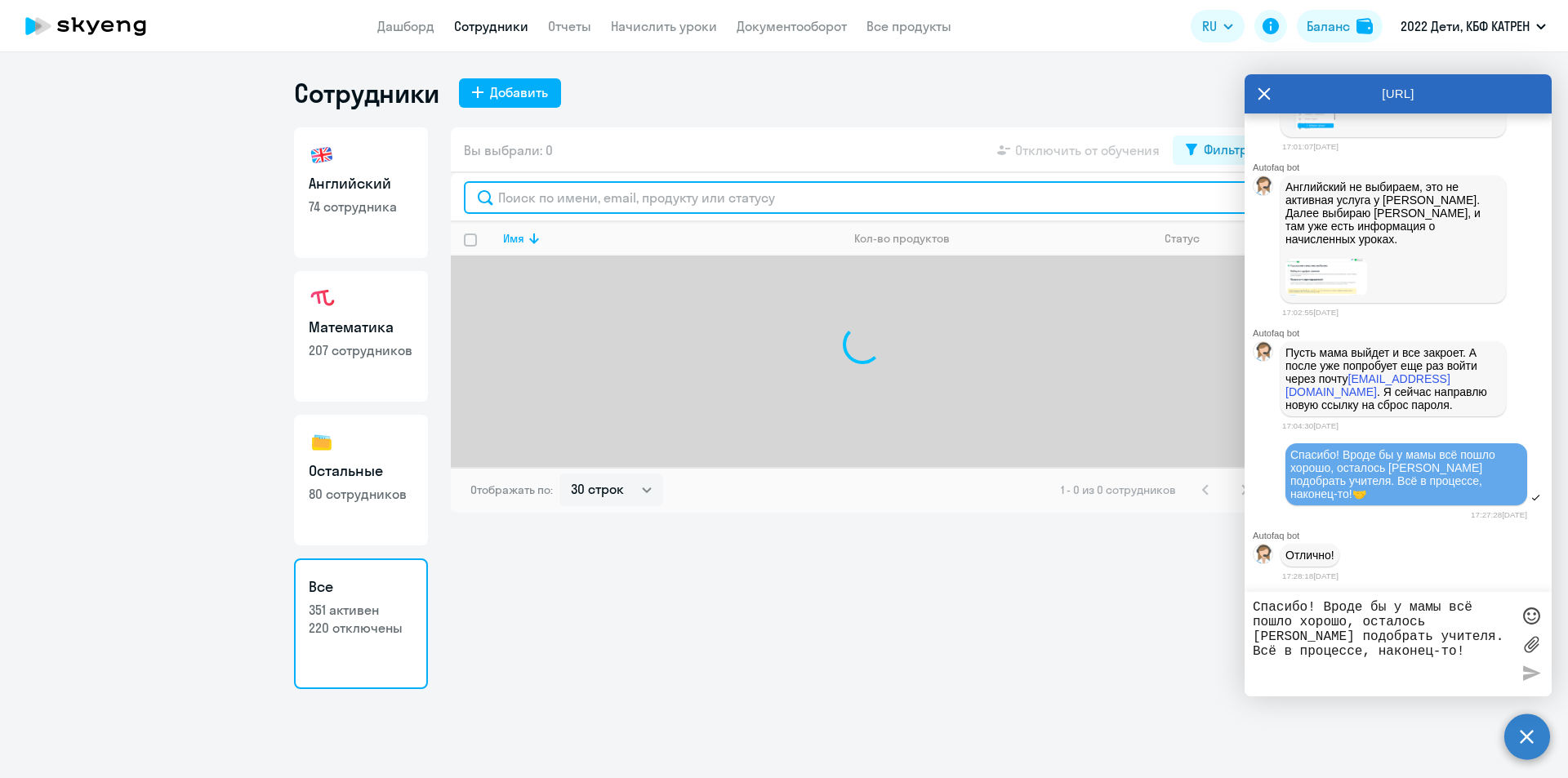
click at [667, 192] on input "text" at bounding box center [862, 198] width 797 height 33
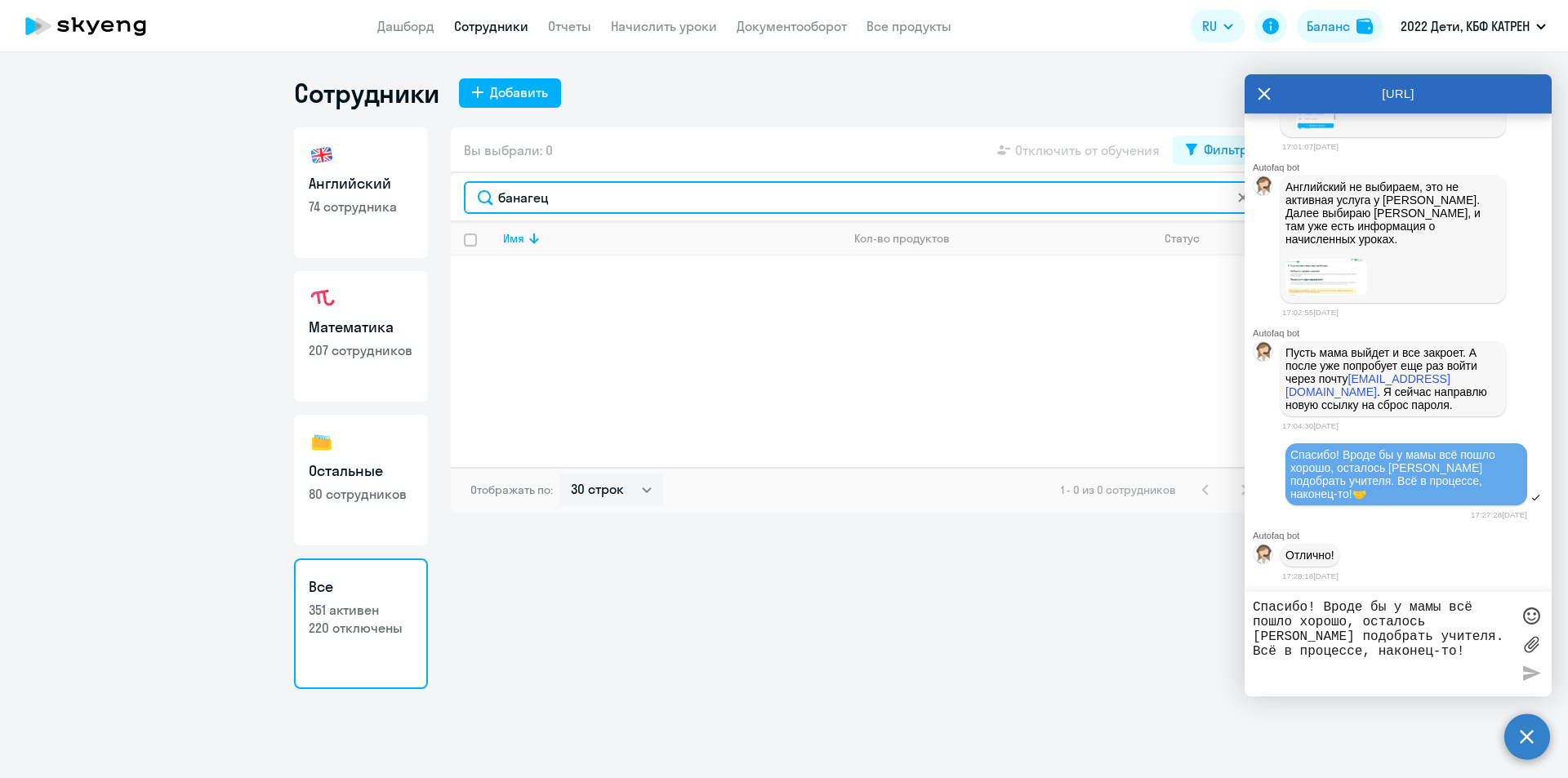
drag, startPoint x: 562, startPoint y: 193, endPoint x: 515, endPoint y: 196, distance: 47.1
click at [515, 196] on input "банагец" at bounding box center [862, 198] width 797 height 33
type input "[PERSON_NAME]"
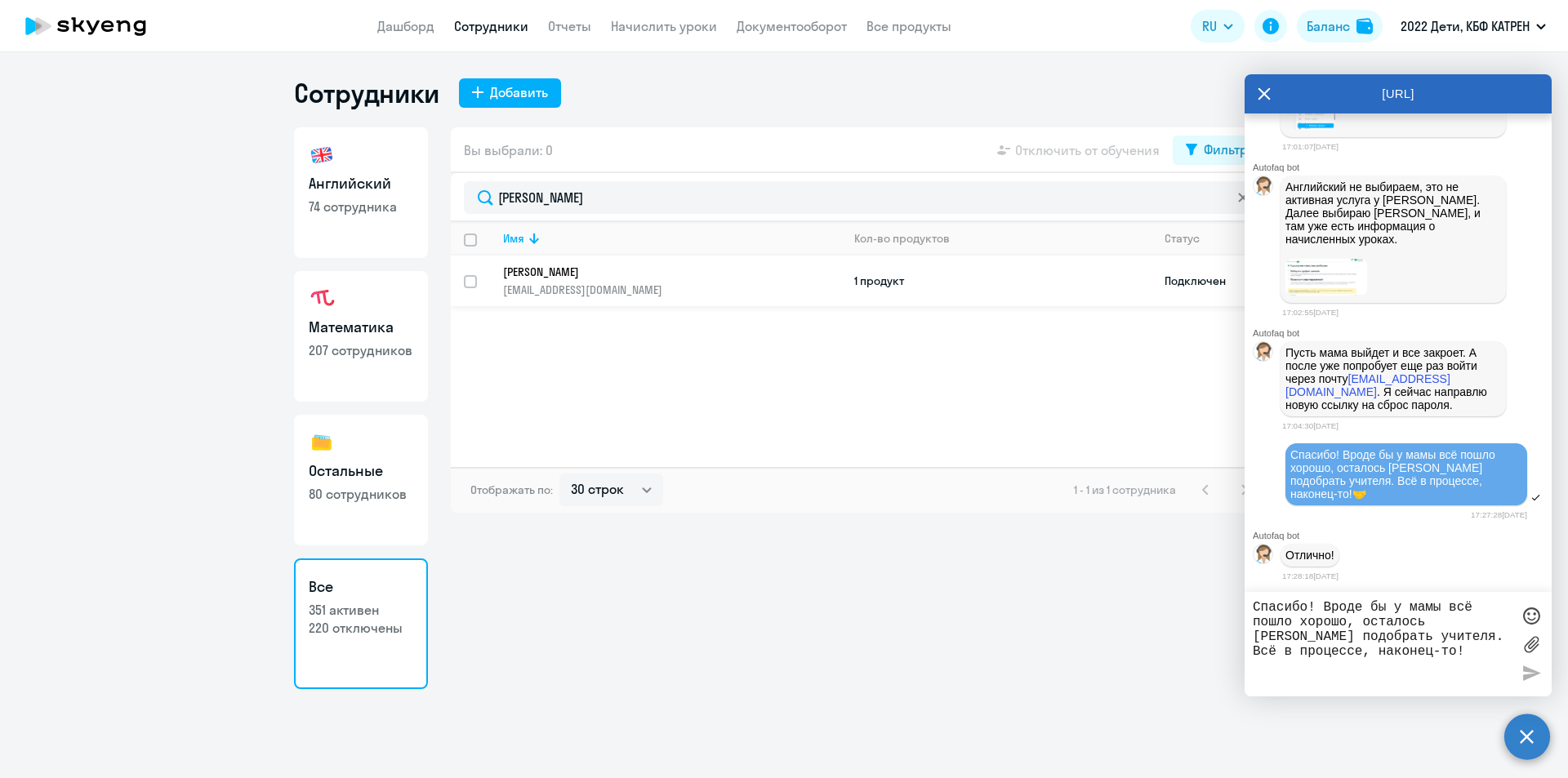
click at [553, 267] on p "[PERSON_NAME]" at bounding box center [661, 272] width 316 height 15
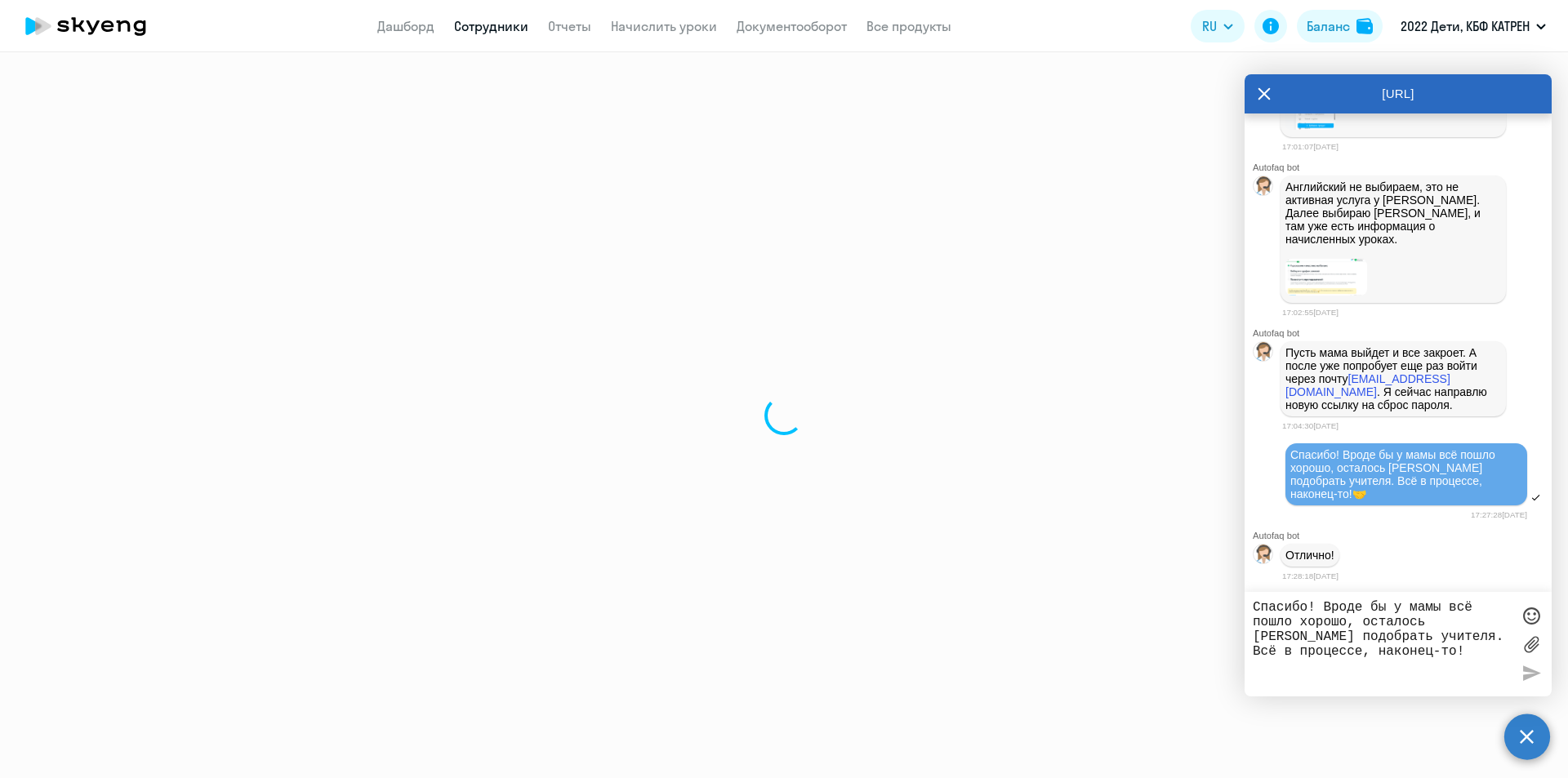
select select "math"
